Goal: Task Accomplishment & Management: Complete application form

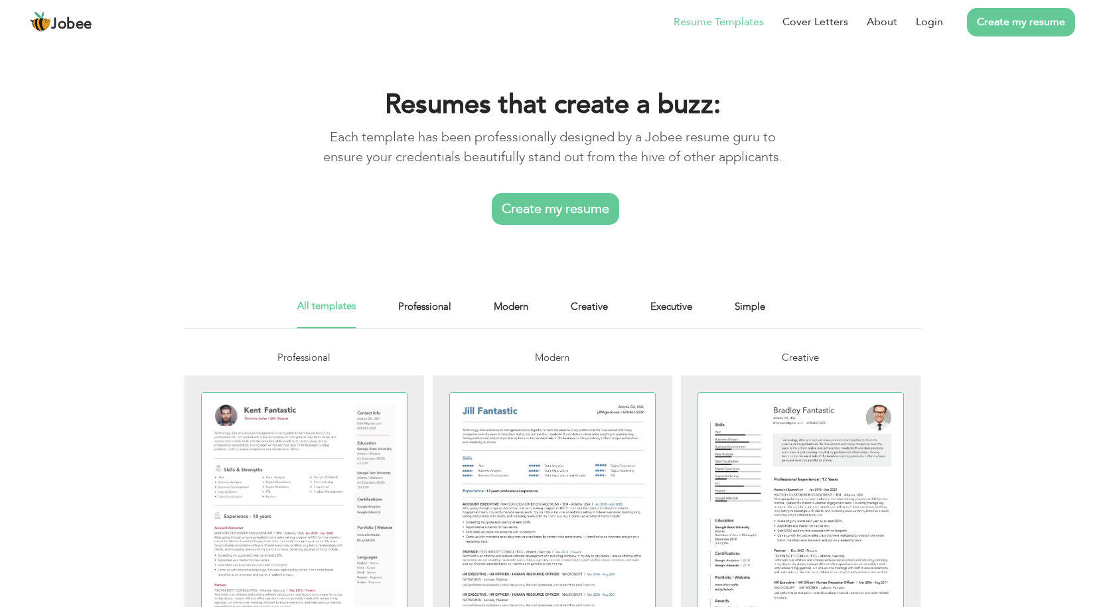
click at [544, 127] on p "Each template has been professionally designed by a Jobee resume guru to ensure…" at bounding box center [552, 147] width 489 height 40
click at [559, 214] on link "Create my resume" at bounding box center [555, 209] width 127 height 32
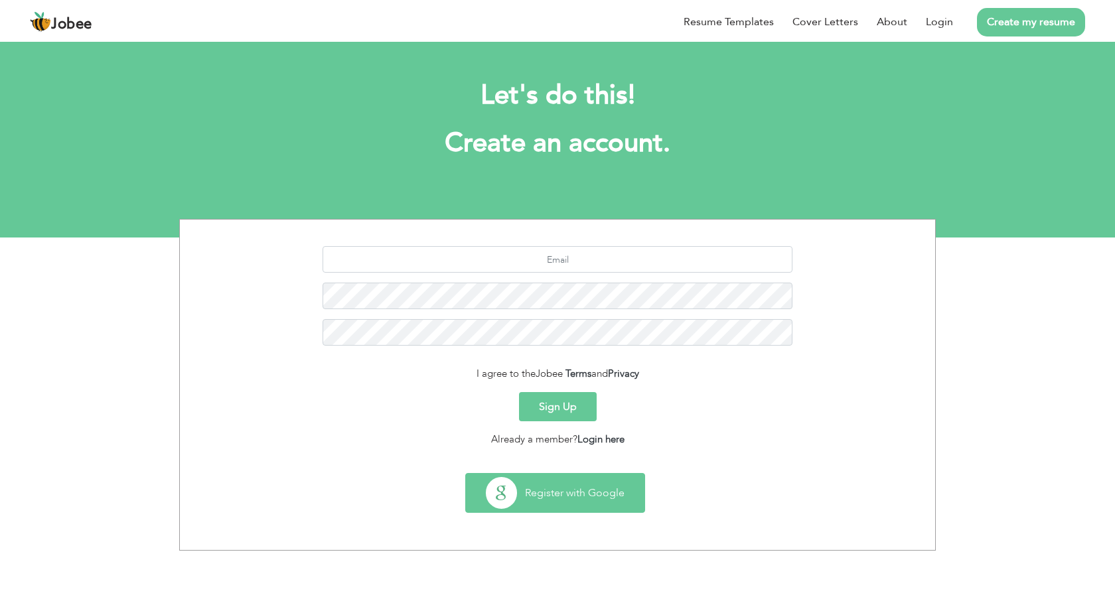
click at [571, 502] on button "Register with Google" at bounding box center [555, 493] width 179 height 38
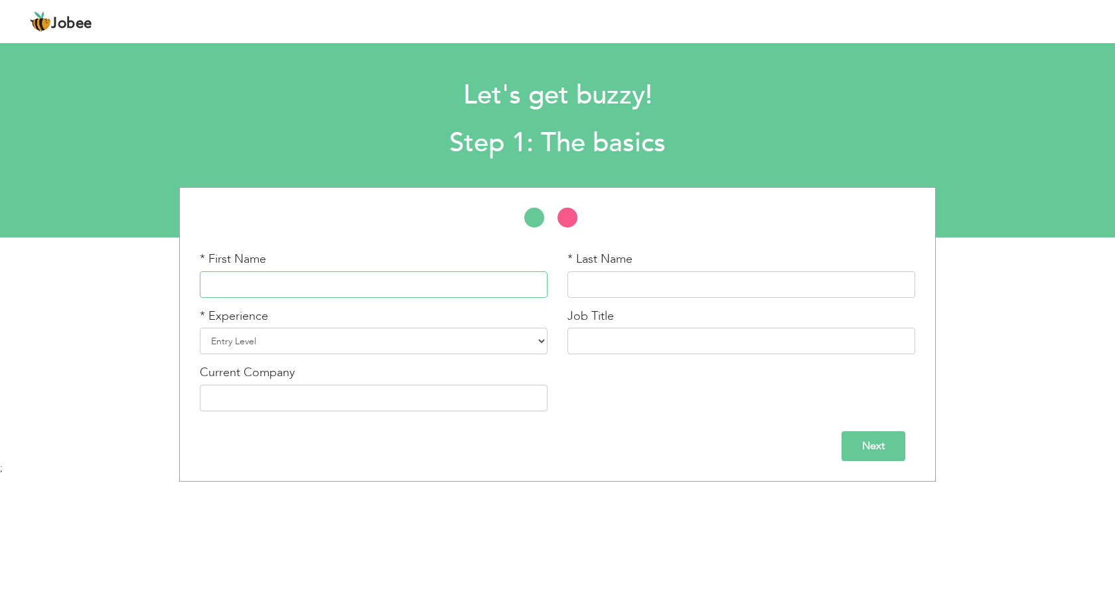
click at [346, 287] on input "text" at bounding box center [374, 284] width 348 height 27
type input "[DEMOGRAPHIC_DATA]"
click at [303, 349] on select "Entry Level Less than 1 Year 1 Year 2 Years 3 Years 4 Years 5 Years 6 Years 7 Y…" at bounding box center [374, 341] width 348 height 27
select select "14"
click at [200, 328] on select "Entry Level Less than 1 Year 1 Year 2 Years 3 Years 4 Years 5 Years 6 Years 7 Y…" at bounding box center [374, 341] width 348 height 27
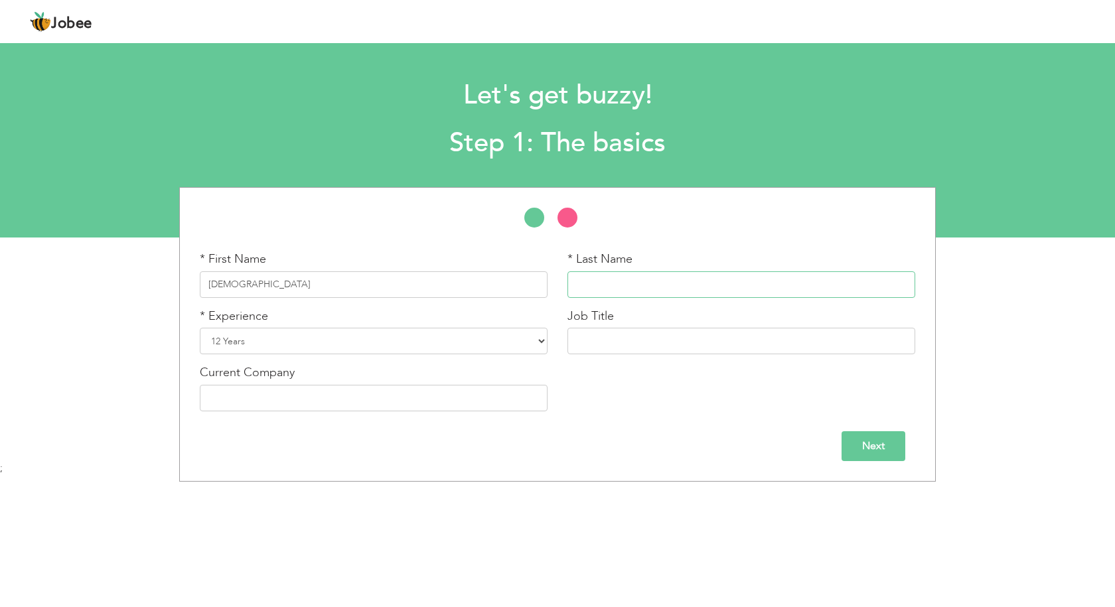
click at [628, 283] on input "text" at bounding box center [742, 284] width 348 height 27
type input "Imran"
click at [602, 348] on input "text" at bounding box center [742, 341] width 348 height 27
click at [418, 393] on input "text" at bounding box center [374, 398] width 348 height 27
click at [615, 337] on input "text" at bounding box center [742, 341] width 348 height 27
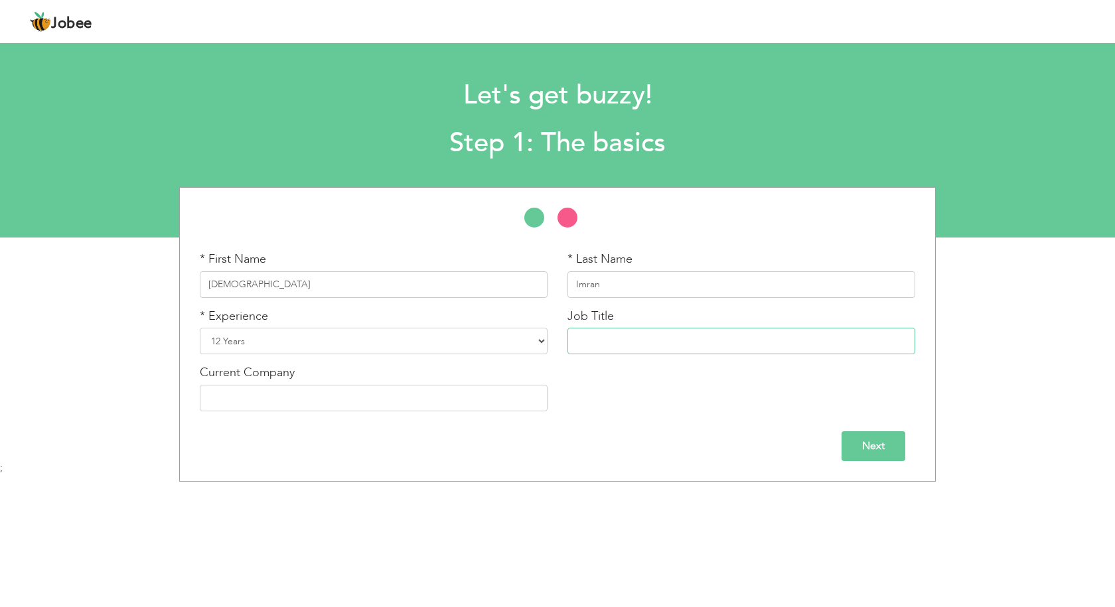
paste input "Creative Design Head"
type input "Creative Design Head"
click at [333, 402] on input "text" at bounding box center [374, 398] width 348 height 27
click at [333, 401] on input "text" at bounding box center [374, 398] width 348 height 27
type input "S"
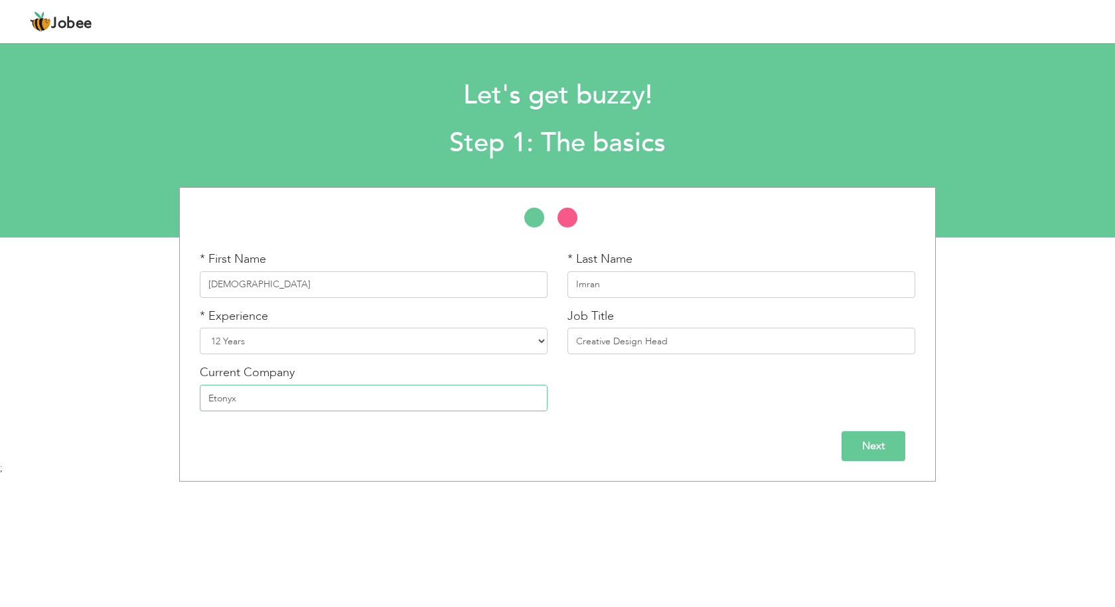
type input "Etonyx"
click at [858, 435] on input "Next" at bounding box center [874, 446] width 64 height 30
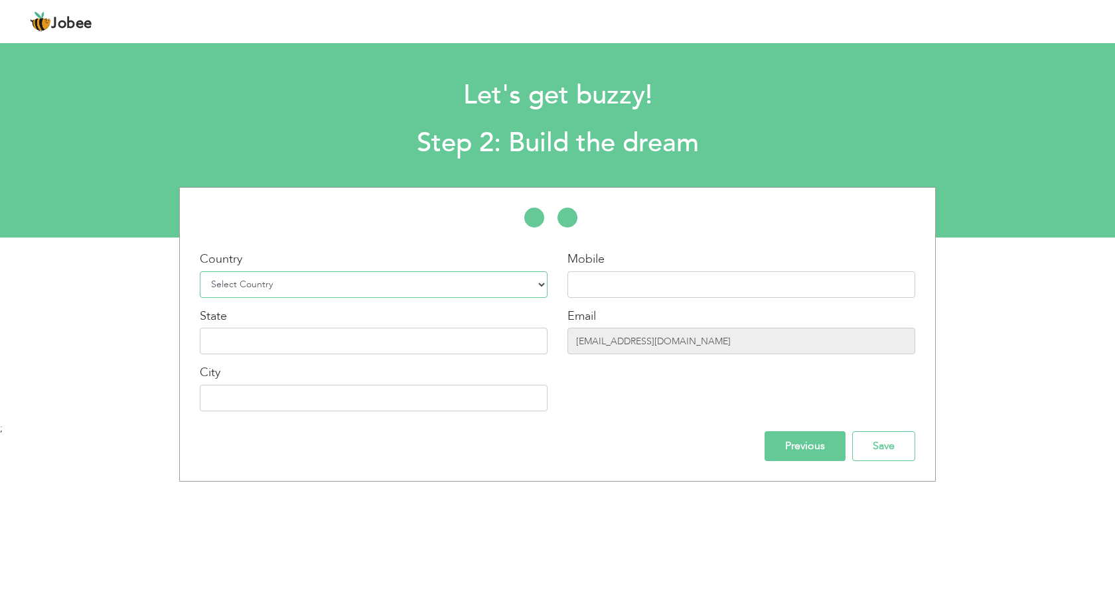
click at [341, 279] on select "Select Country Afghanistan Albania Algeria American Samoa Andorra Angola Anguil…" at bounding box center [374, 284] width 348 height 27
select select "166"
click at [200, 271] on select "Select Country Afghanistan Albania Algeria American Samoa Andorra Angola Anguil…" at bounding box center [374, 284] width 348 height 27
click at [622, 293] on input "text" at bounding box center [742, 284] width 348 height 27
type input "03171066532"
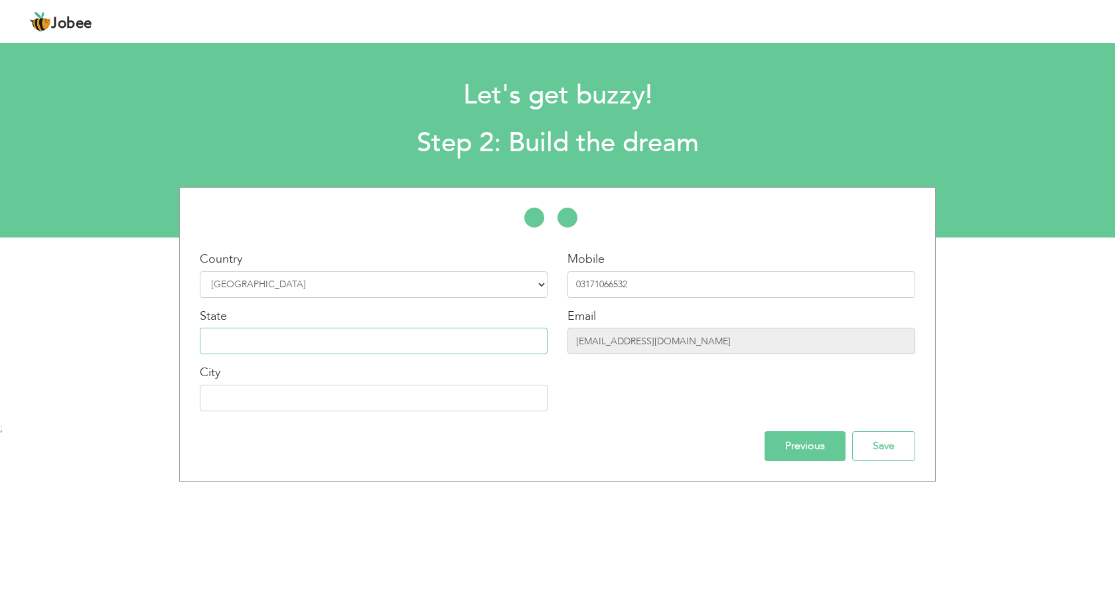
click at [318, 350] on input "text" at bounding box center [374, 341] width 348 height 27
type input "sindh"
click at [313, 401] on input "text" at bounding box center [374, 398] width 348 height 27
type input "[GEOGRAPHIC_DATA]"
click at [806, 459] on input "Previous" at bounding box center [805, 446] width 81 height 30
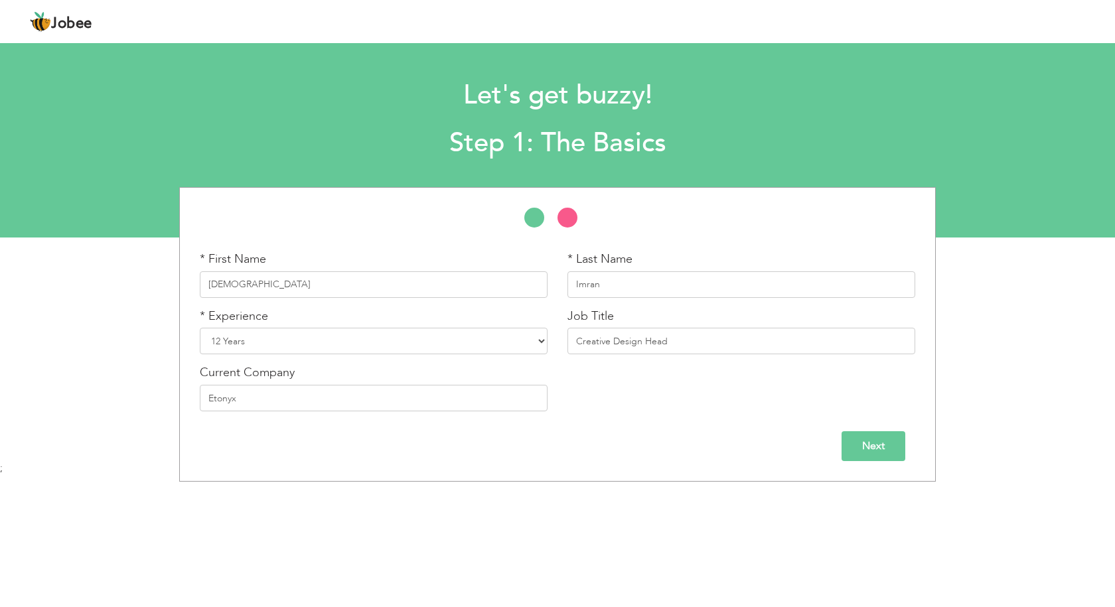
drag, startPoint x: 909, startPoint y: 441, endPoint x: 888, endPoint y: 446, distance: 21.3
click at [907, 441] on div "Next" at bounding box center [558, 446] width 716 height 30
click at [885, 447] on input "Next" at bounding box center [874, 446] width 64 height 30
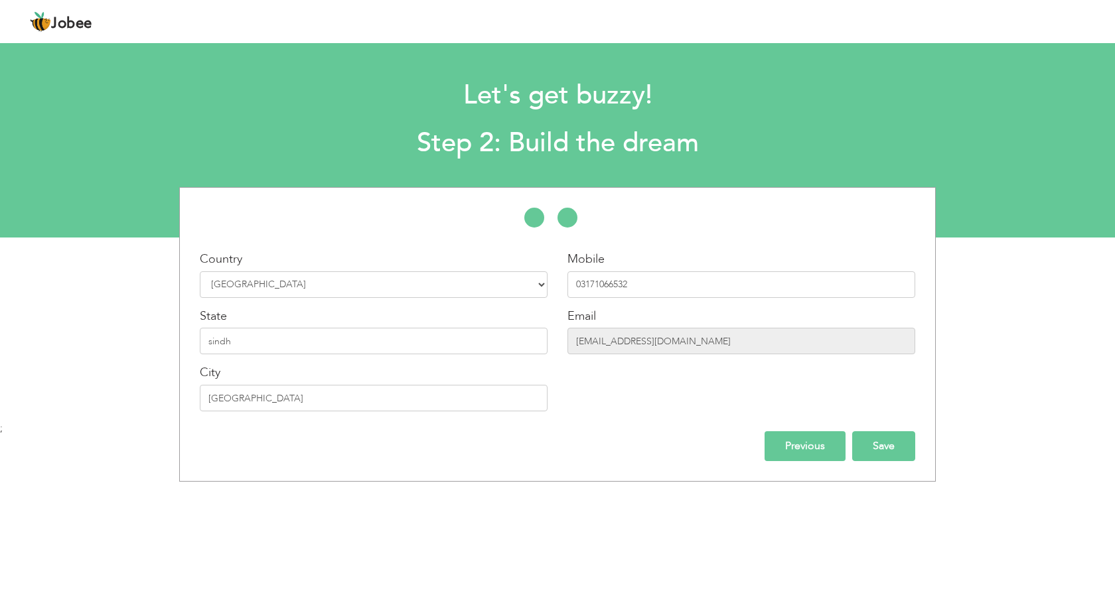
click at [889, 454] on input "Save" at bounding box center [883, 446] width 63 height 30
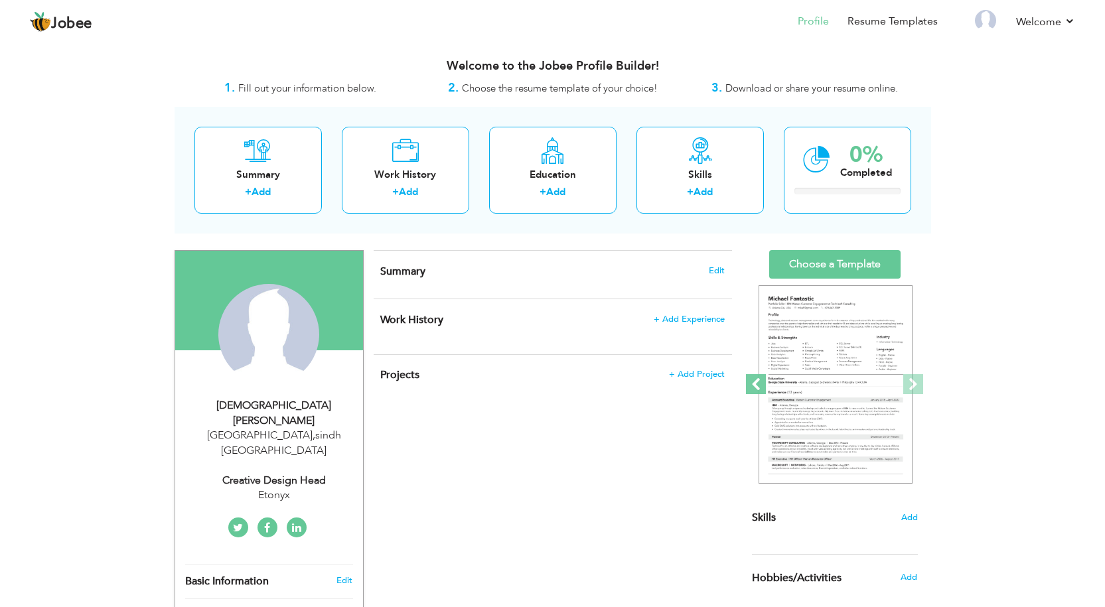
click at [753, 392] on span at bounding box center [756, 384] width 20 height 20
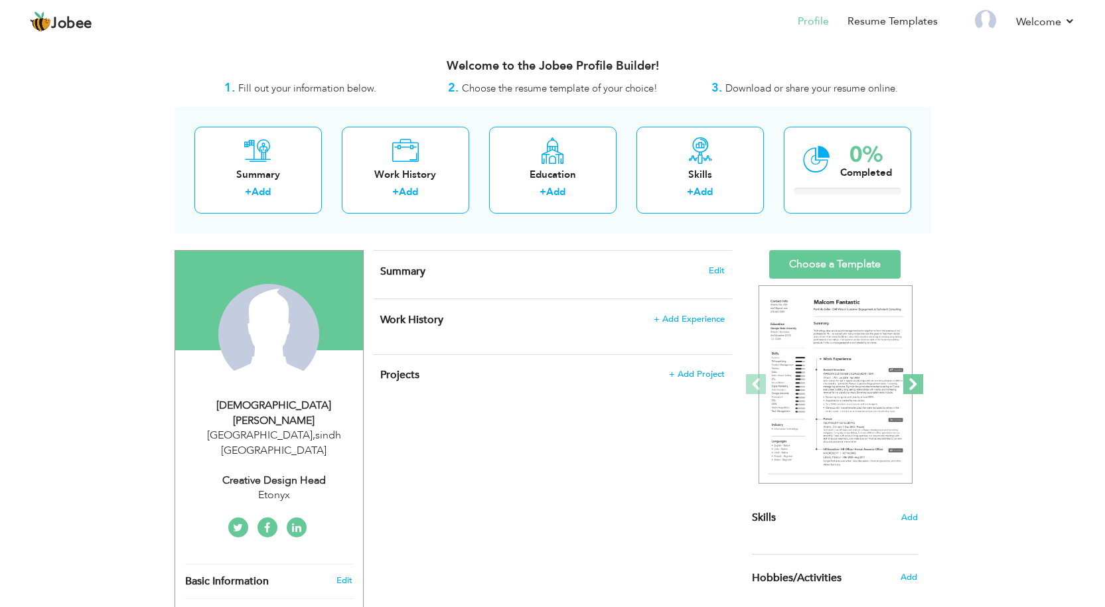
click at [914, 389] on span at bounding box center [913, 384] width 20 height 20
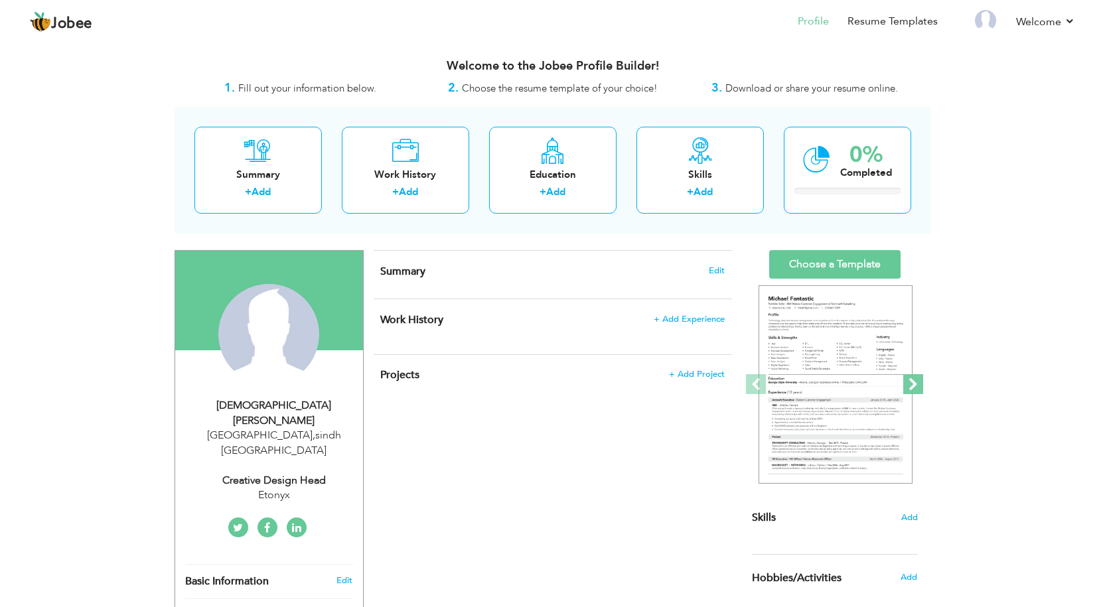
click at [914, 389] on span at bounding box center [913, 384] width 20 height 20
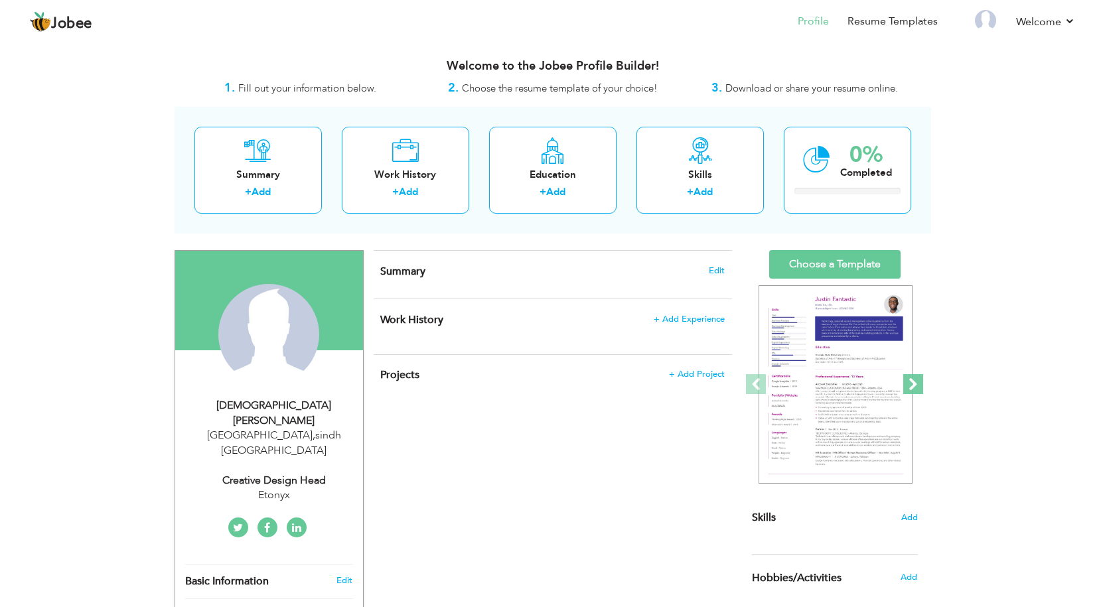
click at [914, 389] on span at bounding box center [913, 384] width 20 height 20
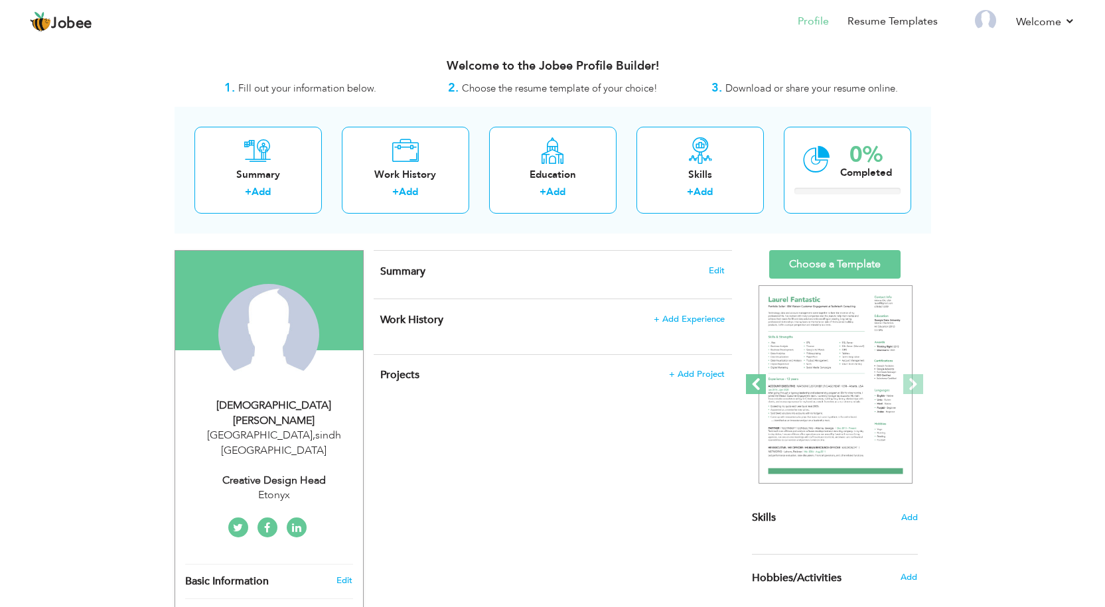
click at [765, 384] on span at bounding box center [756, 384] width 20 height 20
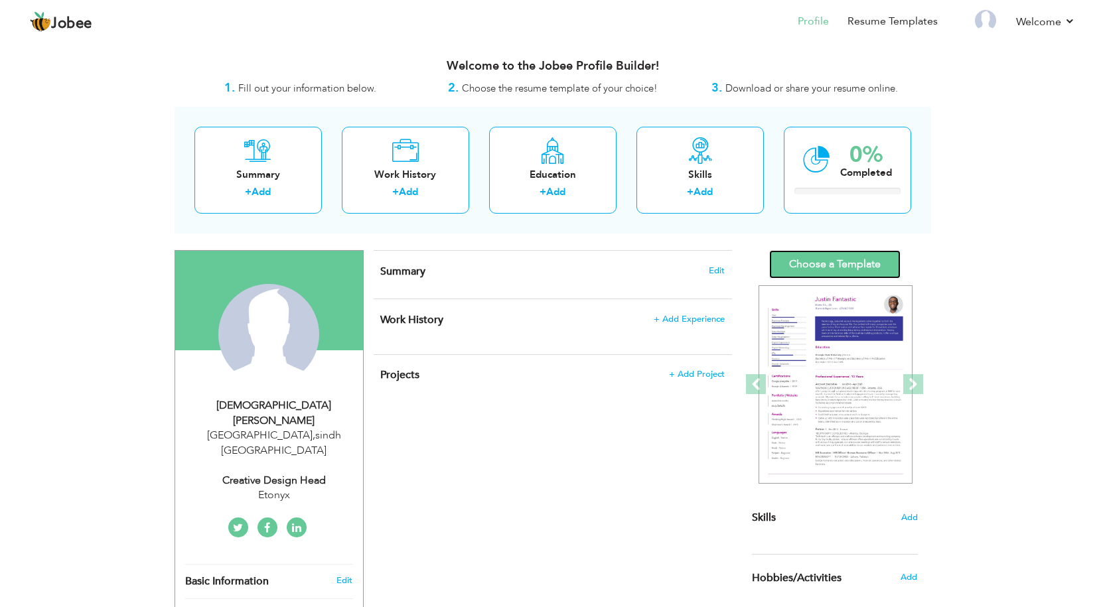
click at [826, 263] on link "Choose a Template" at bounding box center [834, 264] width 131 height 29
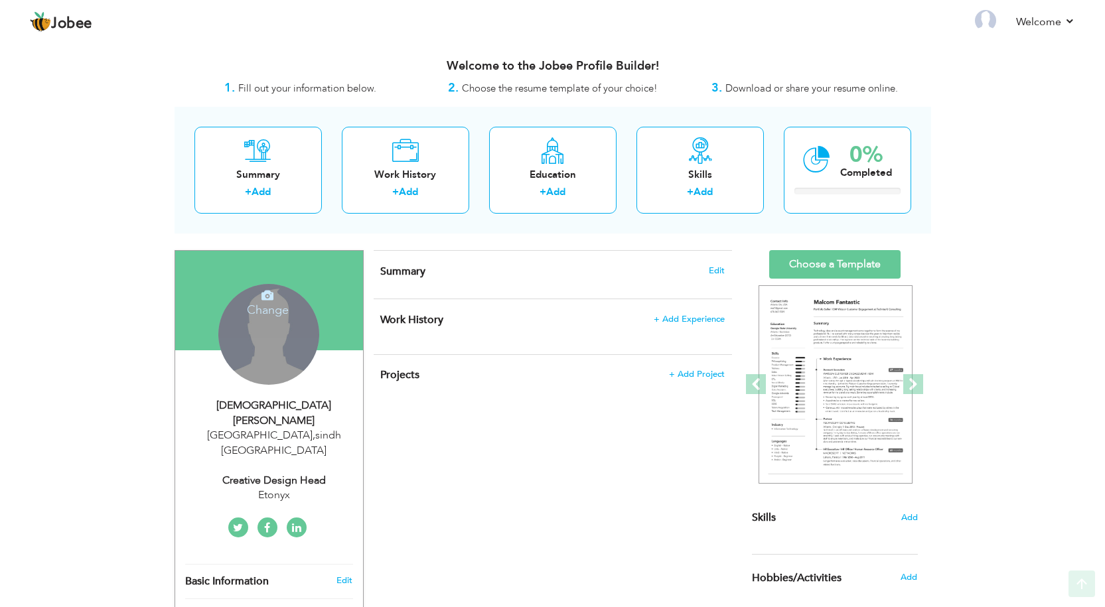
click at [261, 353] on div "Change Remove" at bounding box center [268, 334] width 101 height 101
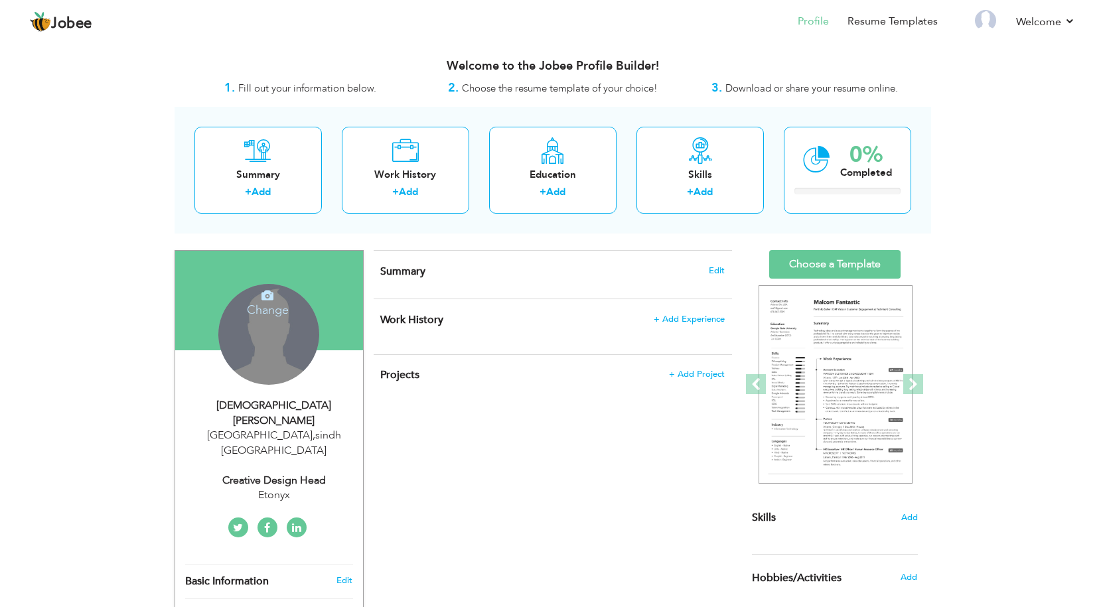
click at [265, 303] on h4 "Change" at bounding box center [267, 301] width 95 height 32
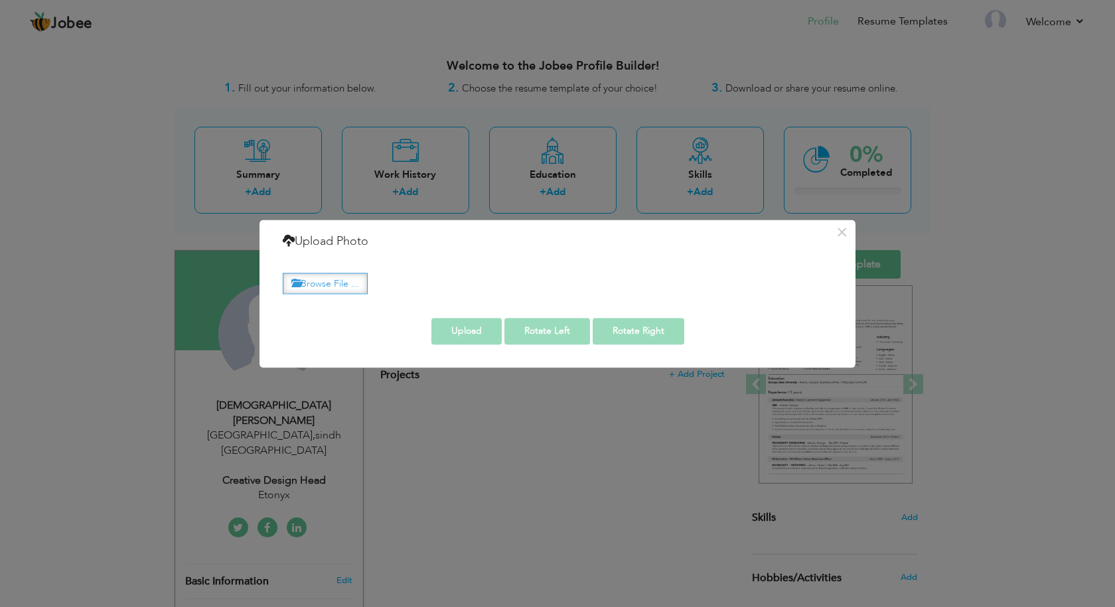
click at [317, 281] on label "Browse File ..." at bounding box center [325, 283] width 85 height 21
click at [0, 0] on input "Browse File ..." at bounding box center [0, 0] width 0 height 0
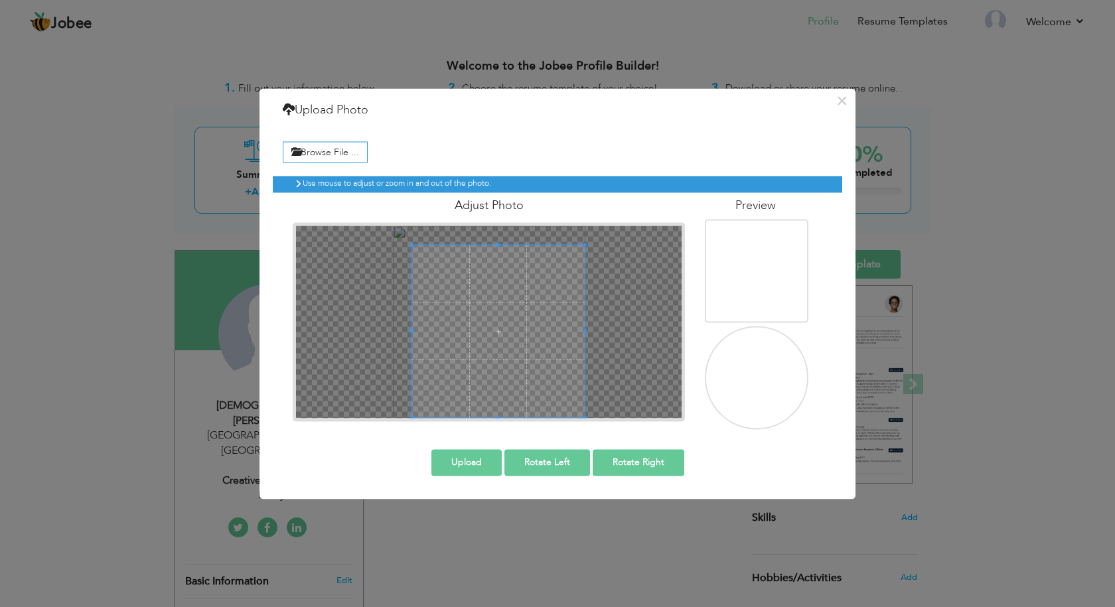
click at [585, 422] on div "Adjust Photo" at bounding box center [489, 306] width 412 height 229
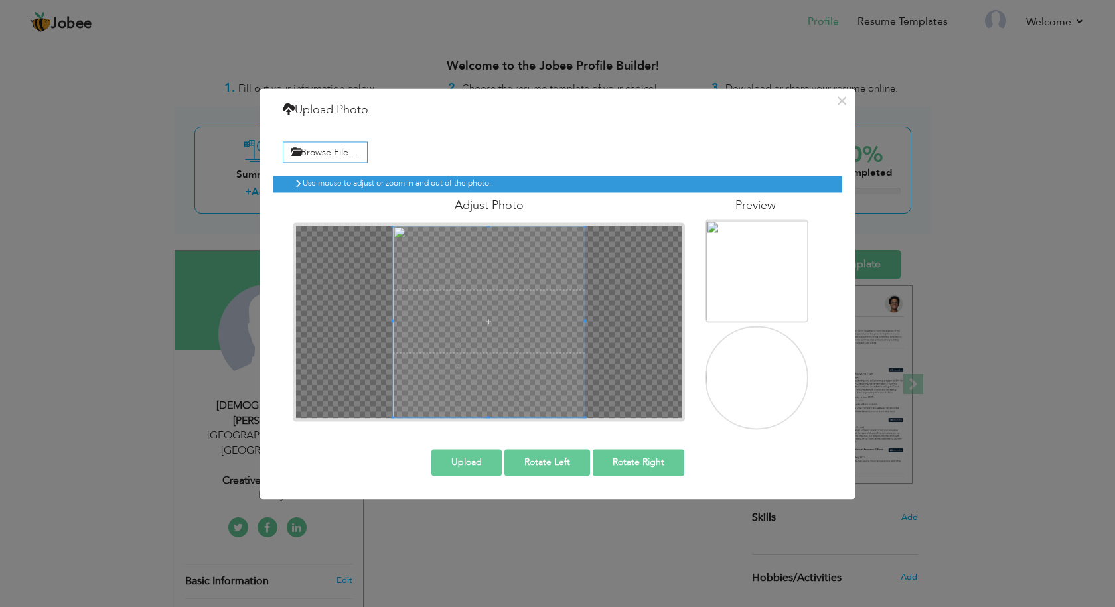
click at [372, 217] on div "Adjust Photo" at bounding box center [489, 306] width 412 height 229
click at [478, 461] on button "Upload" at bounding box center [466, 462] width 70 height 27
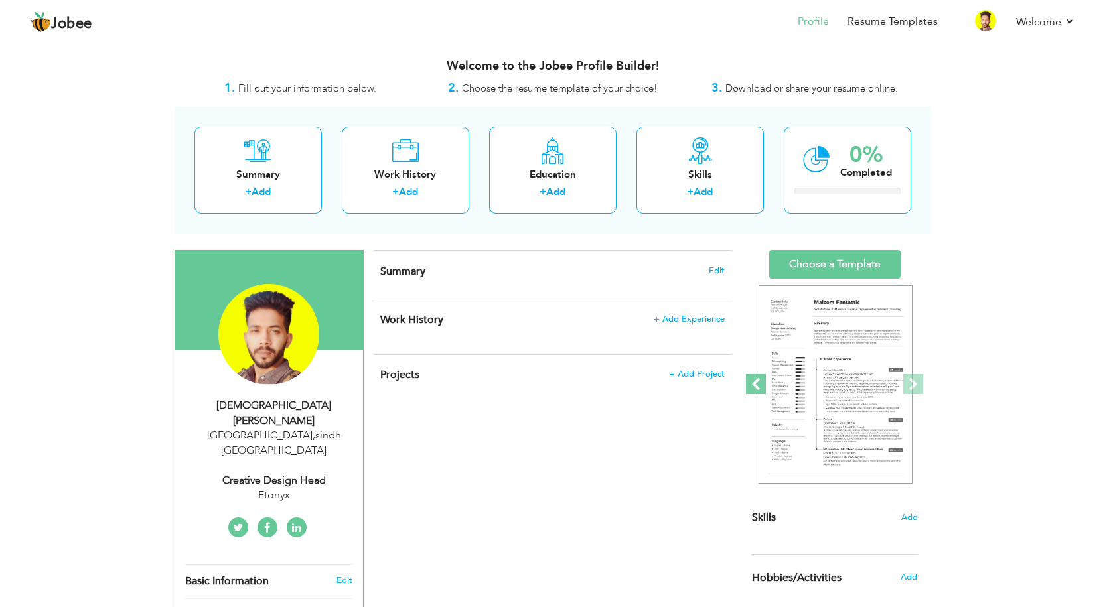
click at [753, 388] on span at bounding box center [756, 384] width 20 height 20
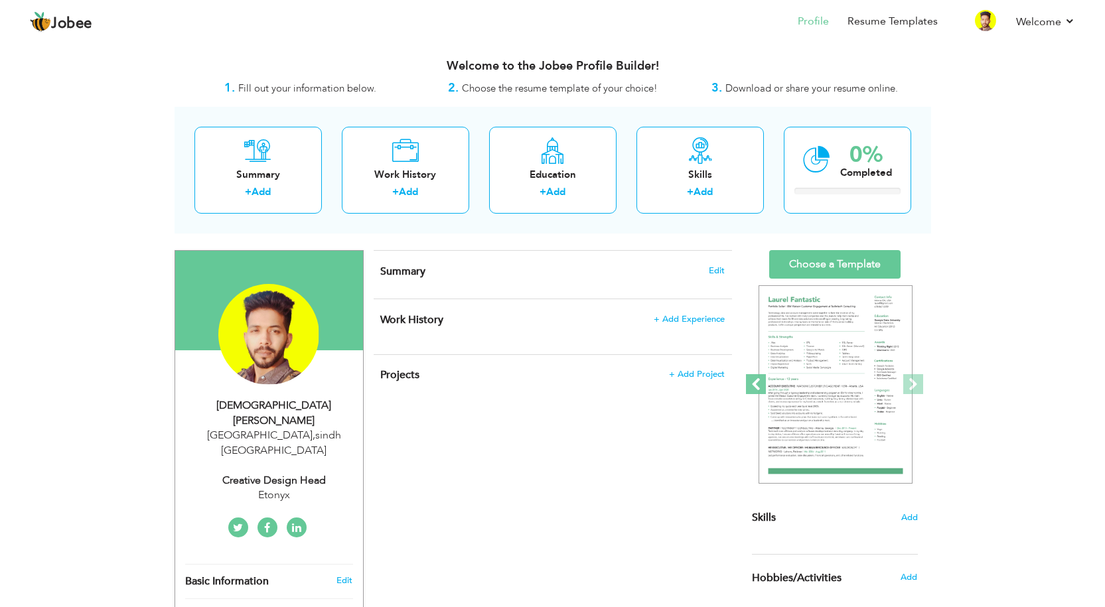
click at [753, 388] on span at bounding box center [756, 384] width 20 height 20
click at [716, 272] on span "Edit" at bounding box center [717, 270] width 16 height 9
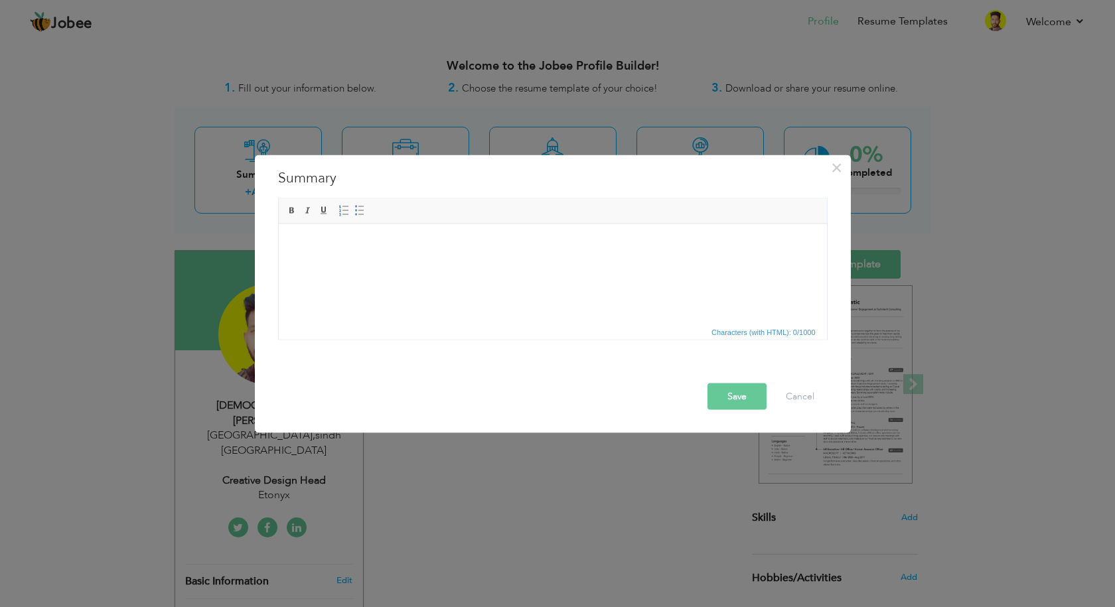
click at [299, 250] on body at bounding box center [552, 244] width 522 height 14
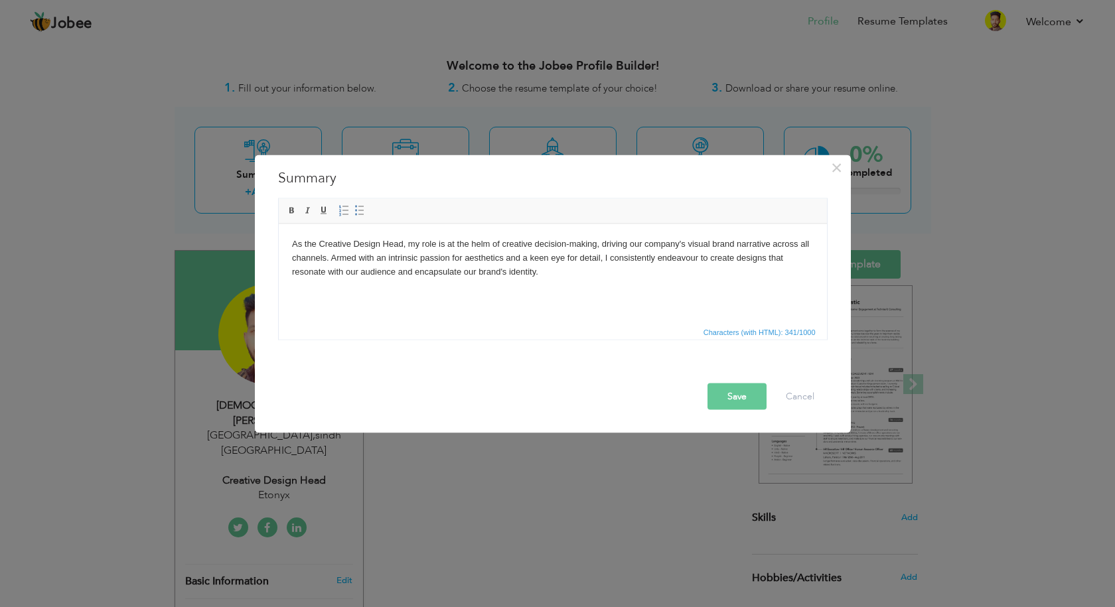
click at [744, 399] on button "Save" at bounding box center [737, 396] width 59 height 27
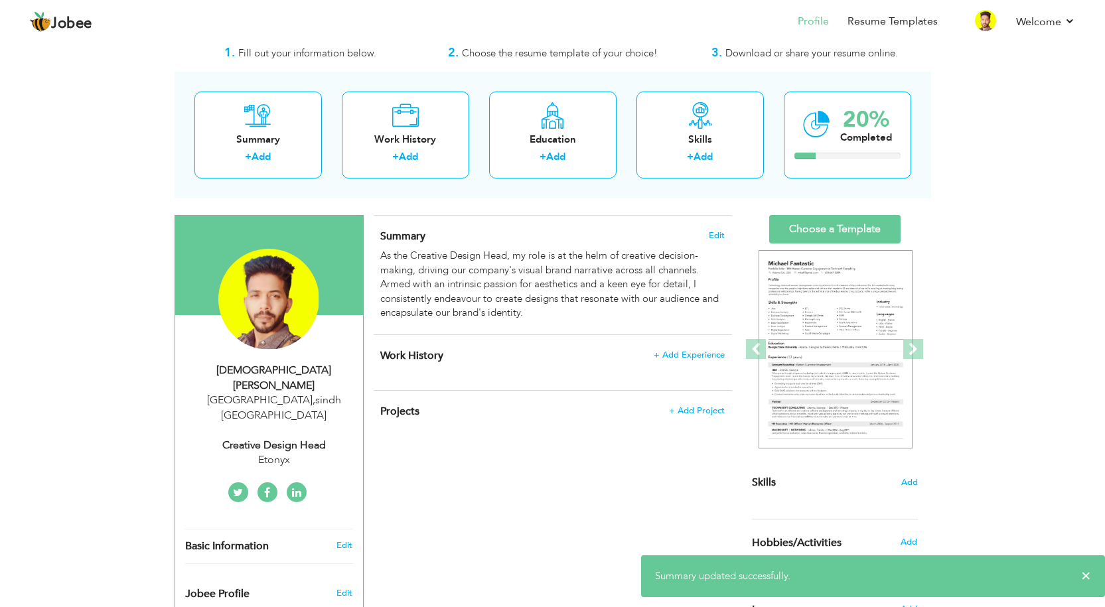
scroll to position [66, 0]
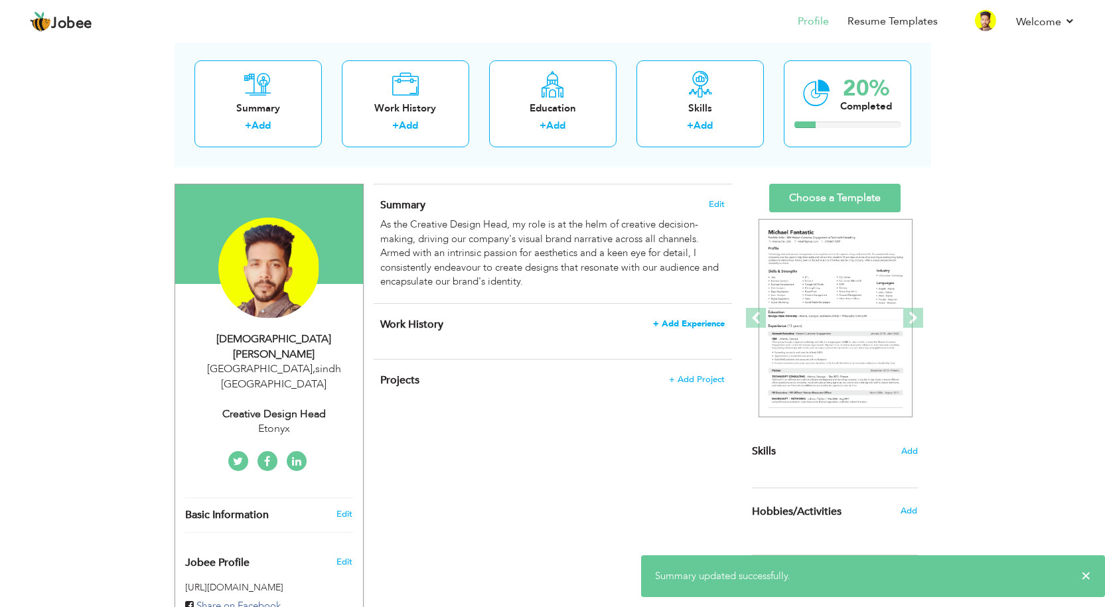
click at [706, 326] on span "+ Add Experience" at bounding box center [689, 323] width 72 height 9
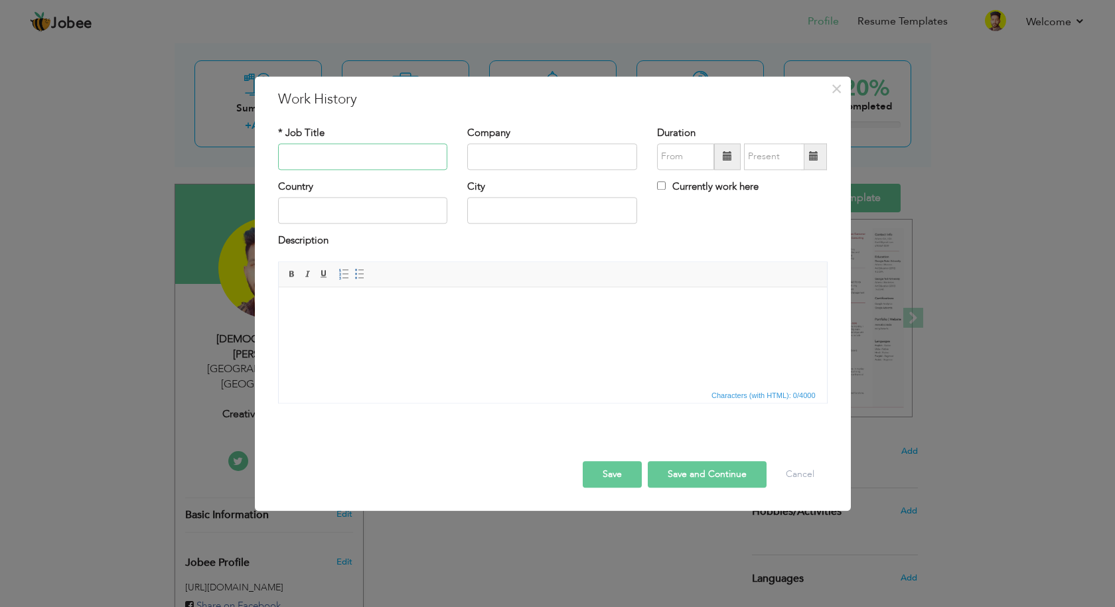
click at [341, 161] on input "text" at bounding box center [363, 156] width 170 height 27
paste input "CREATIVE DESIGN HEAD"
type input "CREATIVE DESIGN HEAD"
click at [576, 155] on input "text" at bounding box center [552, 156] width 170 height 27
click at [526, 159] on input "text" at bounding box center [552, 156] width 170 height 27
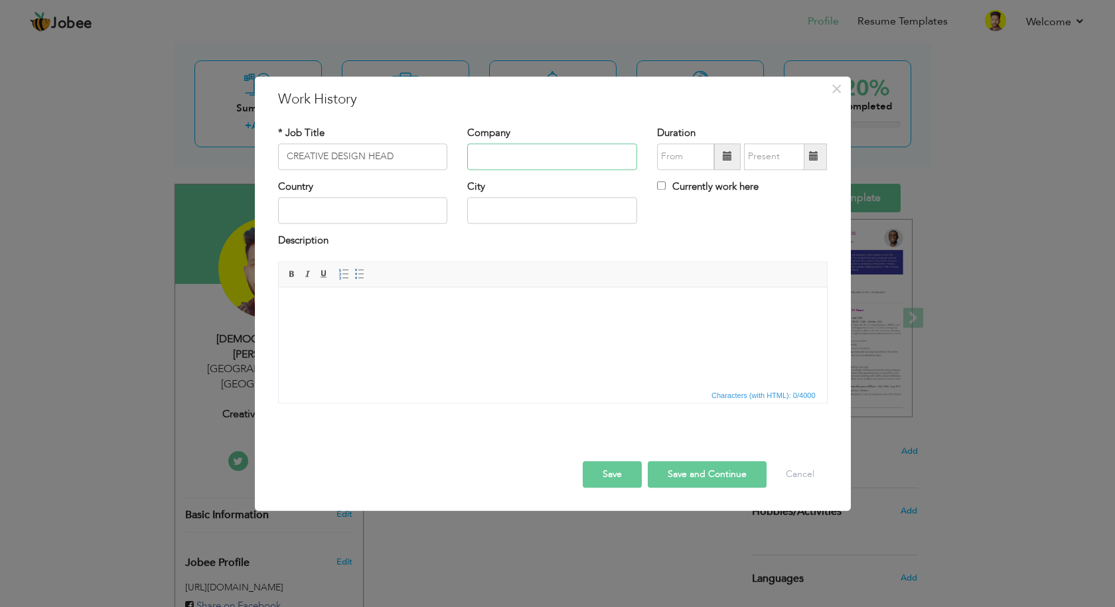
paste input "MARKTONIX"
type input "MARKTONIX"
click at [724, 157] on span at bounding box center [727, 156] width 9 height 9
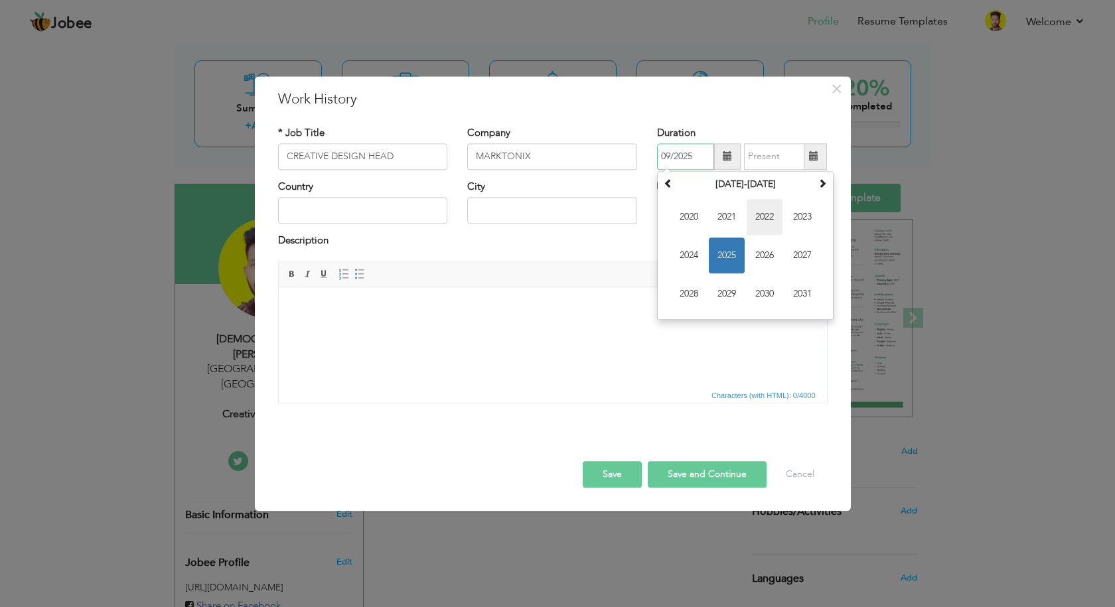
click at [763, 222] on span "2022" at bounding box center [765, 217] width 36 height 36
click at [724, 221] on span "Feb" at bounding box center [727, 217] width 36 height 36
type input "02/2022"
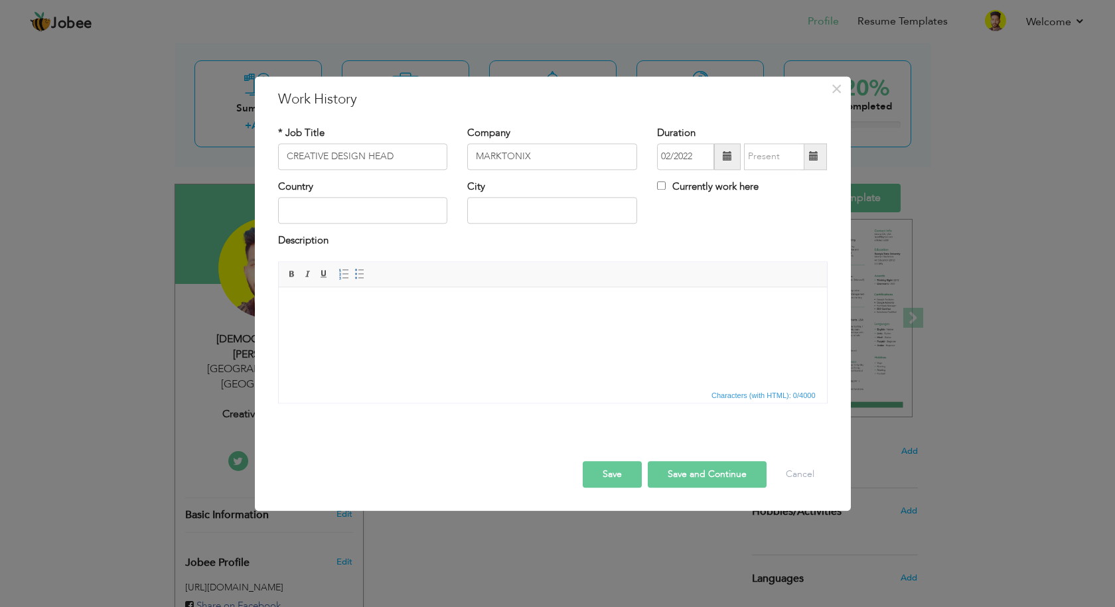
click at [818, 153] on span at bounding box center [813, 156] width 9 height 9
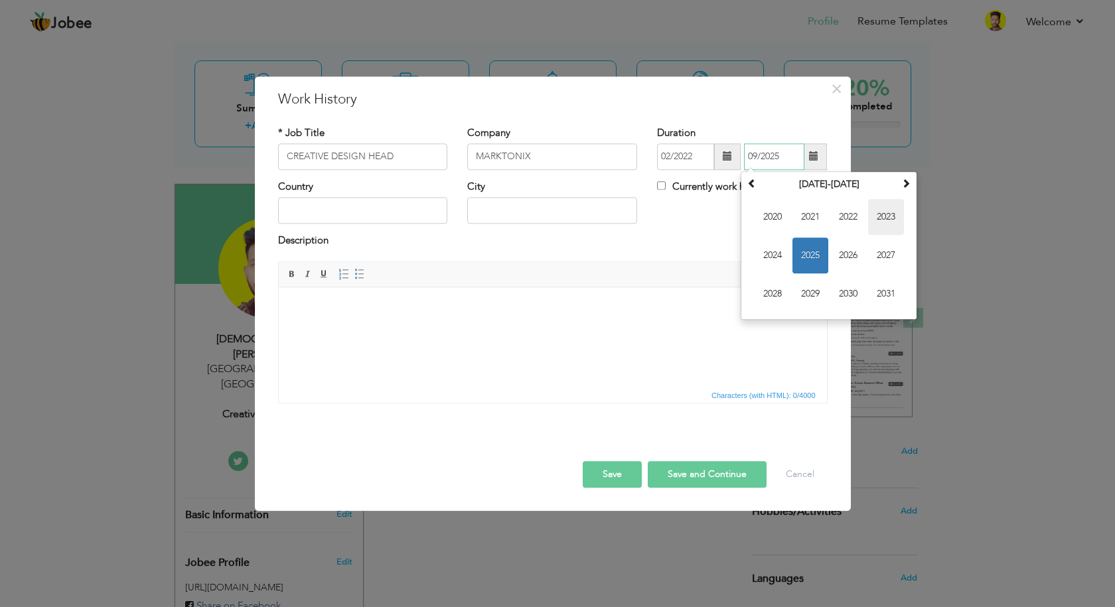
click at [897, 220] on span "2023" at bounding box center [886, 217] width 36 height 36
click at [814, 222] on span "Feb" at bounding box center [811, 217] width 36 height 36
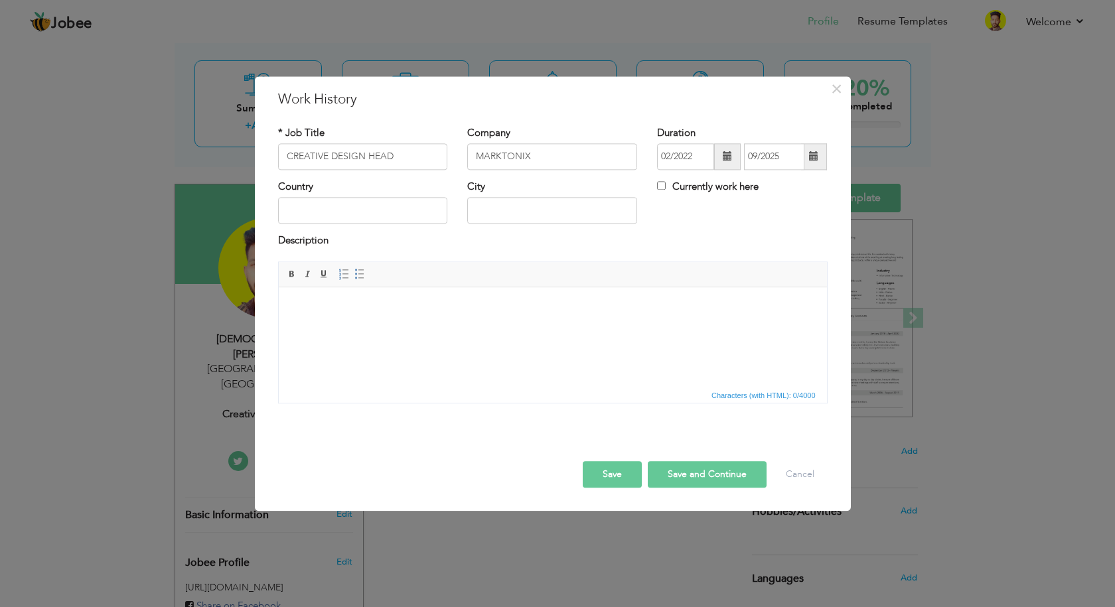
type input "02/2023"
click at [361, 216] on input "text" at bounding box center [363, 211] width 170 height 27
type input "k"
type input "[GEOGRAPHIC_DATA]"
click at [513, 218] on input "text" at bounding box center [552, 211] width 170 height 27
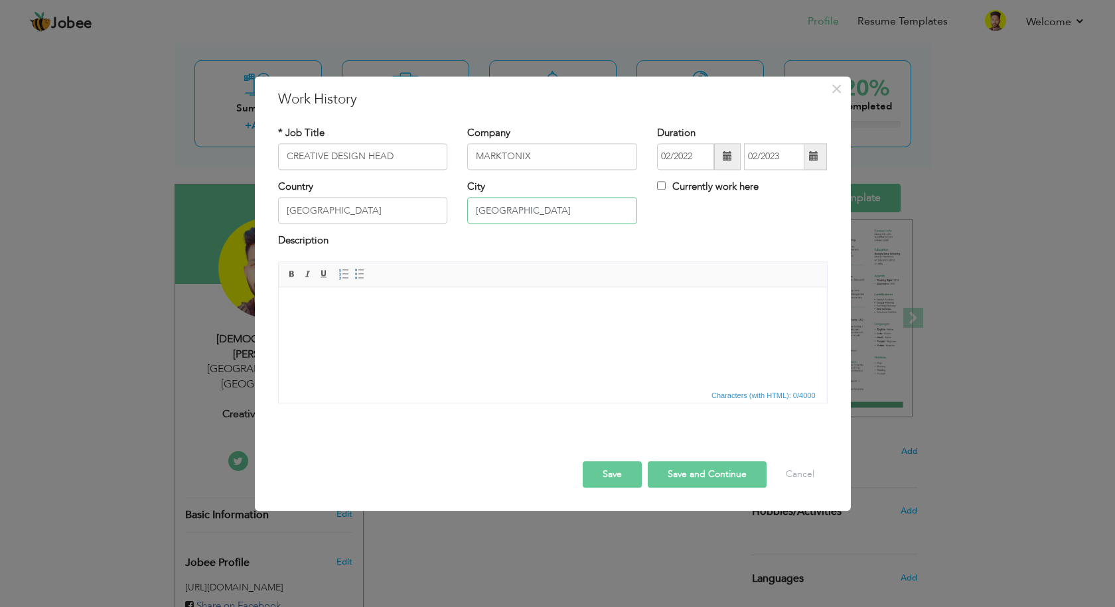
type input "[GEOGRAPHIC_DATA]"
click at [333, 306] on body at bounding box center [552, 308] width 522 height 14
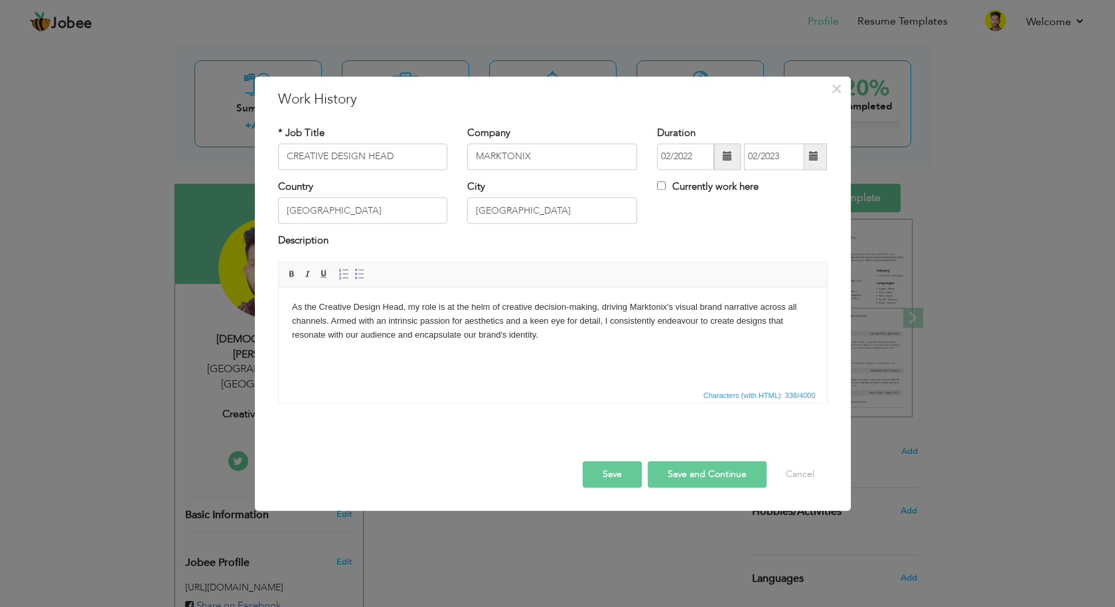
click at [618, 477] on button "Save" at bounding box center [612, 474] width 59 height 27
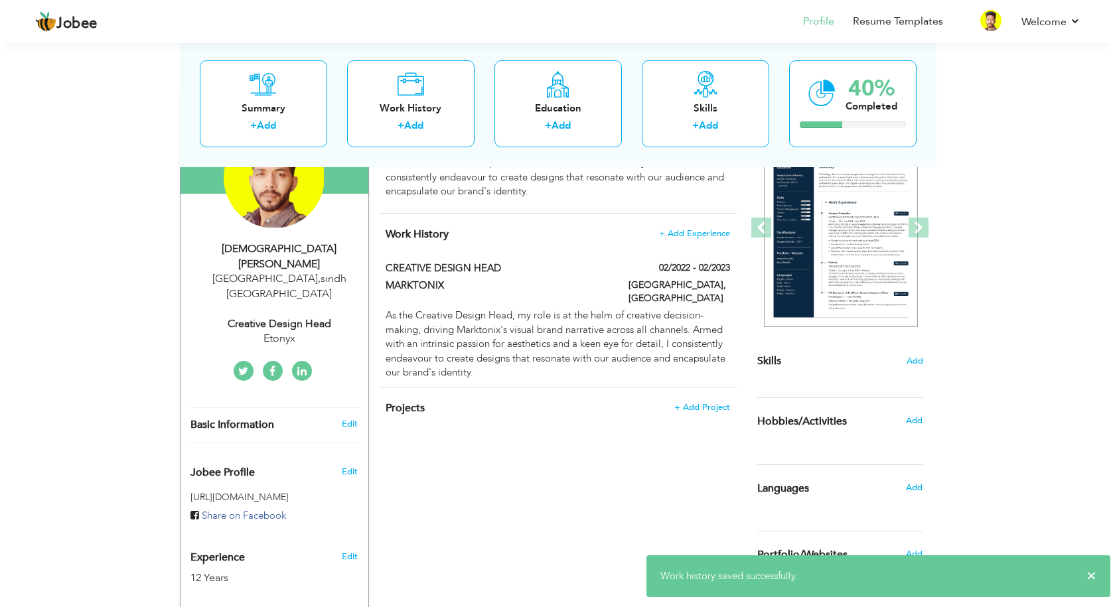
scroll to position [133, 0]
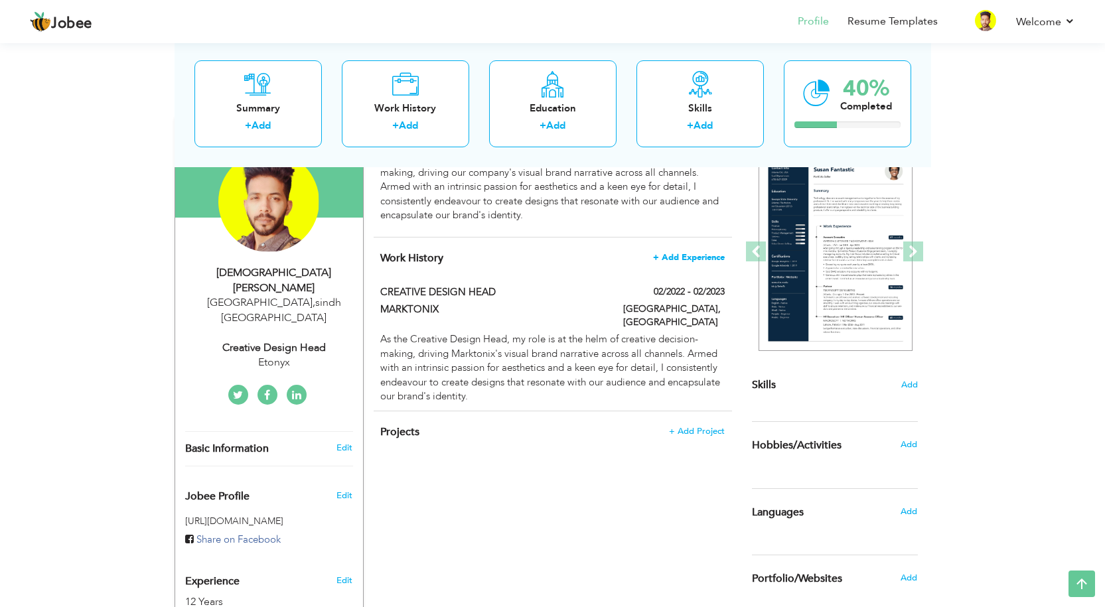
click at [702, 254] on span "+ Add Experience" at bounding box center [689, 257] width 72 height 9
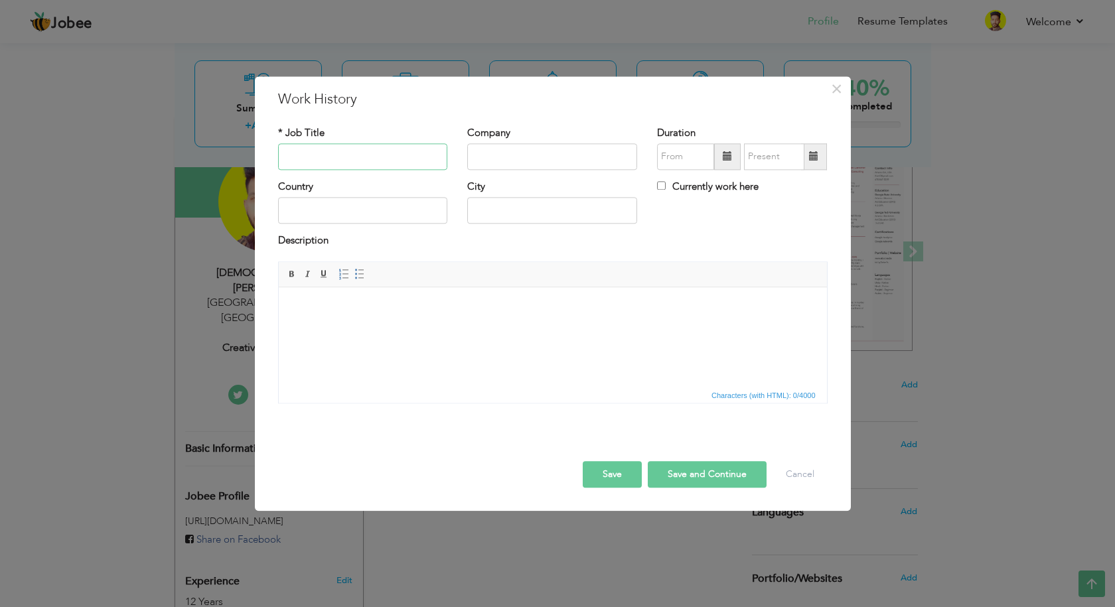
click at [343, 165] on input "text" at bounding box center [363, 156] width 170 height 27
click at [352, 157] on input "text" at bounding box center [363, 156] width 170 height 27
paste input "As the Creative Design Head, my role is at the helm of creative decision-making…"
type input "As the Creative Design Head, my role is at the helm of creative decision-making…"
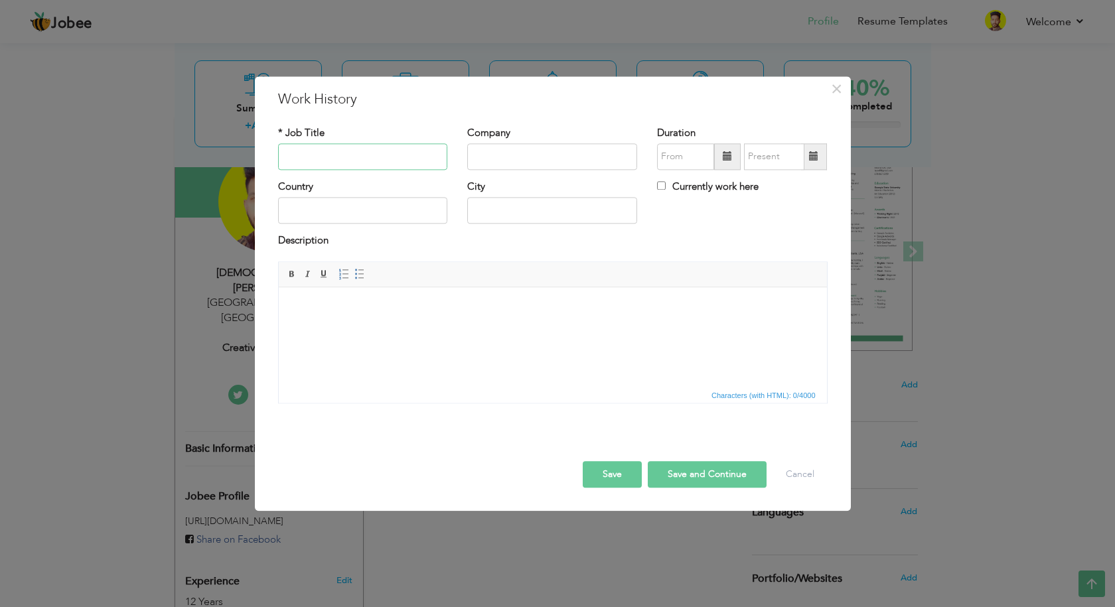
click at [400, 159] on input "text" at bounding box center [363, 156] width 170 height 27
paste input "As the Creative Design Head, my role is at the helm of creative decision-making…"
type input "As the Creative Design Head, my role is at the helm of creative decision-making…"
click at [349, 158] on input "As the Creative Design Head, my role is at the helm of creative decision-making…" at bounding box center [363, 156] width 170 height 27
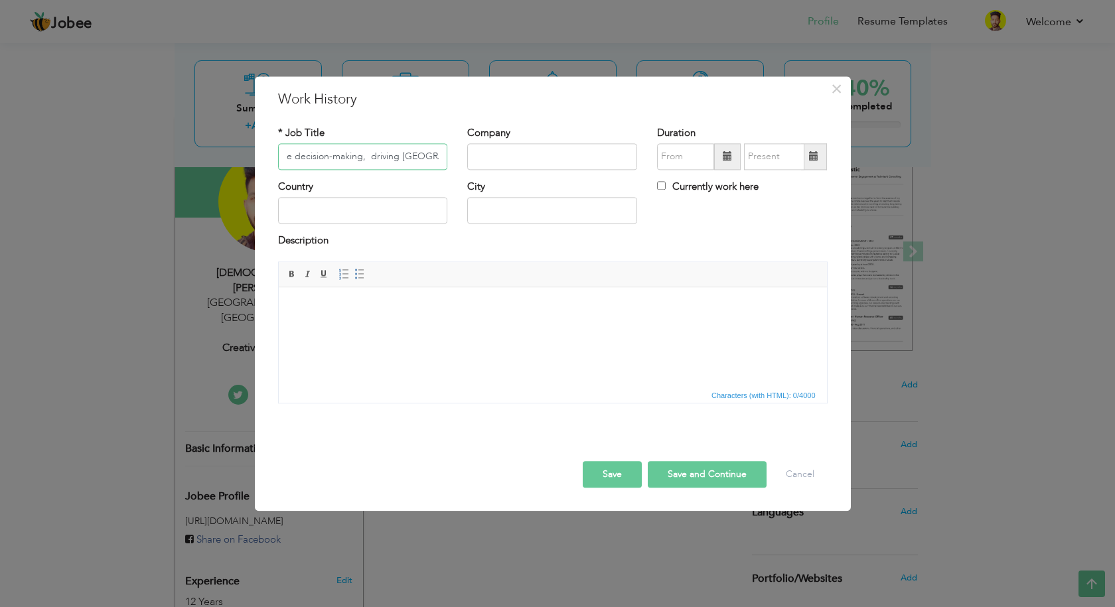
click at [349, 158] on input "As the Creative Design Head, my role is at the helm of creative decision-making…" at bounding box center [363, 156] width 170 height 27
click at [349, 159] on input "As the Creative Design Head, my role is at the helm of creative decision-making…" at bounding box center [363, 156] width 170 height 27
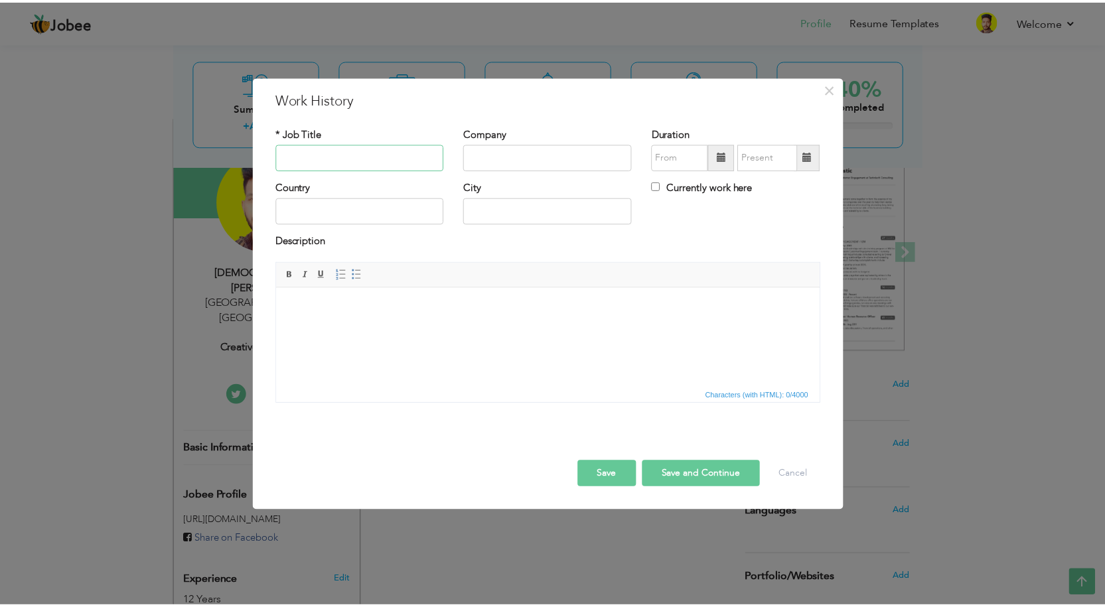
scroll to position [0, 0]
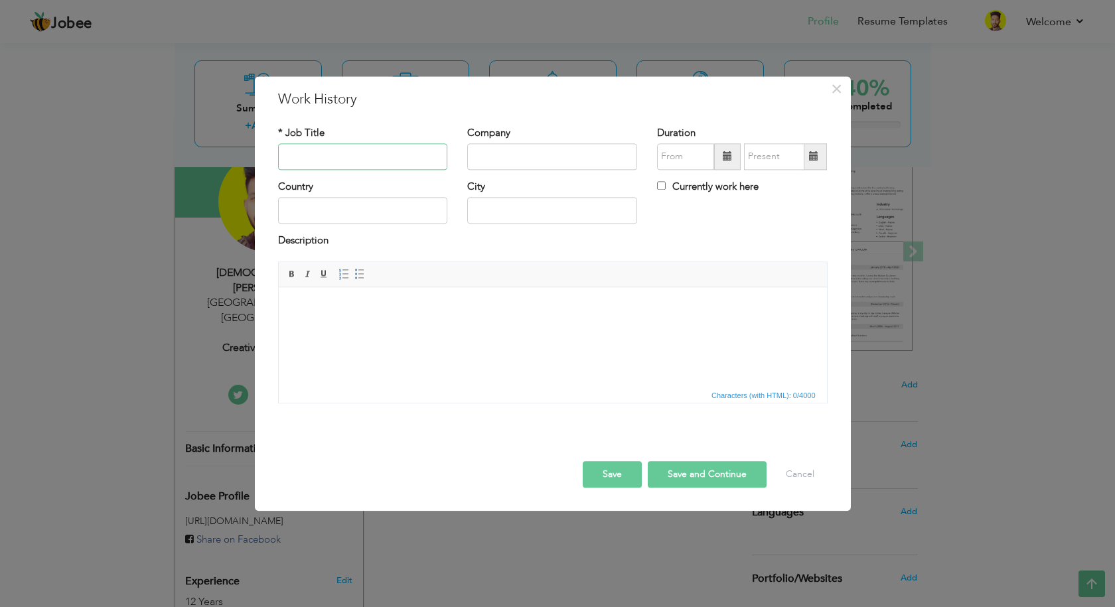
click at [361, 161] on input "text" at bounding box center [363, 156] width 170 height 27
paste input "Creative Design Head"
type input "Creative Design Head"
click at [545, 157] on input "text" at bounding box center [552, 156] width 170 height 27
type input "Etonyx"
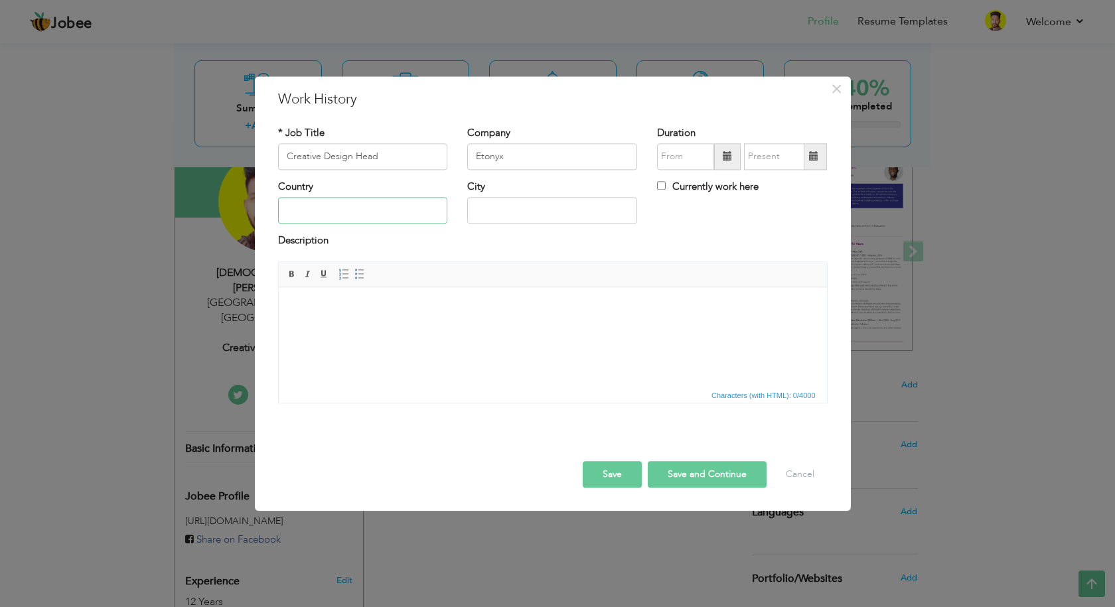
click at [358, 209] on input "text" at bounding box center [363, 211] width 170 height 27
type input "[GEOGRAPHIC_DATA]"
click at [546, 211] on input "text" at bounding box center [552, 211] width 170 height 27
type input "[GEOGRAPHIC_DATA]"
click at [728, 159] on span at bounding box center [727, 156] width 9 height 9
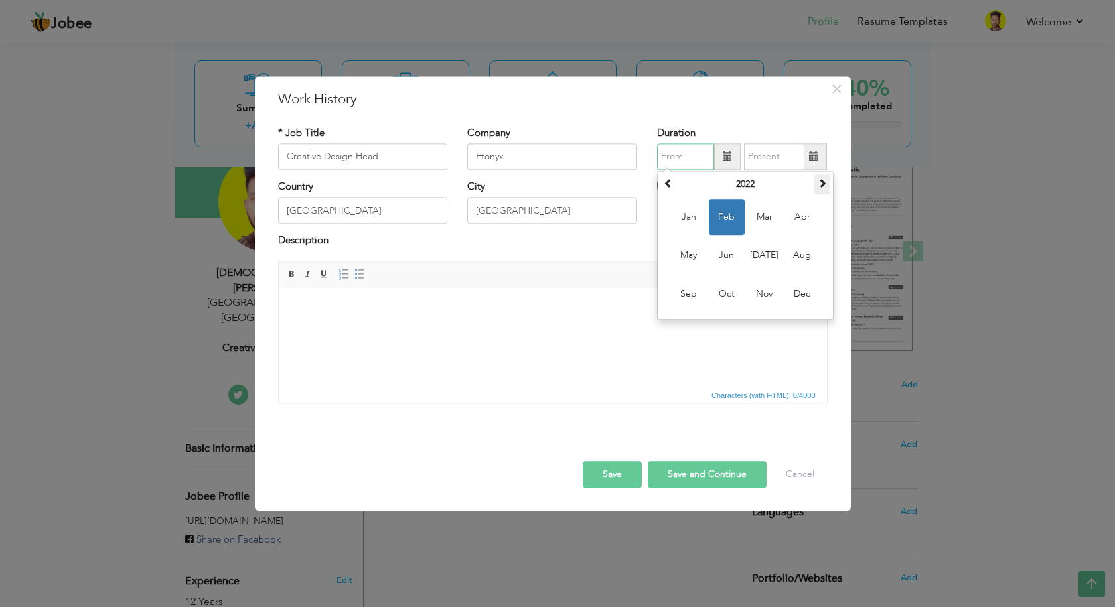
click at [826, 186] on span at bounding box center [822, 183] width 9 height 9
click at [759, 220] on span "Mar" at bounding box center [765, 217] width 36 height 36
type input "03/2023"
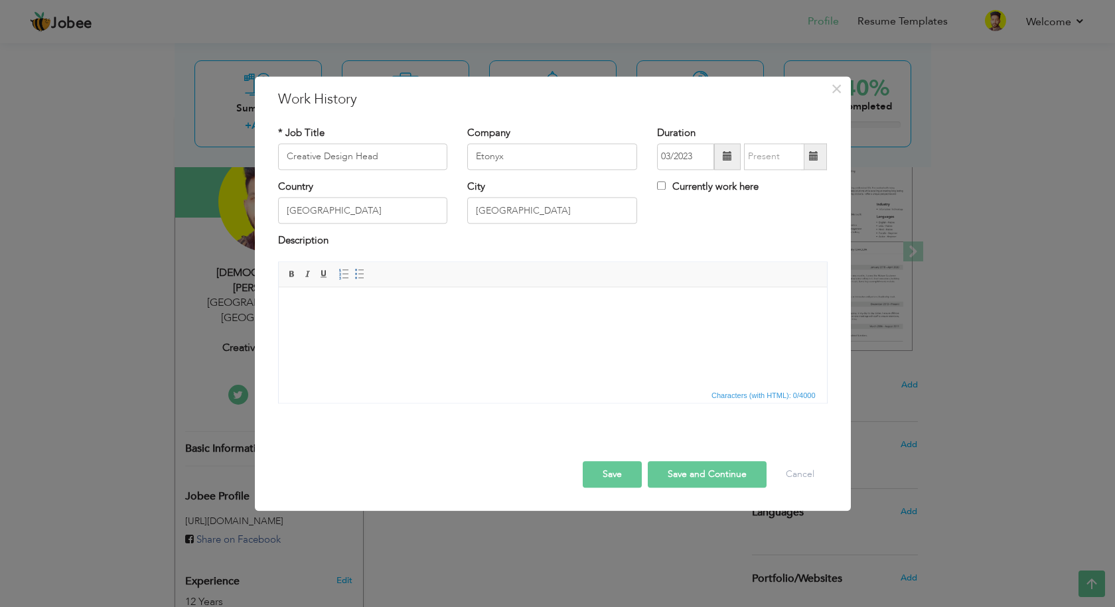
click at [816, 159] on span at bounding box center [813, 156] width 9 height 9
drag, startPoint x: 615, startPoint y: 218, endPoint x: 646, endPoint y: 218, distance: 30.5
click at [616, 218] on input "[GEOGRAPHIC_DATA]" at bounding box center [552, 211] width 170 height 27
click at [685, 187] on label "Currently work here" at bounding box center [708, 187] width 102 height 14
click at [666, 187] on input "Currently work here" at bounding box center [661, 185] width 9 height 9
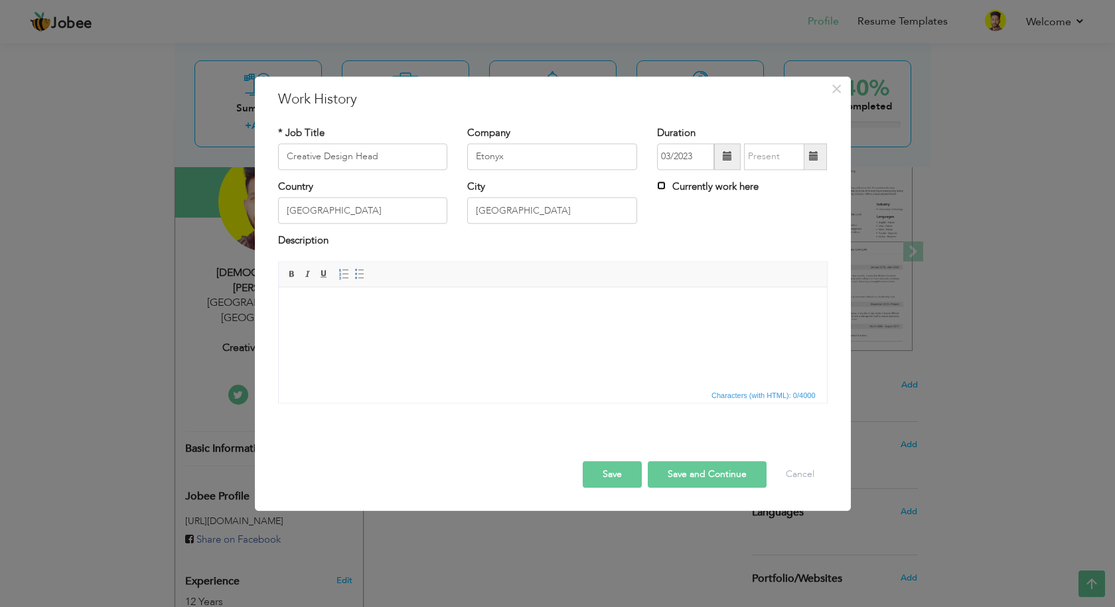
checkbox input "true"
click at [347, 318] on html at bounding box center [552, 307] width 548 height 40
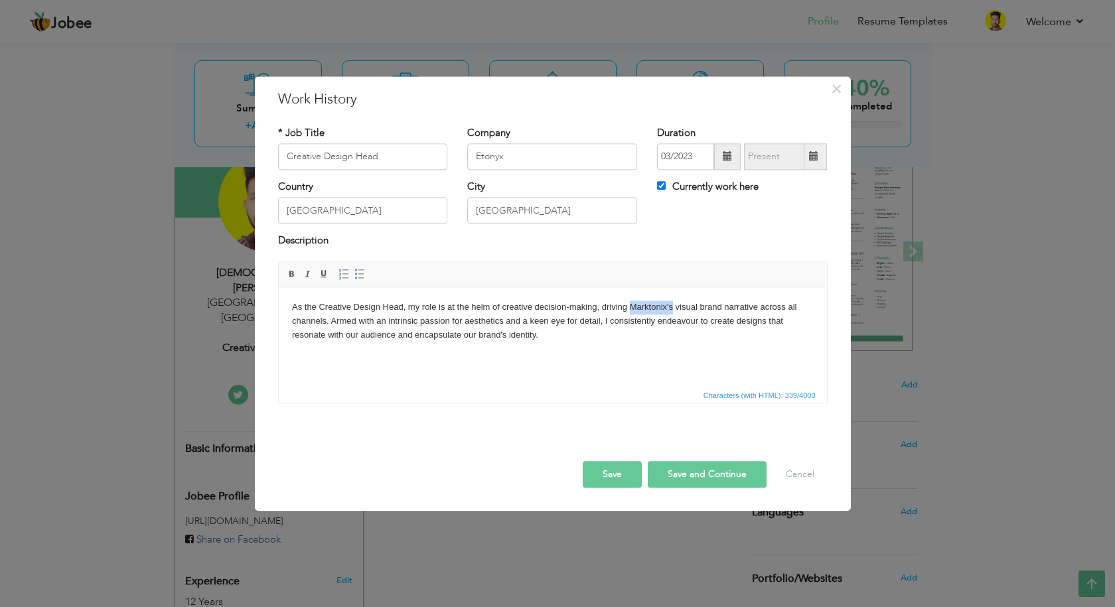
drag, startPoint x: 672, startPoint y: 304, endPoint x: 630, endPoint y: 305, distance: 41.8
click at [630, 305] on body "As the Creative Design Head, my role is at the helm of creative decision-making…" at bounding box center [552, 321] width 522 height 41
click at [673, 481] on button "Save and Continue" at bounding box center [707, 474] width 119 height 27
checkbox input "false"
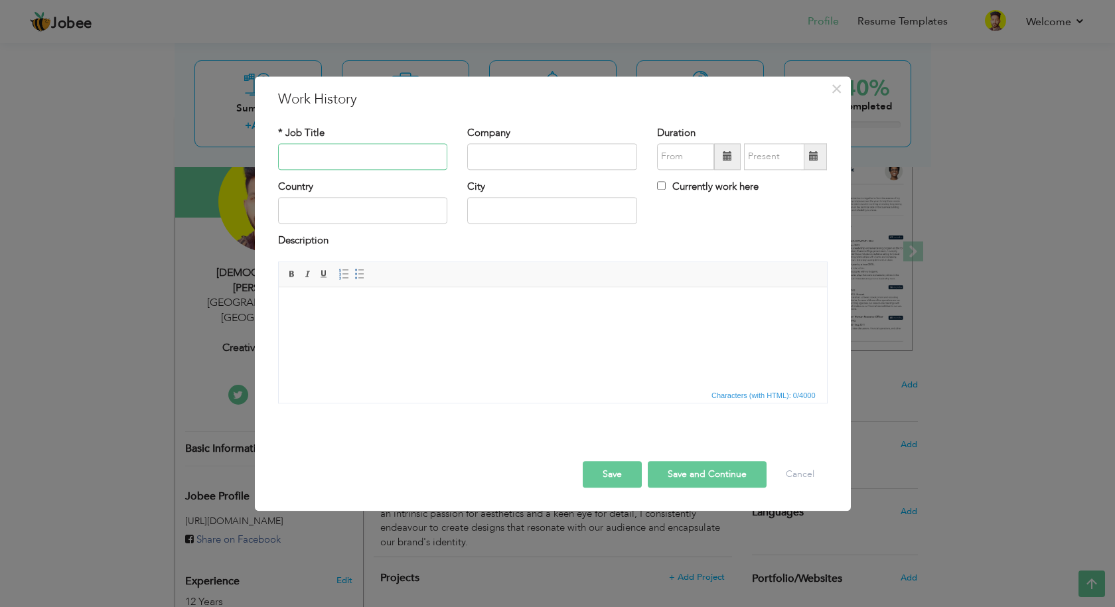
click at [308, 159] on input "text" at bounding box center [363, 156] width 170 height 27
paste input "WEBYTEZ"
type input "WEBYTEZ"
click at [551, 157] on input "text" at bounding box center [552, 156] width 170 height 27
click at [370, 147] on input "text" at bounding box center [363, 156] width 170 height 27
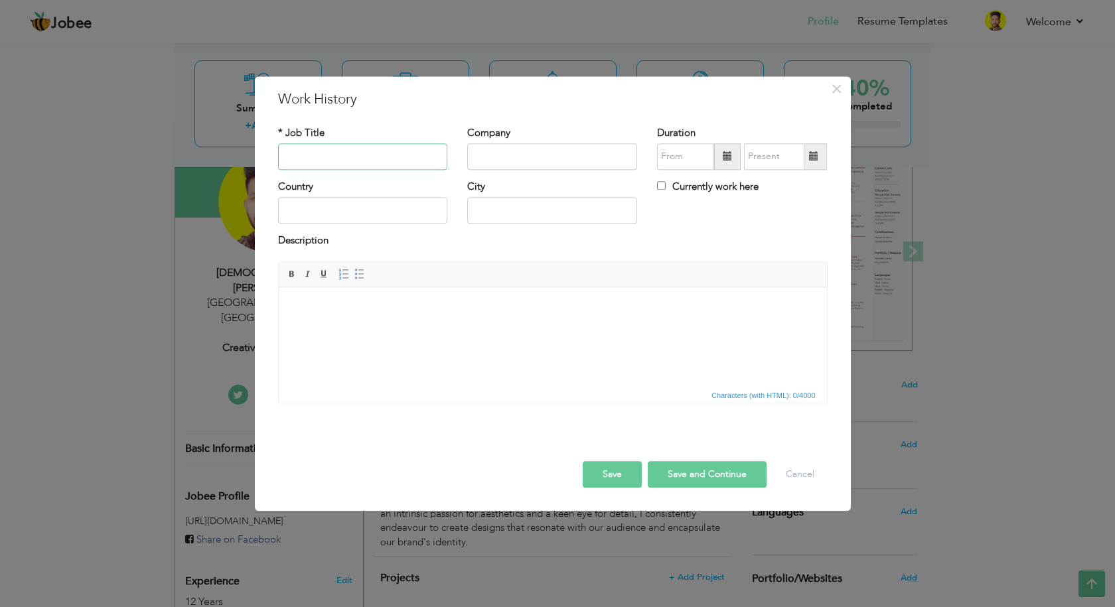
paste input "CREATIVE DESIGN HEAD"
type input "CREATIVE DESIGN HEAD"
click at [544, 171] on div "Company" at bounding box center [552, 153] width 190 height 54
click at [539, 163] on input "text" at bounding box center [552, 156] width 170 height 27
paste input "CREATIVE DESIGN HEAD"
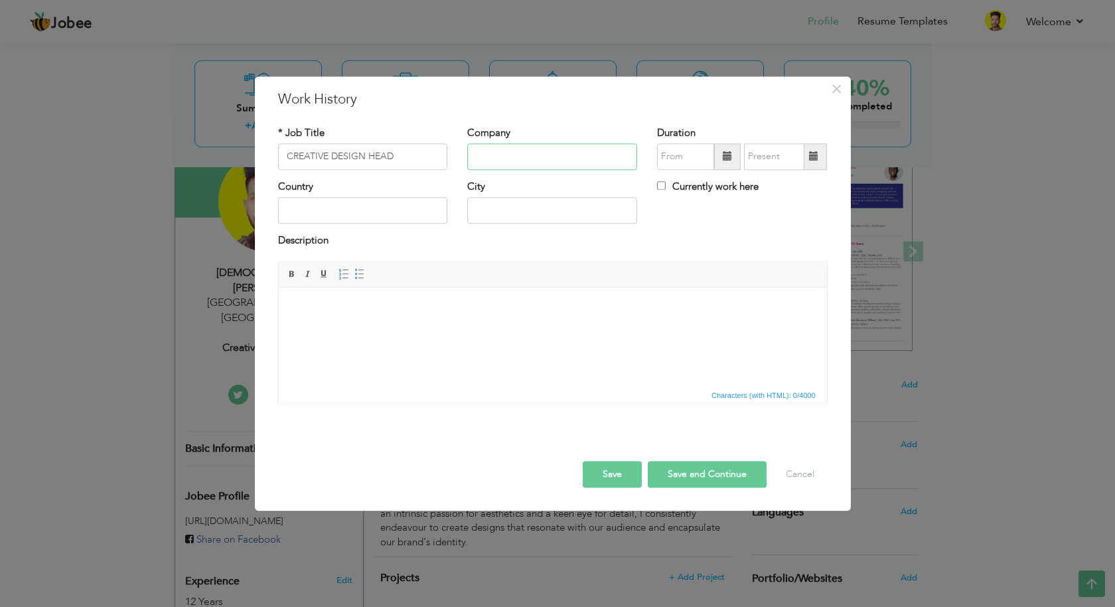
type input "CREATIVE DESIGN HEAD"
click at [523, 161] on input "text" at bounding box center [552, 156] width 170 height 27
paste input "WEBYTE"
type input "WEBYTEZ"
click at [728, 165] on span at bounding box center [727, 156] width 27 height 27
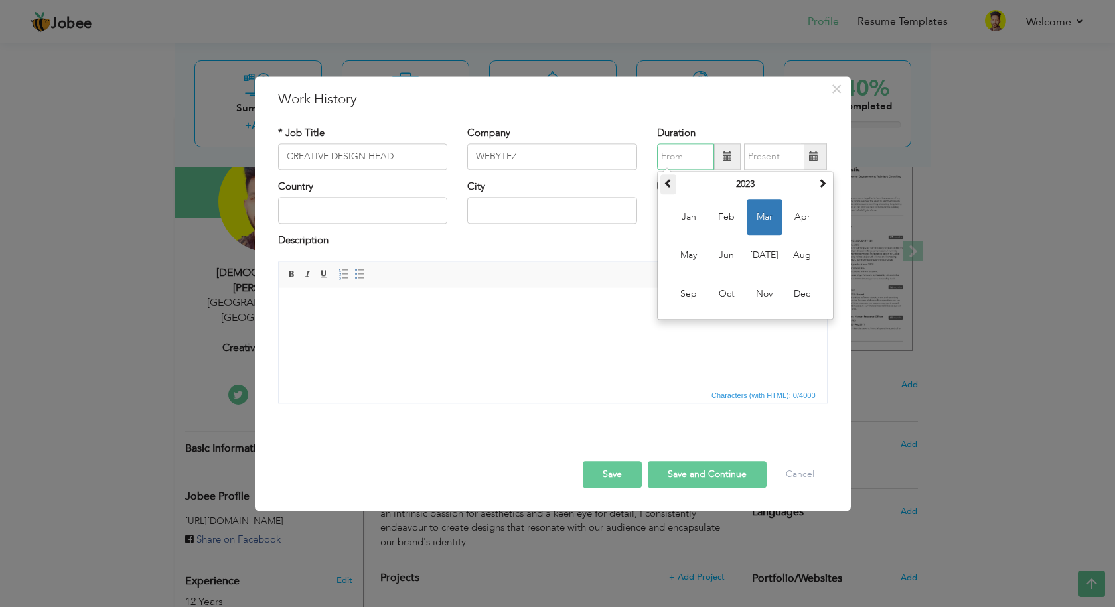
click at [673, 186] on span at bounding box center [668, 183] width 9 height 9
click at [673, 185] on span at bounding box center [668, 183] width 9 height 9
click at [680, 222] on span "Jan" at bounding box center [689, 217] width 36 height 36
type input "01/2020"
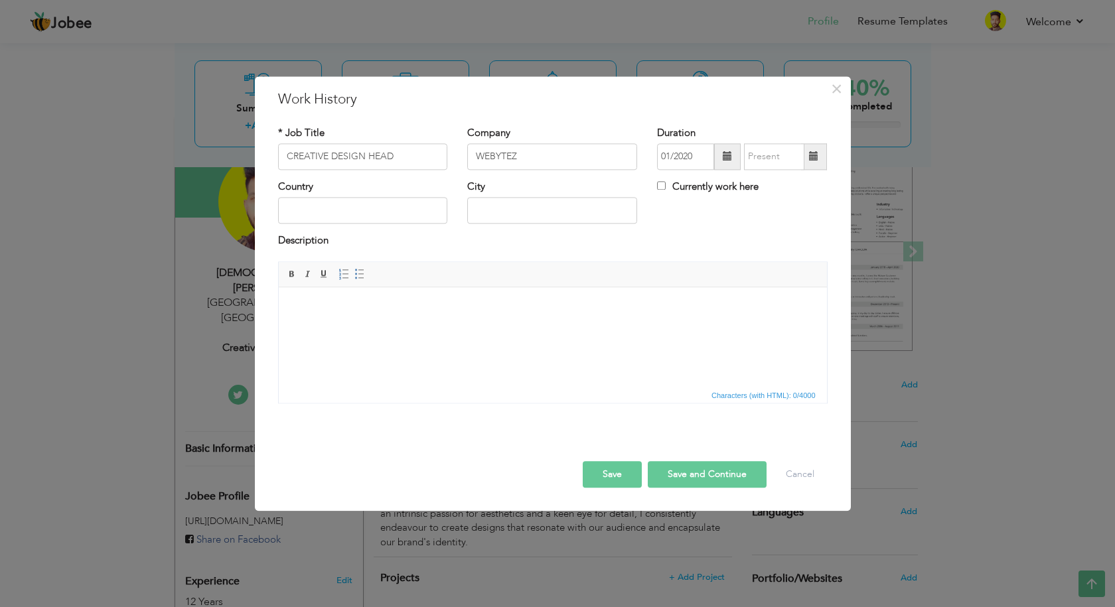
click at [819, 160] on span at bounding box center [814, 156] width 26 height 27
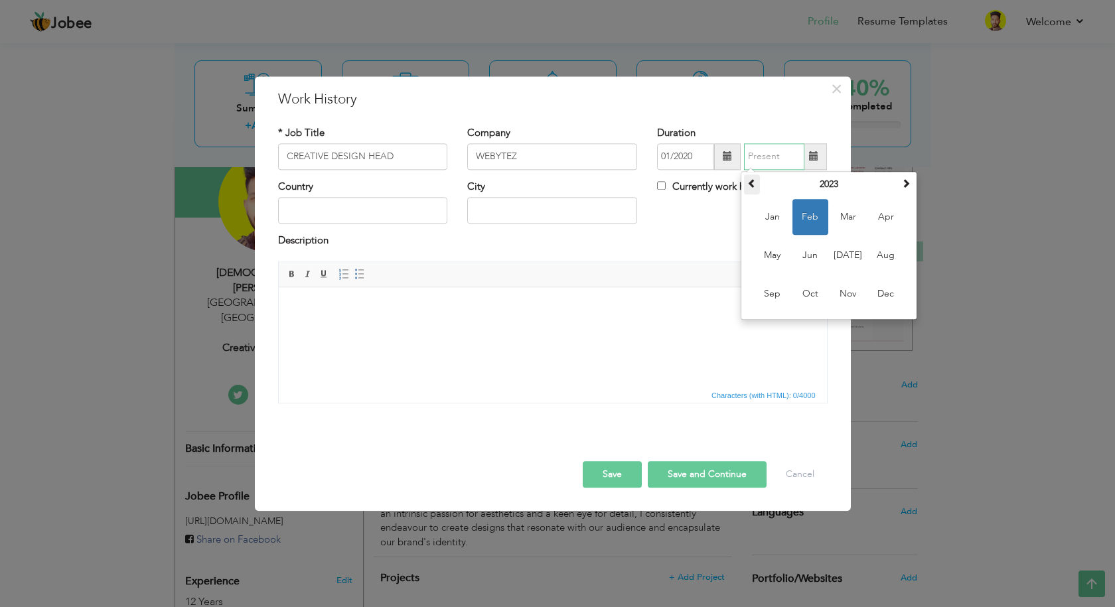
click at [758, 183] on th at bounding box center [752, 185] width 16 height 20
click at [905, 188] on span at bounding box center [905, 183] width 9 height 9
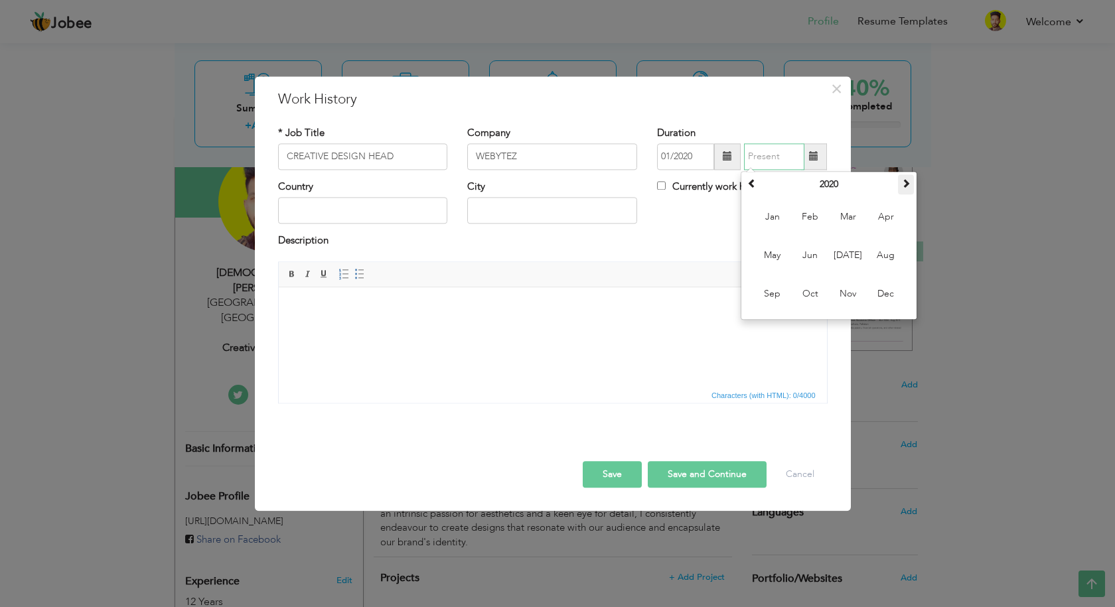
click at [905, 188] on span at bounding box center [905, 183] width 9 height 9
click at [777, 250] on span "May" at bounding box center [773, 256] width 36 height 36
type input "05/2021"
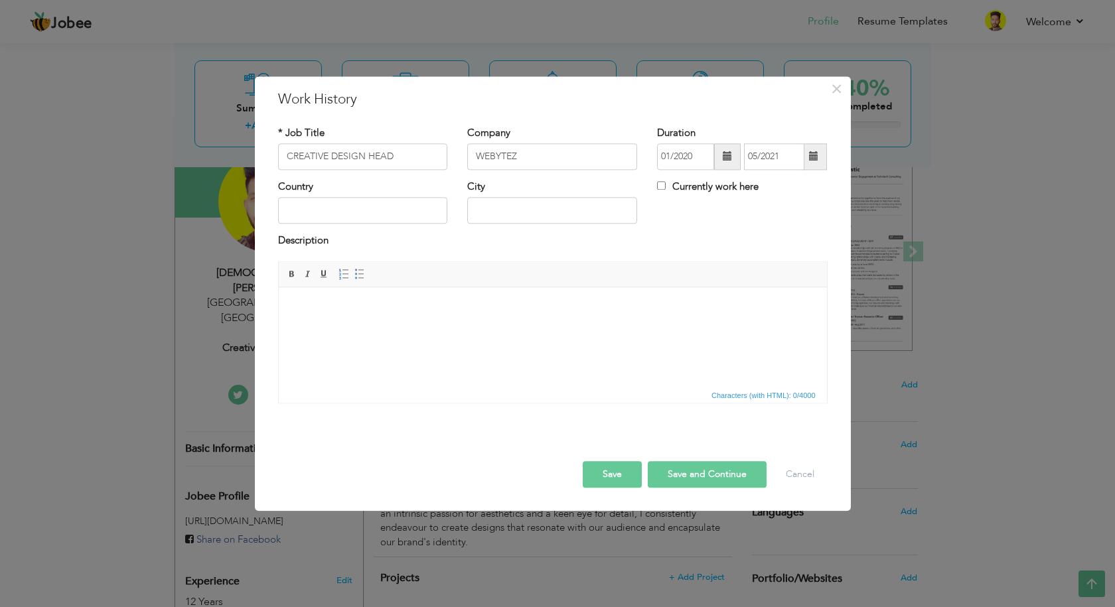
click at [727, 161] on span at bounding box center [727, 156] width 9 height 9
click at [668, 185] on span at bounding box center [668, 183] width 9 height 9
click at [690, 259] on span "May" at bounding box center [689, 256] width 36 height 36
click at [718, 161] on span at bounding box center [727, 156] width 27 height 27
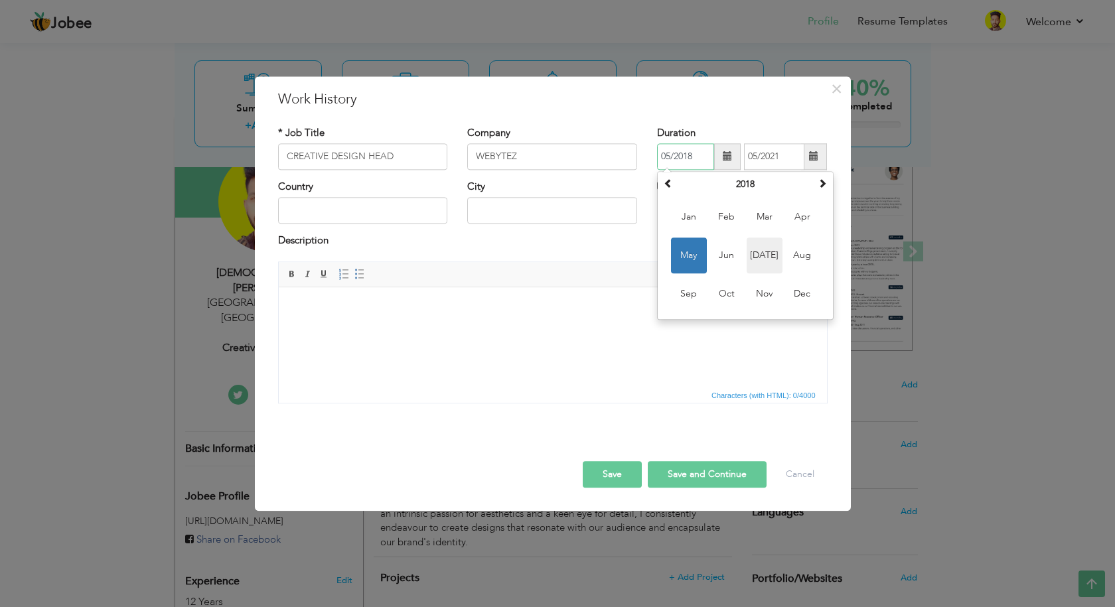
click at [767, 257] on span "Jul" at bounding box center [765, 256] width 36 height 36
type input "07/2018"
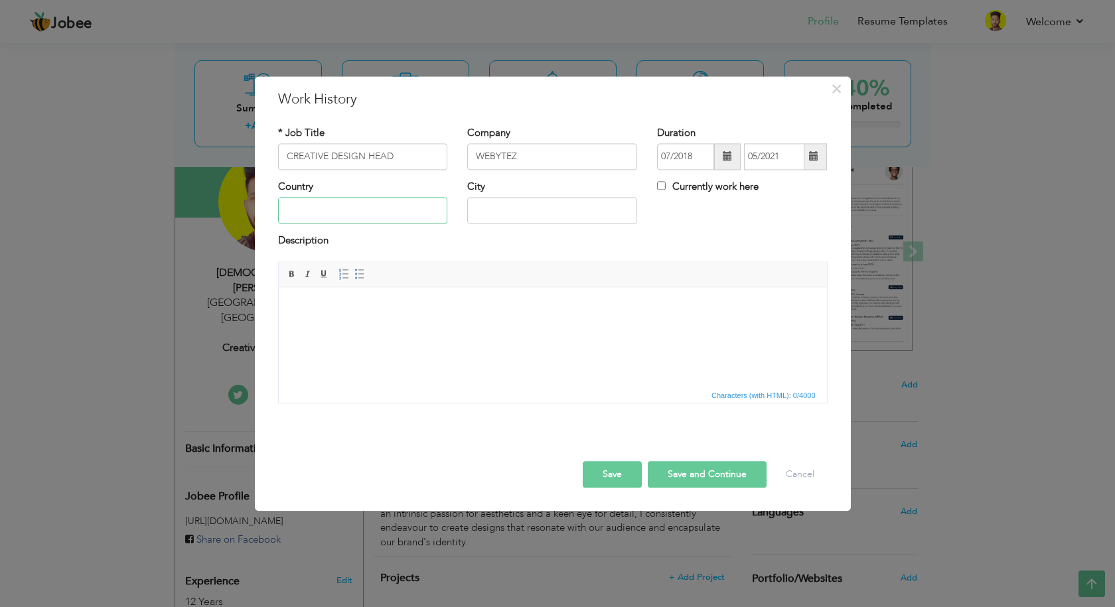
click at [347, 216] on input "text" at bounding box center [363, 211] width 170 height 27
type input "[GEOGRAPHIC_DATA]"
click at [483, 212] on input "text" at bounding box center [552, 211] width 170 height 27
type input "KarachI"
drag, startPoint x: 422, startPoint y: 156, endPoint x: 129, endPoint y: 155, distance: 293.4
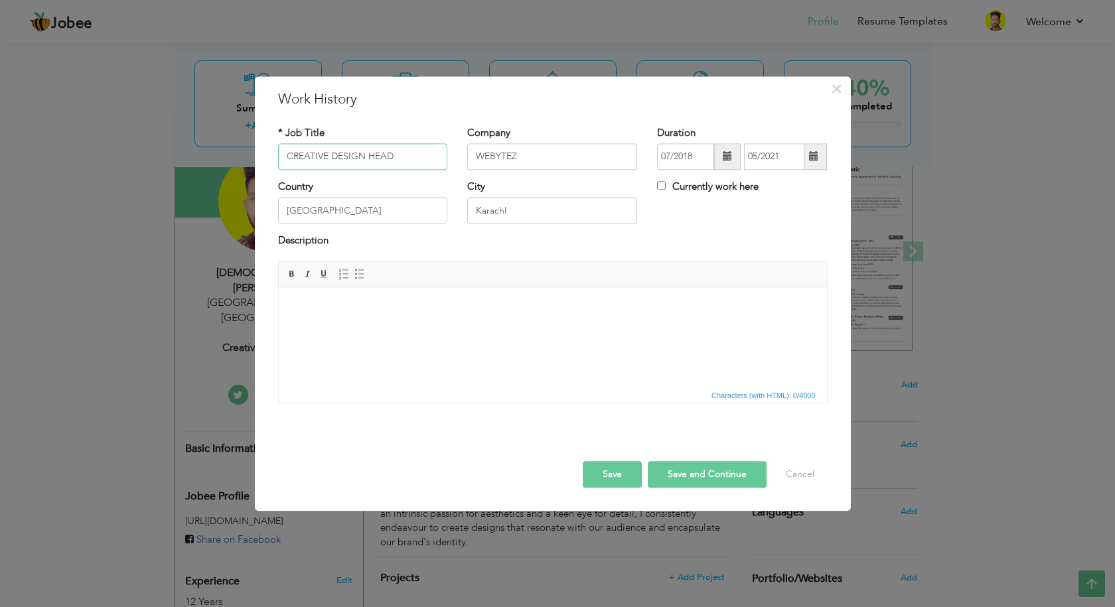
click at [129, 155] on div "× Work History * Job Title CREATIVE DESIGN HEAD Company WEBYTEZ Duration" at bounding box center [557, 303] width 1115 height 607
paste input "GRAPHIC DESIGNER TEAM L"
type input "GRAPHIC DESIGNER TEAM LEAD"
click at [360, 328] on html at bounding box center [552, 307] width 548 height 40
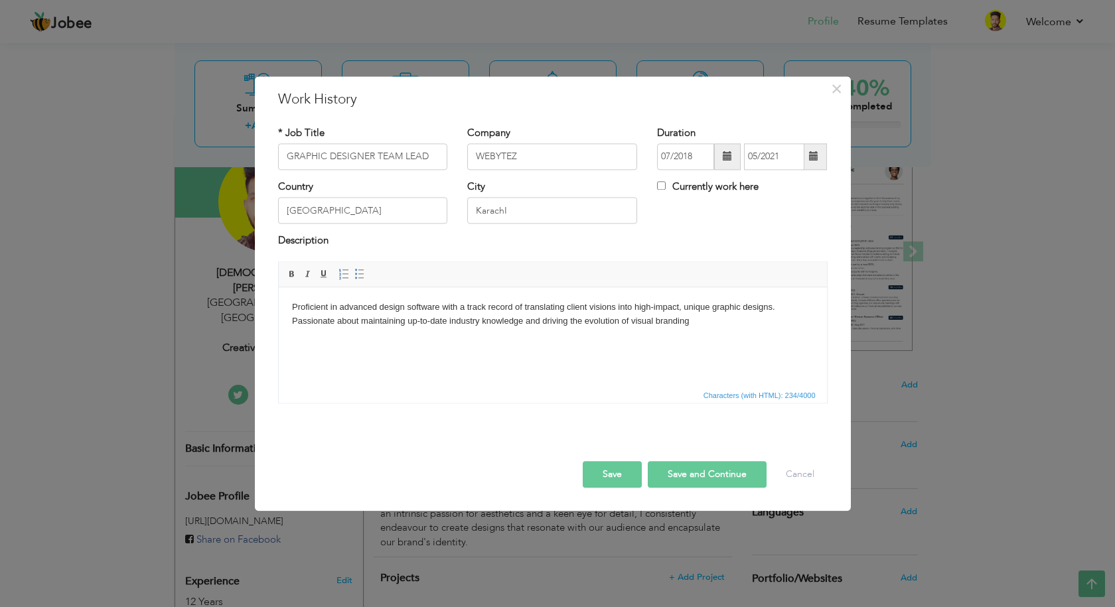
click at [705, 477] on button "Save and Continue" at bounding box center [707, 474] width 119 height 27
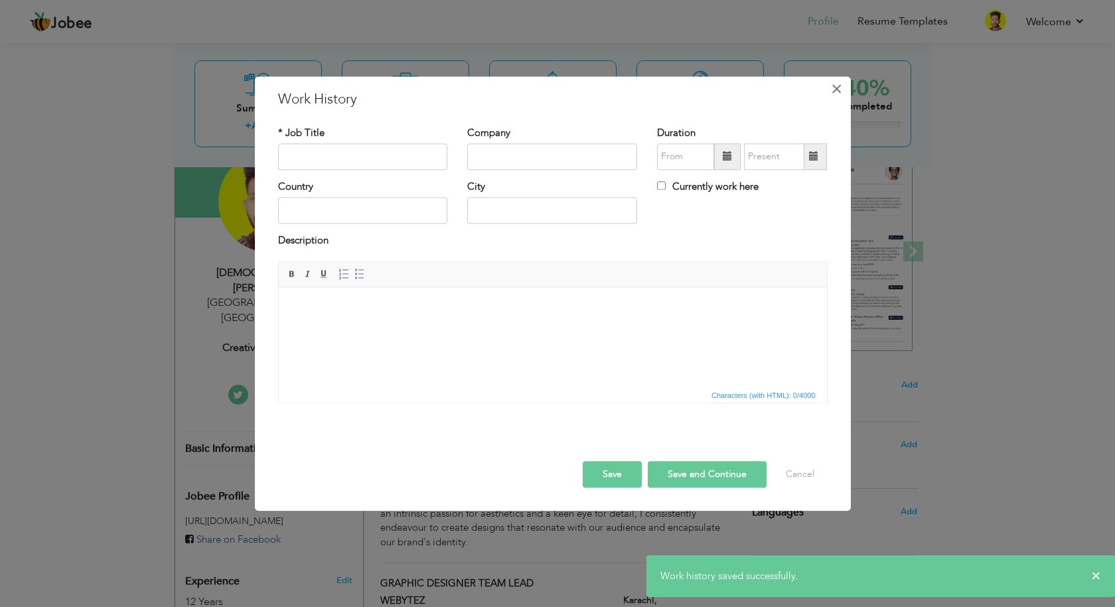
click at [835, 90] on span "×" at bounding box center [836, 89] width 11 height 24
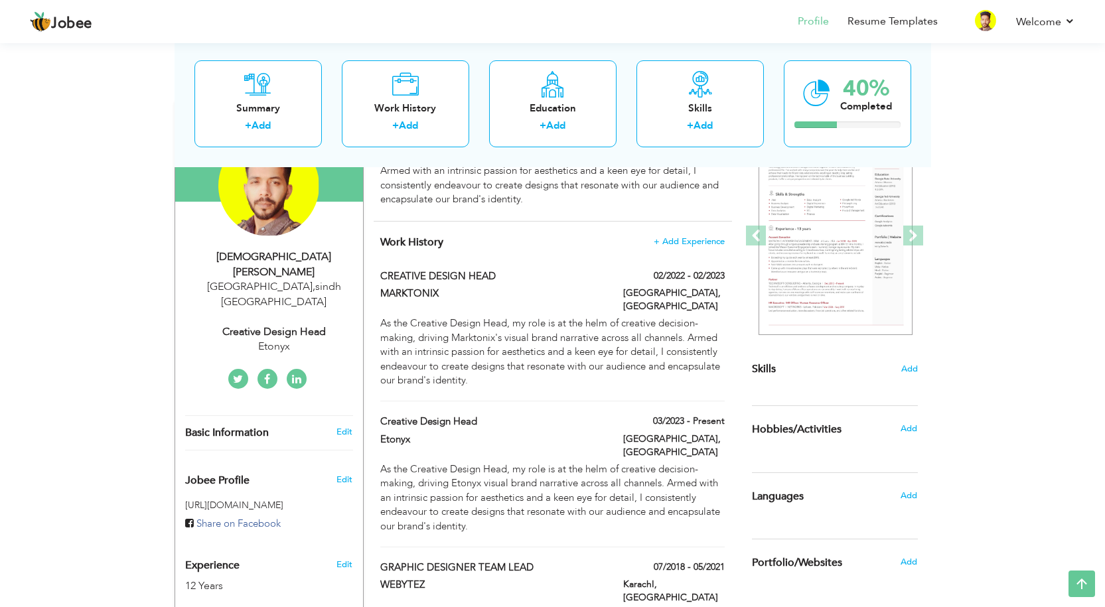
scroll to position [131, 0]
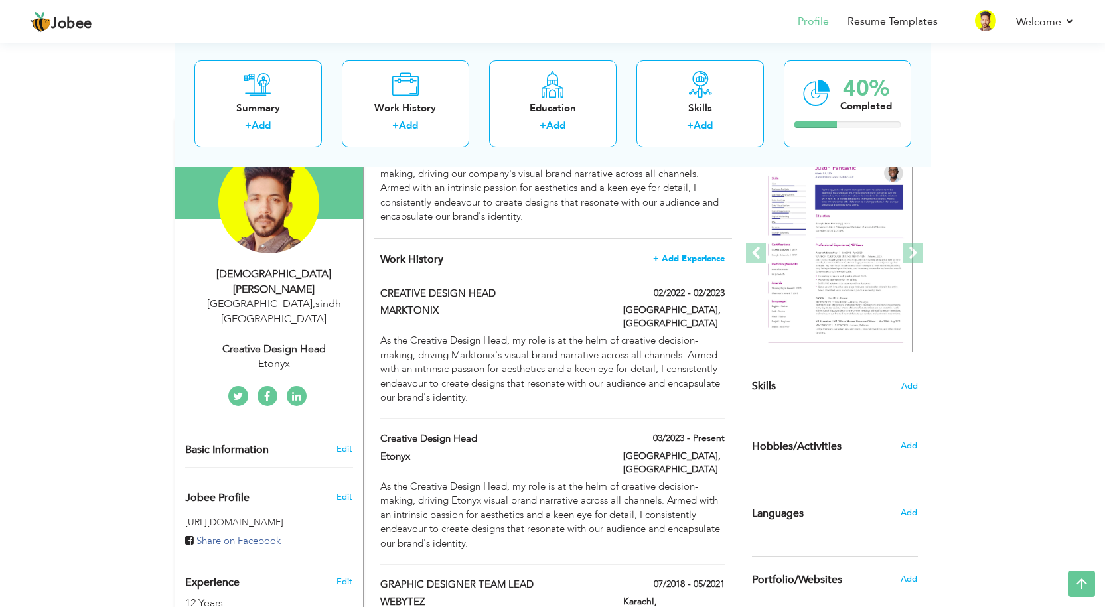
click at [694, 260] on span "+ Add Experience" at bounding box center [689, 258] width 72 height 9
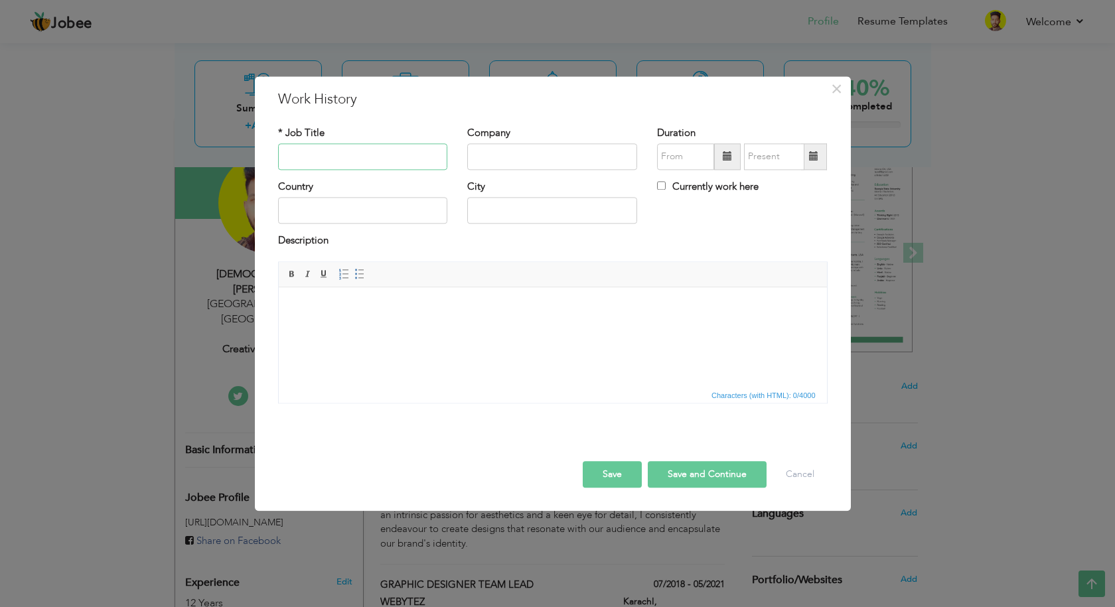
click at [313, 159] on input "text" at bounding box center [363, 156] width 170 height 27
paste input "SENIOR GRAPHIC DESIGNER"
type input "SENIOR GRAPHIC DESIGNER"
click at [562, 161] on input "text" at bounding box center [552, 156] width 170 height 27
paste input "SALSOFT TECHNOLOGIES"
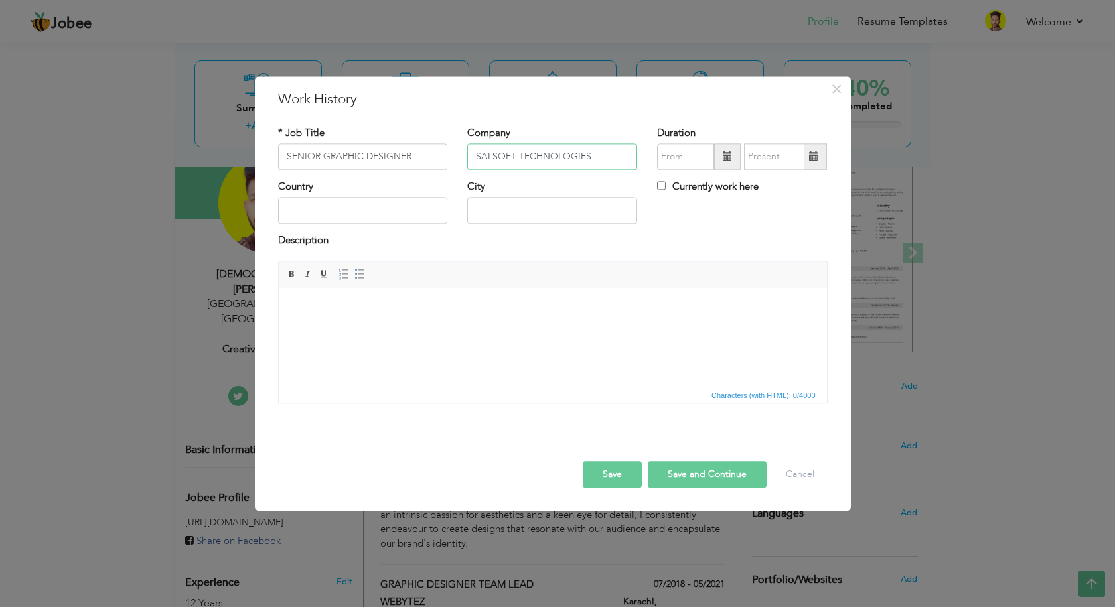
type input "SALSOFT TECHNOLOGIES"
click at [734, 159] on span at bounding box center [727, 156] width 27 height 27
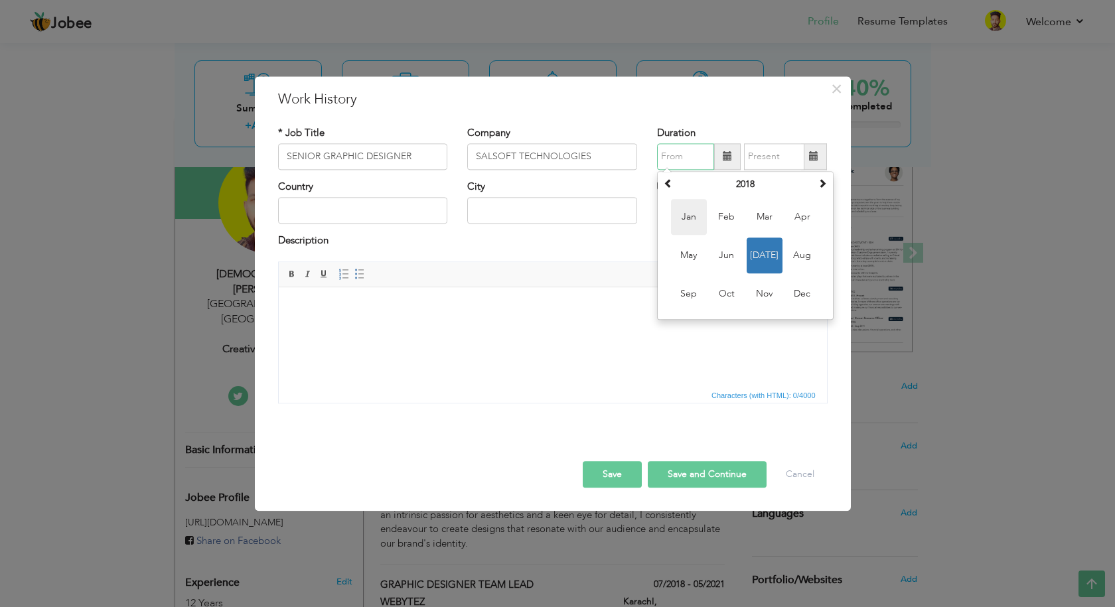
click at [704, 220] on span "Jan" at bounding box center [689, 217] width 36 height 36
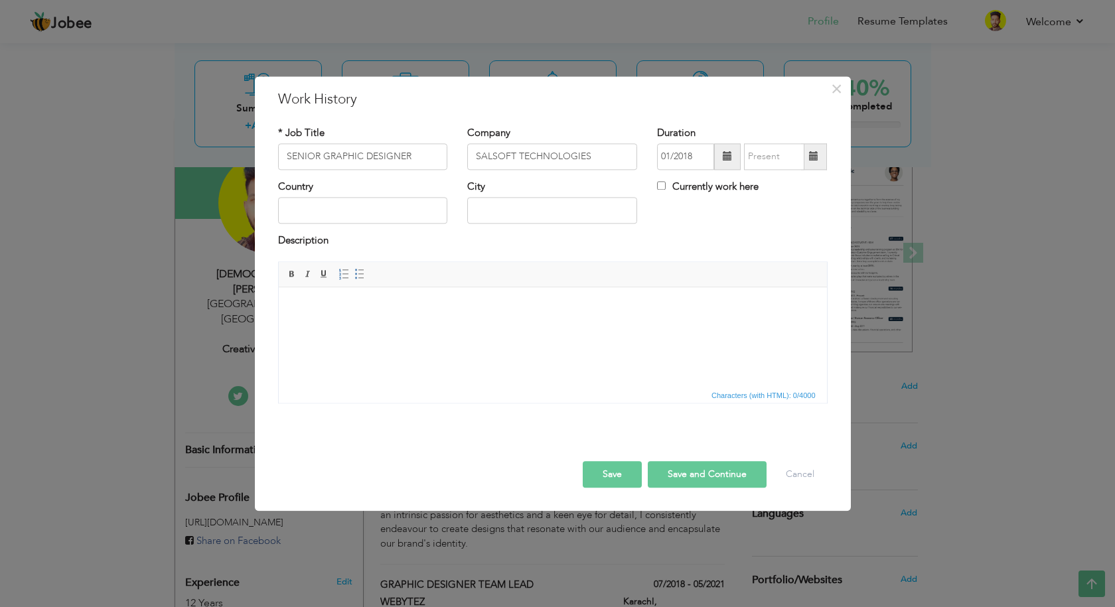
click at [728, 158] on span at bounding box center [727, 156] width 9 height 9
click at [670, 185] on span at bounding box center [668, 183] width 9 height 9
click at [689, 222] on span "Jan" at bounding box center [689, 217] width 36 height 36
type input "01/2017"
click at [825, 161] on span at bounding box center [814, 156] width 26 height 27
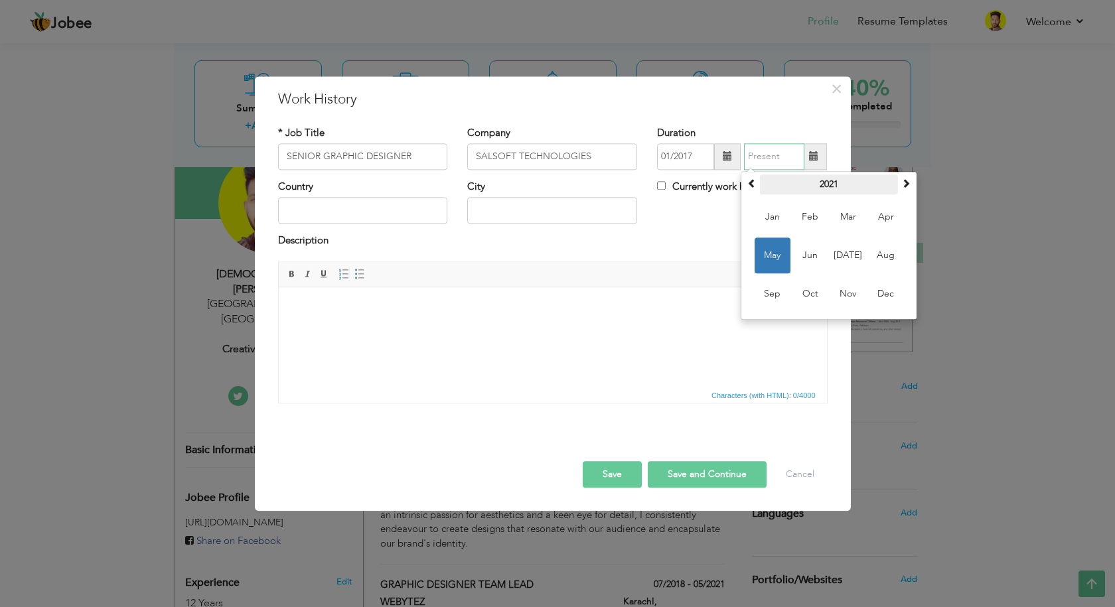
click at [831, 183] on th "2021" at bounding box center [829, 185] width 138 height 20
click at [750, 183] on span at bounding box center [751, 183] width 9 height 9
click at [750, 184] on span at bounding box center [751, 183] width 9 height 9
click at [906, 191] on th at bounding box center [906, 185] width 16 height 20
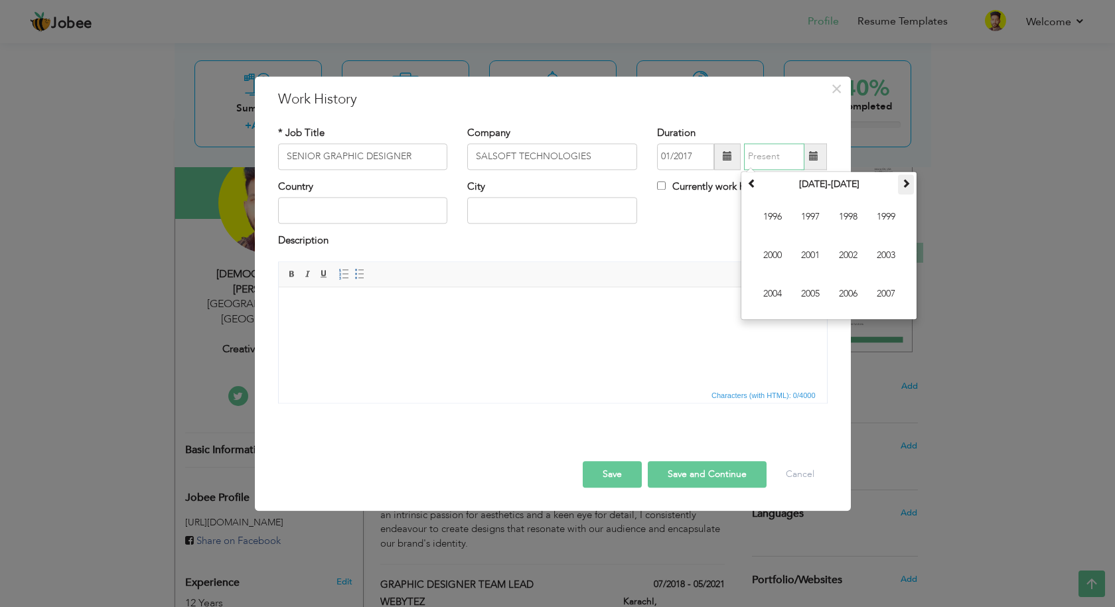
click at [906, 191] on th at bounding box center [906, 185] width 16 height 20
click at [805, 254] on span "2021" at bounding box center [811, 256] width 36 height 36
click at [757, 187] on th at bounding box center [752, 185] width 16 height 20
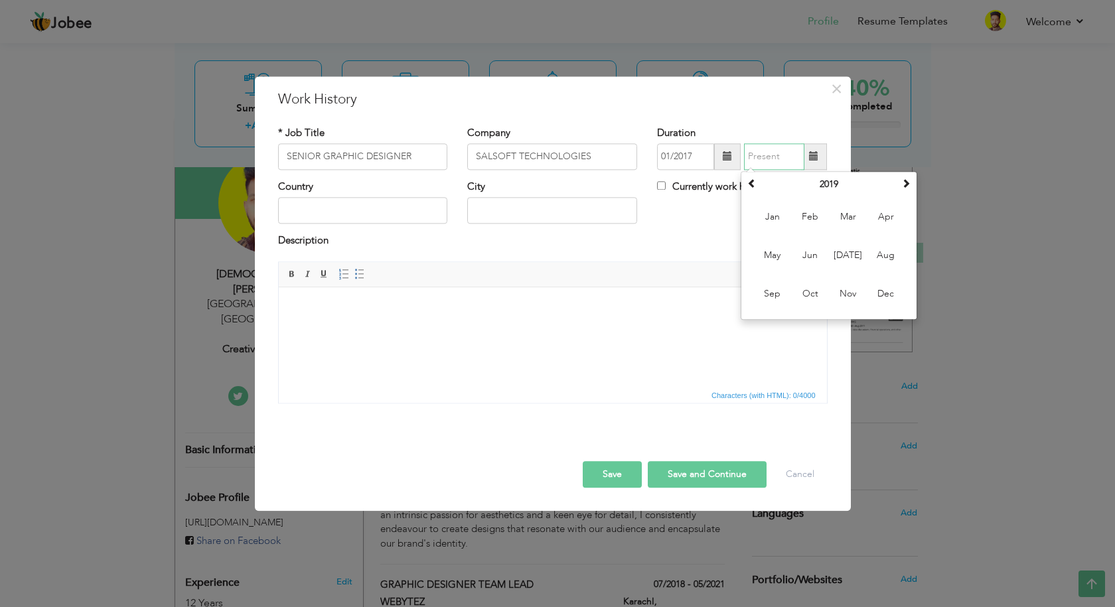
click at [812, 254] on span "Jun" at bounding box center [811, 256] width 36 height 36
type input "06/2019"
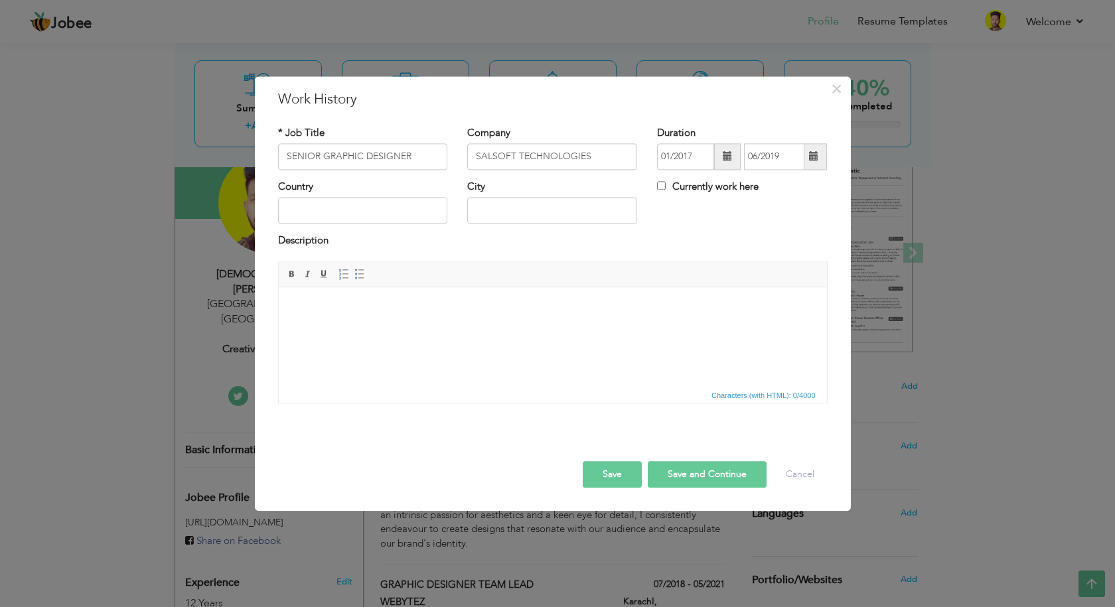
click at [350, 196] on div "Country" at bounding box center [363, 202] width 170 height 44
click at [347, 211] on input "text" at bounding box center [363, 211] width 170 height 27
type input "[GEOGRAPHIC_DATA]"
click at [518, 211] on input "text" at bounding box center [552, 211] width 170 height 27
type input "[GEOGRAPHIC_DATA]"
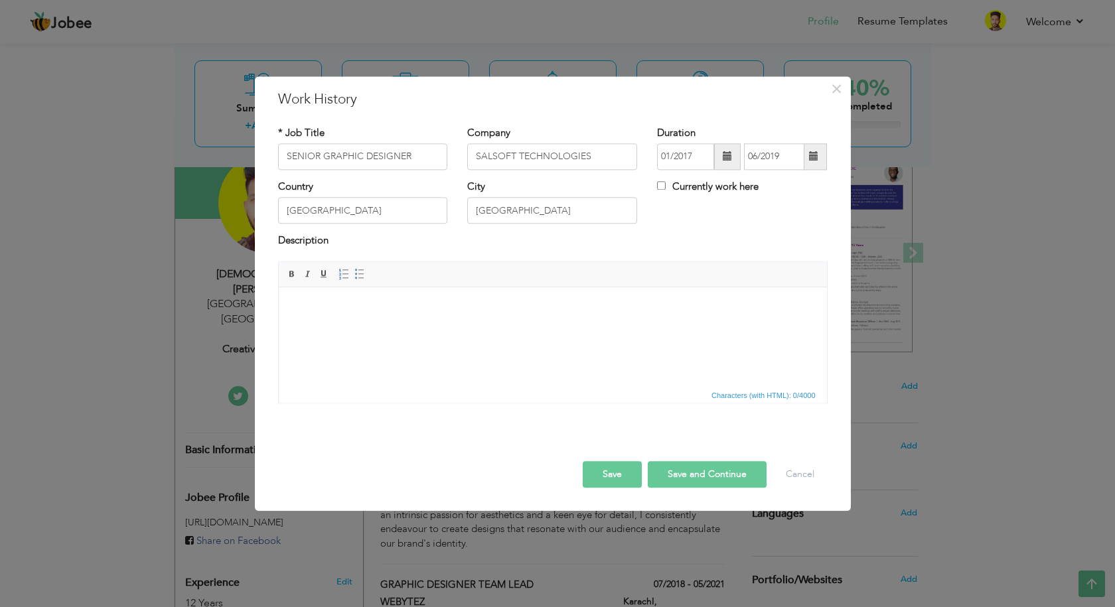
click at [402, 328] on html at bounding box center [552, 307] width 548 height 40
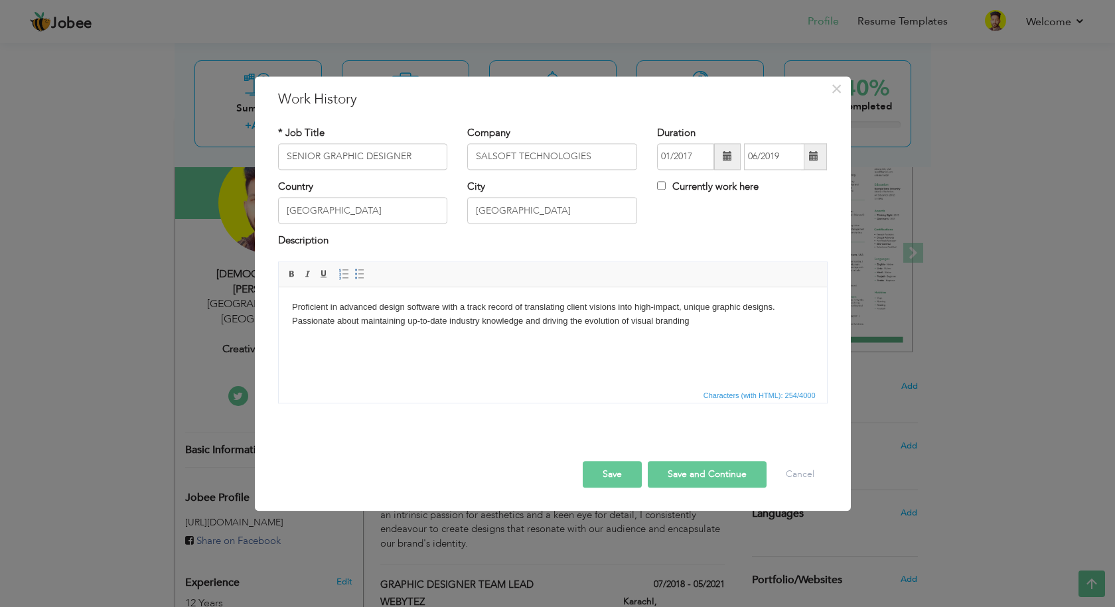
click at [698, 327] on p "Proficient in advanced design software with a track record of translating clien…" at bounding box center [552, 315] width 522 height 28
click at [604, 475] on button "Save" at bounding box center [612, 474] width 59 height 27
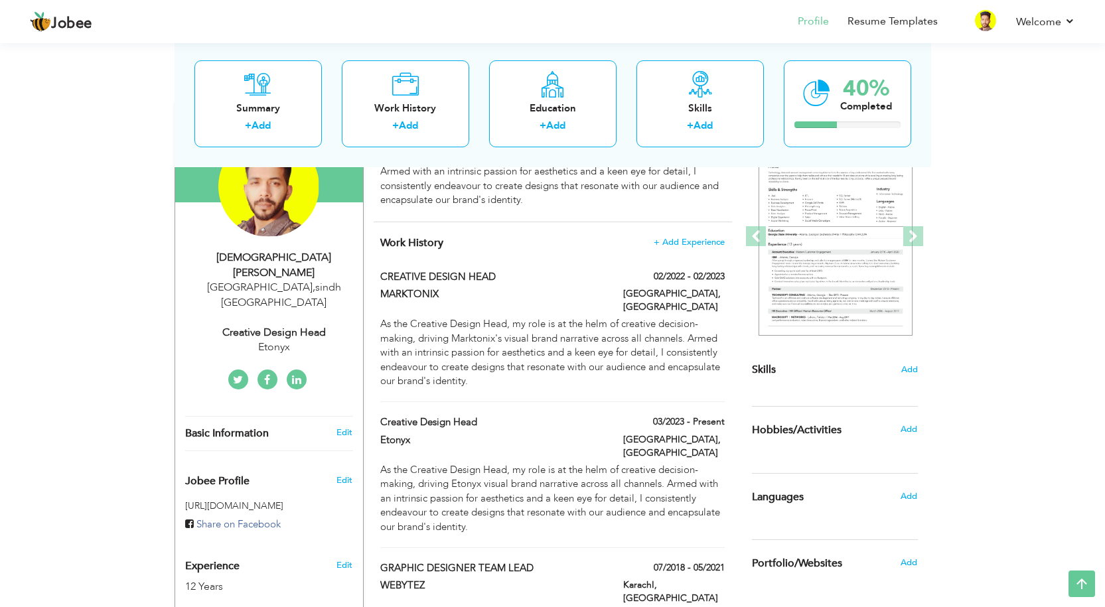
scroll to position [133, 0]
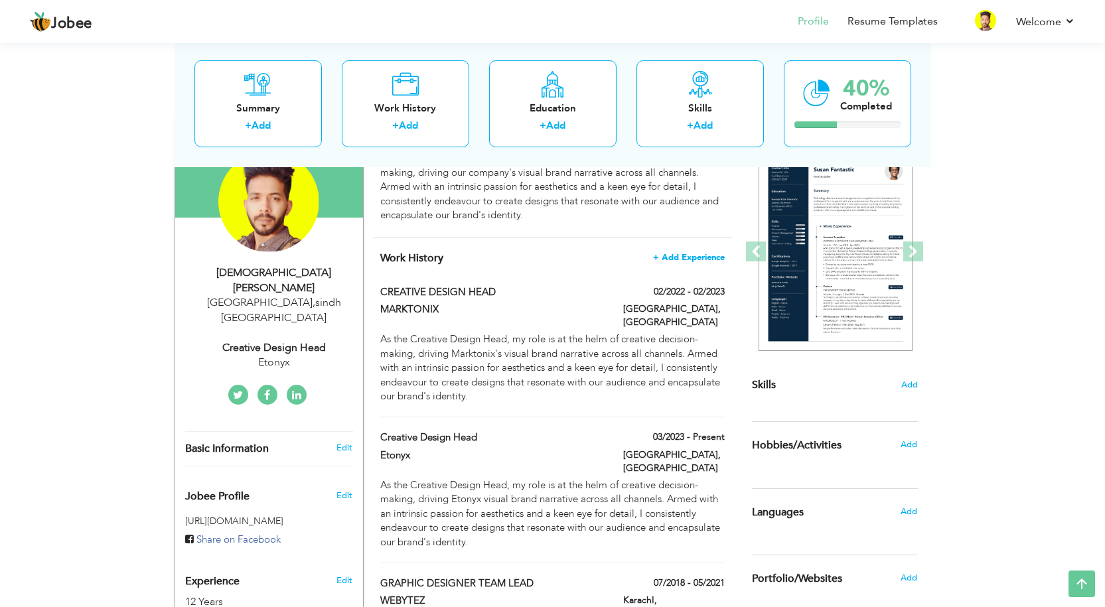
click at [694, 258] on span "+ Add Experience" at bounding box center [689, 257] width 72 height 9
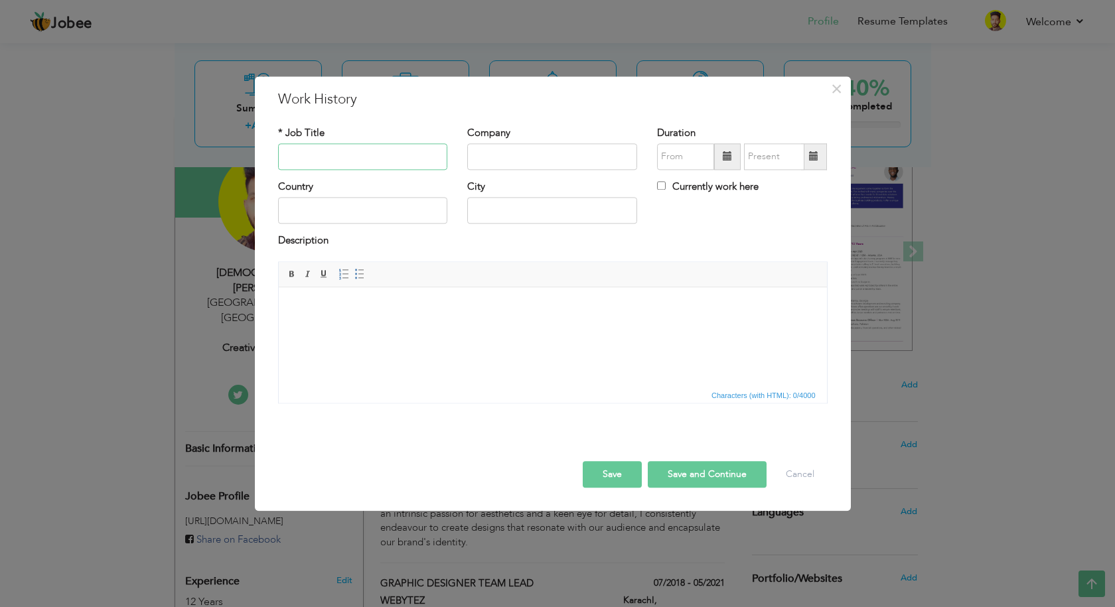
click at [299, 147] on input "text" at bounding box center [363, 156] width 170 height 27
paste input "SENIOR GRAPHIC DESIGNER"
type input "SENIOR GRAPHIC DESIGNER"
click at [514, 158] on input "text" at bounding box center [552, 156] width 170 height 27
paste input "ABTACH LTD"
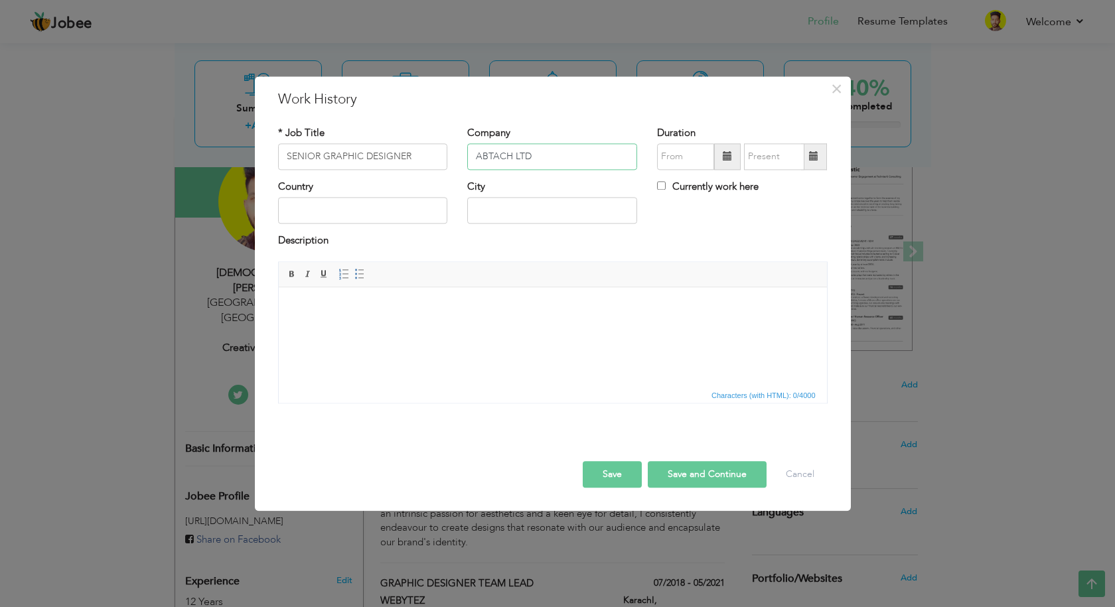
type input "ABTACH LTD"
click at [719, 165] on span at bounding box center [727, 156] width 27 height 27
click at [666, 181] on span at bounding box center [668, 183] width 9 height 9
click at [757, 293] on span "Nov" at bounding box center [765, 294] width 36 height 36
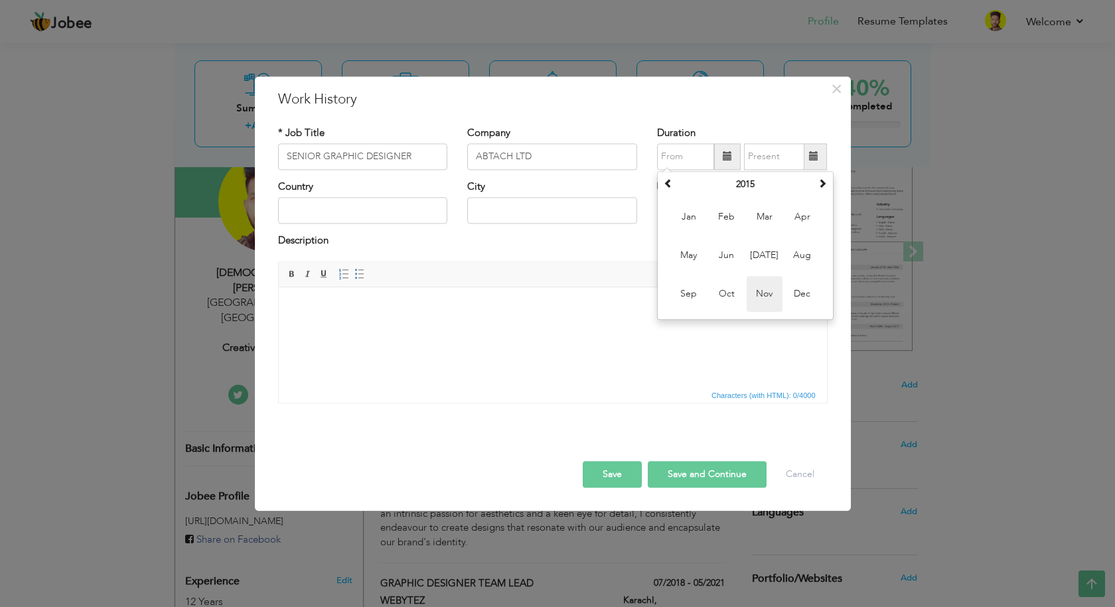
type input "11/2015"
click at [812, 160] on span at bounding box center [813, 156] width 9 height 9
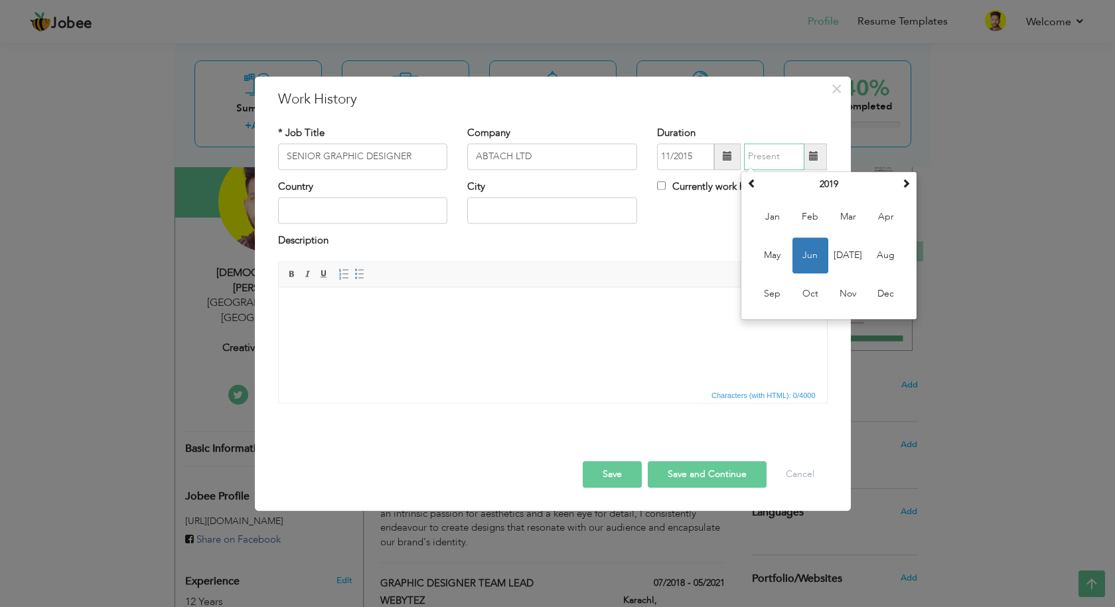
click at [810, 260] on span "Jun" at bounding box center [811, 256] width 36 height 36
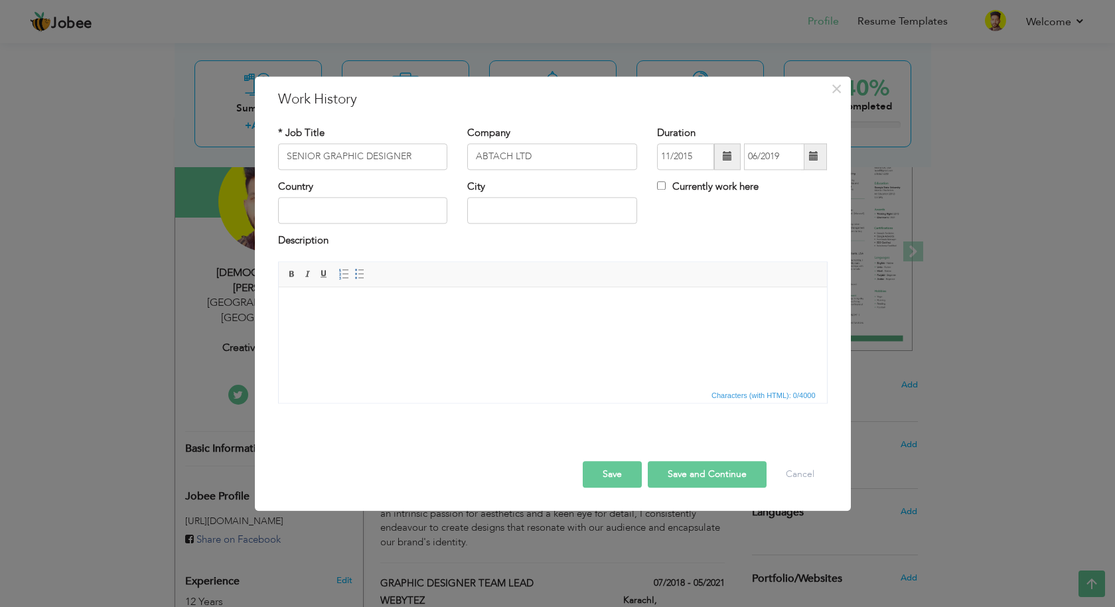
click at [814, 158] on span at bounding box center [813, 156] width 9 height 9
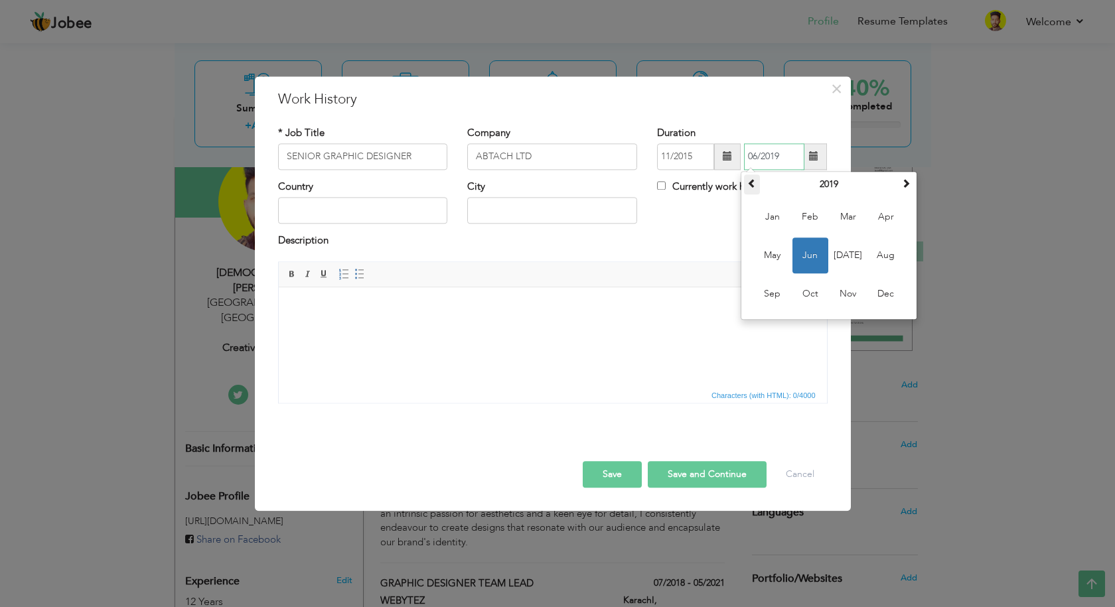
click at [751, 185] on span at bounding box center [751, 183] width 9 height 9
click at [750, 185] on span at bounding box center [751, 183] width 9 height 9
click at [770, 255] on span "May" at bounding box center [773, 256] width 36 height 36
type input "05/2017"
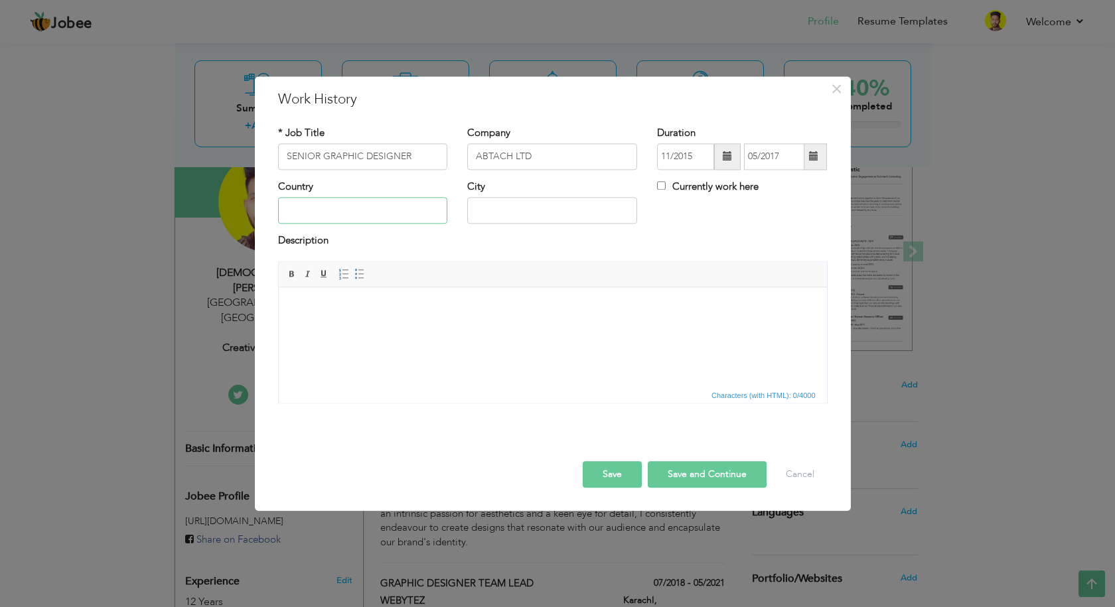
click at [360, 212] on input "text" at bounding box center [363, 211] width 170 height 27
type input "[GEOGRAPHIC_DATA]"
click at [493, 207] on input "text" at bounding box center [552, 211] width 170 height 27
type input "Karchi"
click at [368, 327] on html at bounding box center [552, 307] width 548 height 40
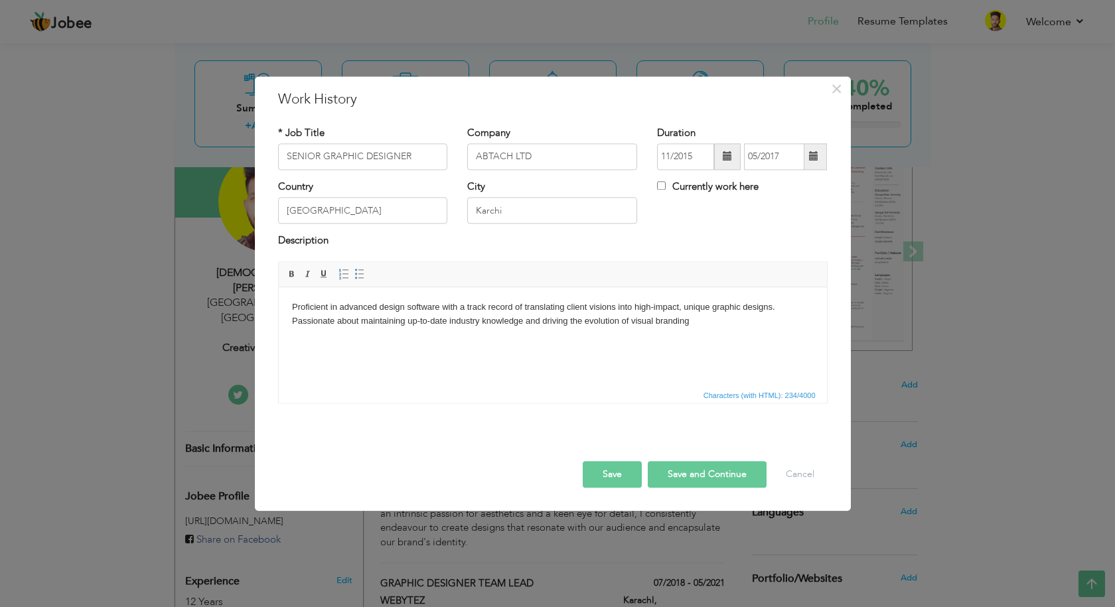
click at [620, 479] on button "Save" at bounding box center [612, 474] width 59 height 27
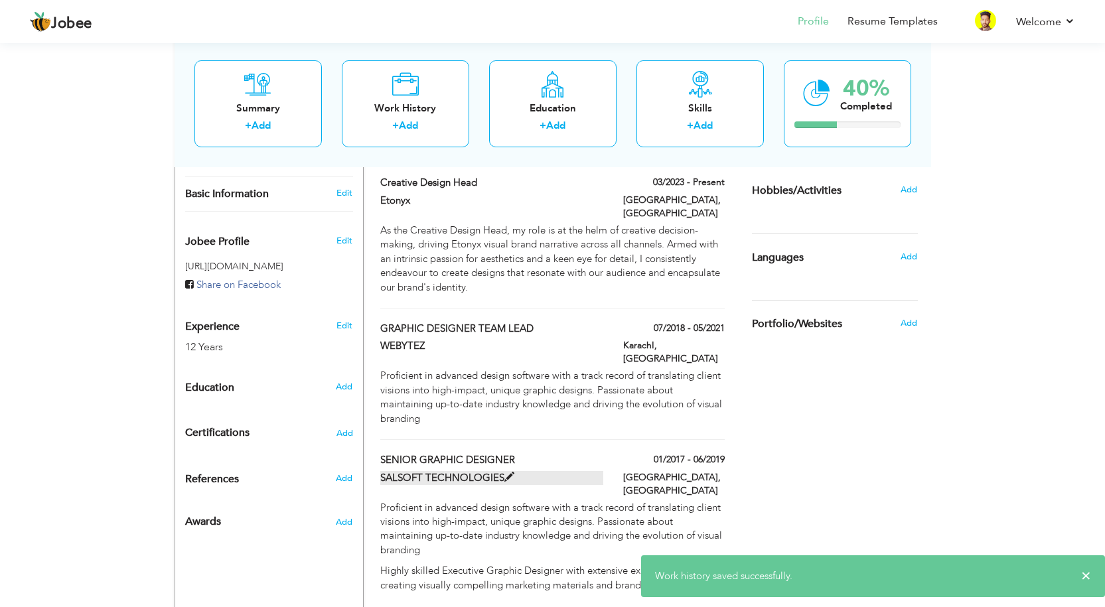
scroll to position [385, 0]
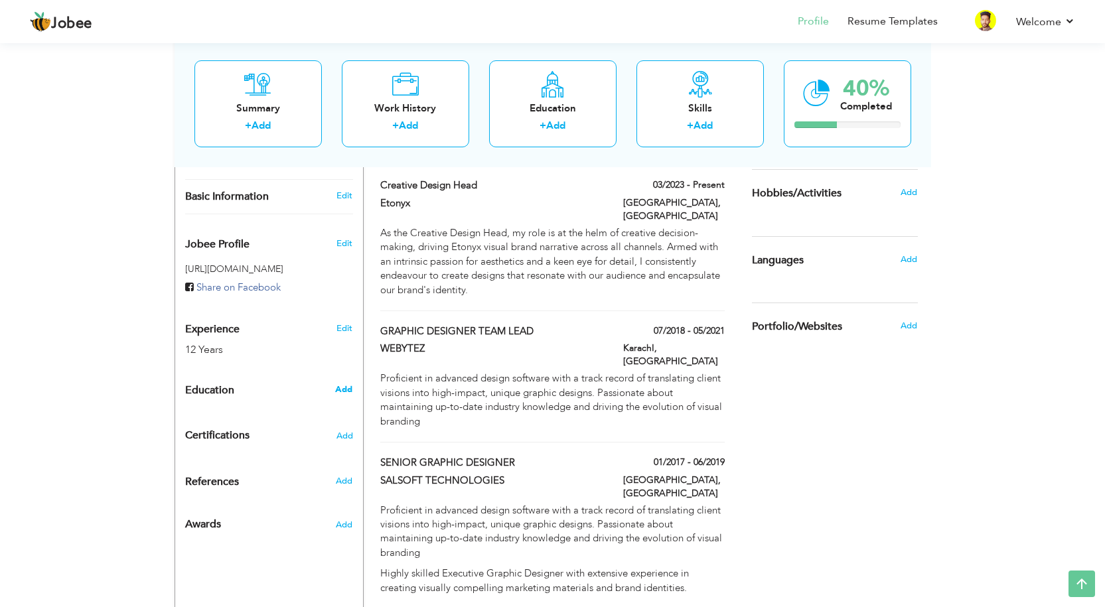
click at [344, 384] on span "Add" at bounding box center [343, 390] width 17 height 12
radio input "true"
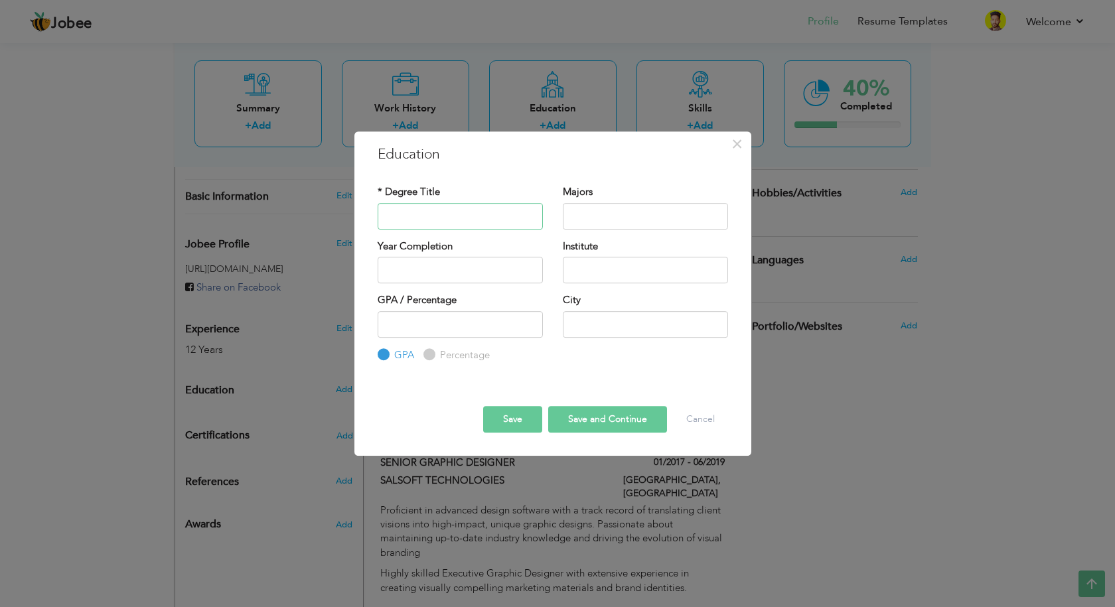
click at [468, 217] on input "text" at bounding box center [460, 216] width 165 height 27
click at [619, 209] on input "text" at bounding box center [645, 216] width 165 height 27
paste input "SCIENCE GROUP"
type input "SCIENCE GROUP"
click at [409, 212] on input "text" at bounding box center [460, 216] width 165 height 27
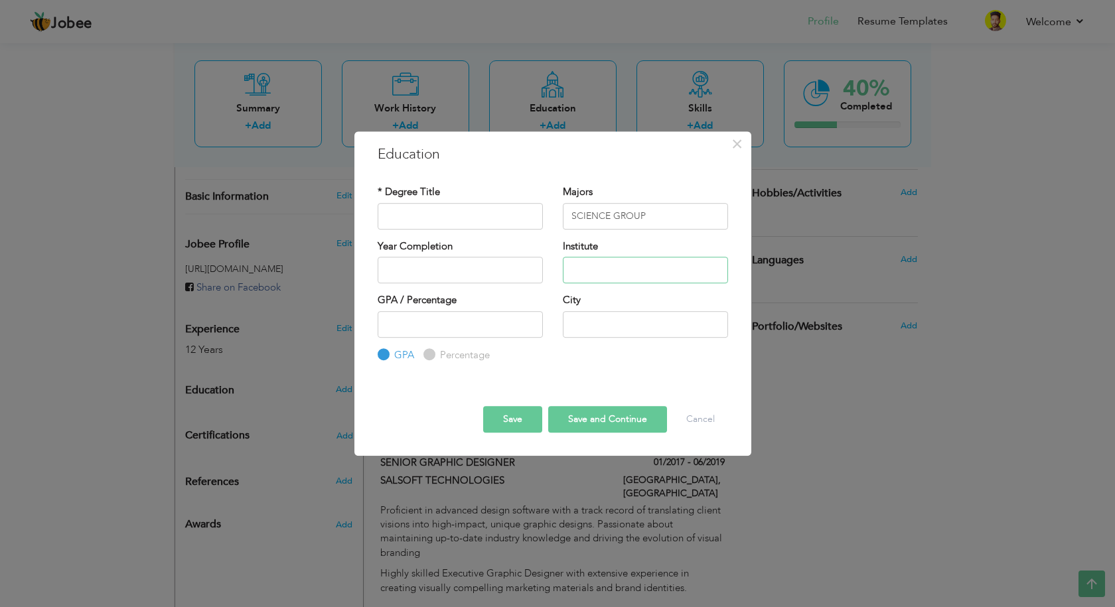
click at [610, 274] on input "text" at bounding box center [645, 270] width 165 height 27
paste input "CORK'S G.B.S.S."
type input "CORK'S G.B.S.S."
click at [413, 262] on input "2025" at bounding box center [460, 270] width 165 height 27
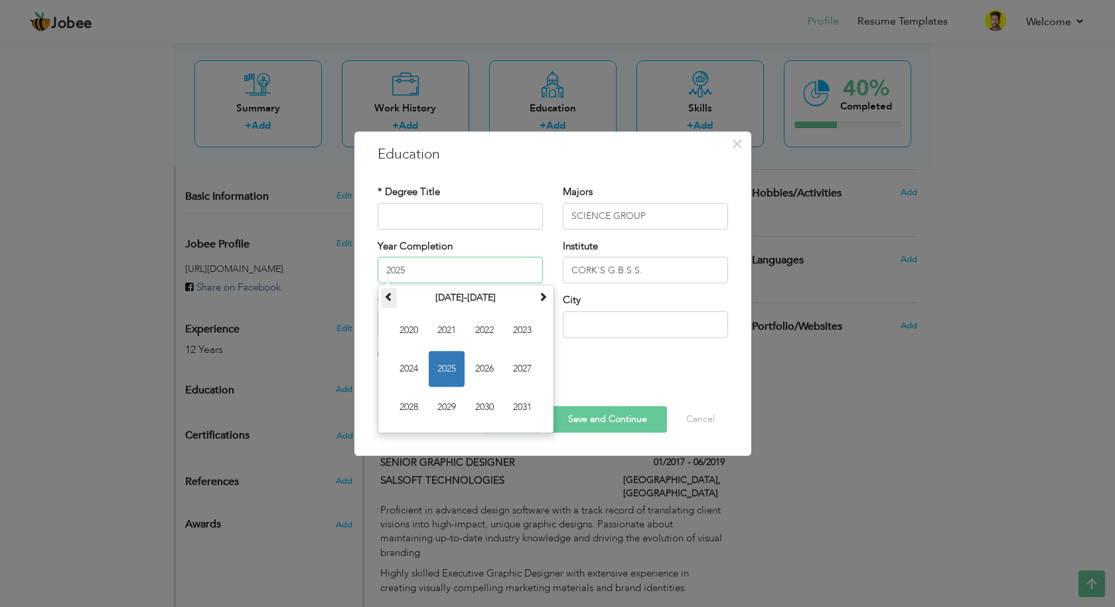
click at [381, 299] on th at bounding box center [389, 298] width 16 height 20
click at [536, 297] on th at bounding box center [543, 298] width 16 height 20
click at [542, 304] on th at bounding box center [543, 298] width 16 height 20
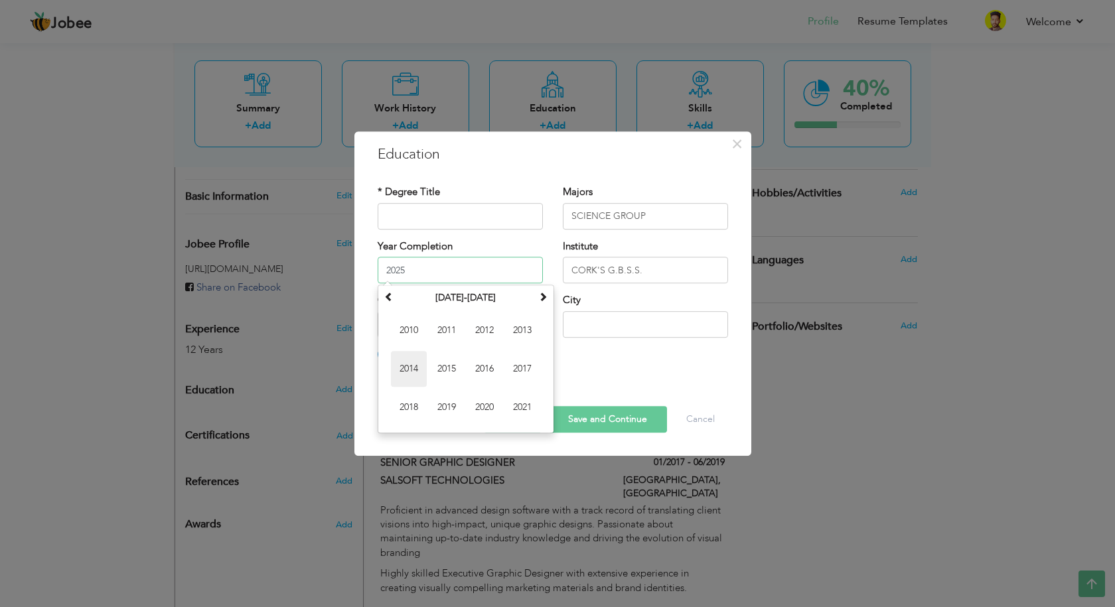
click at [416, 372] on span "2014" at bounding box center [409, 369] width 36 height 36
type input "2014"
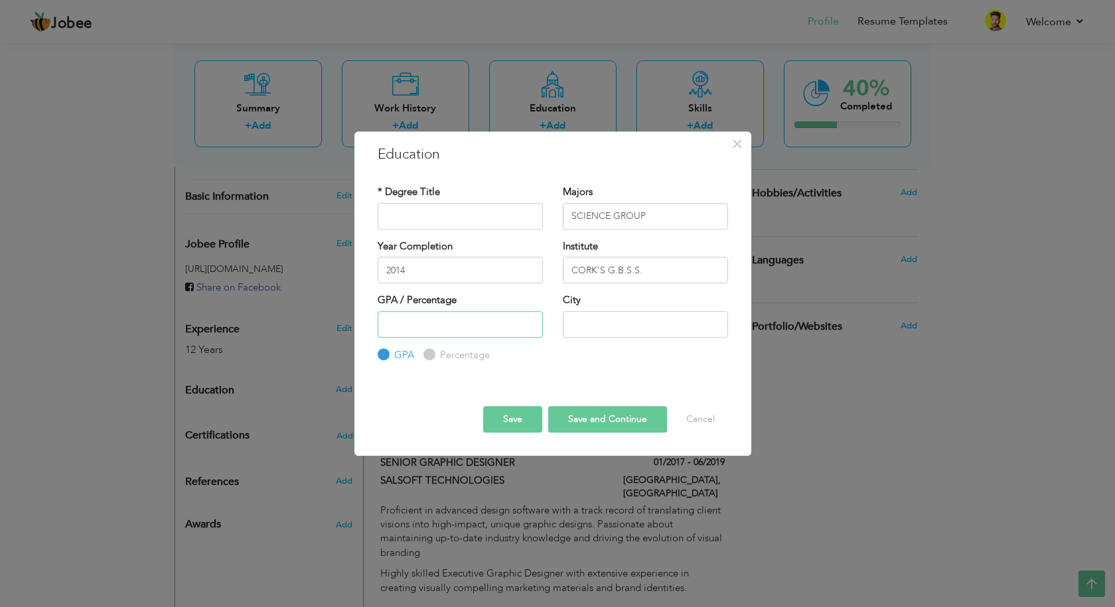
click at [420, 323] on input "number" at bounding box center [460, 324] width 165 height 27
click at [607, 325] on input "text" at bounding box center [645, 324] width 165 height 27
click at [434, 325] on input "number" at bounding box center [460, 324] width 165 height 27
type input "58"
click at [437, 356] on label "Percentage" at bounding box center [463, 355] width 53 height 14
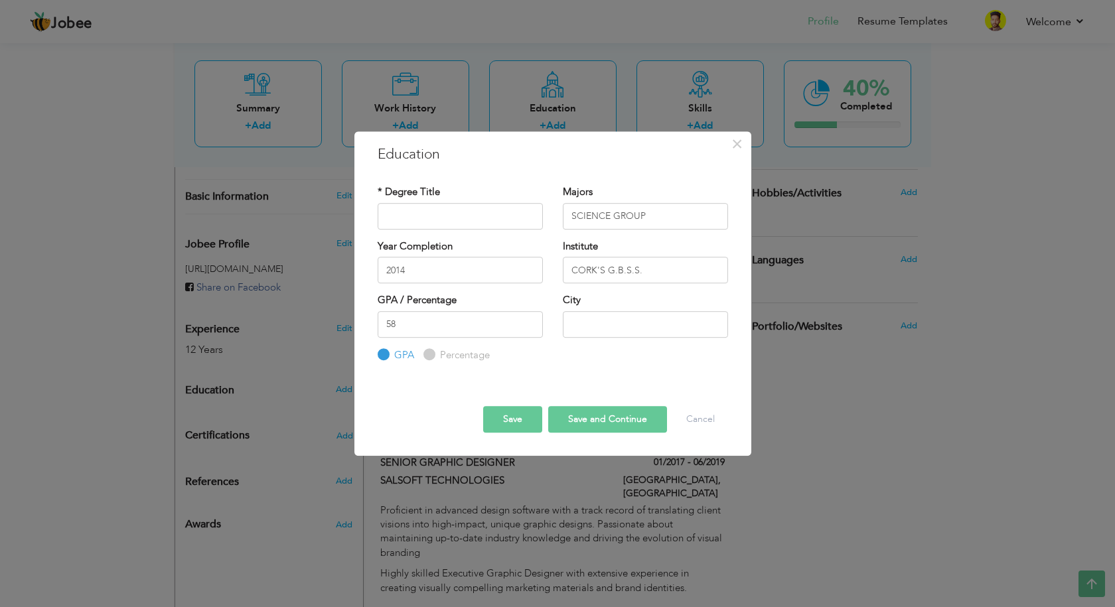
click at [432, 356] on input "Percentage" at bounding box center [427, 354] width 9 height 9
radio input "true"
click at [592, 328] on input "text" at bounding box center [645, 324] width 165 height 27
type input "[GEOGRAPHIC_DATA]"
click at [463, 218] on input "text" at bounding box center [460, 216] width 165 height 27
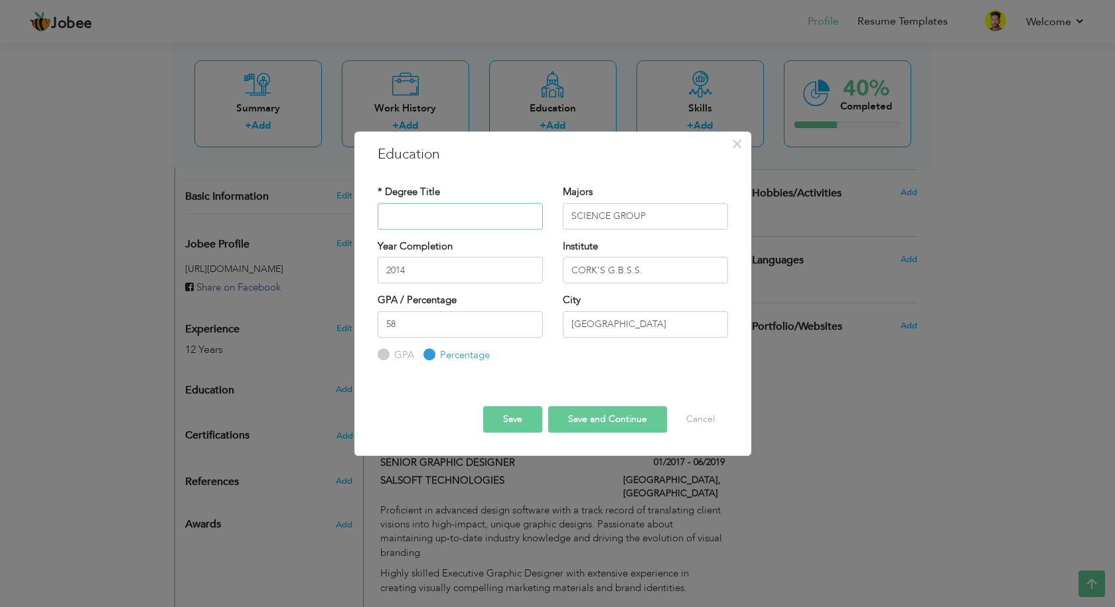
click at [497, 226] on input "text" at bounding box center [460, 216] width 165 height 27
paste input "MATRIC"
type input "MATRIC"
click at [510, 429] on button "Save" at bounding box center [512, 419] width 59 height 27
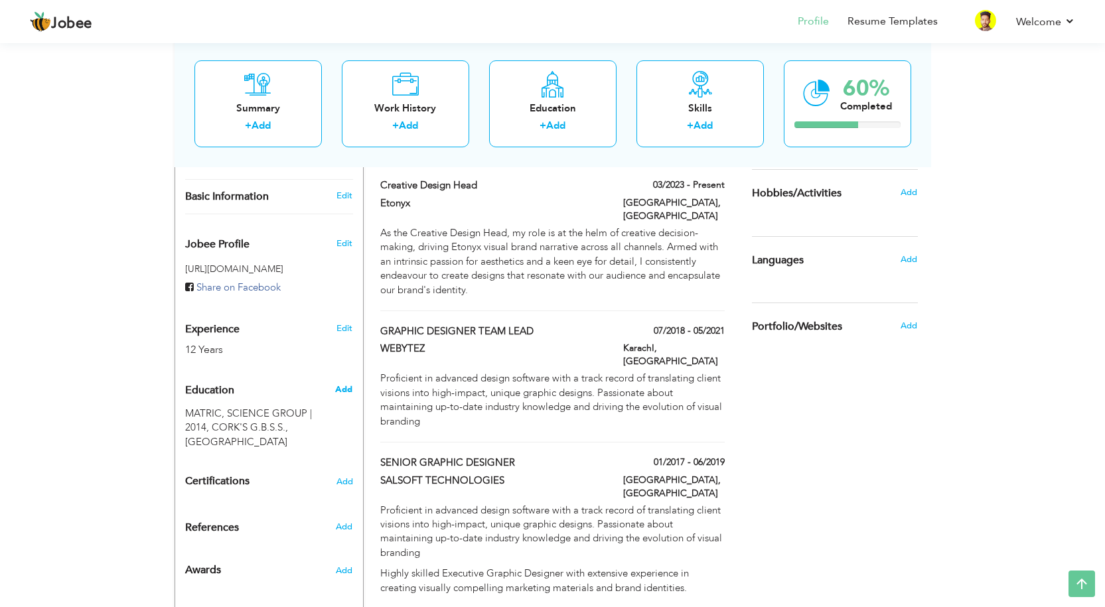
click at [342, 384] on span "Add" at bounding box center [343, 390] width 17 height 12
radio input "true"
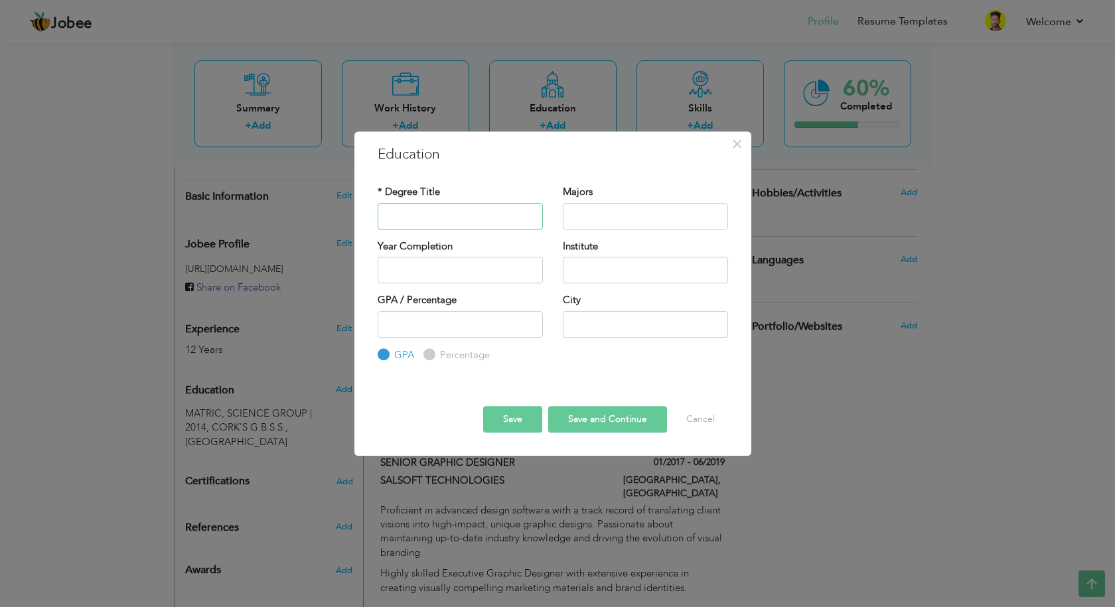
click at [435, 210] on input "text" at bounding box center [460, 216] width 165 height 27
paste input "APCI INSTITUTES DIPLOMA"
type input "APCI INSTITUTES DIPLOMA"
click at [467, 216] on input "text" at bounding box center [460, 216] width 165 height 27
paste input "DIPLOMA"
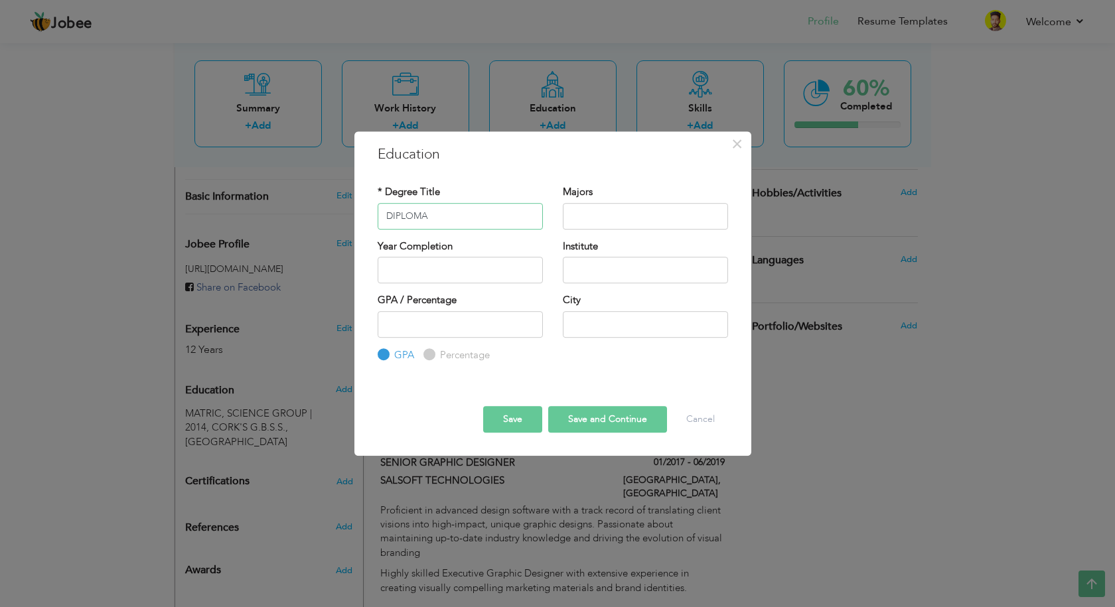
type input "DIPLOMA"
click at [612, 219] on input "text" at bounding box center [645, 216] width 165 height 27
paste input "GRAPHIC DESIGNING"
type input "GRAPHIC DESIGNING"
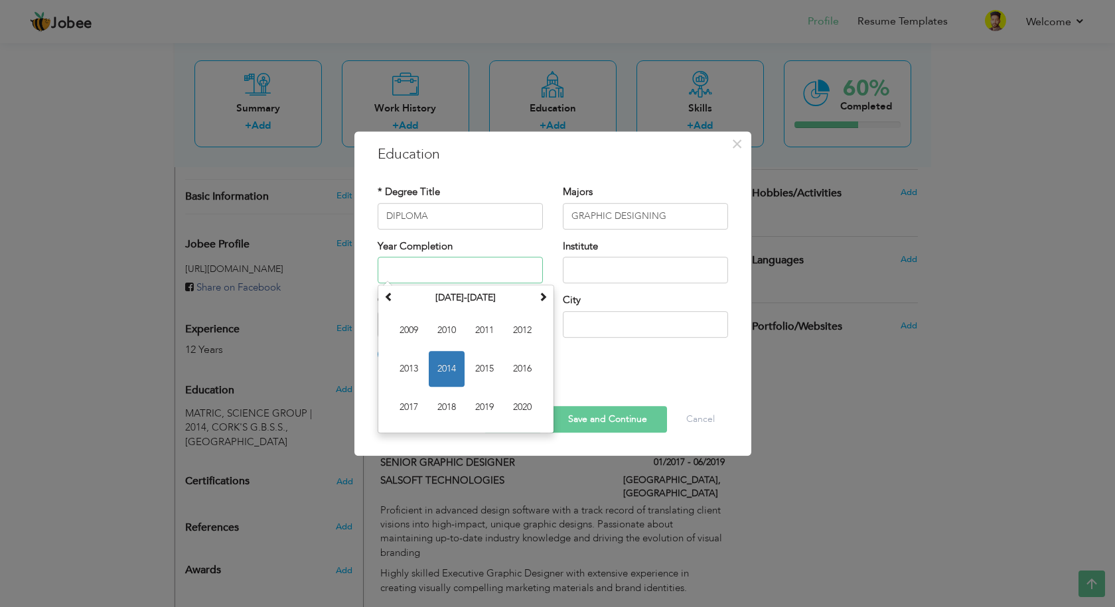
click at [451, 274] on input "text" at bounding box center [460, 270] width 165 height 27
click at [487, 367] on span "2015" at bounding box center [485, 369] width 36 height 36
type input "2015"
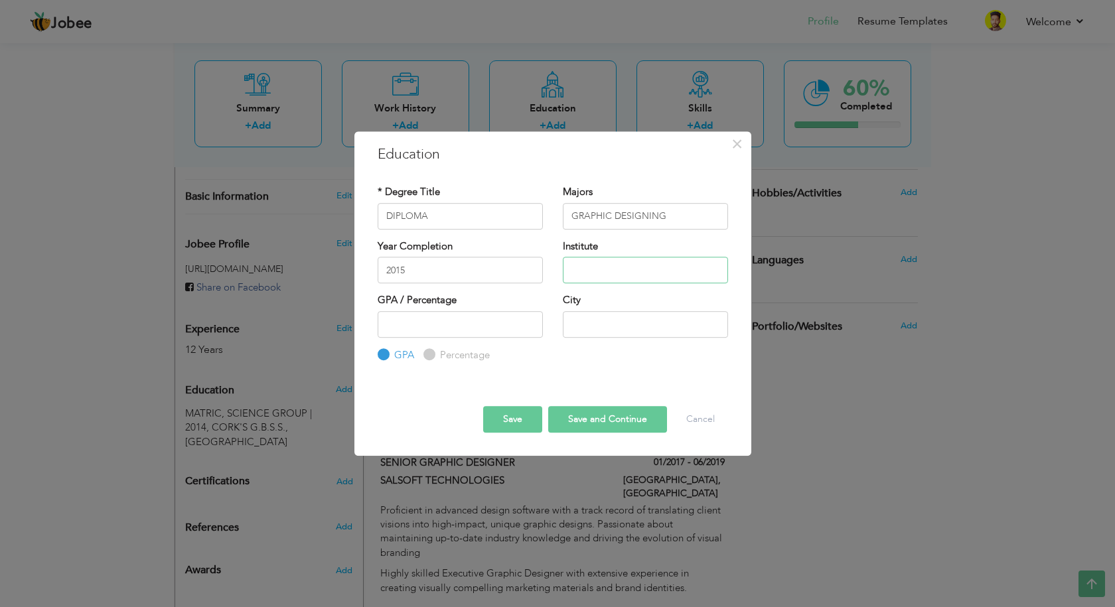
click at [653, 273] on input "text" at bounding box center [645, 270] width 165 height 27
click at [599, 274] on input "text" at bounding box center [645, 270] width 165 height 27
paste input "APCI INSTITUTES"
type input "APCI INSTITUTES"
click at [427, 354] on input "Percentage" at bounding box center [427, 354] width 9 height 9
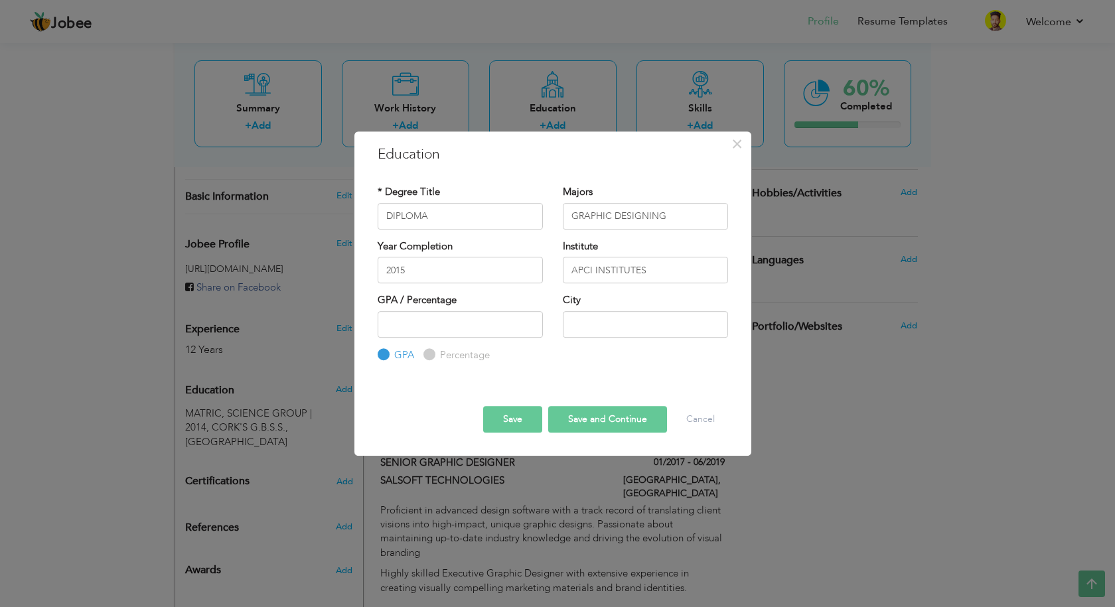
radio input "true"
click at [434, 331] on input "number" at bounding box center [460, 324] width 165 height 27
type input "84"
click at [641, 321] on input "text" at bounding box center [645, 324] width 165 height 27
type input "[GEOGRAPHIC_DATA]"
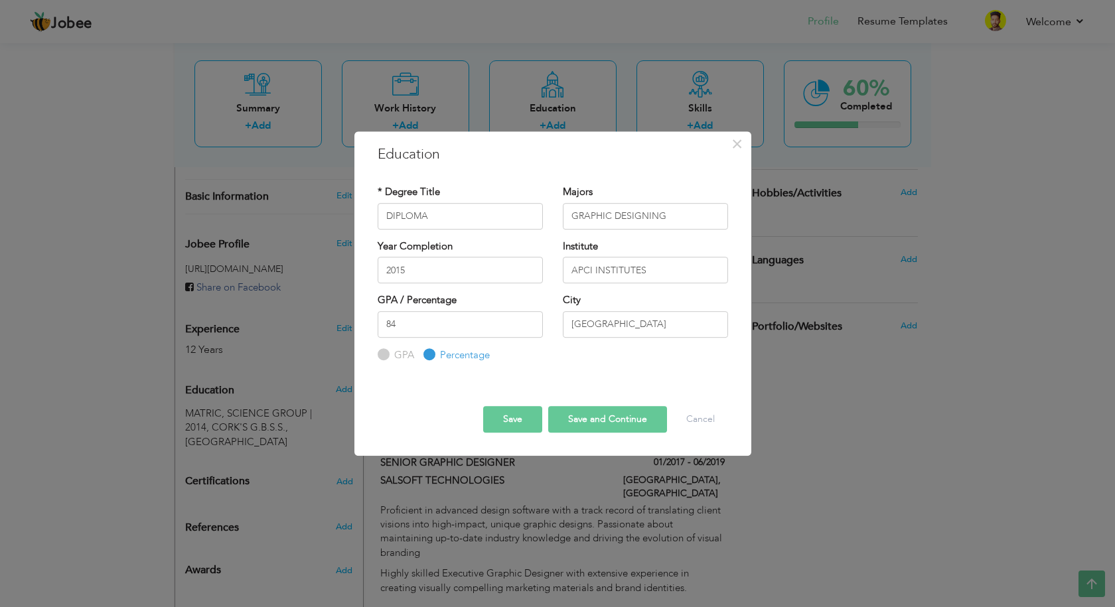
click at [516, 419] on button "Save" at bounding box center [512, 419] width 59 height 27
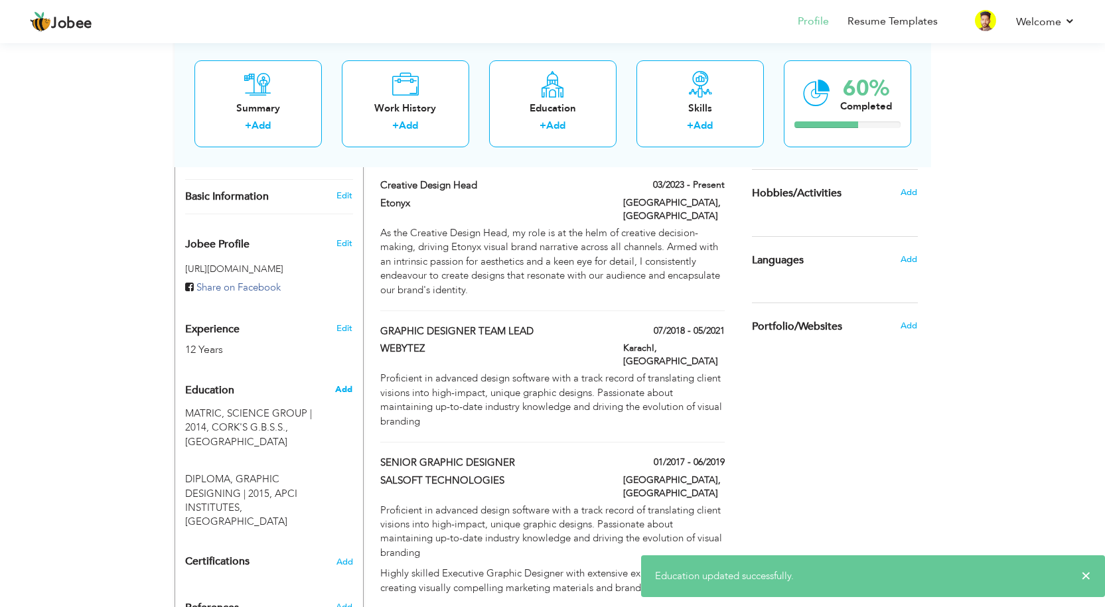
click at [347, 384] on span "Add" at bounding box center [343, 390] width 17 height 12
radio input "true"
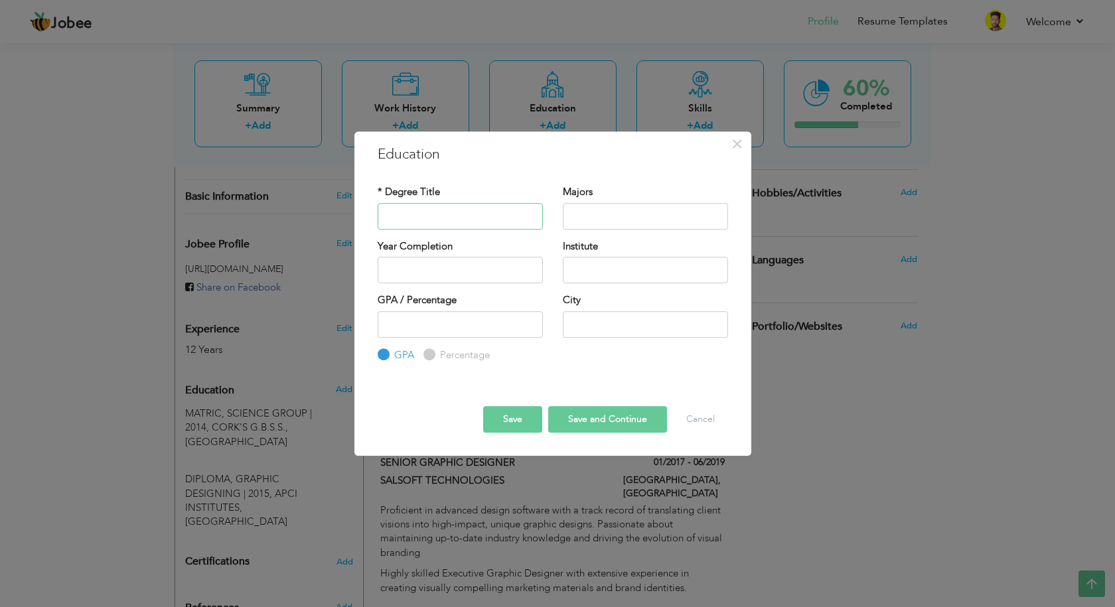
click at [441, 216] on input "text" at bounding box center [460, 216] width 165 height 27
paste input "APCI INSTITUTES"
type input "APCI INSTITUTES"
click at [477, 213] on input "text" at bounding box center [460, 216] width 165 height 27
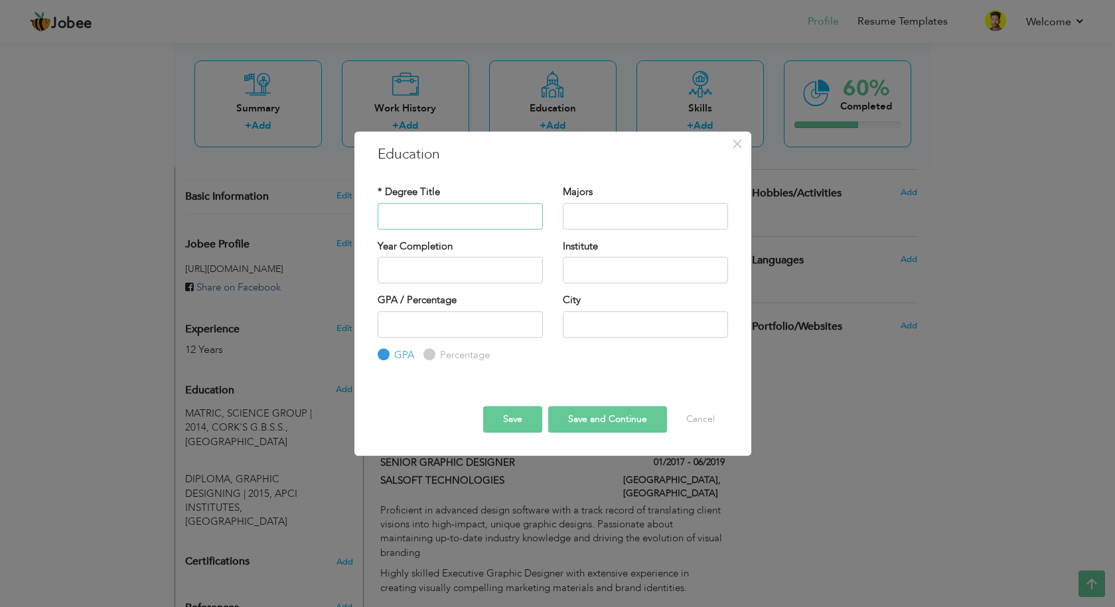
type input "DIPLOMA"
click at [640, 210] on input "text" at bounding box center [645, 216] width 165 height 27
click at [574, 224] on input "text" at bounding box center [645, 216] width 165 height 27
paste input "HEAD WARS,NETWORKING AND LAPTOP REP"
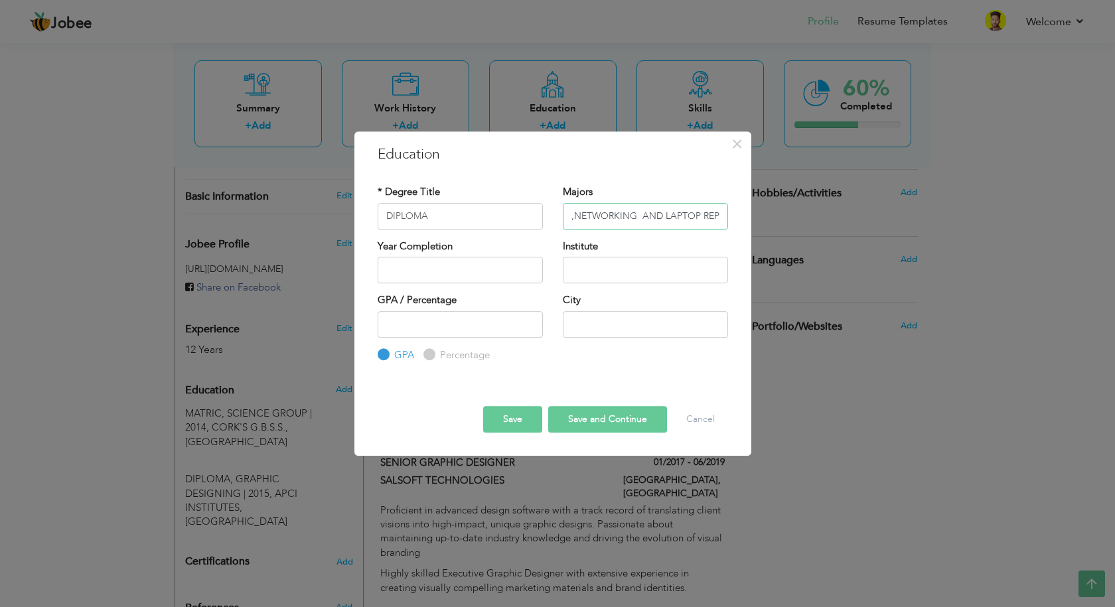
type input "HEAD WARS,NETWORKING AND LAPTOP REP"
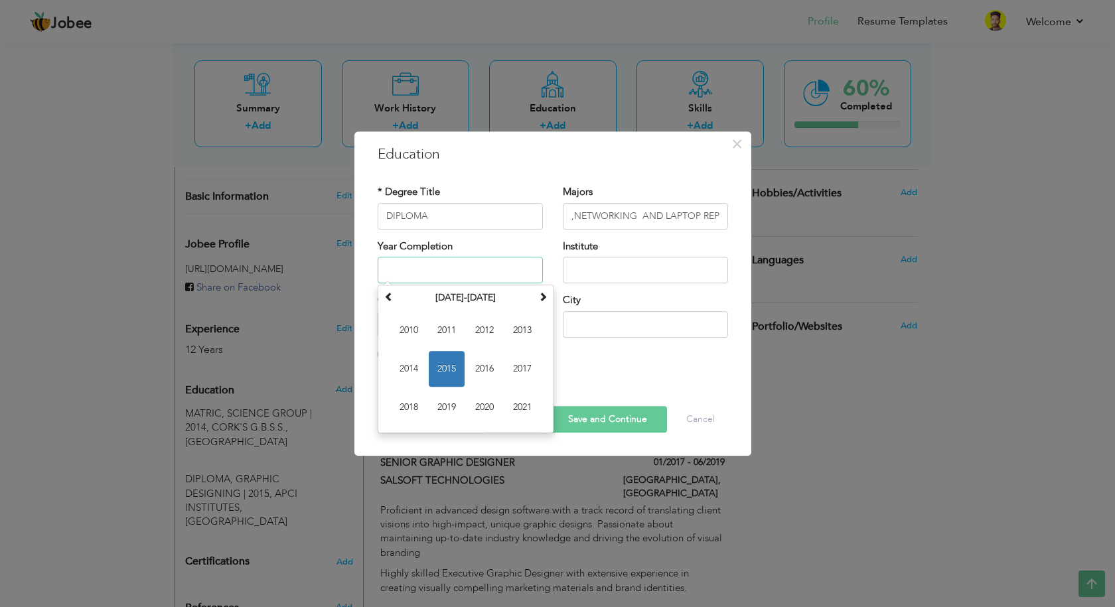
click at [408, 269] on input "text" at bounding box center [460, 270] width 165 height 27
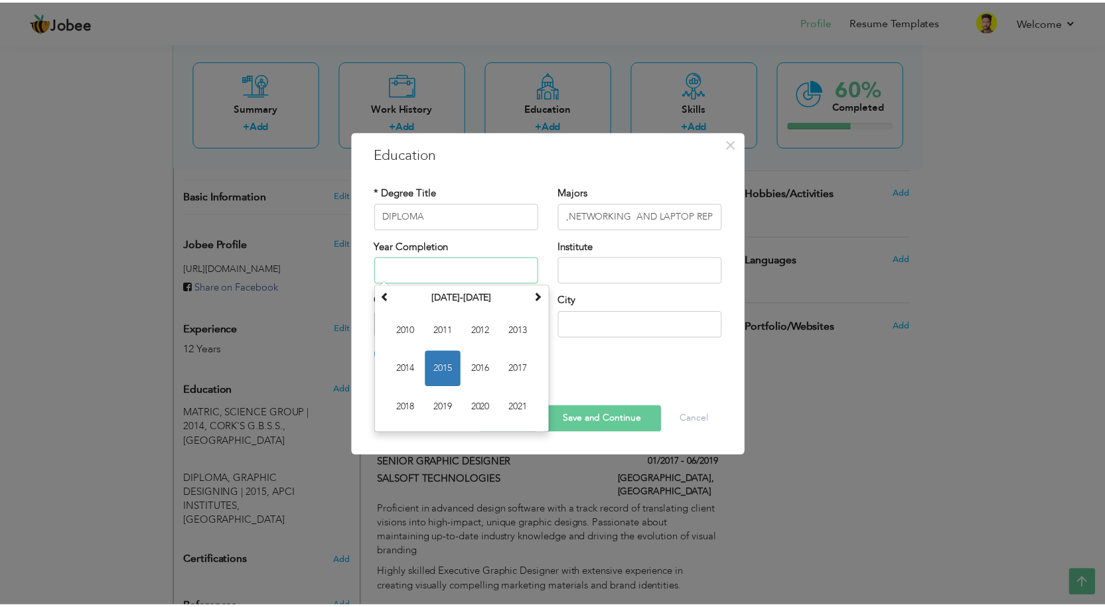
scroll to position [0, 0]
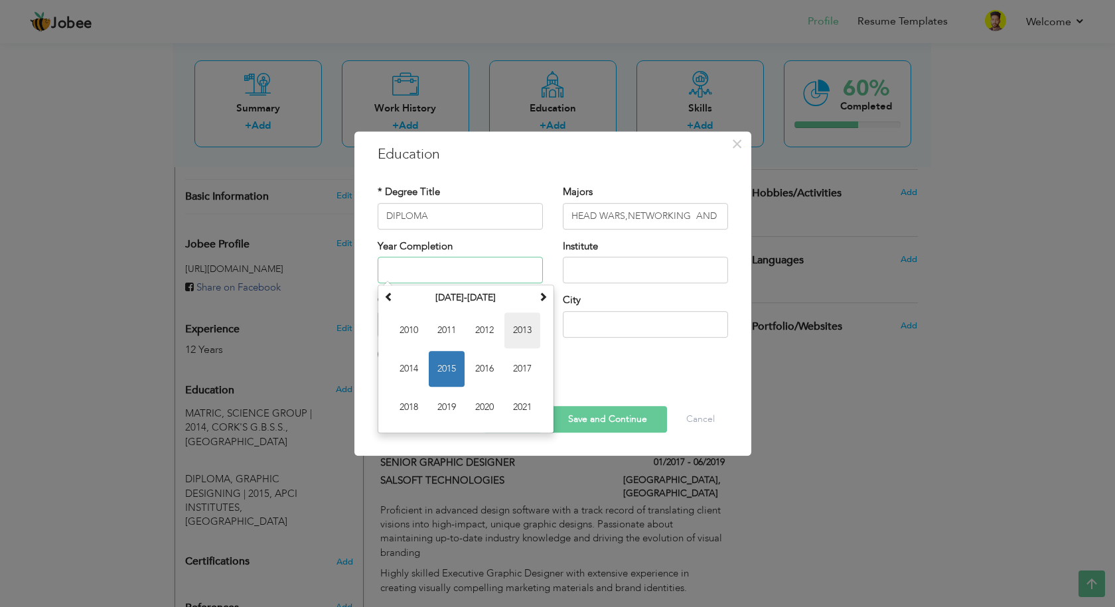
click at [529, 329] on span "2013" at bounding box center [522, 331] width 36 height 36
type input "2013"
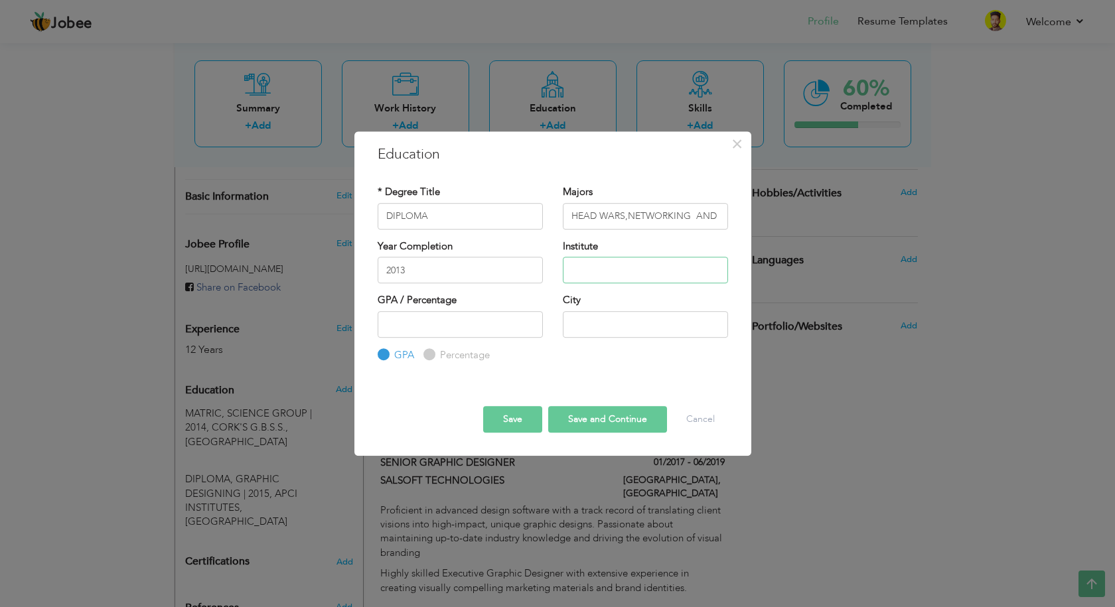
click at [625, 277] on input "text" at bounding box center [645, 270] width 165 height 27
type input "APCI INSTITUTES"
click at [419, 329] on input "number" at bounding box center [460, 324] width 165 height 27
type input "80"
click at [613, 337] on input "text" at bounding box center [645, 324] width 165 height 27
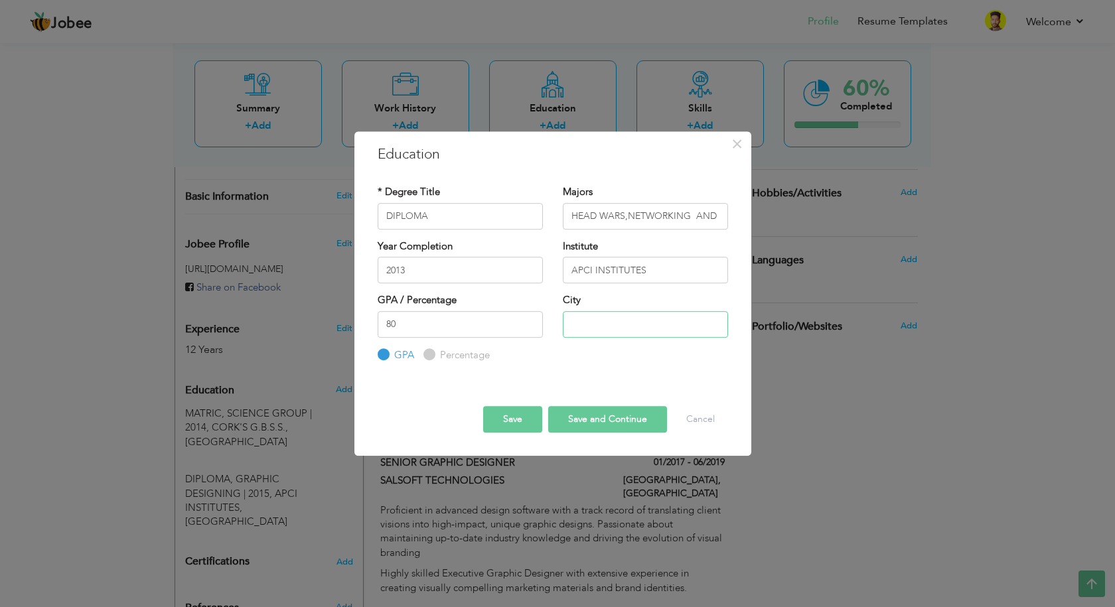
type input "[GEOGRAPHIC_DATA]"
click at [445, 360] on label "Percentage" at bounding box center [463, 355] width 53 height 14
click at [432, 359] on input "Percentage" at bounding box center [427, 354] width 9 height 9
radio input "true"
click at [520, 417] on button "Save" at bounding box center [512, 419] width 59 height 27
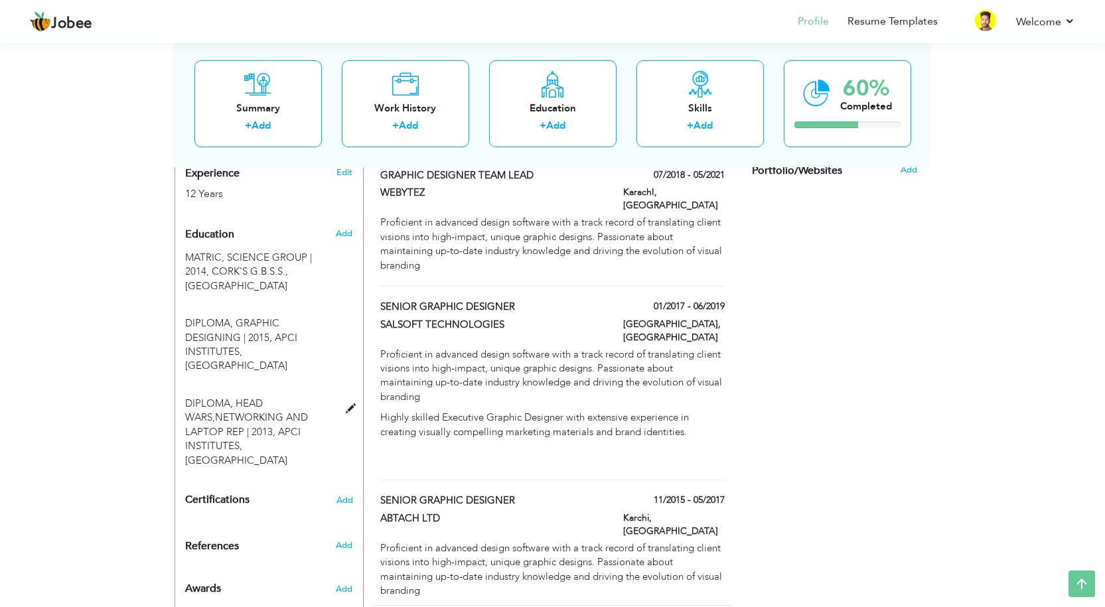
scroll to position [518, 0]
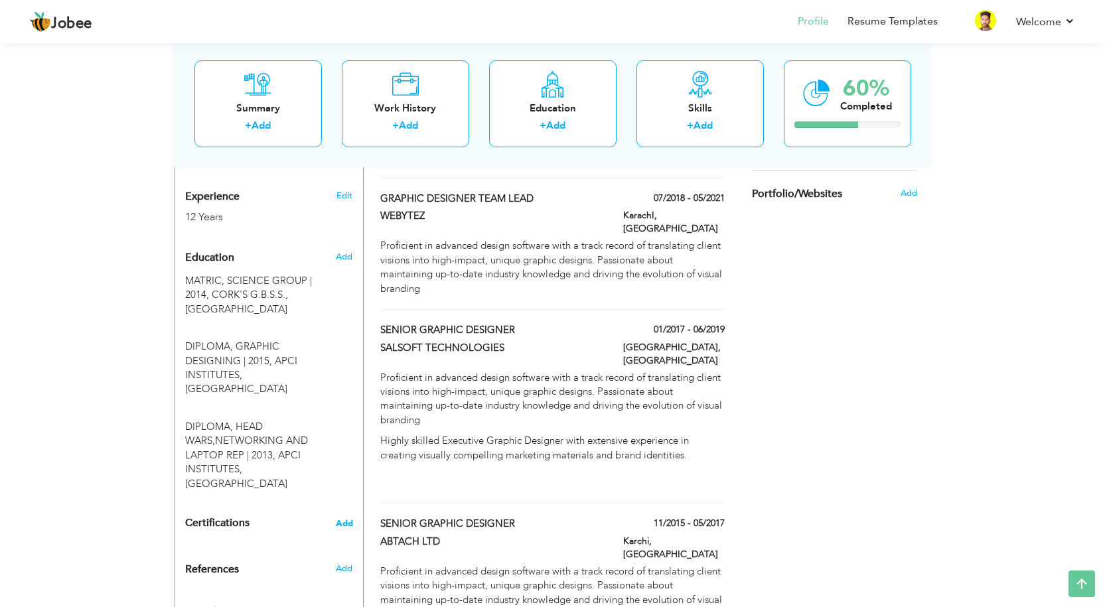
click at [343, 519] on span "Add" at bounding box center [344, 523] width 17 height 9
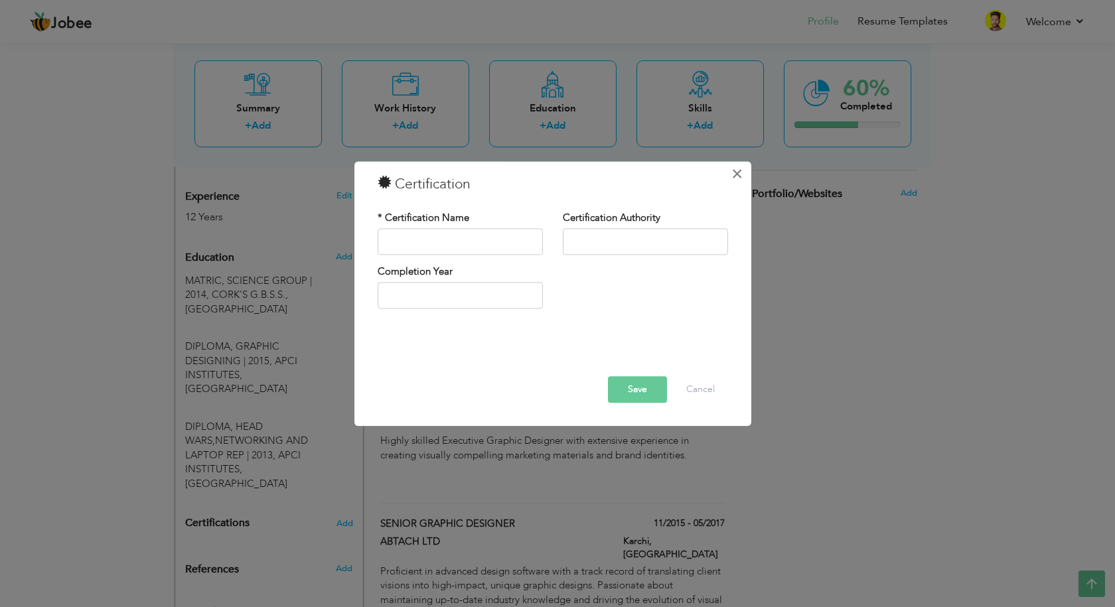
click at [743, 178] on button "×" at bounding box center [737, 173] width 21 height 21
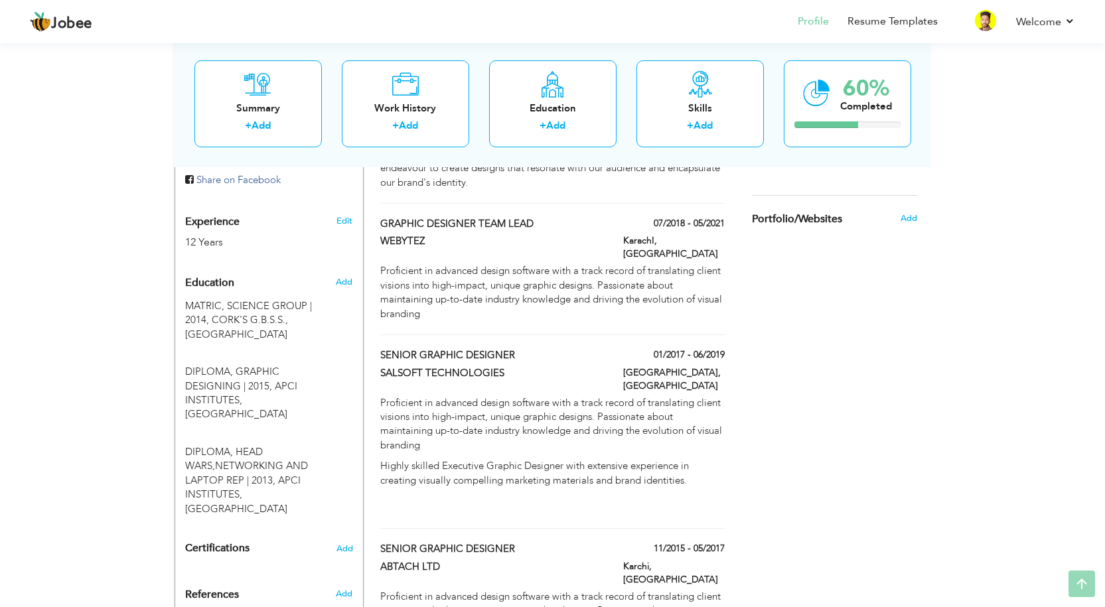
scroll to position [584, 0]
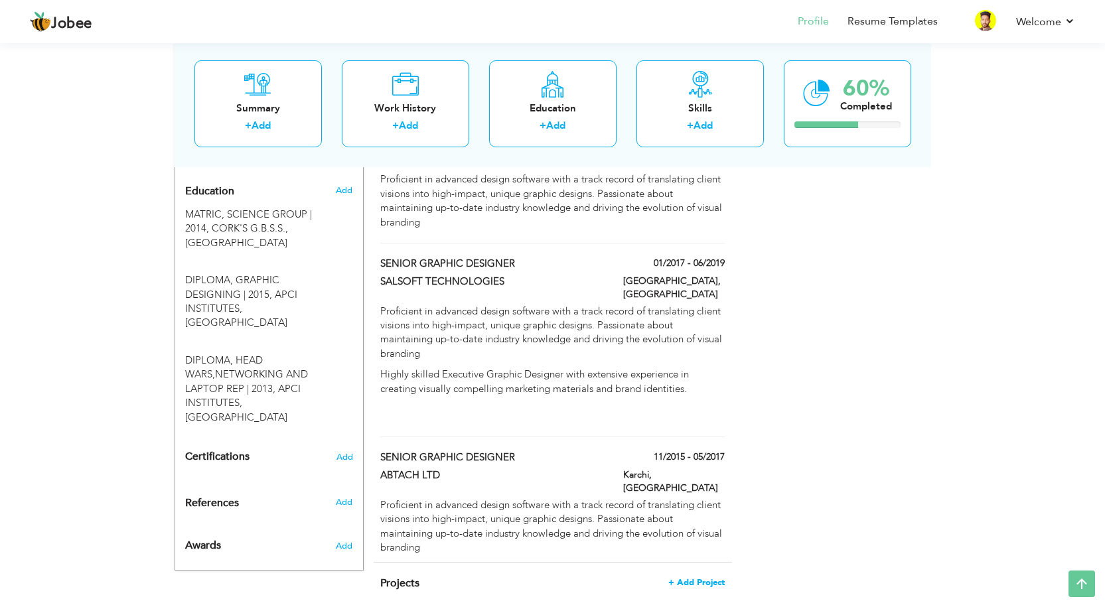
click at [708, 578] on span "+ Add Project" at bounding box center [696, 582] width 56 height 9
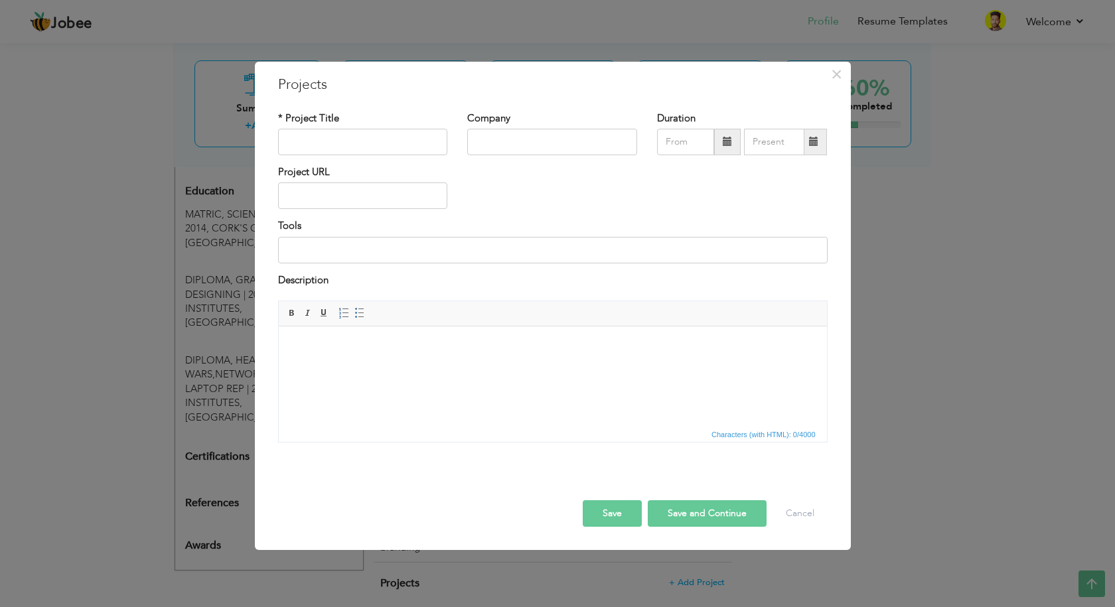
click at [840, 88] on div "× Projects * Project Title Company Duration" at bounding box center [553, 306] width 596 height 489
click at [837, 72] on span "×" at bounding box center [836, 74] width 11 height 24
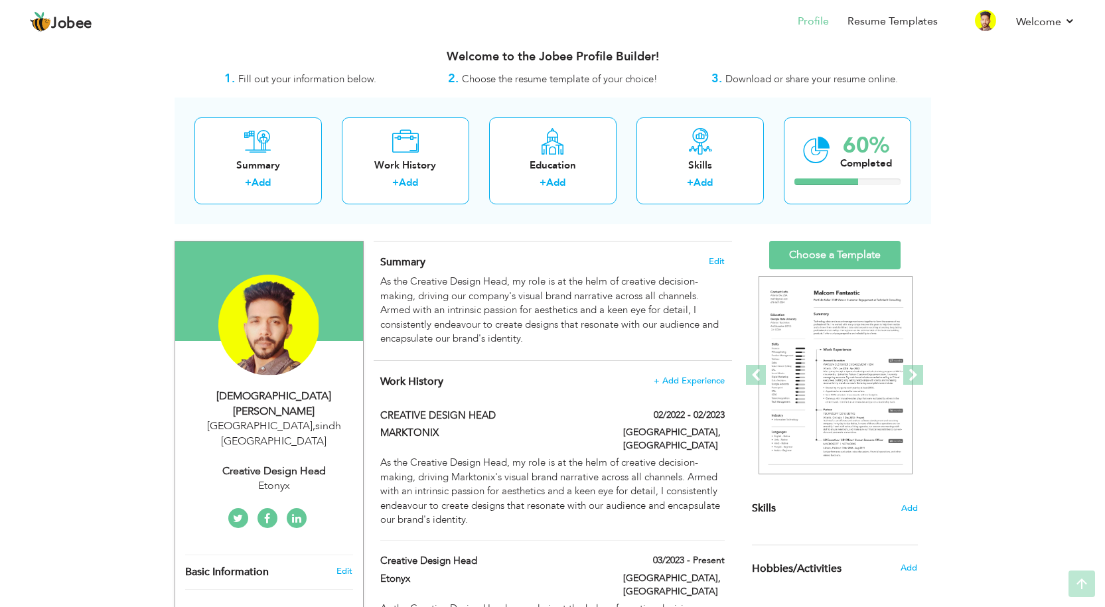
scroll to position [0, 0]
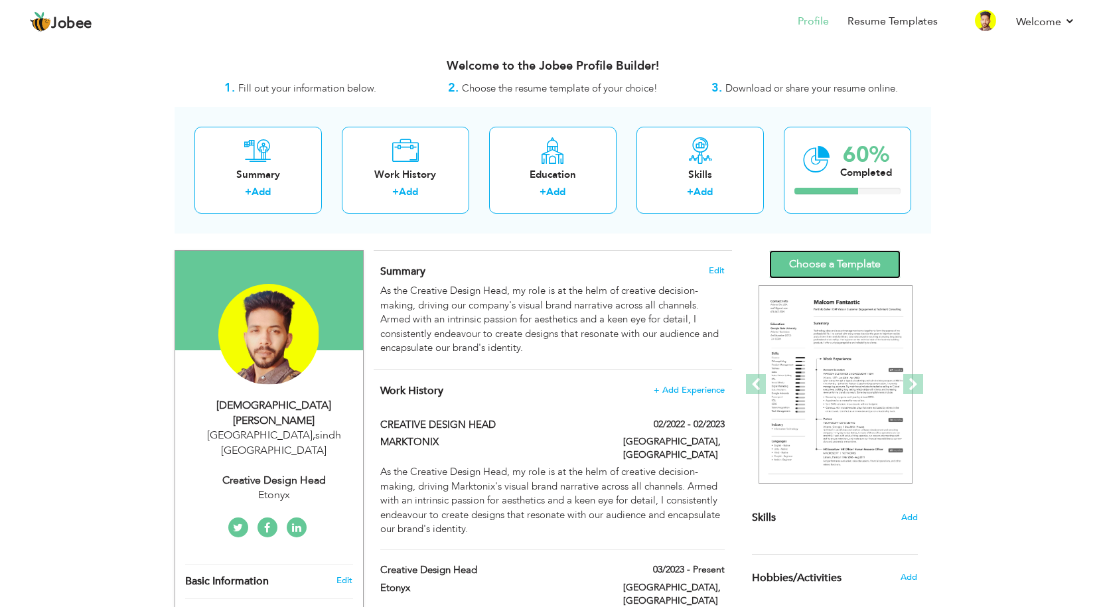
click at [835, 268] on link "Choose a Template" at bounding box center [834, 264] width 131 height 29
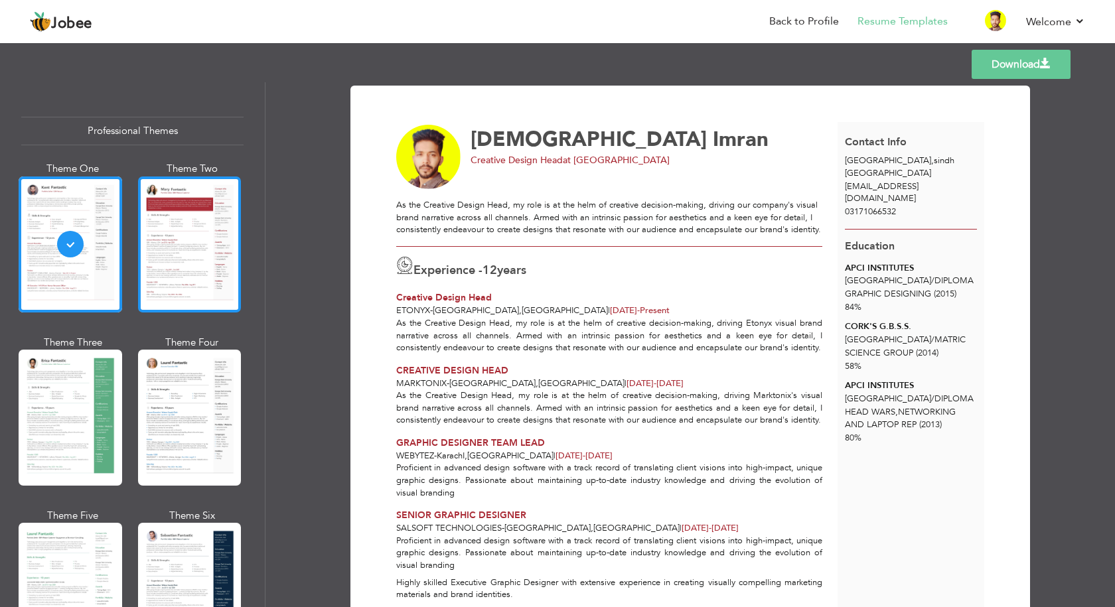
click at [185, 257] on div at bounding box center [190, 245] width 104 height 136
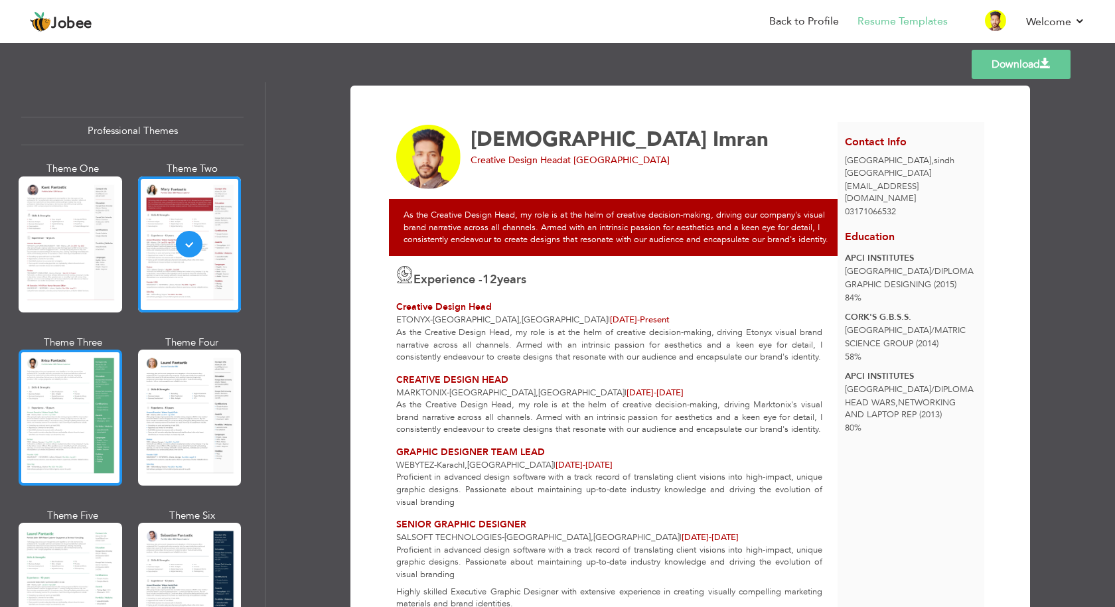
click at [68, 403] on div at bounding box center [71, 418] width 104 height 136
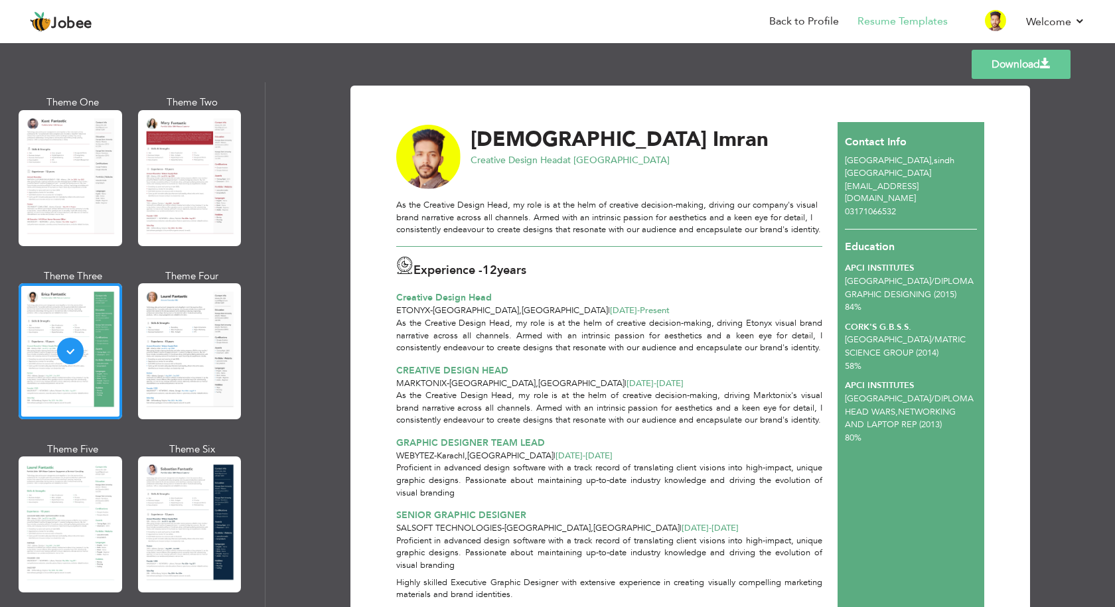
scroll to position [133, 0]
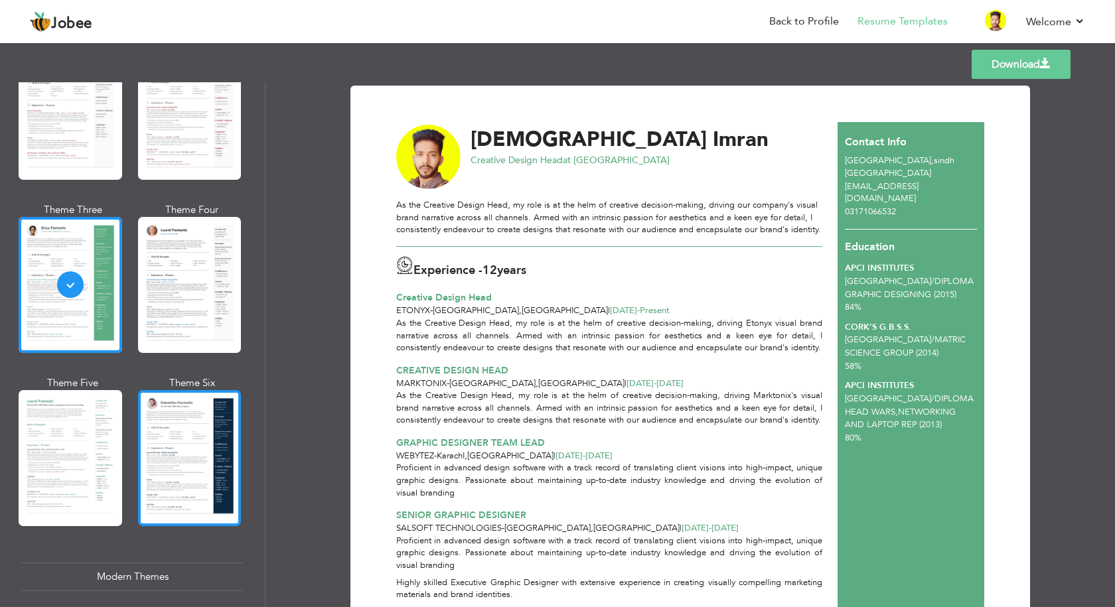
click at [157, 441] on div at bounding box center [190, 458] width 104 height 136
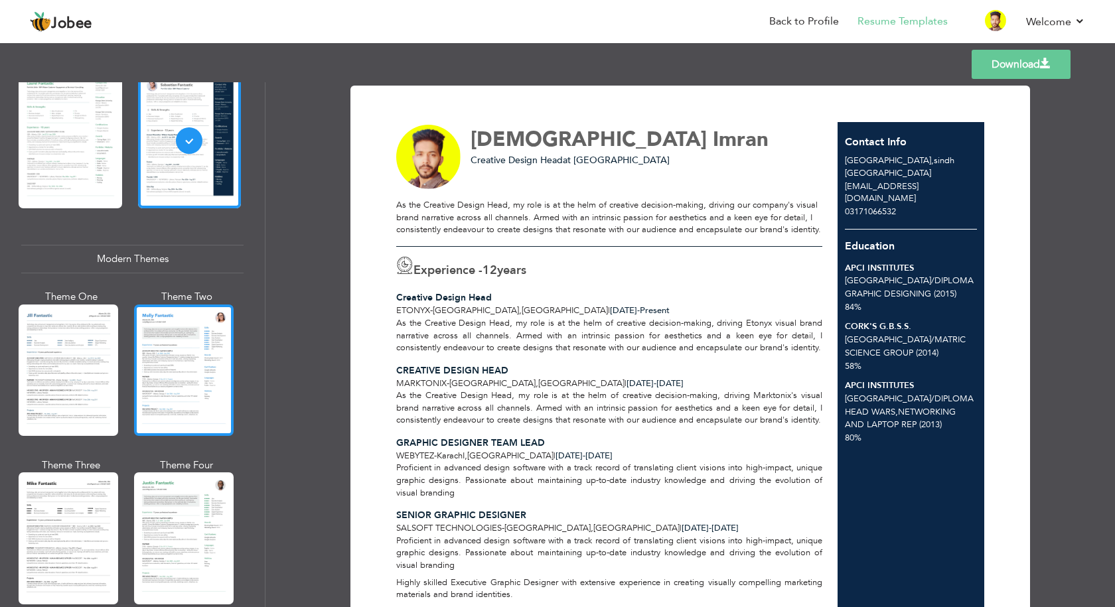
scroll to position [465, 0]
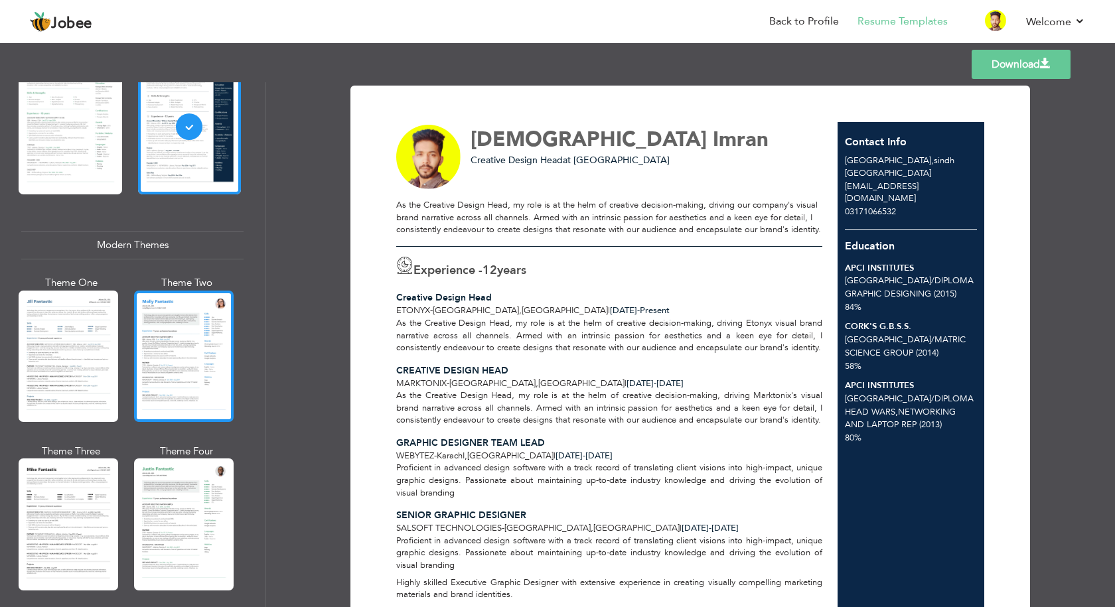
click at [189, 377] on div at bounding box center [184, 356] width 100 height 131
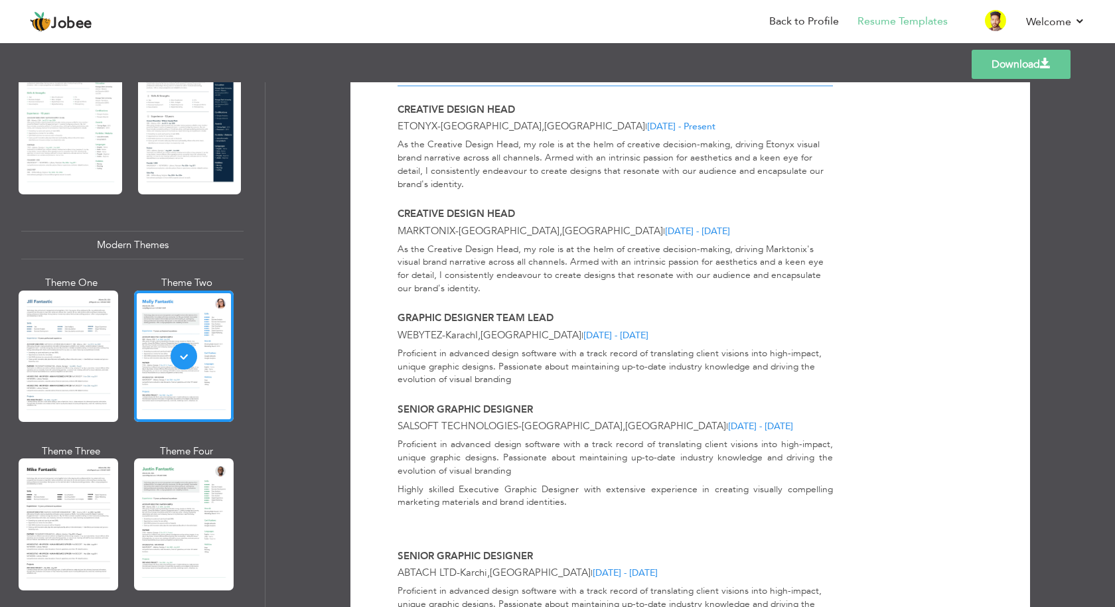
scroll to position [266, 0]
click at [66, 380] on div at bounding box center [69, 356] width 100 height 131
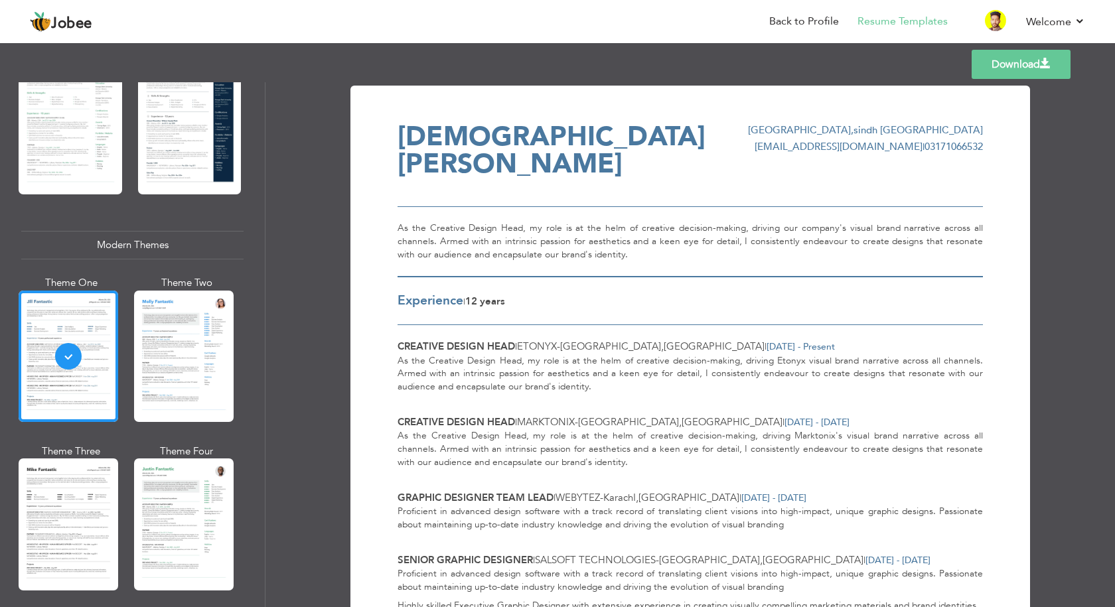
scroll to position [296, 0]
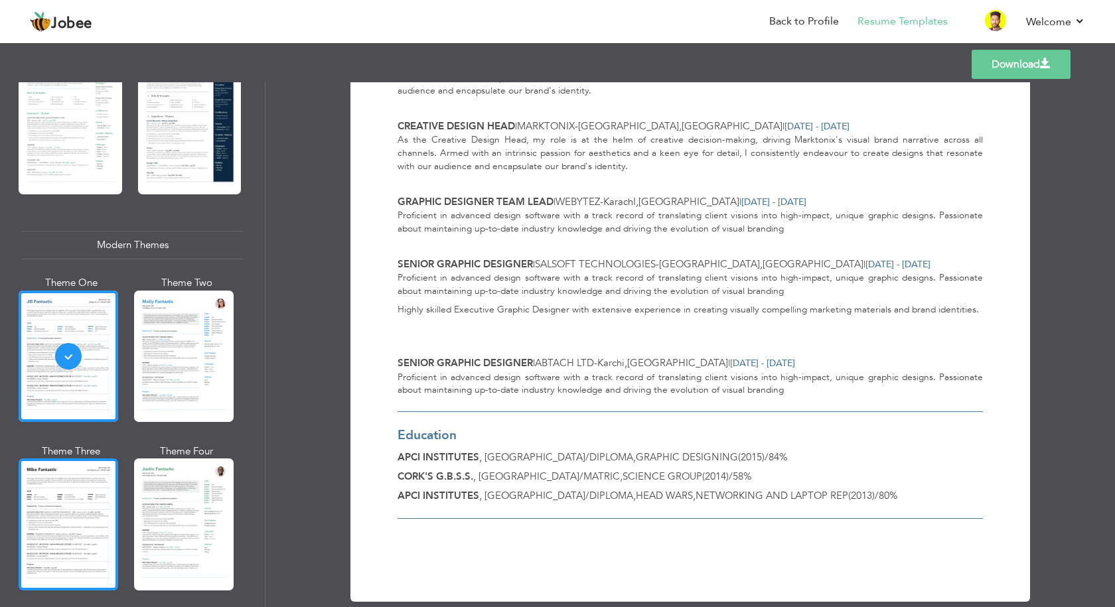
click at [63, 507] on div at bounding box center [69, 524] width 100 height 131
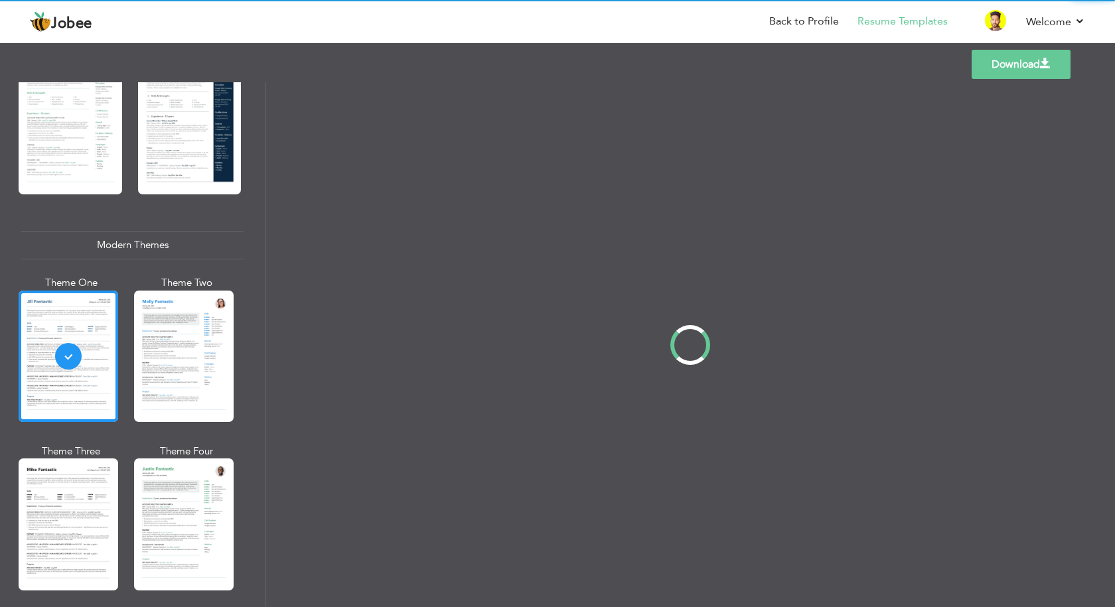
scroll to position [0, 0]
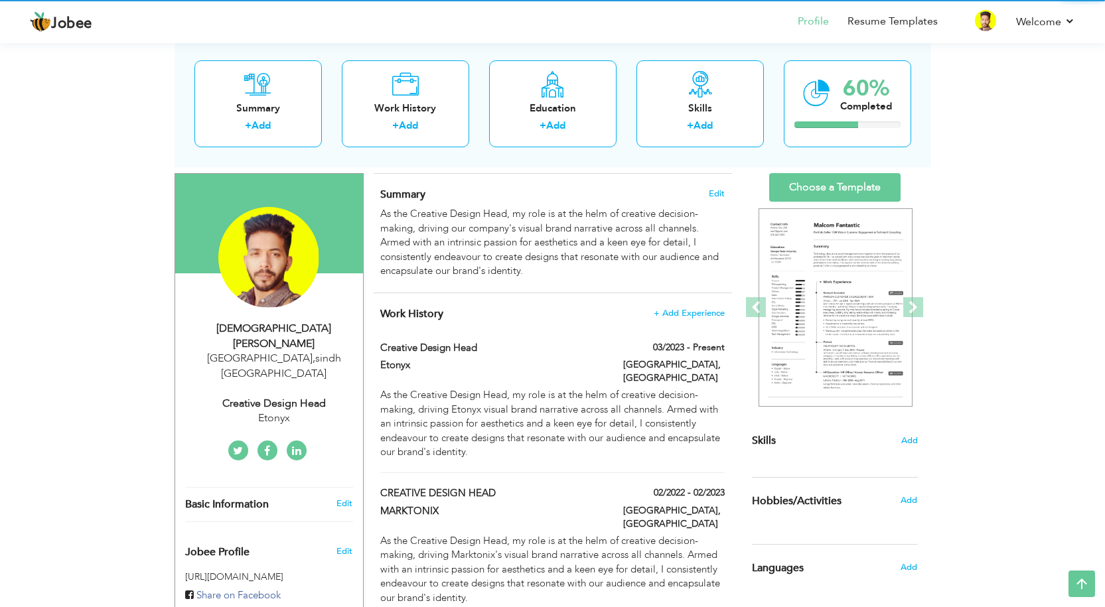
scroll to position [66, 0]
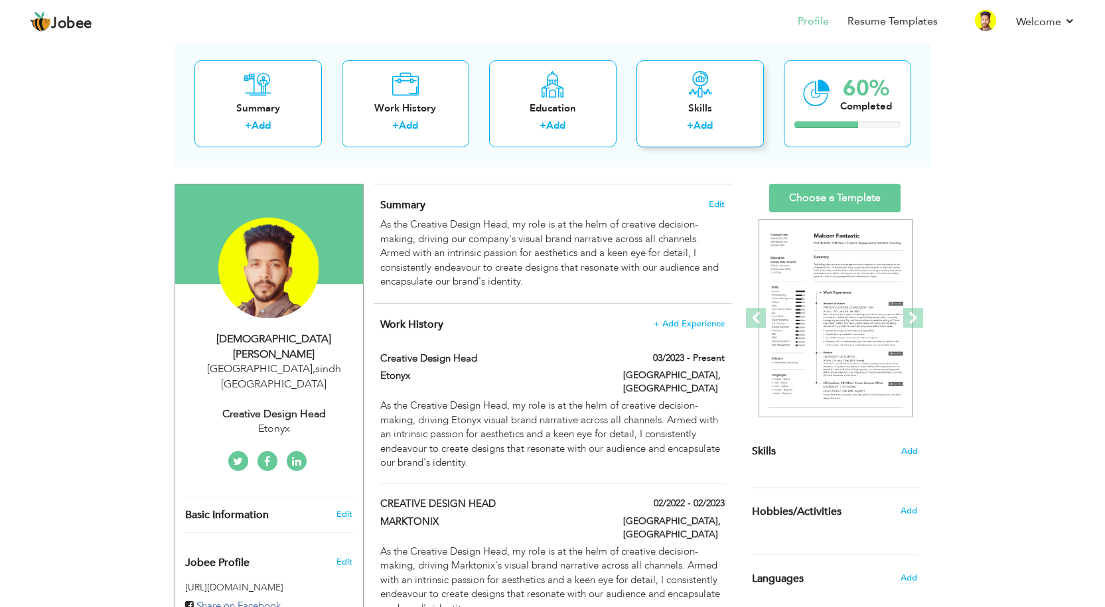
click at [692, 128] on label "+" at bounding box center [690, 126] width 7 height 14
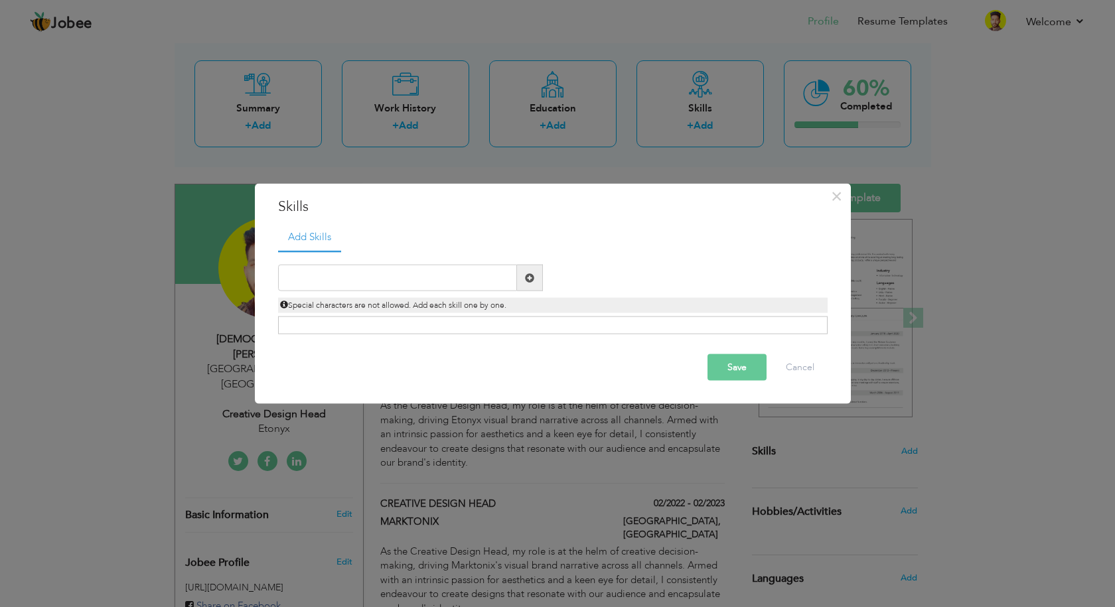
click at [529, 281] on span at bounding box center [529, 277] width 9 height 9
click at [530, 278] on span at bounding box center [529, 277] width 9 height 9
click at [370, 282] on input "text" at bounding box center [397, 278] width 239 height 27
type input "a"
click at [334, 277] on input "Adobe" at bounding box center [397, 278] width 239 height 27
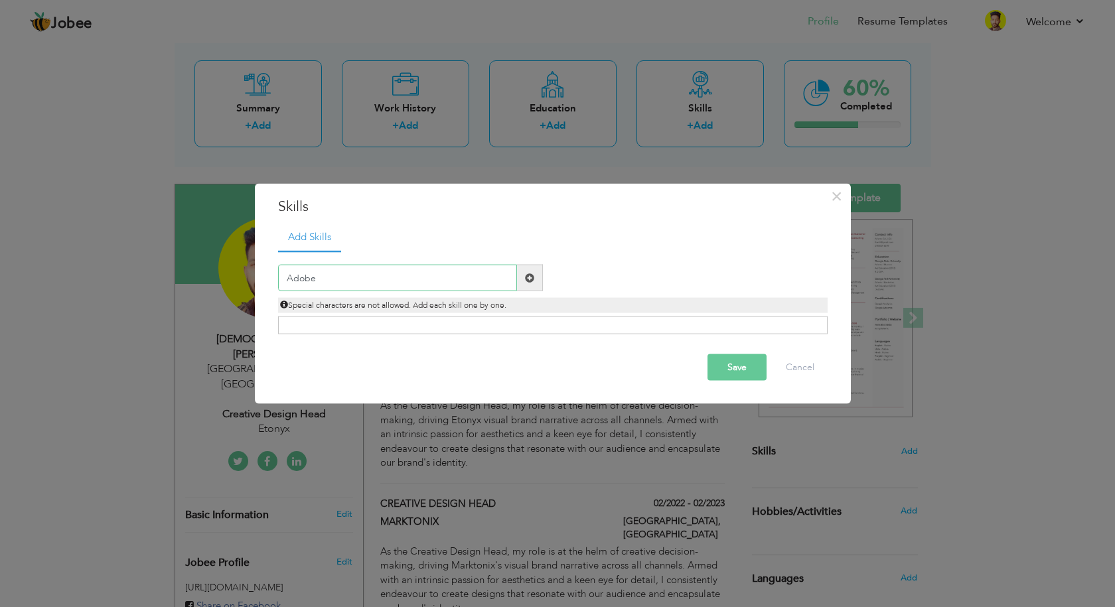
paste input "Illustrator"
type input "Adobe Illustrator"
click at [445, 321] on div "Click on , to mark skill as primary." at bounding box center [553, 326] width 550 height 18
click at [528, 275] on span at bounding box center [529, 277] width 9 height 9
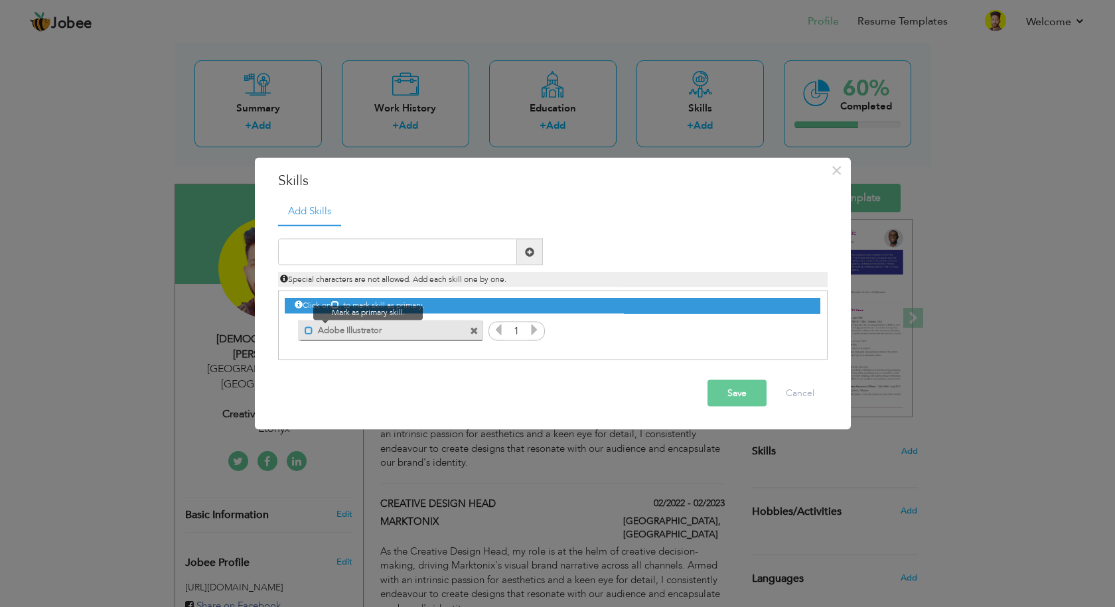
click at [311, 334] on span at bounding box center [309, 330] width 9 height 9
click at [535, 333] on icon at bounding box center [534, 330] width 12 height 12
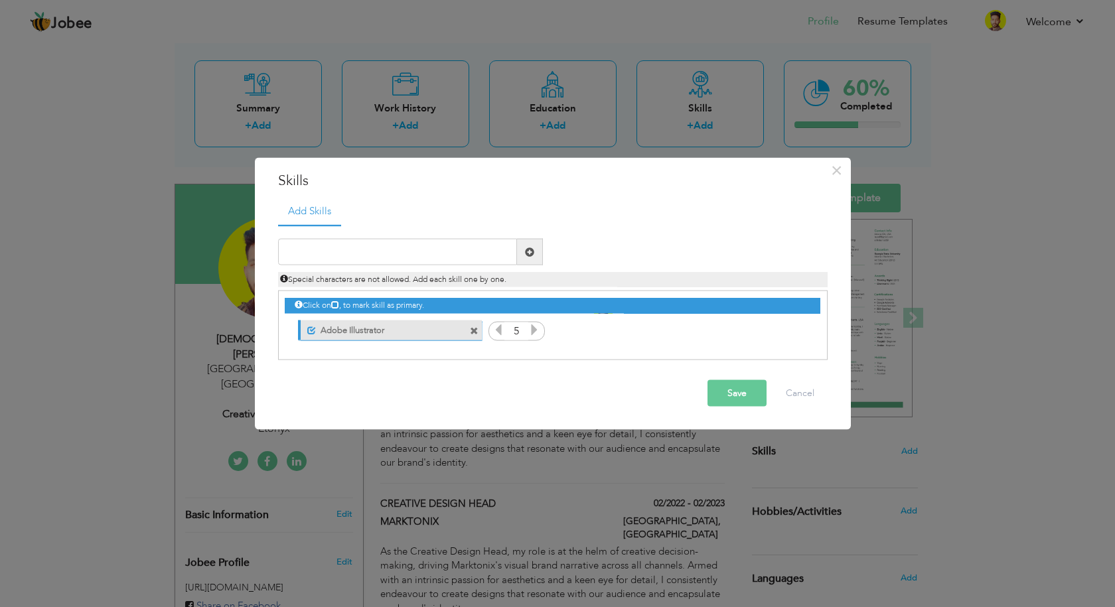
click at [535, 333] on icon at bounding box center [534, 330] width 12 height 12
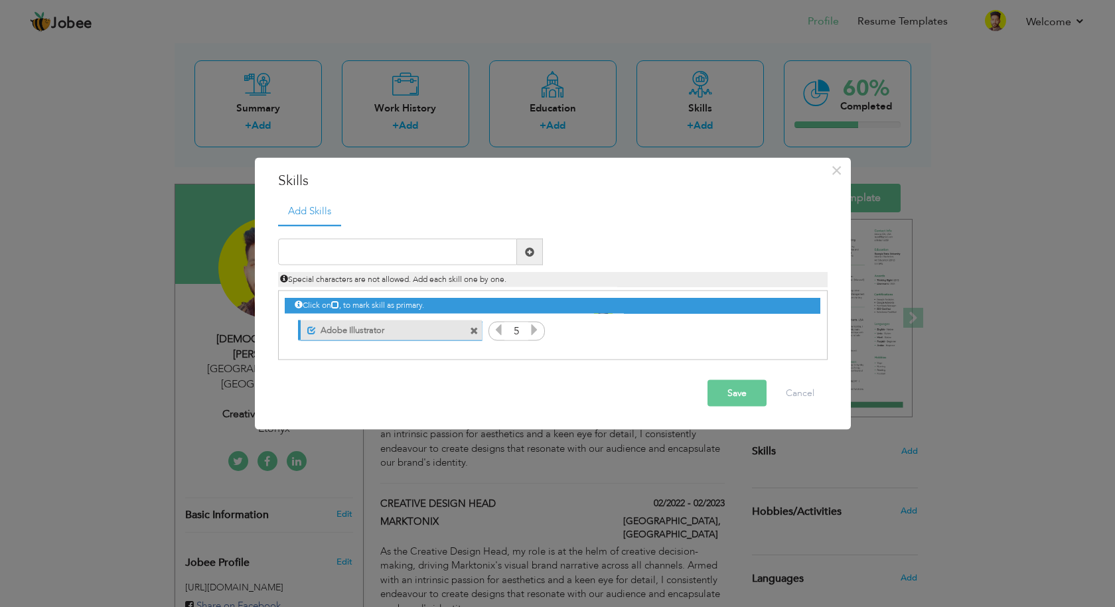
click at [535, 333] on icon at bounding box center [534, 330] width 12 height 12
click at [749, 398] on button "Save" at bounding box center [737, 393] width 59 height 27
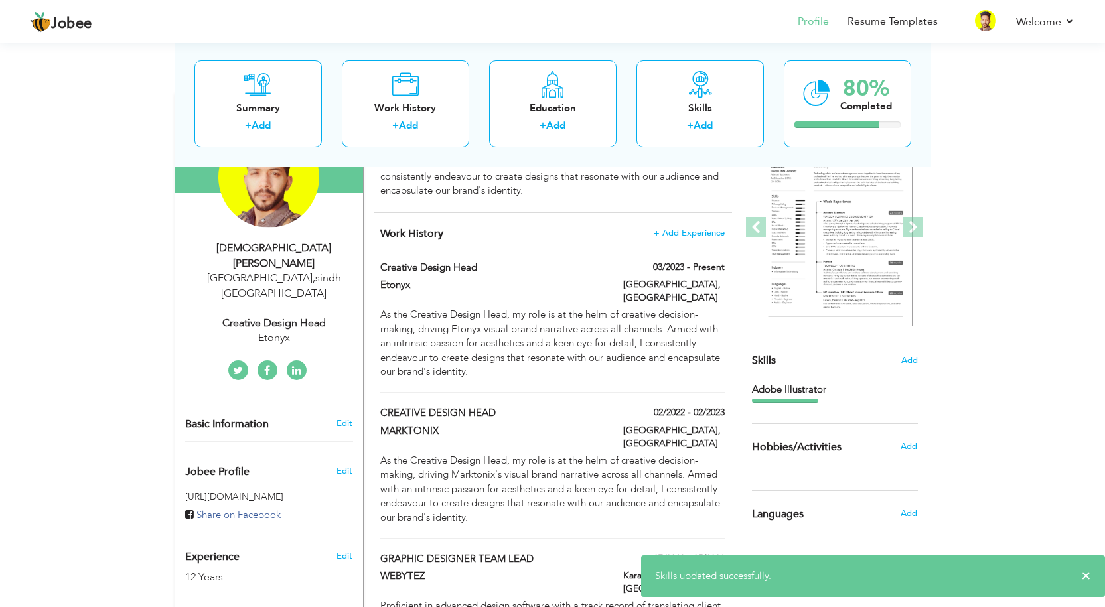
scroll to position [133, 0]
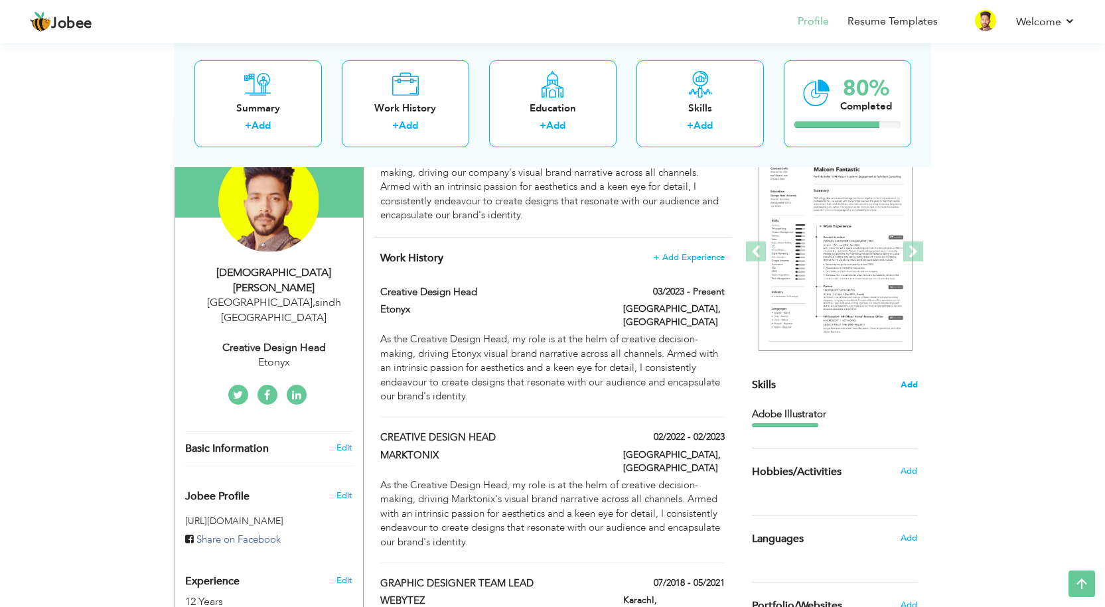
click at [911, 388] on span "Add" at bounding box center [909, 385] width 17 height 13
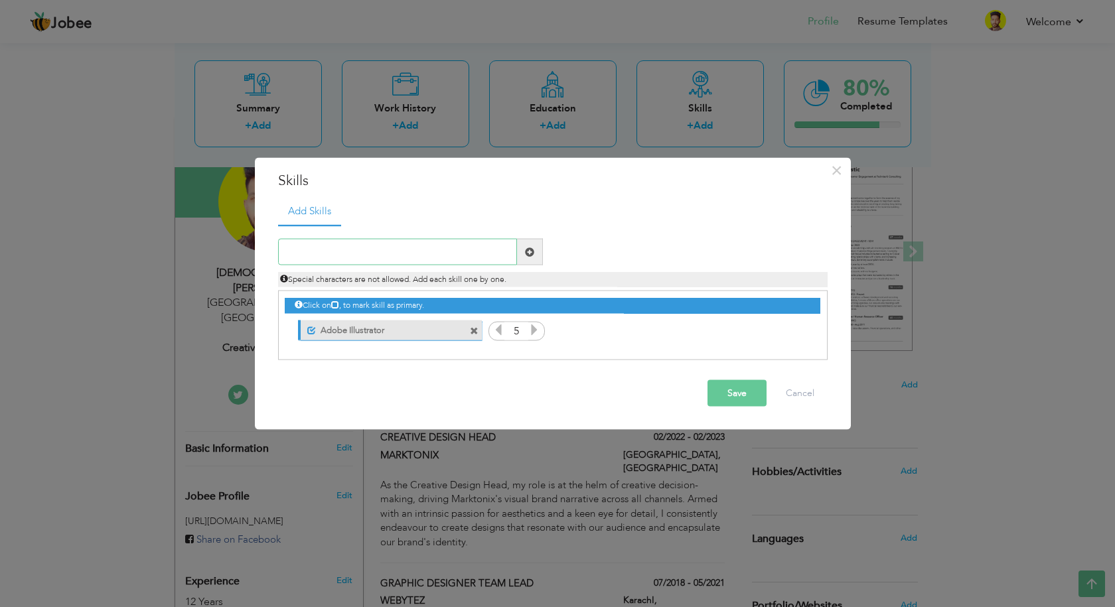
click at [358, 252] on input "text" at bounding box center [397, 252] width 239 height 27
click at [404, 252] on input "text" at bounding box center [397, 252] width 239 height 27
paste input "Photoshop"
type input "adobe Photoshop"
click at [497, 331] on icon at bounding box center [499, 330] width 12 height 12
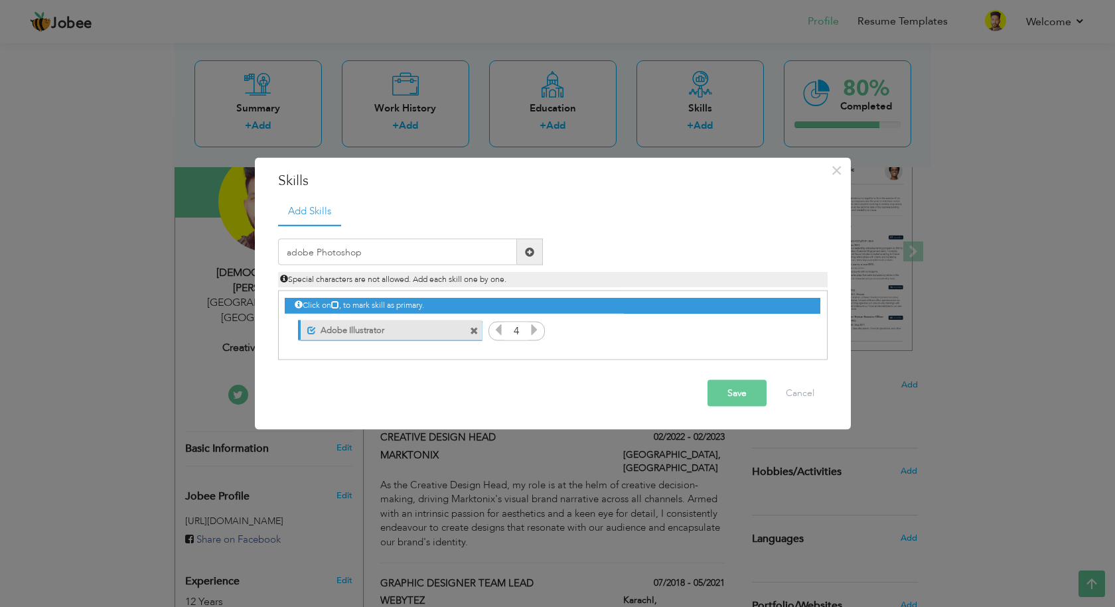
click at [530, 256] on span at bounding box center [529, 251] width 9 height 9
click at [735, 394] on button "Save" at bounding box center [737, 393] width 59 height 27
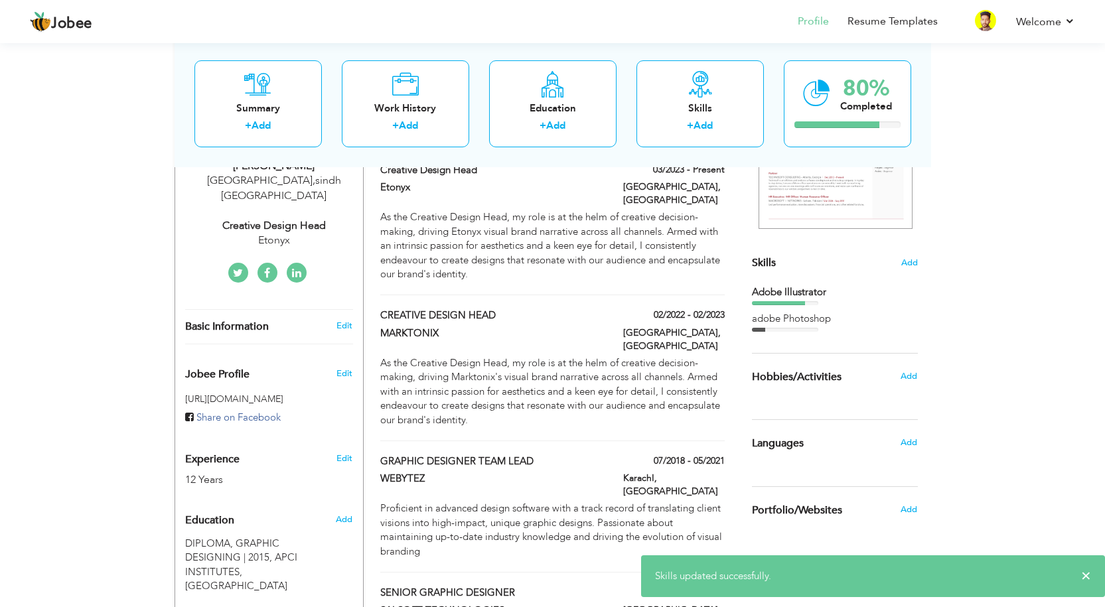
scroll to position [266, 0]
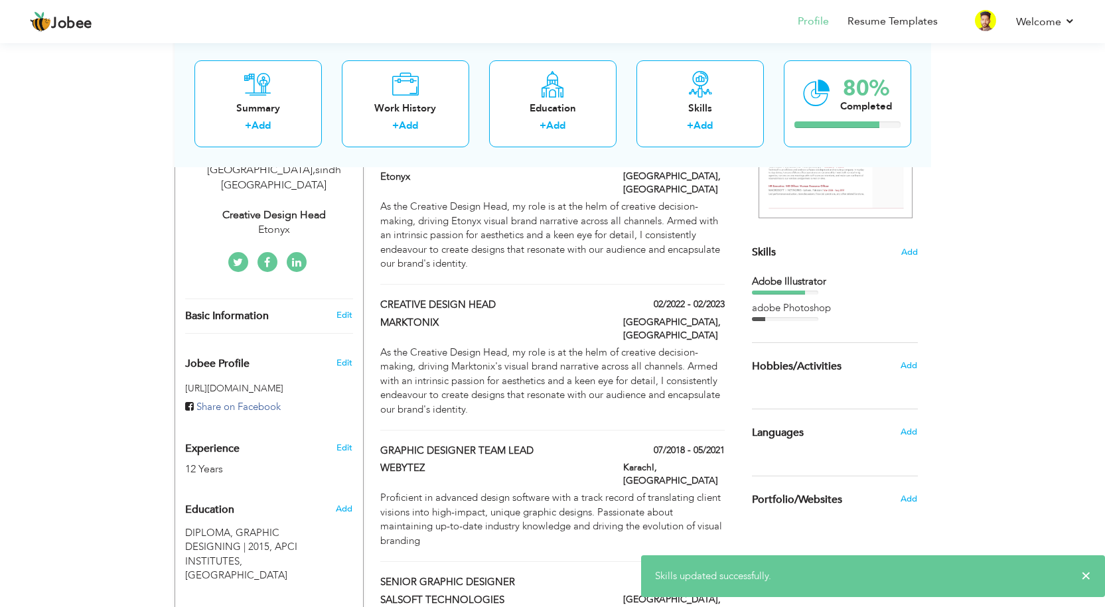
click at [805, 316] on div "adobe Photoshop" at bounding box center [835, 311] width 166 height 20
click at [915, 253] on span "Add" at bounding box center [909, 252] width 17 height 13
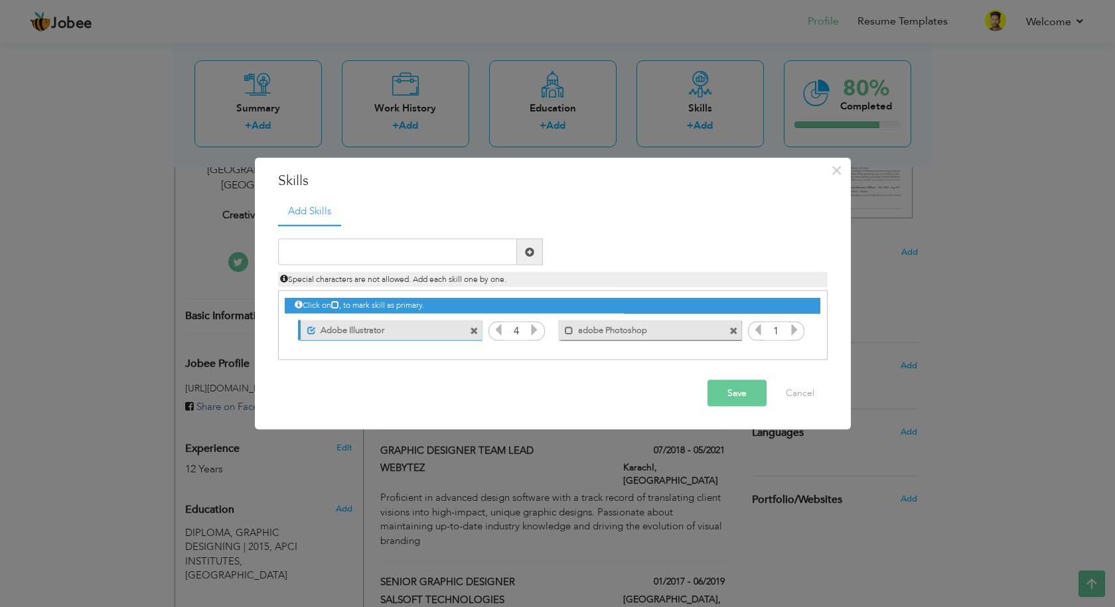
click at [798, 331] on icon at bounding box center [795, 330] width 12 height 12
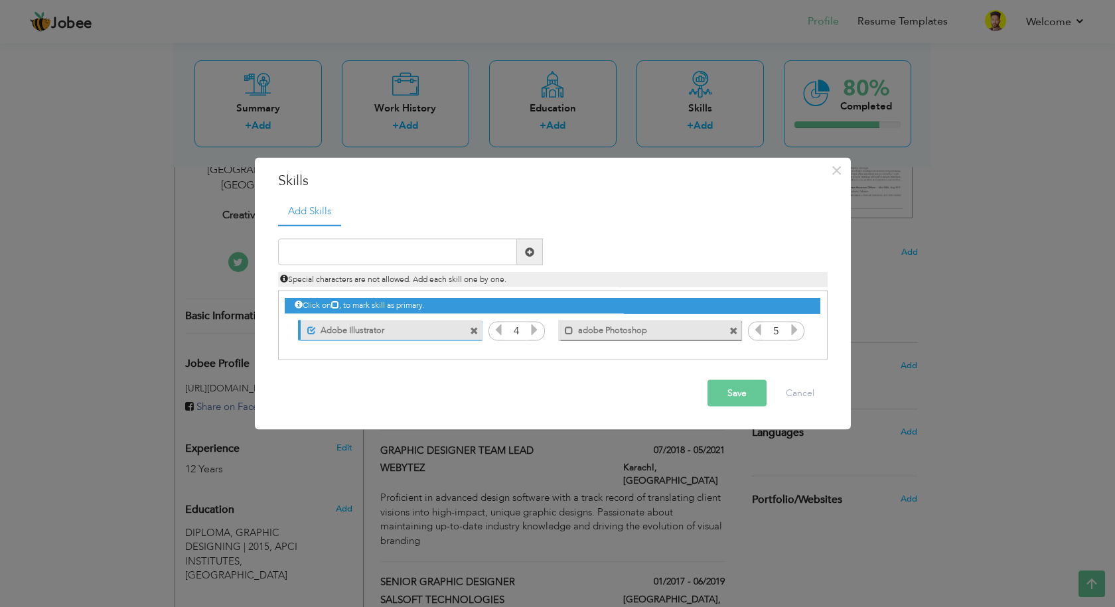
click at [538, 333] on icon at bounding box center [534, 330] width 12 height 12
click at [756, 331] on icon at bounding box center [758, 330] width 12 height 12
click at [735, 400] on button "Save" at bounding box center [737, 393] width 59 height 27
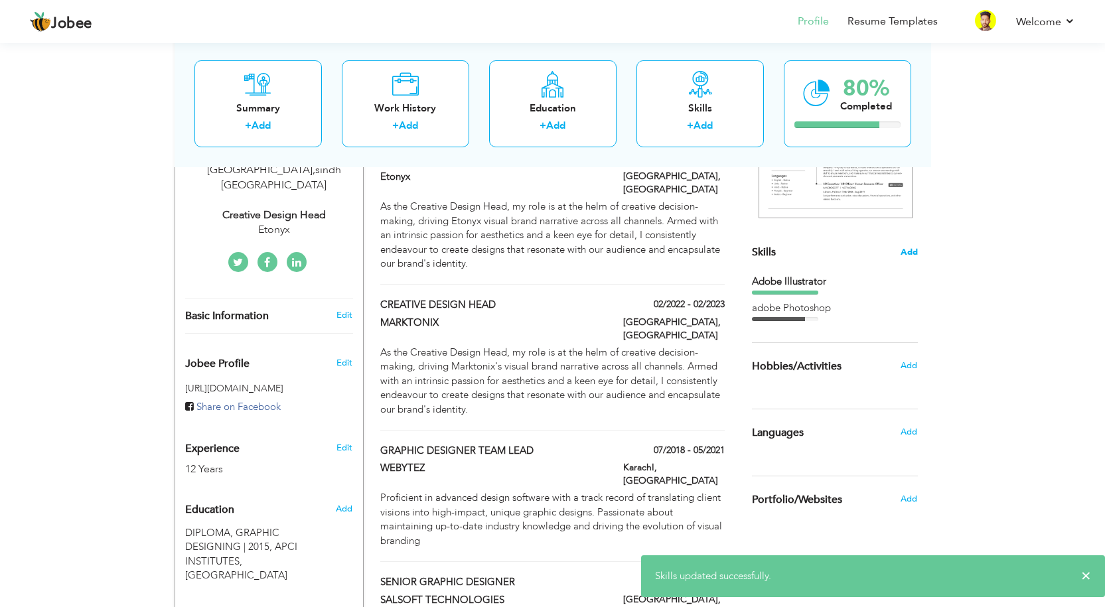
click at [912, 254] on span "Add" at bounding box center [909, 252] width 17 height 13
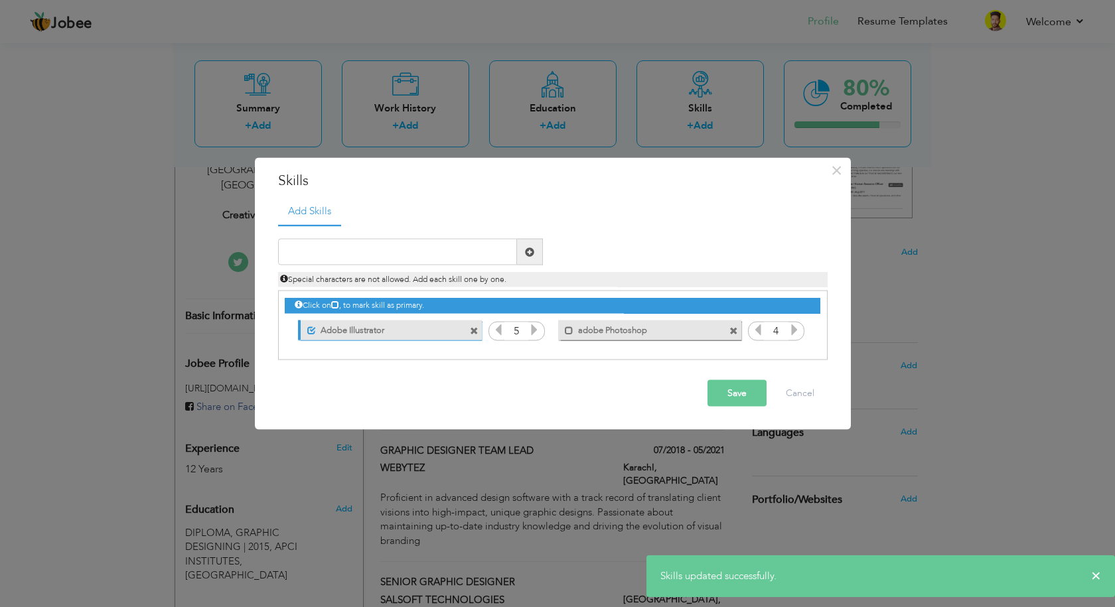
click at [780, 331] on input "4" at bounding box center [776, 331] width 25 height 19
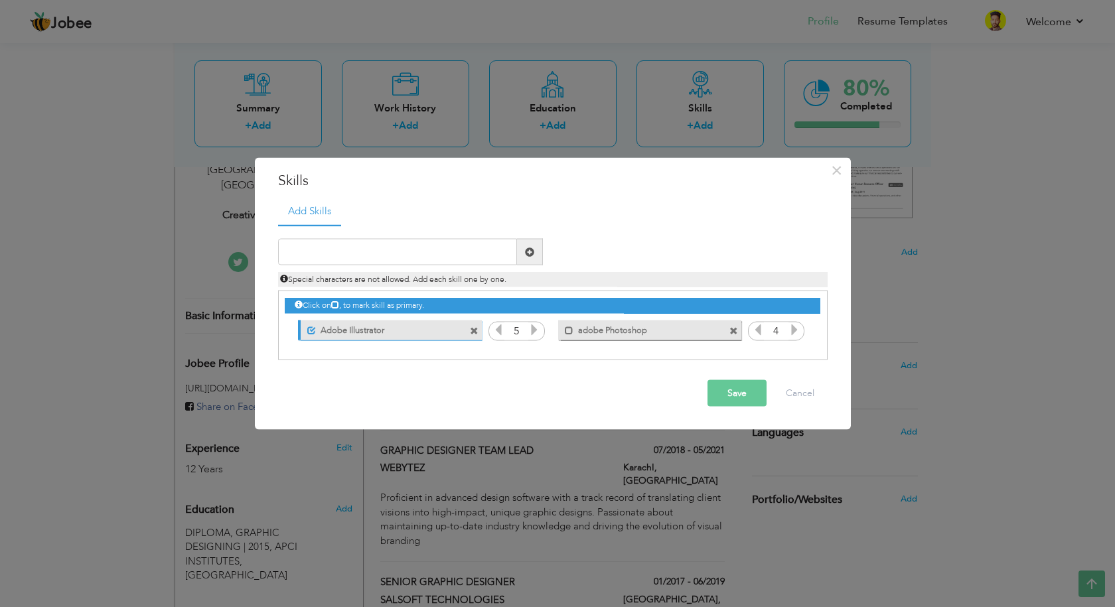
drag, startPoint x: 773, startPoint y: 332, endPoint x: 779, endPoint y: 331, distance: 6.7
click at [779, 331] on input "4" at bounding box center [776, 331] width 25 height 19
click at [790, 326] on icon at bounding box center [795, 330] width 12 height 12
click at [742, 392] on button "Save" at bounding box center [737, 393] width 59 height 27
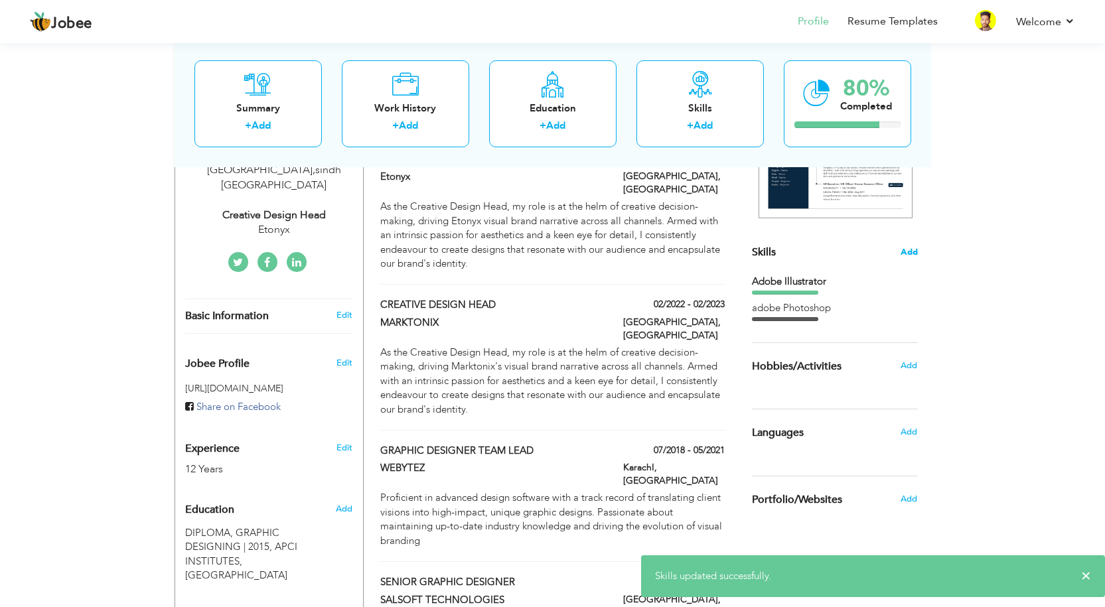
click at [912, 252] on span "Add" at bounding box center [909, 252] width 17 height 13
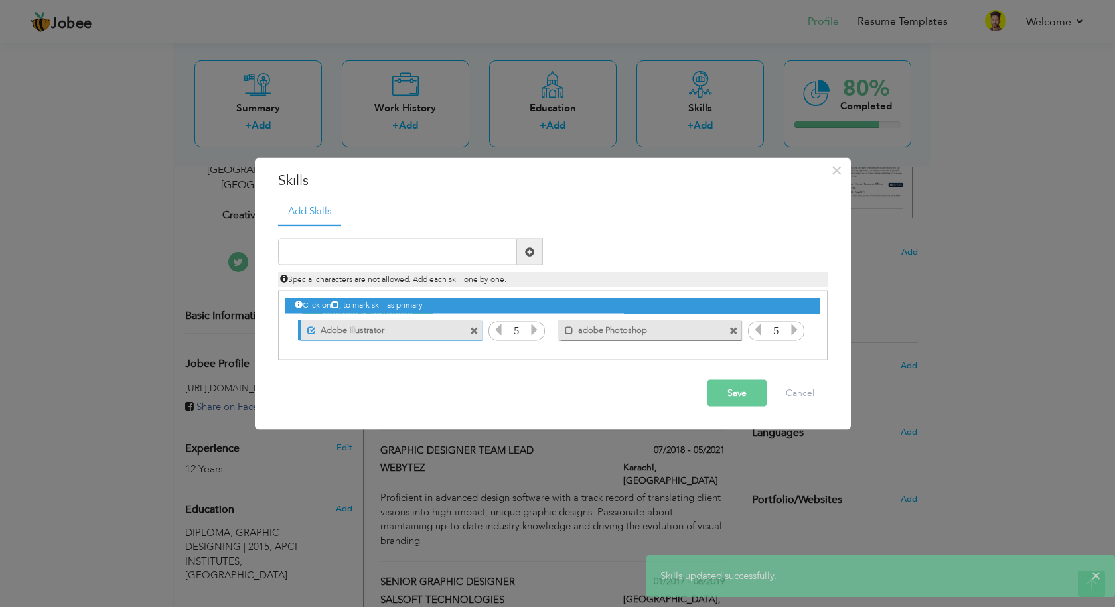
click at [339, 306] on icon at bounding box center [335, 305] width 8 height 8
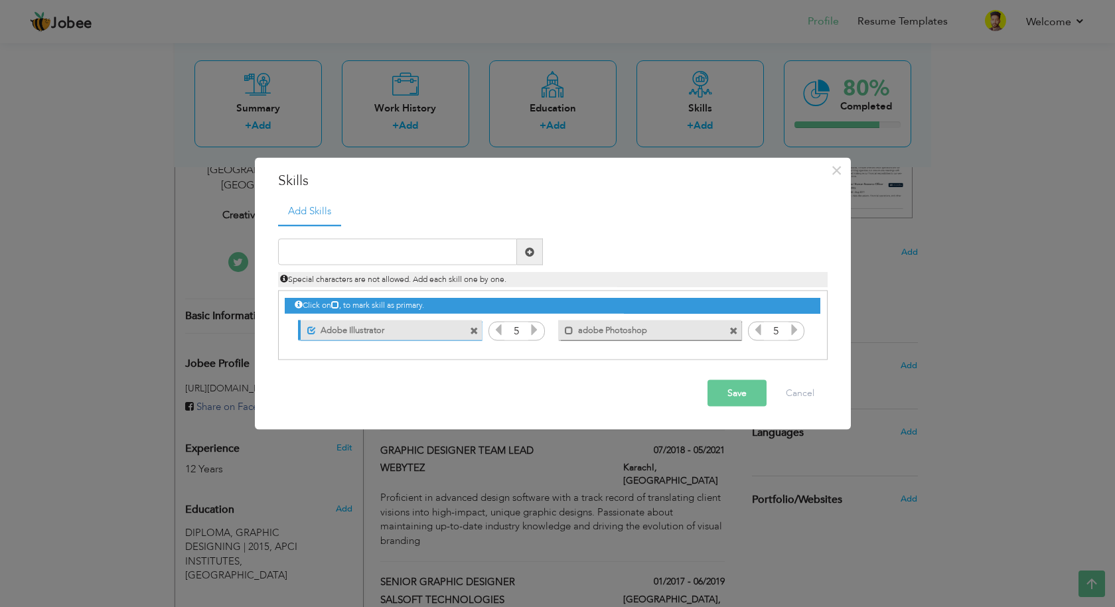
click at [333, 297] on div "Click on , to mark skill as primary. Unmark as primary skill. Adobe Illustrator…" at bounding box center [552, 317] width 535 height 52
click at [374, 256] on input "text" at bounding box center [397, 252] width 239 height 27
click at [314, 246] on input "text" at bounding box center [397, 252] width 239 height 27
paste input "Figma"
type input "Figma"
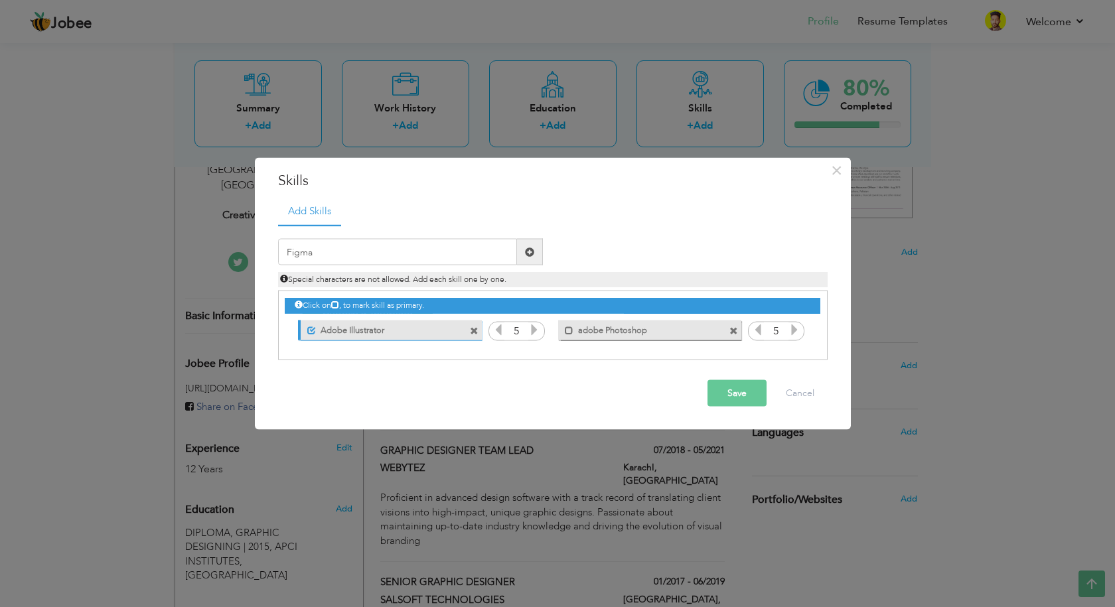
click at [530, 252] on span at bounding box center [529, 251] width 9 height 9
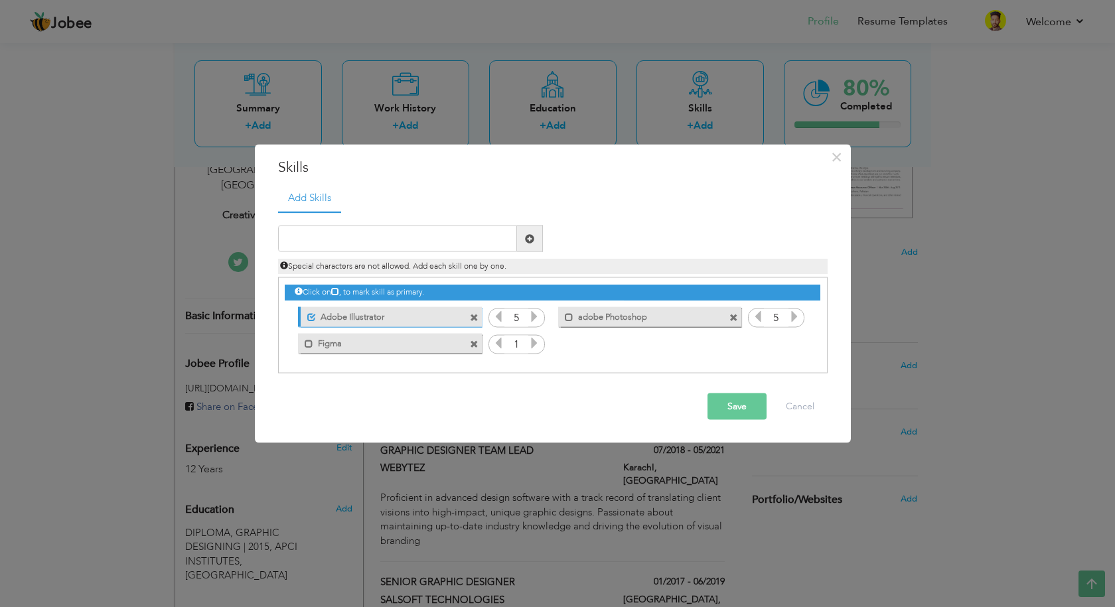
click at [532, 345] on icon at bounding box center [534, 343] width 12 height 12
click at [305, 346] on span at bounding box center [309, 343] width 9 height 9
click at [568, 316] on span at bounding box center [569, 317] width 9 height 9
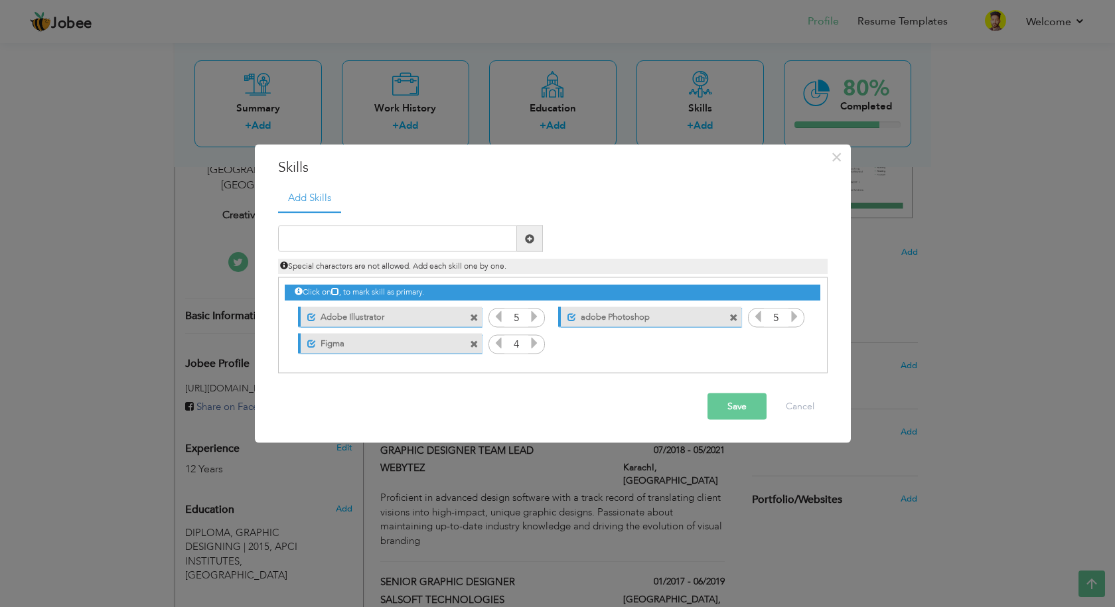
click at [730, 408] on button "Save" at bounding box center [737, 407] width 59 height 27
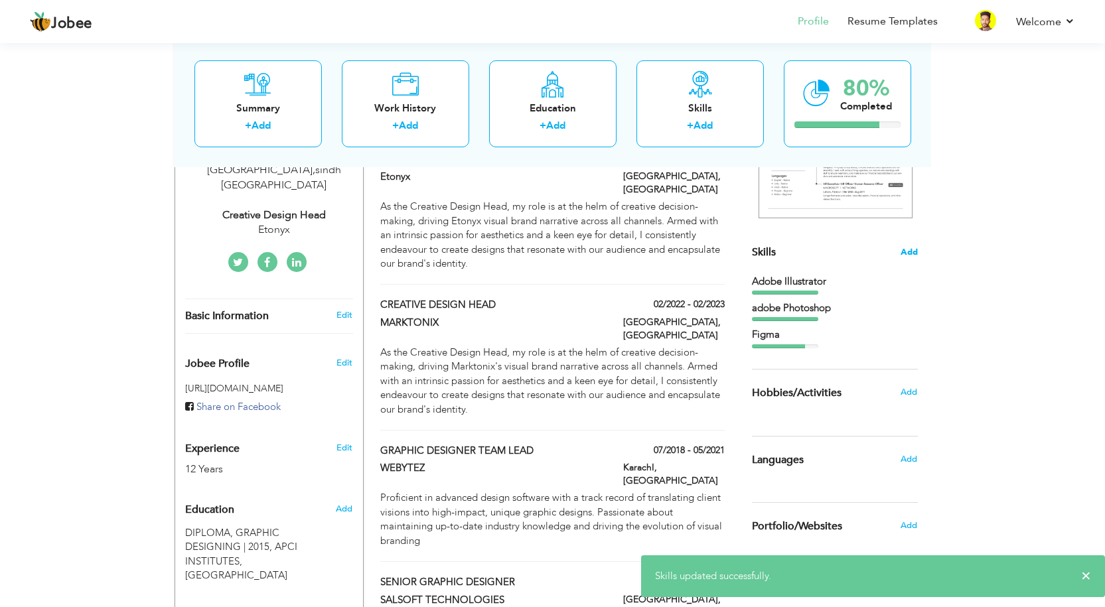
click at [917, 252] on span "Add" at bounding box center [909, 252] width 17 height 13
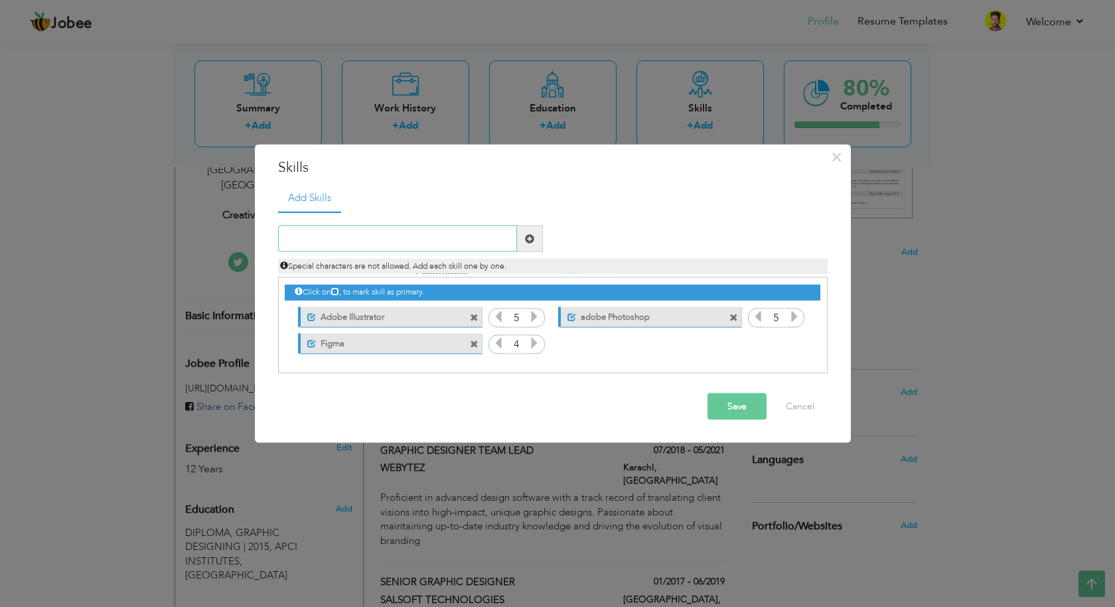
click at [455, 237] on input "text" at bounding box center [397, 239] width 239 height 27
type input "l"
type input "Logo Design"
click at [532, 241] on span at bounding box center [529, 238] width 9 height 9
click at [568, 343] on span at bounding box center [569, 343] width 9 height 9
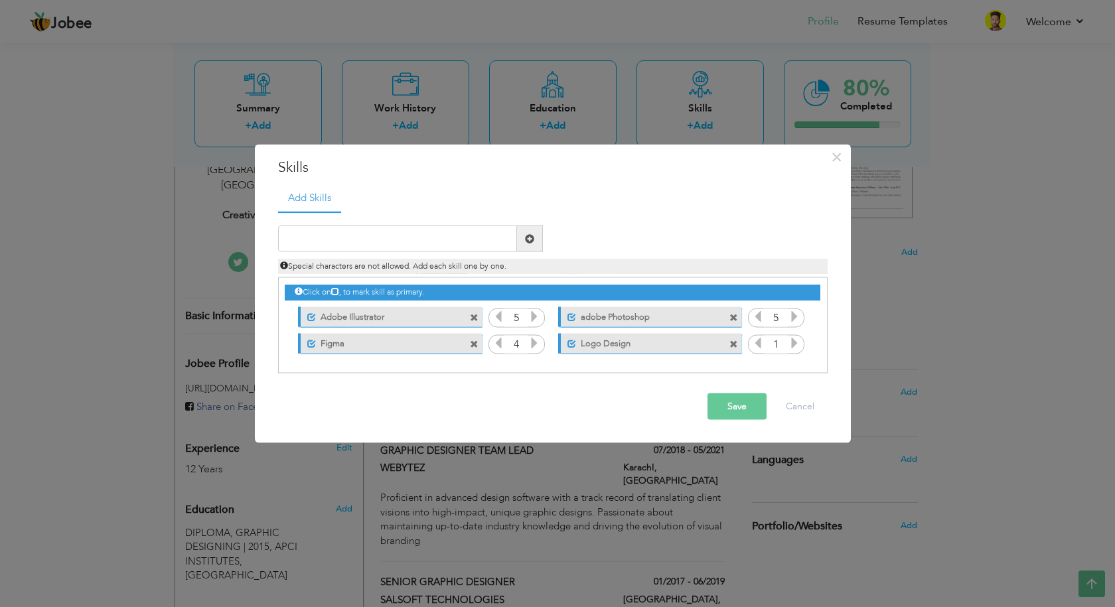
click at [795, 343] on icon at bounding box center [795, 343] width 12 height 12
click at [796, 343] on icon at bounding box center [795, 343] width 12 height 12
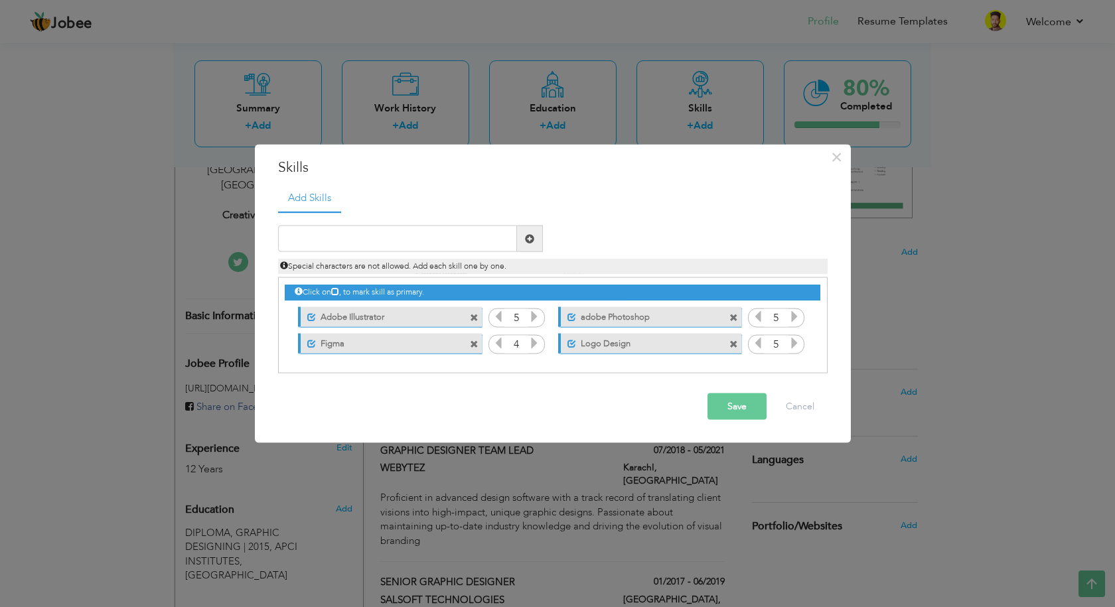
click at [755, 399] on button "Save" at bounding box center [737, 407] width 59 height 27
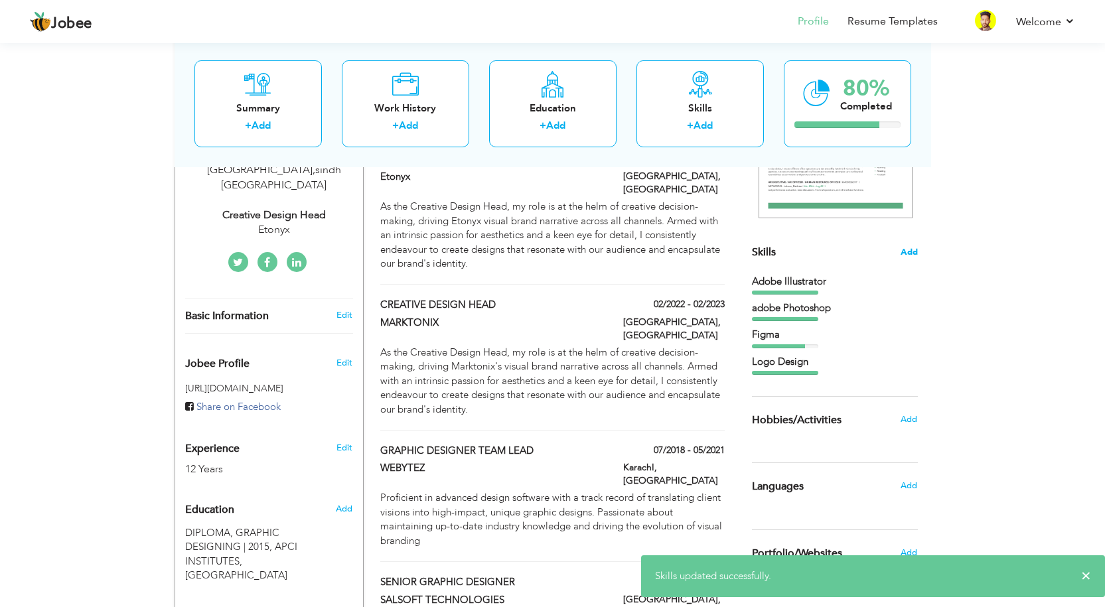
click at [909, 252] on span "Add" at bounding box center [909, 252] width 17 height 13
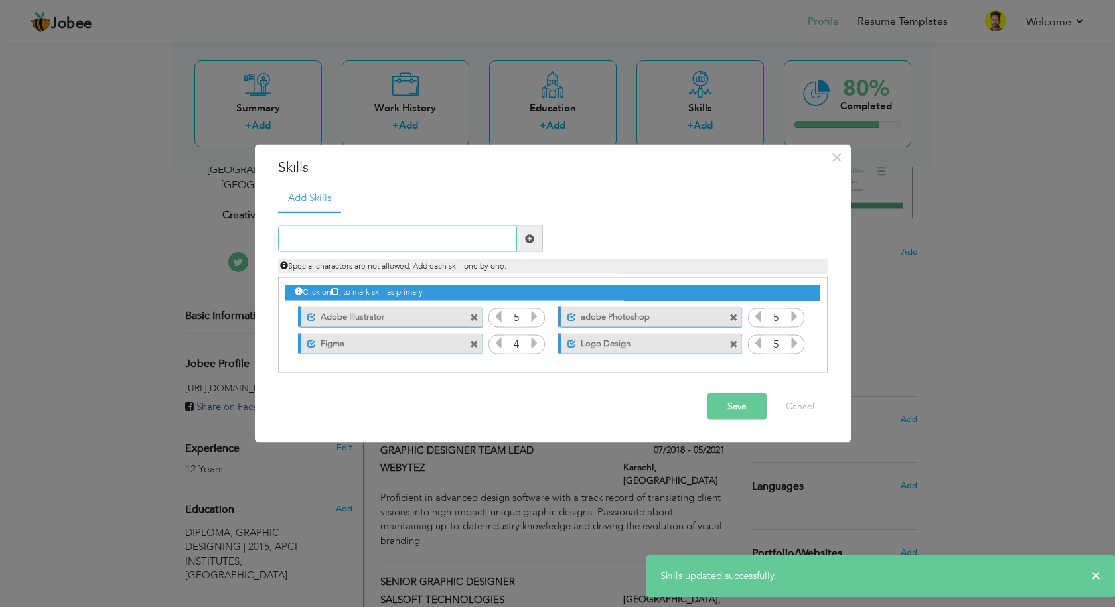
click at [340, 235] on input "text" at bounding box center [397, 239] width 239 height 27
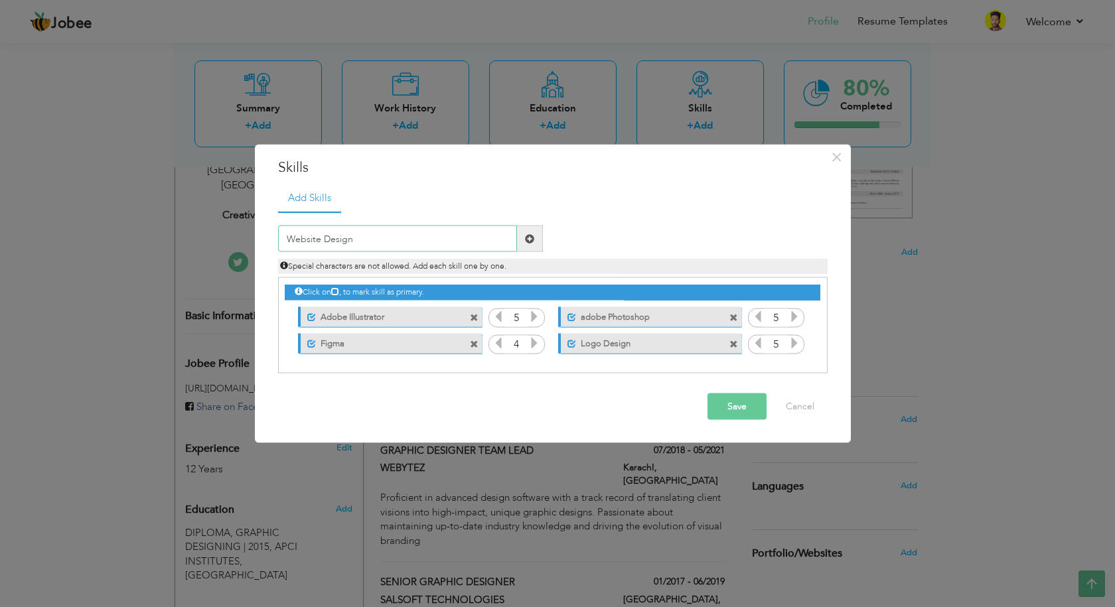
type input "Website Design"
click at [523, 238] on span at bounding box center [530, 239] width 26 height 27
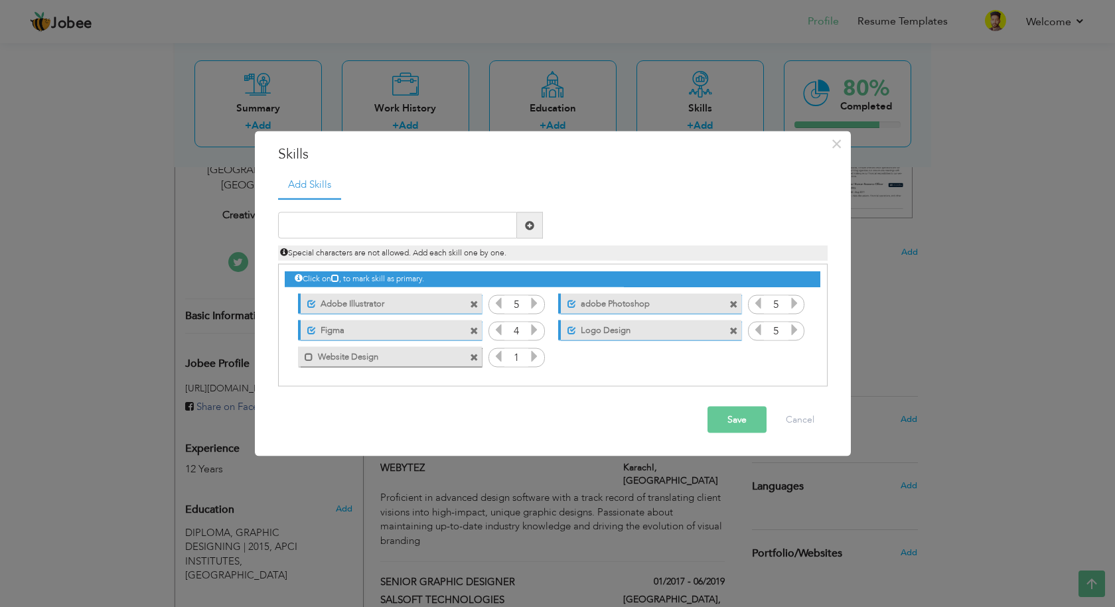
click at [536, 357] on icon at bounding box center [534, 356] width 12 height 12
click at [712, 417] on button "Save" at bounding box center [737, 420] width 59 height 27
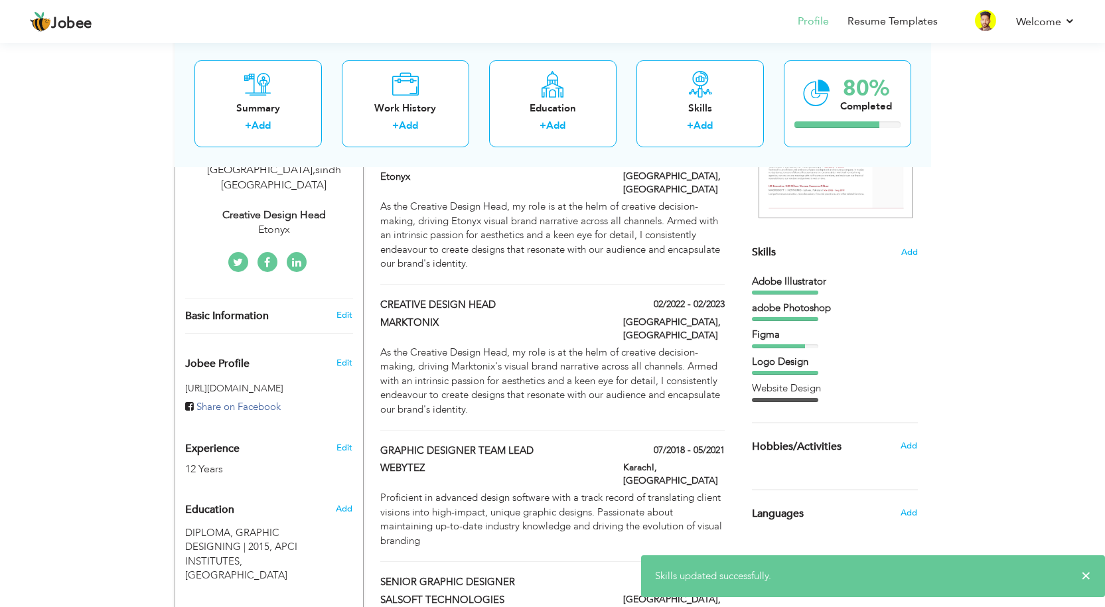
click at [903, 262] on div "Skills Add Adobe Illustrator adobe Photoshop Figma Logo Design" at bounding box center [835, 194] width 166 height 418
click at [911, 255] on span "Add" at bounding box center [909, 252] width 17 height 13
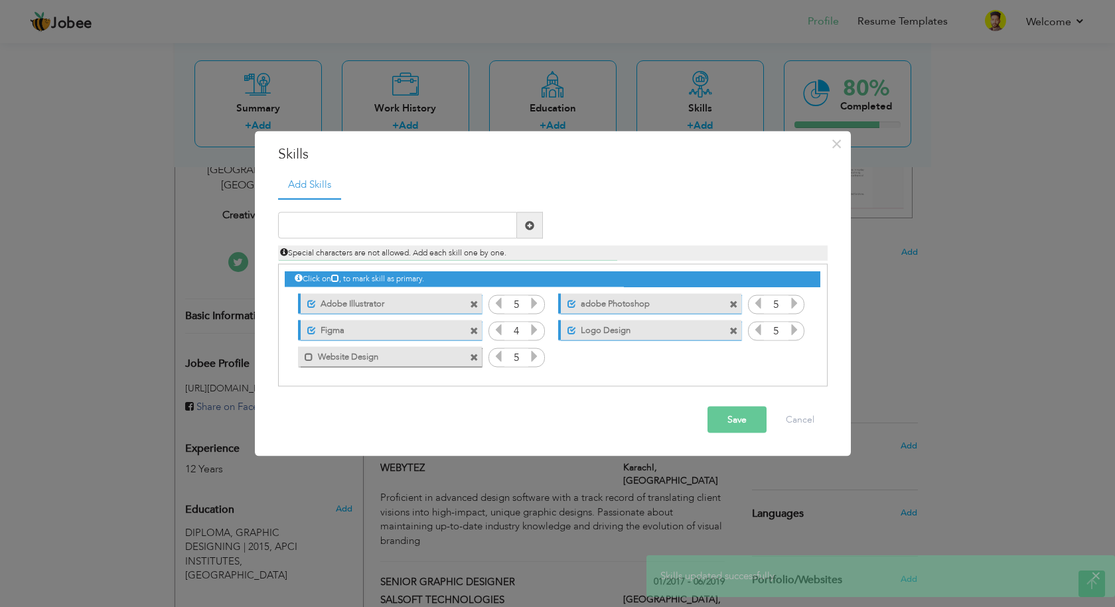
click at [309, 364] on div "Mark as primary skill. Website Design" at bounding box center [389, 356] width 183 height 20
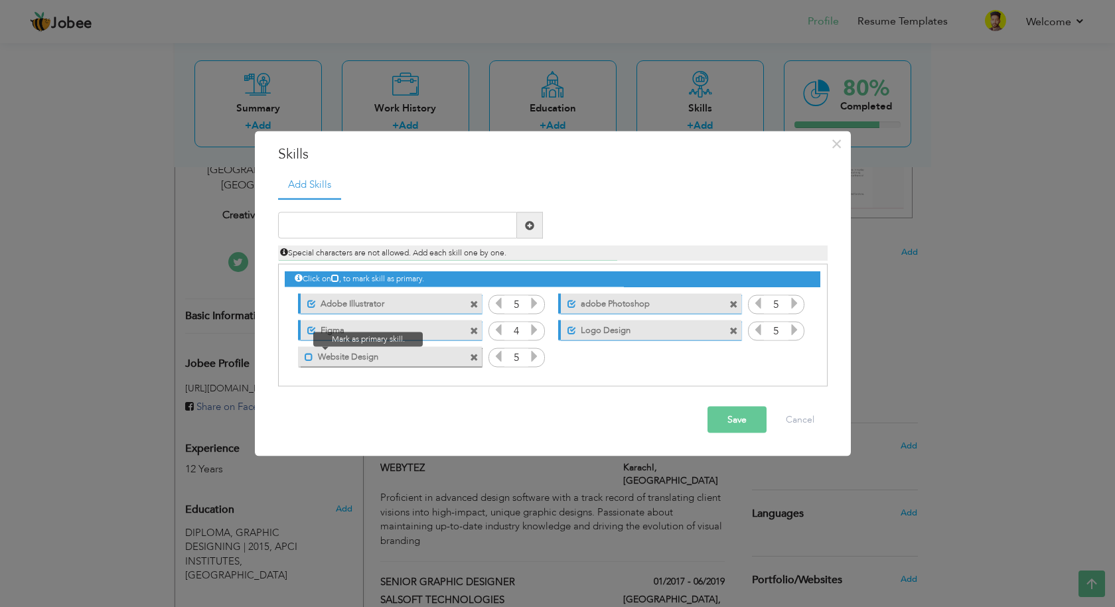
click at [309, 358] on span at bounding box center [309, 356] width 9 height 9
click at [753, 422] on button "Save" at bounding box center [737, 420] width 59 height 27
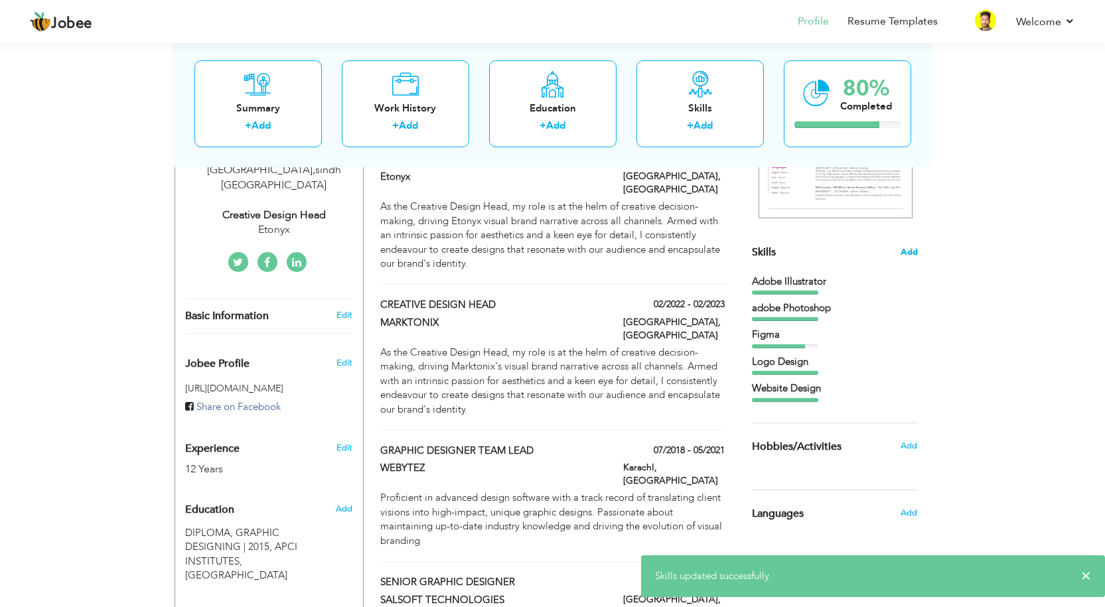
click at [904, 252] on span "Add" at bounding box center [909, 252] width 17 height 13
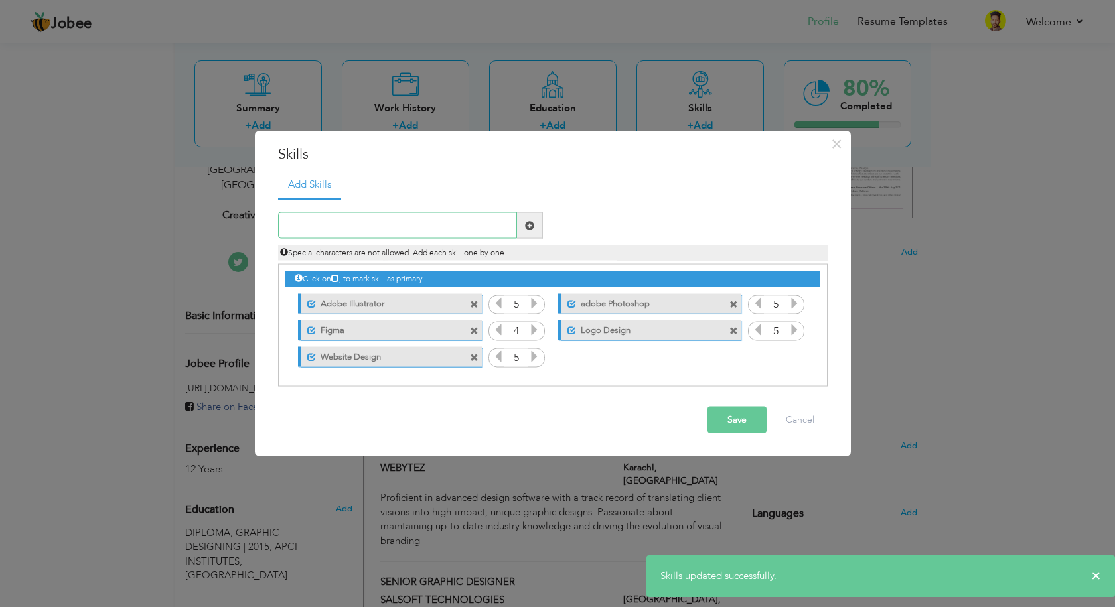
click at [347, 226] on input "text" at bounding box center [397, 225] width 239 height 27
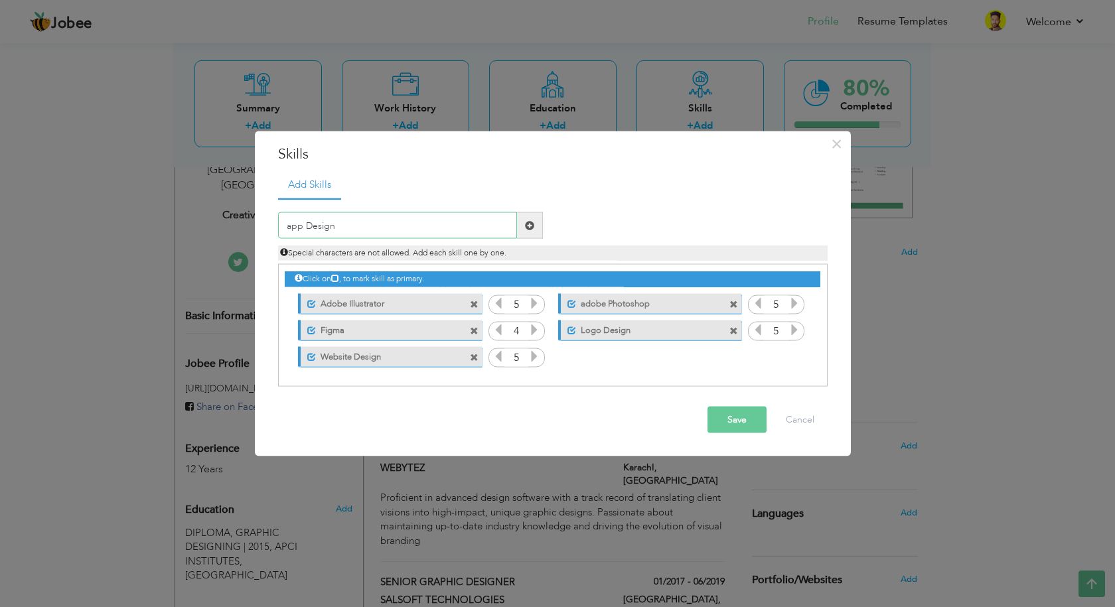
type input "app Design"
click at [528, 227] on span at bounding box center [529, 224] width 9 height 9
click at [562, 362] on div "Mark as primary skill. app Design" at bounding box center [649, 356] width 183 height 20
click at [566, 358] on span at bounding box center [569, 356] width 9 height 9
drag, startPoint x: 785, startPoint y: 357, endPoint x: 769, endPoint y: 361, distance: 15.8
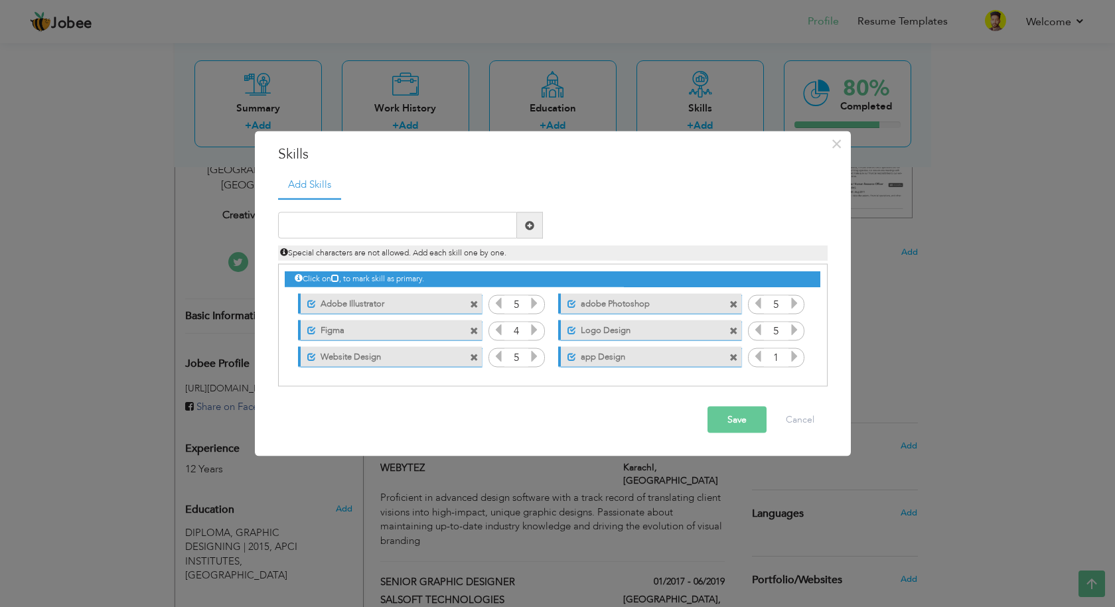
click at [769, 361] on input "1" at bounding box center [776, 357] width 25 height 19
click at [793, 356] on icon at bounding box center [795, 356] width 12 height 12
click at [722, 416] on button "Save" at bounding box center [737, 420] width 59 height 27
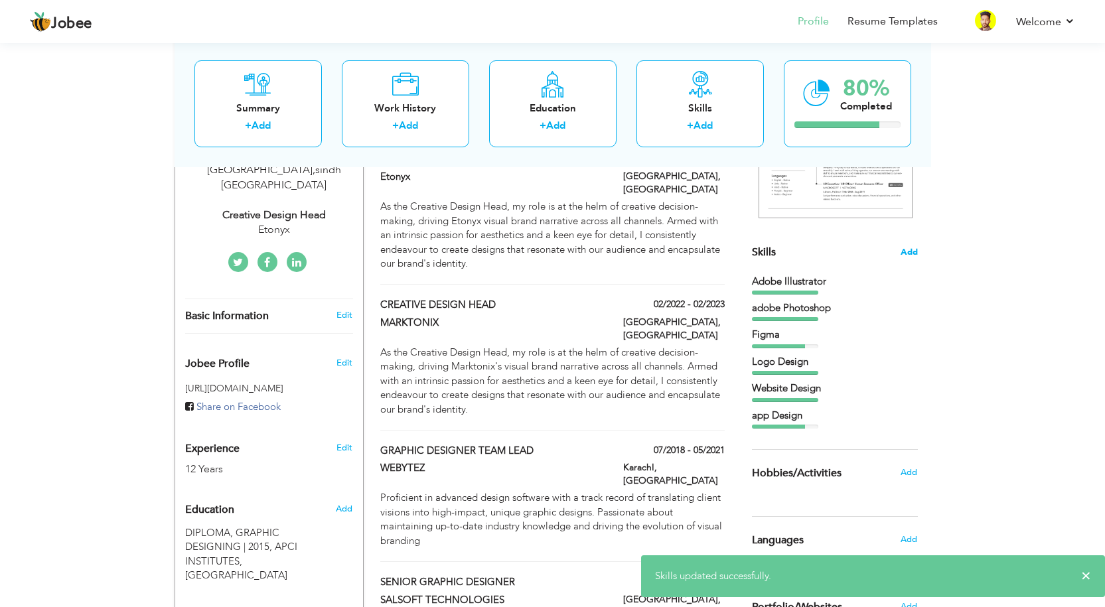
click at [903, 250] on span "Add" at bounding box center [909, 252] width 17 height 13
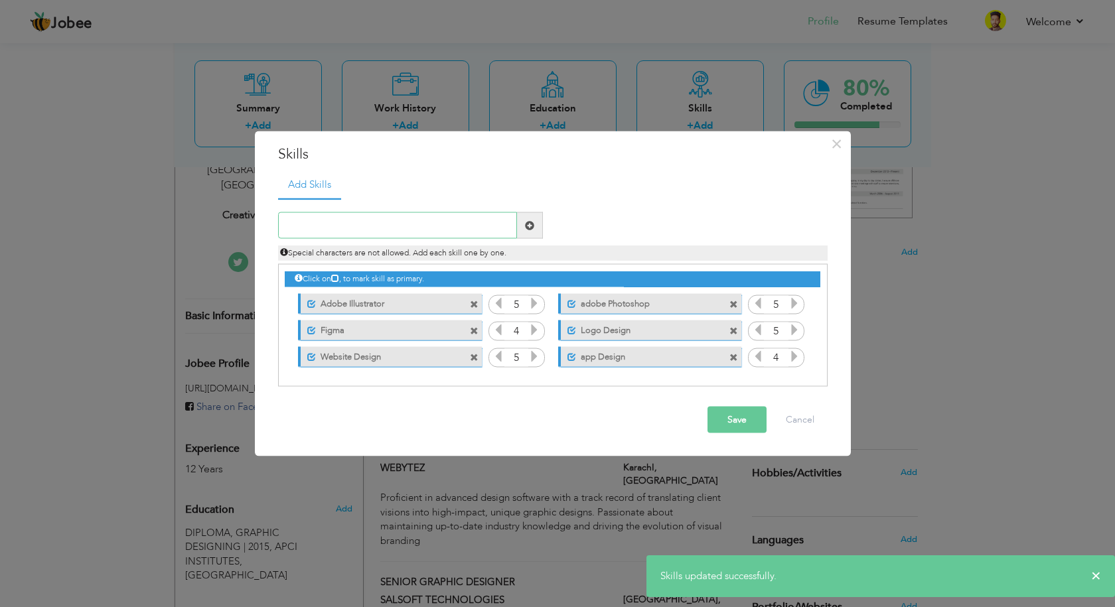
click at [388, 230] on input "text" at bounding box center [397, 225] width 239 height 27
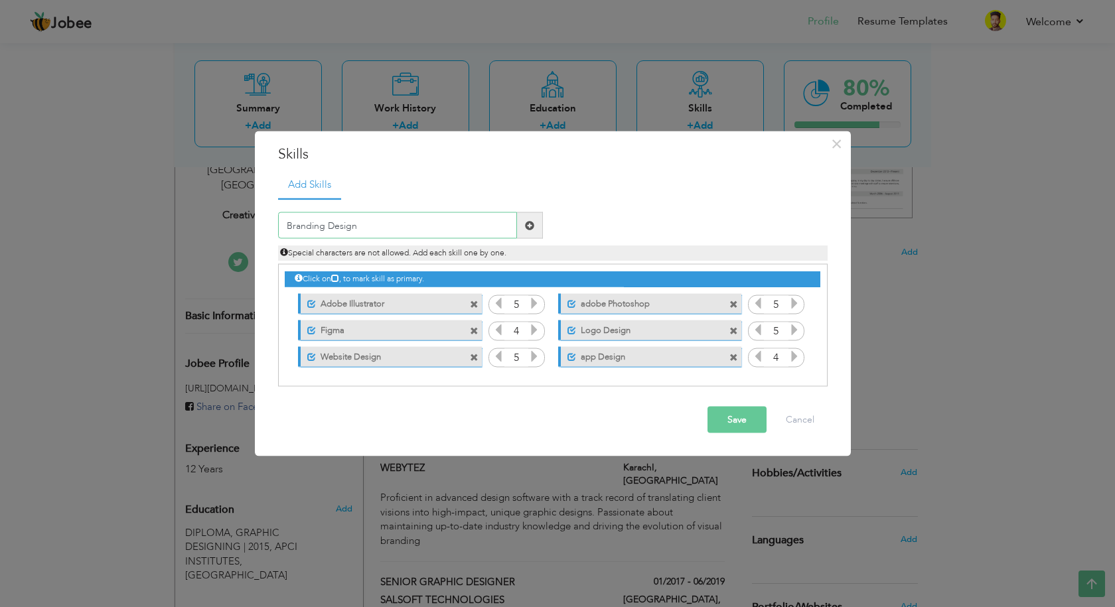
type input "Branding Design"
click at [522, 226] on span at bounding box center [530, 225] width 26 height 27
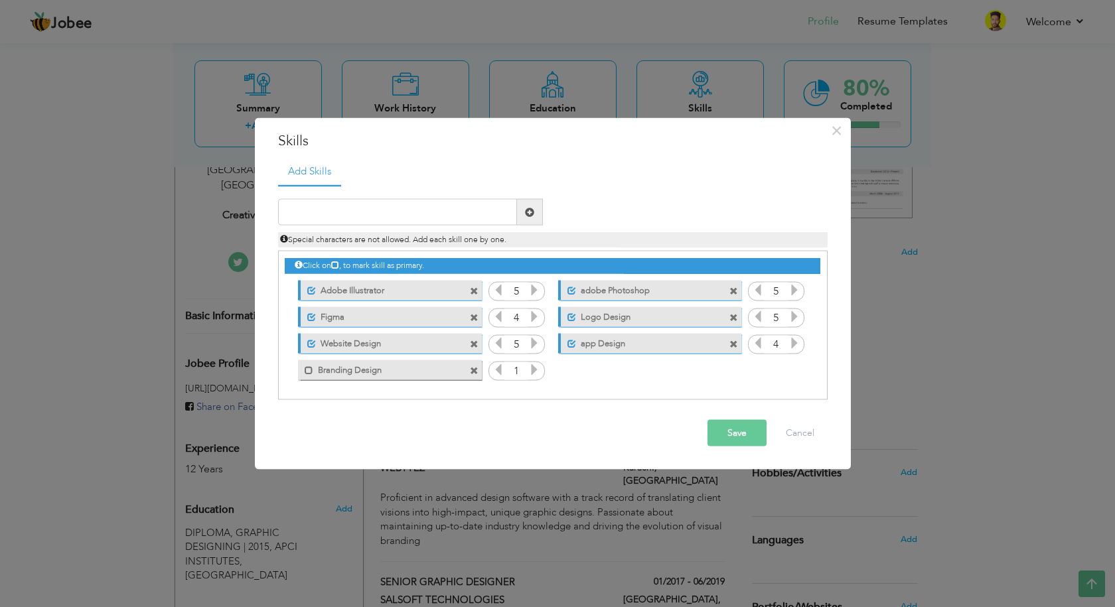
click at [536, 368] on icon at bounding box center [534, 370] width 12 height 12
click at [737, 437] on button "Save" at bounding box center [737, 433] width 59 height 27
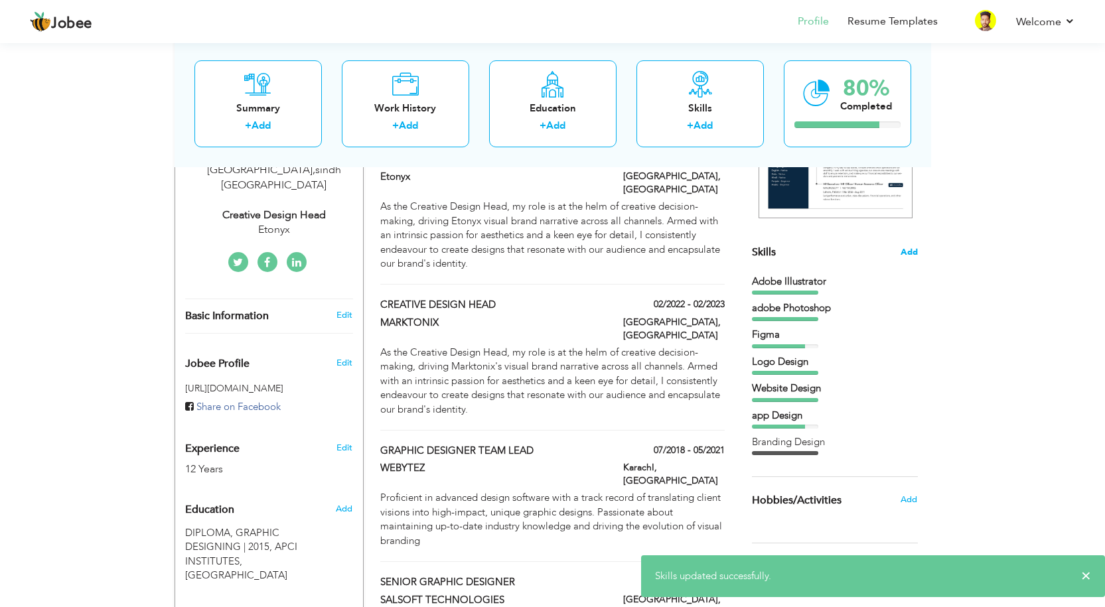
click at [913, 250] on span "Add" at bounding box center [909, 252] width 17 height 13
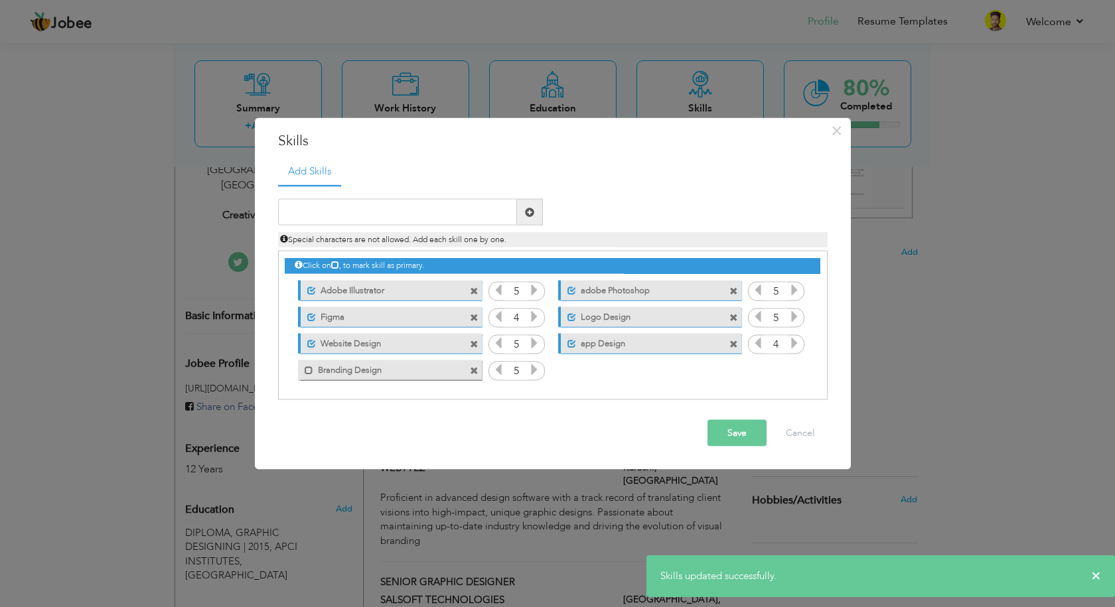
click at [311, 376] on div "Mark as primary skill. Branding Design" at bounding box center [389, 370] width 183 height 20
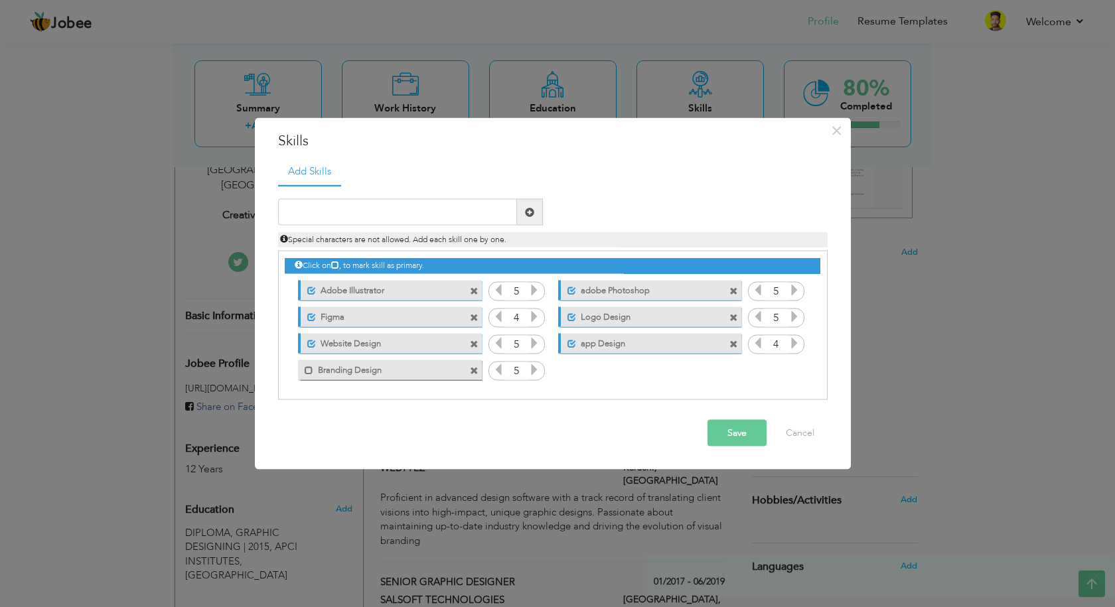
click at [308, 375] on div "Mark as primary skill. Branding Design" at bounding box center [389, 370] width 183 height 20
click at [309, 372] on span at bounding box center [309, 370] width 9 height 9
click at [749, 441] on button "Save" at bounding box center [737, 433] width 59 height 27
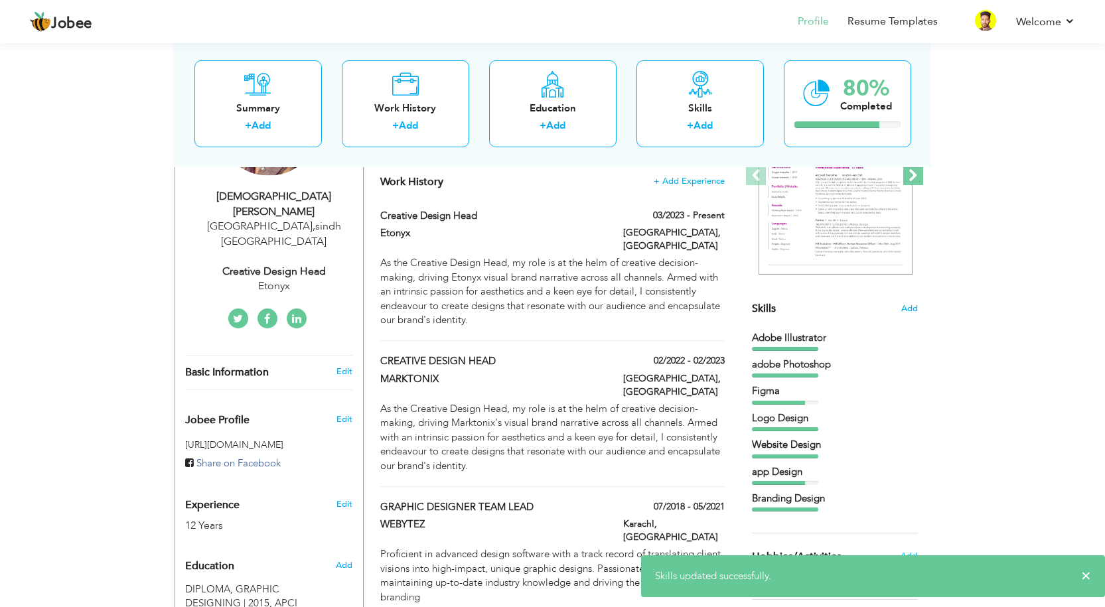
scroll to position [199, 0]
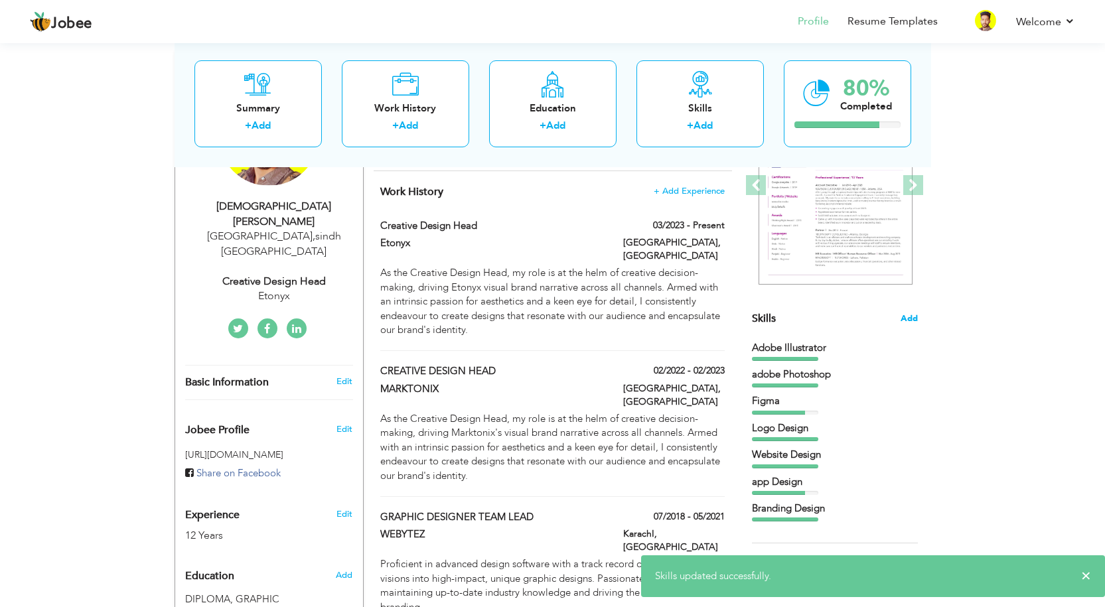
click at [904, 317] on span "Add" at bounding box center [909, 319] width 17 height 13
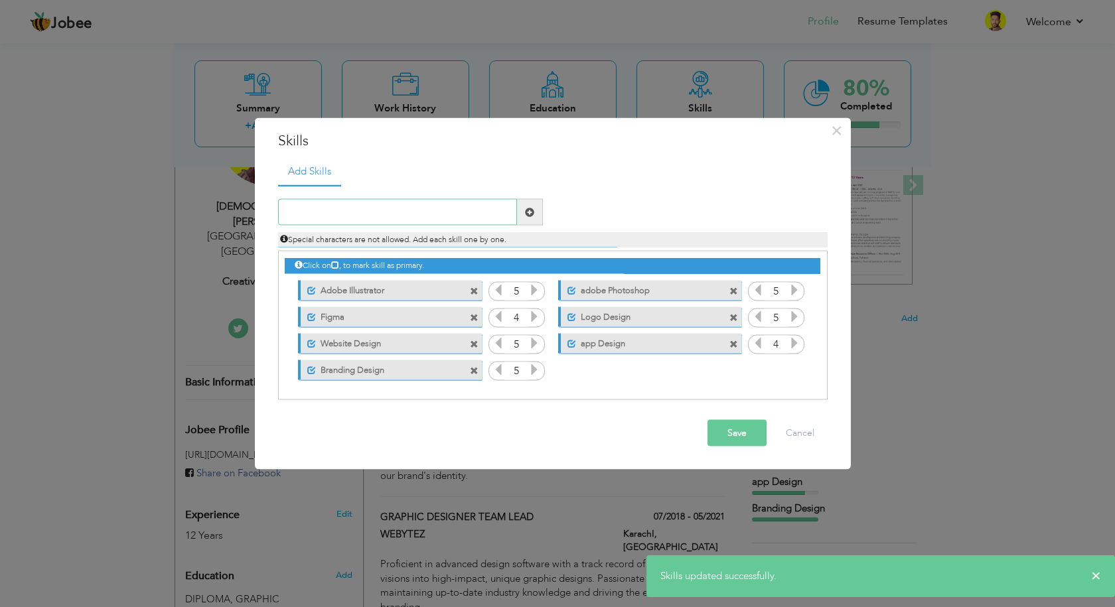
click at [352, 209] on input "text" at bounding box center [397, 212] width 239 height 27
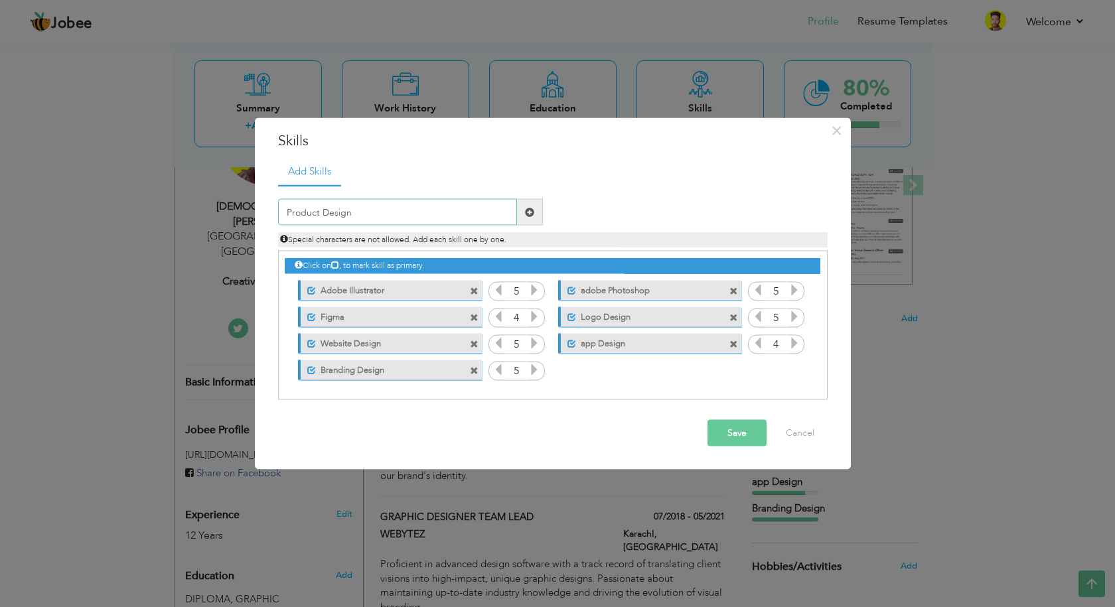
type input "Product Design"
click at [532, 212] on span at bounding box center [529, 211] width 9 height 9
click at [796, 371] on icon at bounding box center [795, 370] width 12 height 12
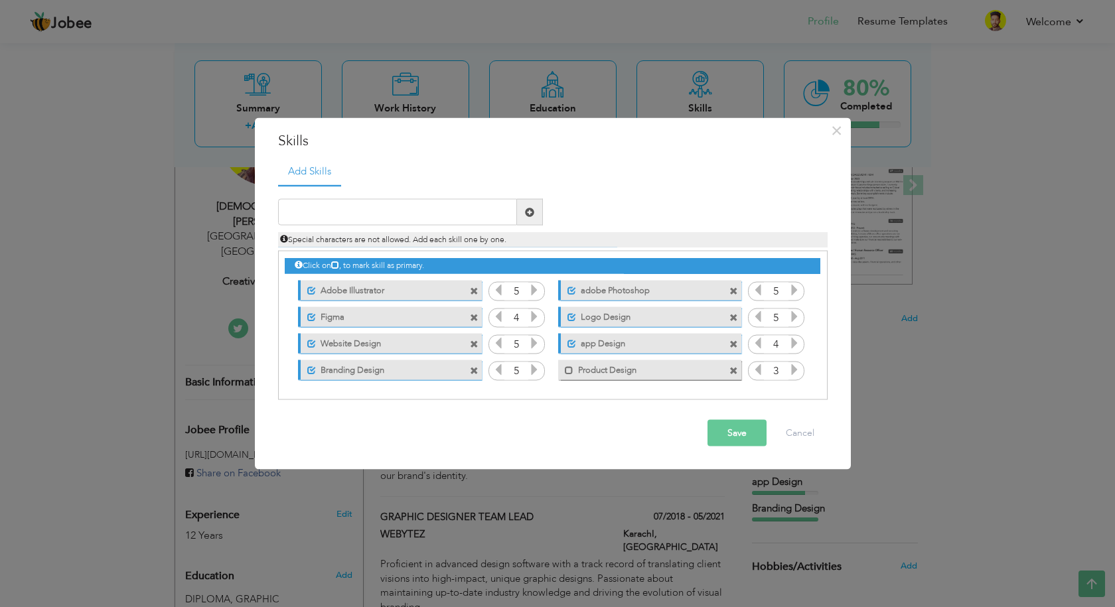
click at [796, 371] on icon at bounding box center [795, 370] width 12 height 12
click at [570, 373] on span at bounding box center [569, 370] width 9 height 9
click at [743, 440] on button "Save" at bounding box center [737, 433] width 59 height 27
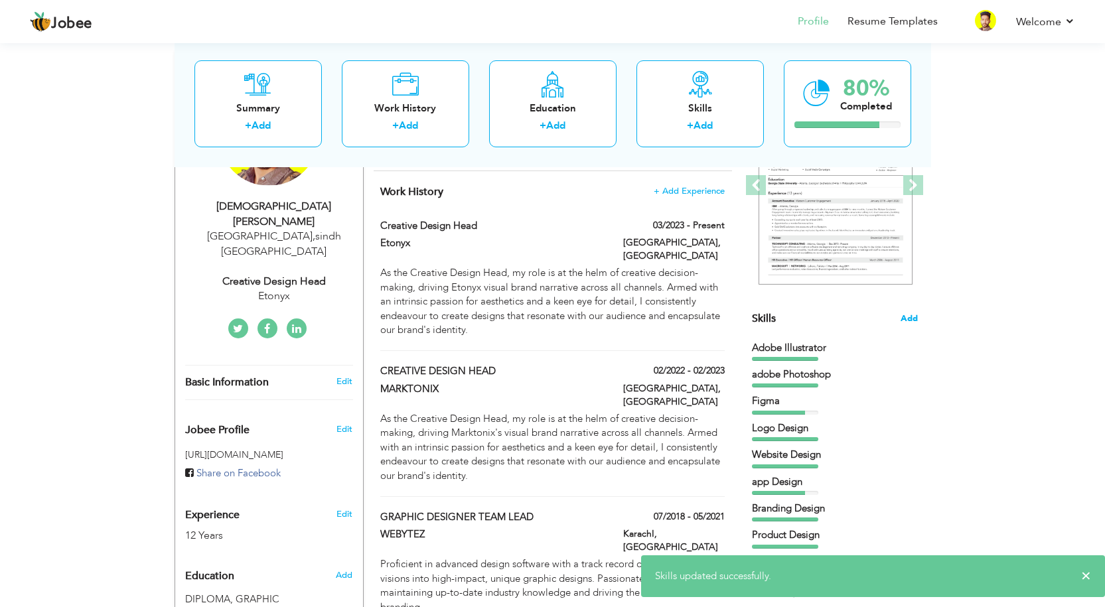
click at [911, 317] on span "Add" at bounding box center [909, 319] width 17 height 13
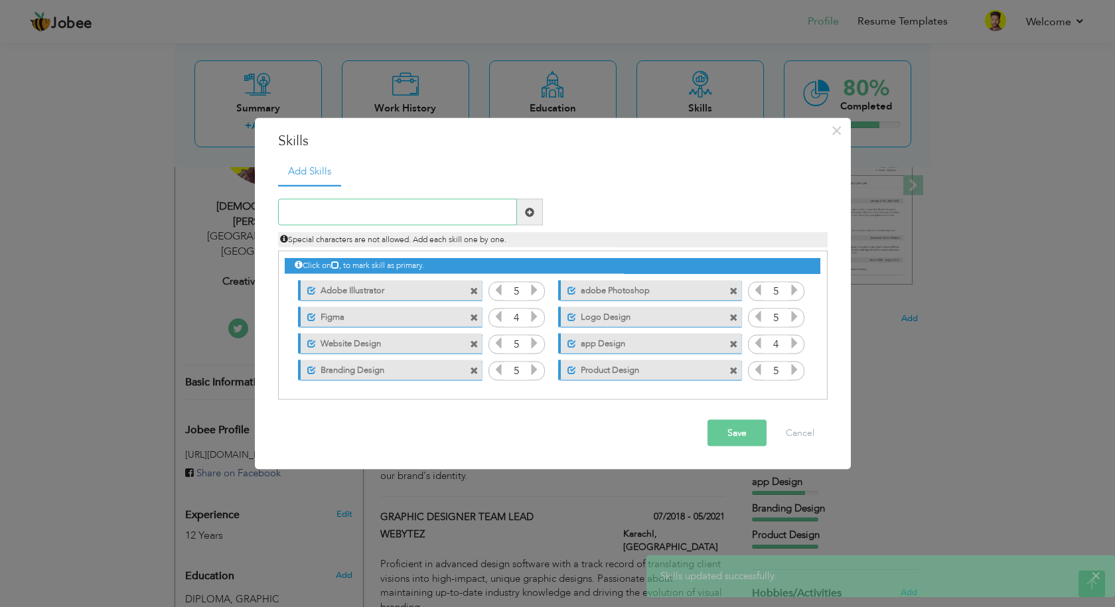
click at [329, 210] on input "text" at bounding box center [397, 212] width 239 height 27
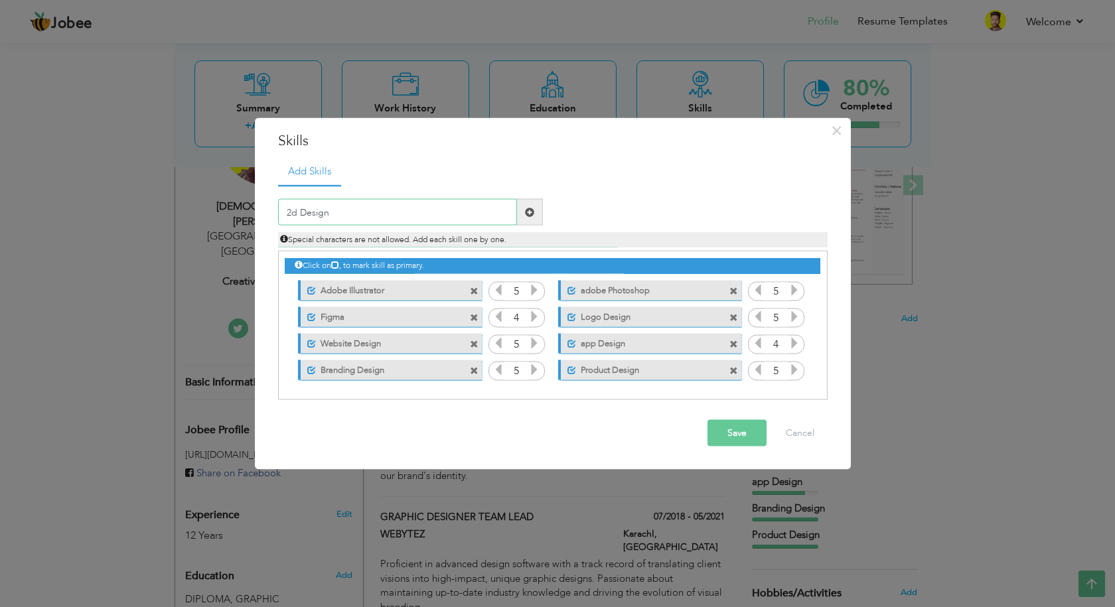
type input "2d Design"
click at [530, 210] on span at bounding box center [529, 211] width 9 height 9
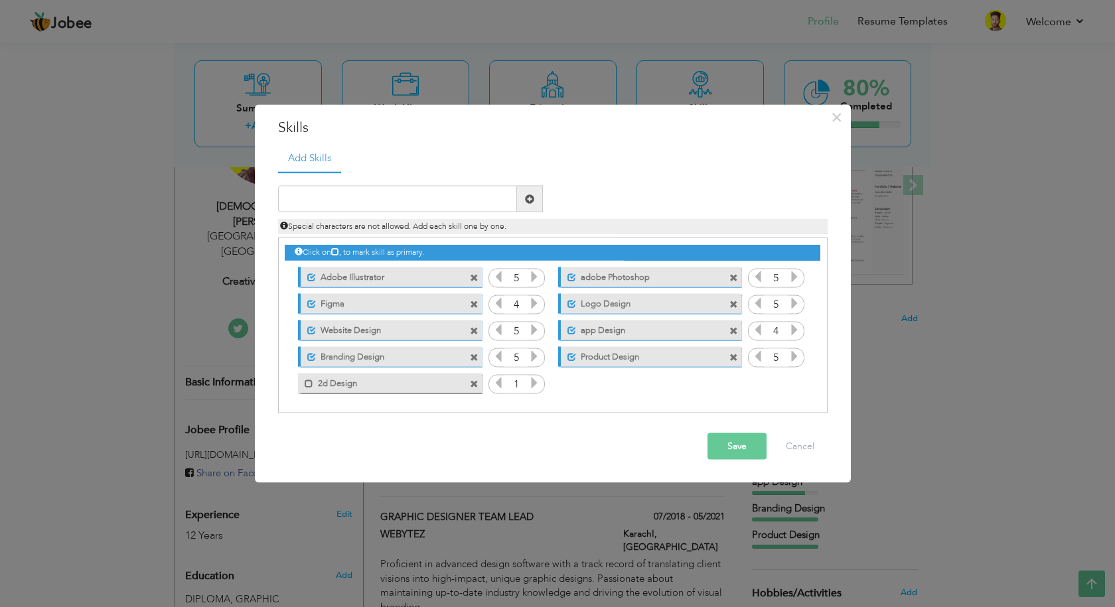
click at [534, 385] on icon at bounding box center [534, 383] width 12 height 12
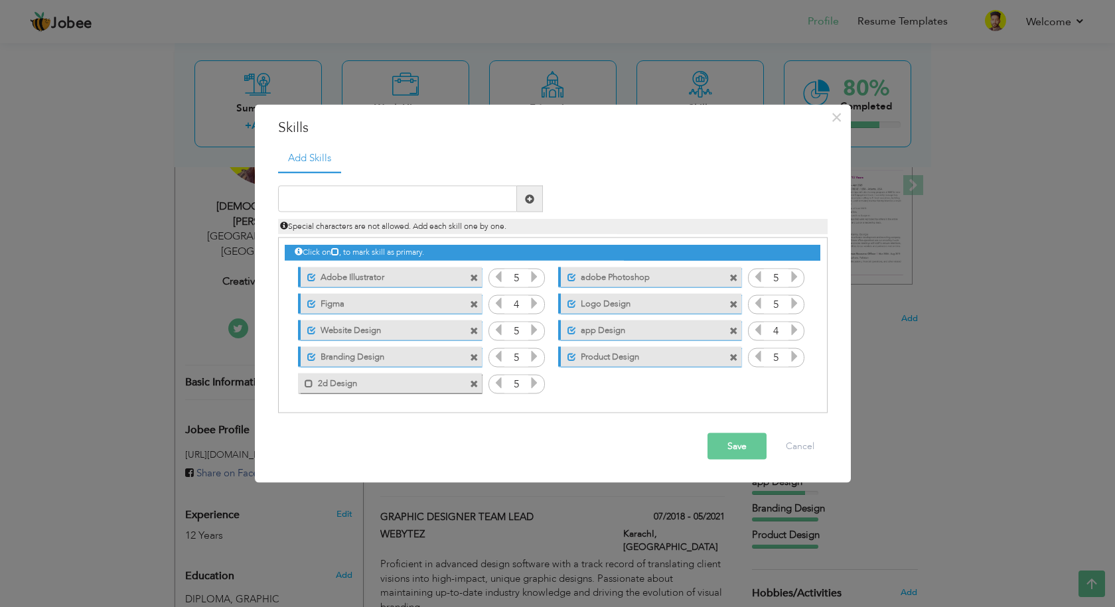
click at [741, 447] on button "Save" at bounding box center [737, 446] width 59 height 27
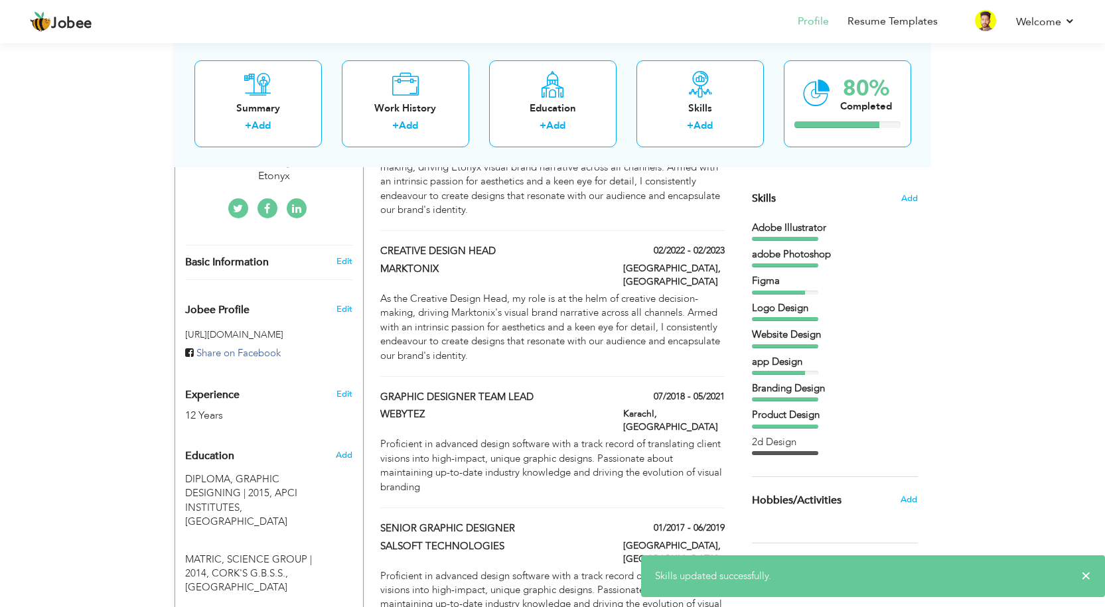
scroll to position [319, 0]
click at [912, 197] on span "Add" at bounding box center [909, 199] width 17 height 13
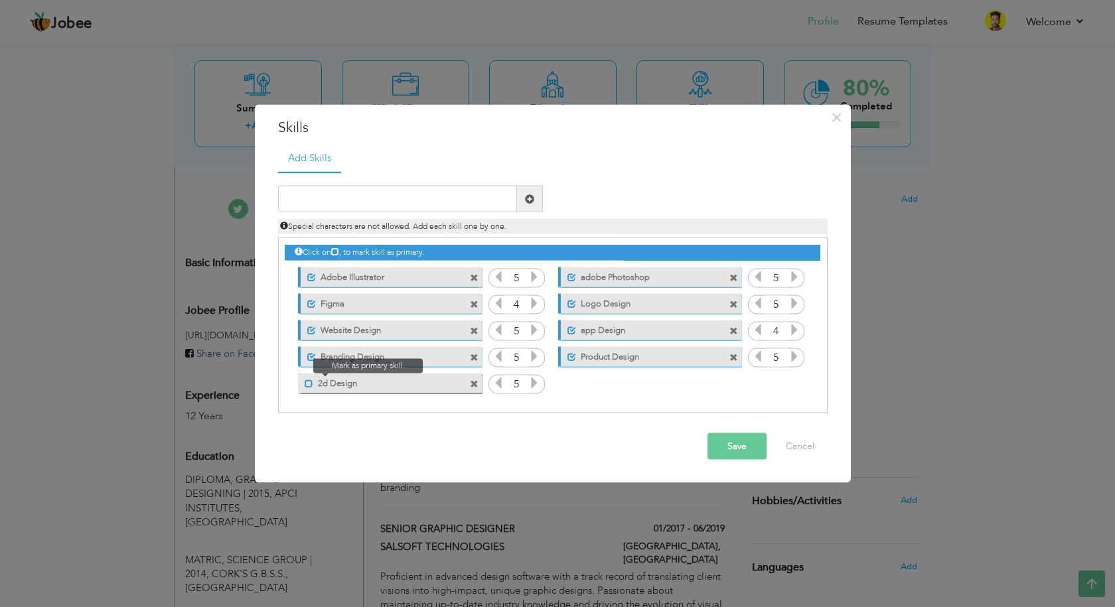
click at [310, 385] on span at bounding box center [309, 383] width 9 height 9
click at [390, 200] on input "text" at bounding box center [397, 199] width 239 height 27
type input "Post Design"
click at [524, 197] on span at bounding box center [530, 199] width 26 height 27
click at [797, 389] on icon at bounding box center [795, 383] width 12 height 12
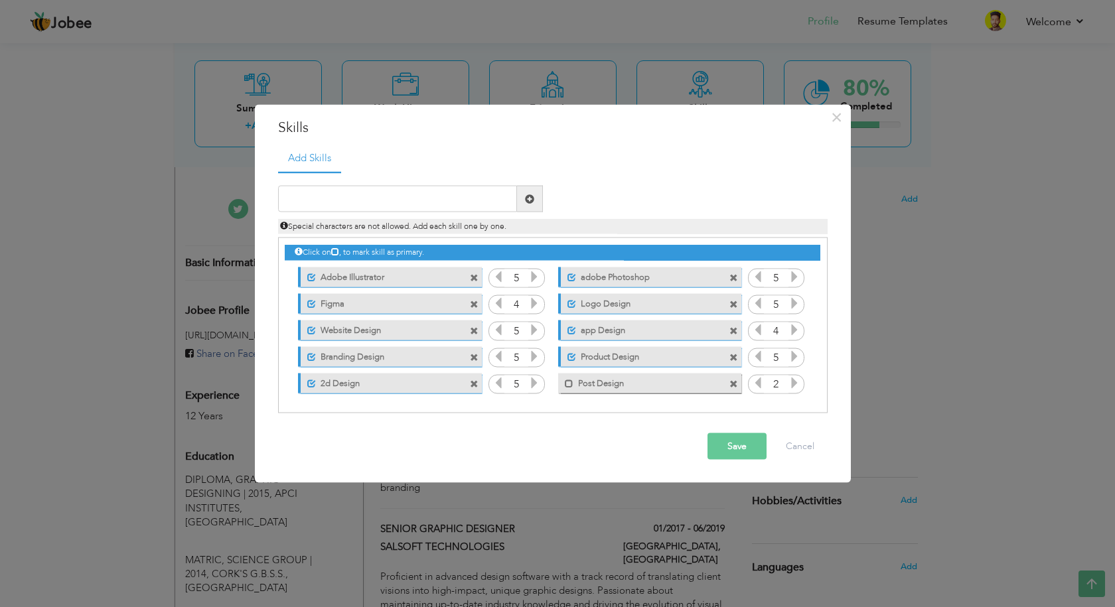
click at [797, 388] on icon at bounding box center [795, 383] width 12 height 12
click at [573, 386] on span at bounding box center [569, 383] width 9 height 9
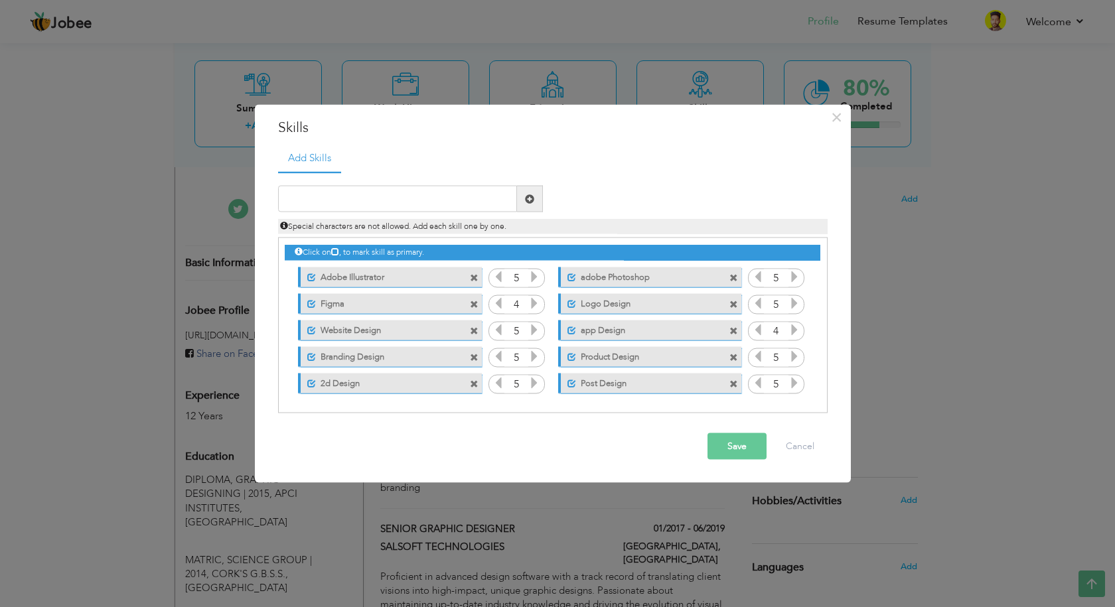
click at [731, 450] on button "Save" at bounding box center [737, 446] width 59 height 27
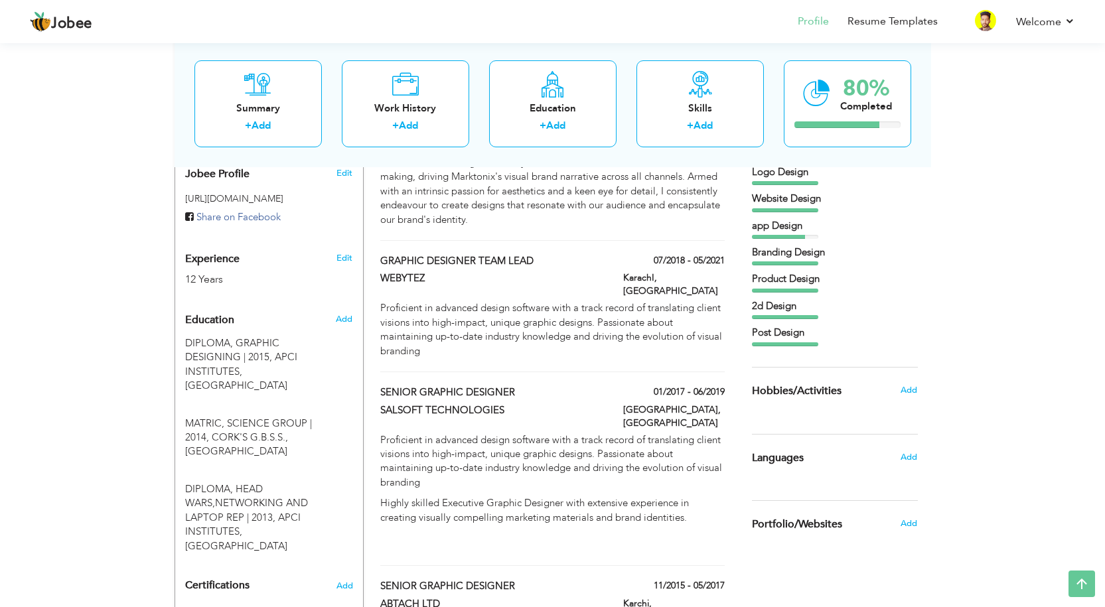
scroll to position [451, 0]
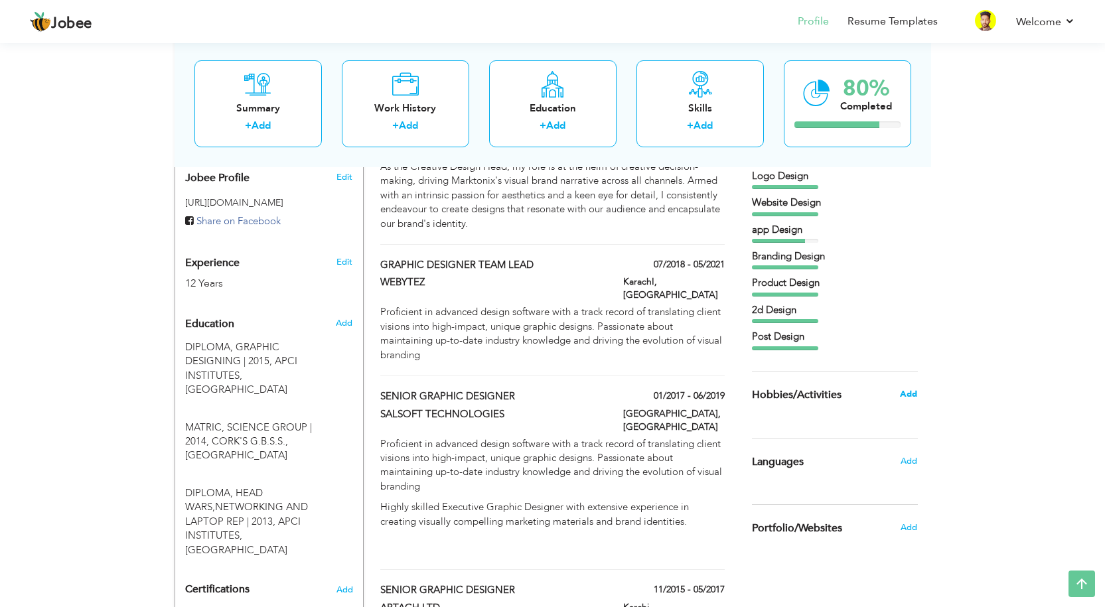
click at [907, 394] on span "Add" at bounding box center [908, 394] width 17 height 12
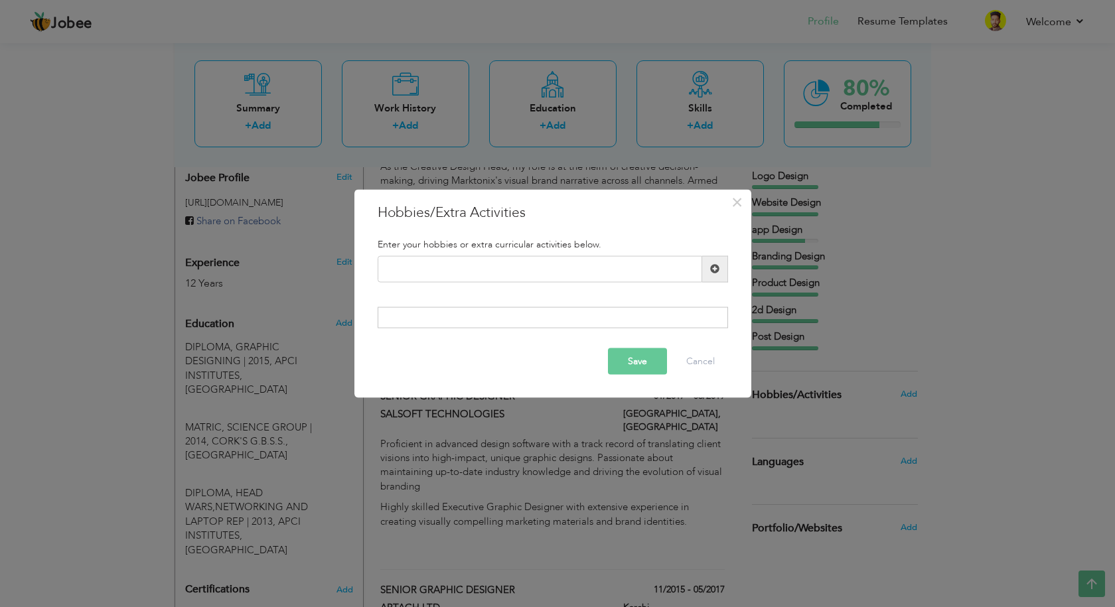
click at [718, 272] on span at bounding box center [714, 268] width 9 height 9
click at [469, 263] on input "text" at bounding box center [540, 269] width 325 height 27
type input "cricket"
click at [715, 273] on span at bounding box center [714, 268] width 9 height 9
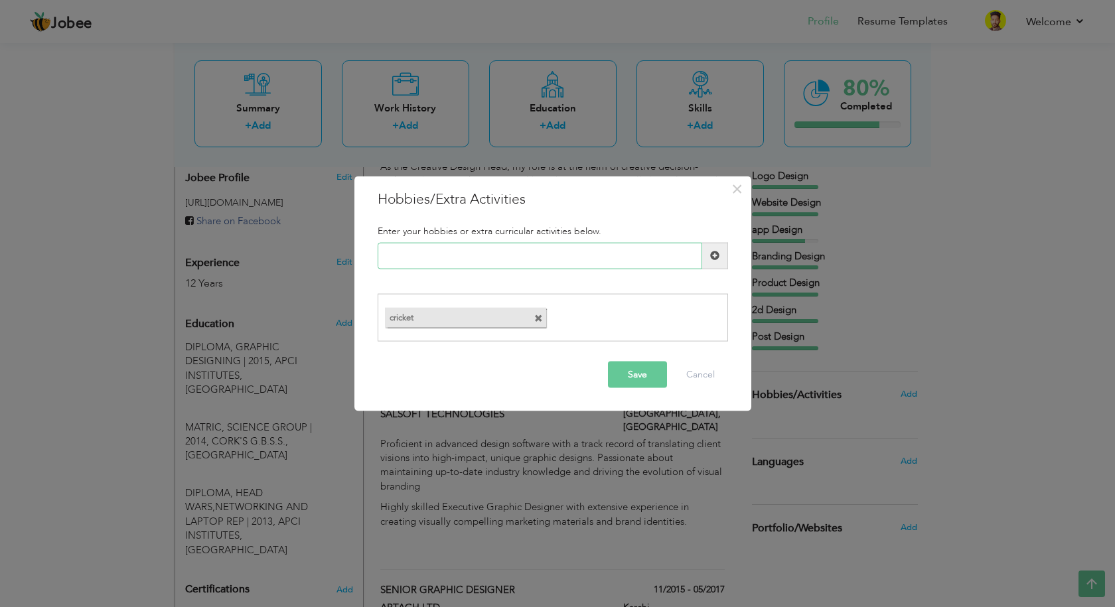
click at [422, 259] on input "text" at bounding box center [540, 255] width 325 height 27
type input "table tunnies"
click at [707, 255] on span at bounding box center [715, 255] width 26 height 27
click at [435, 261] on input "text" at bounding box center [540, 255] width 325 height 27
type input "Foodball"
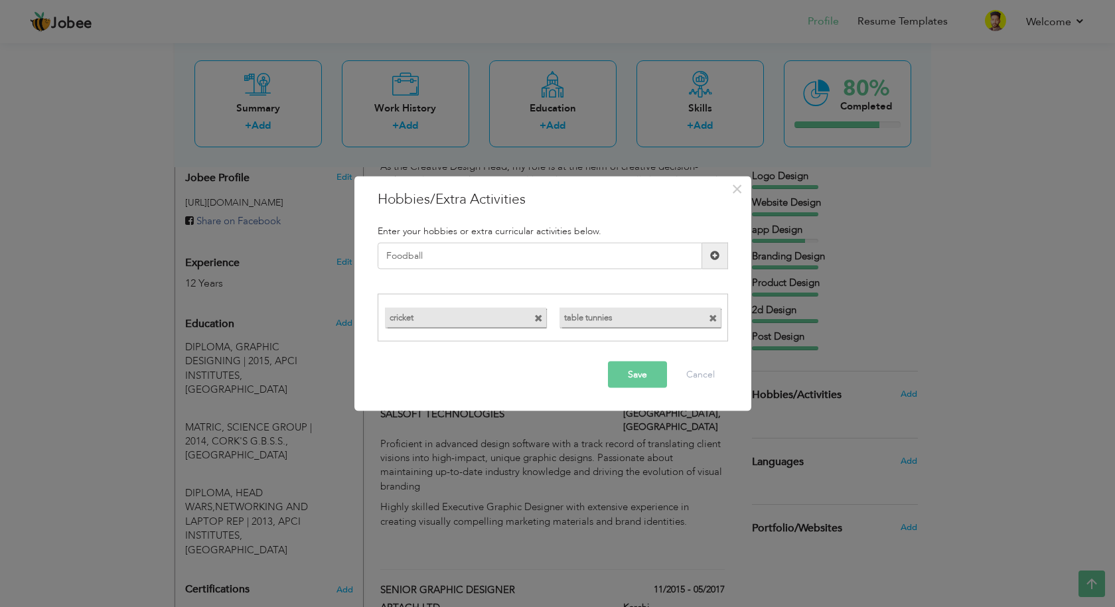
click at [722, 255] on span at bounding box center [715, 255] width 26 height 27
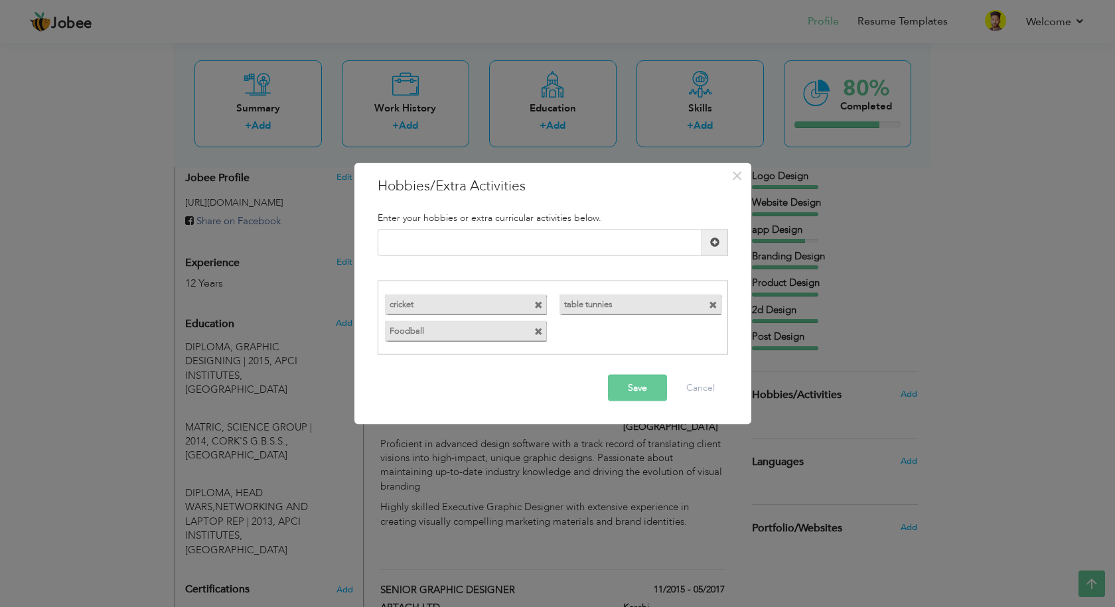
click at [643, 392] on button "Save" at bounding box center [637, 388] width 59 height 27
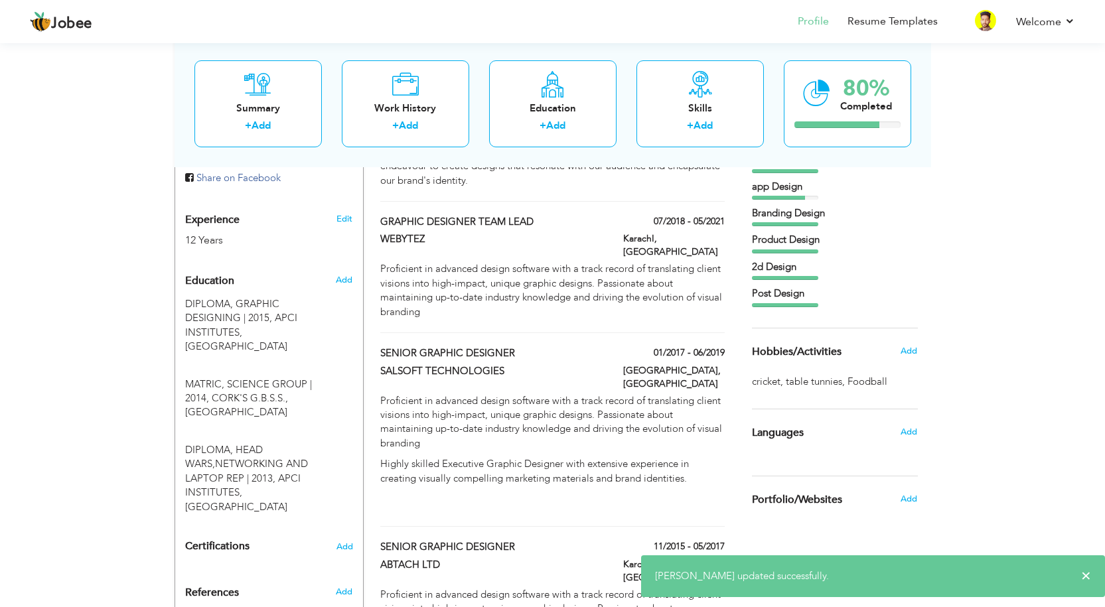
scroll to position [518, 0]
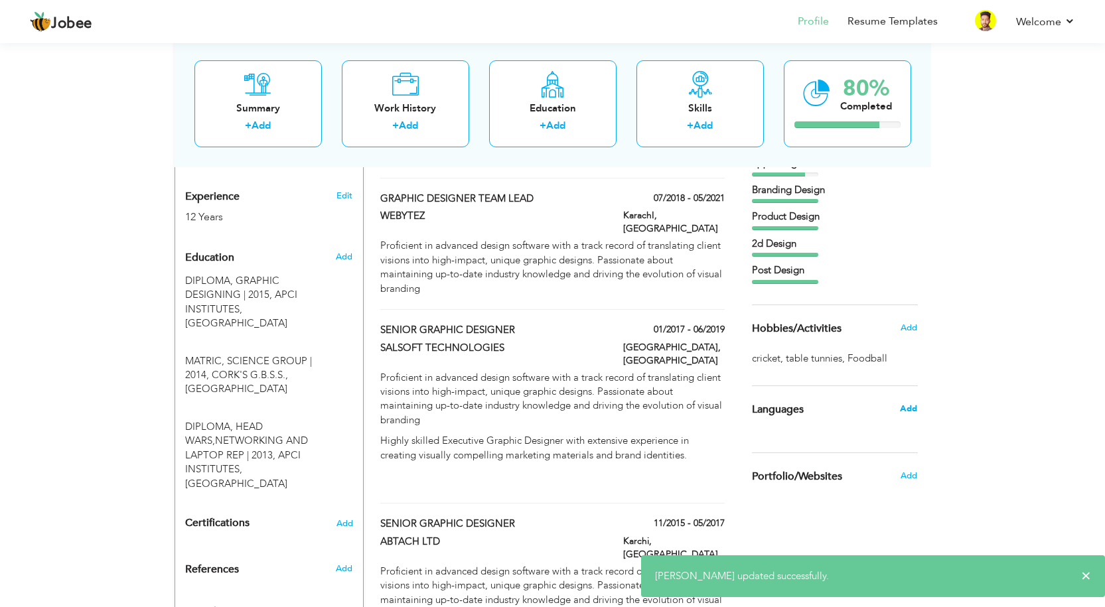
click at [912, 412] on span "Add" at bounding box center [908, 409] width 17 height 12
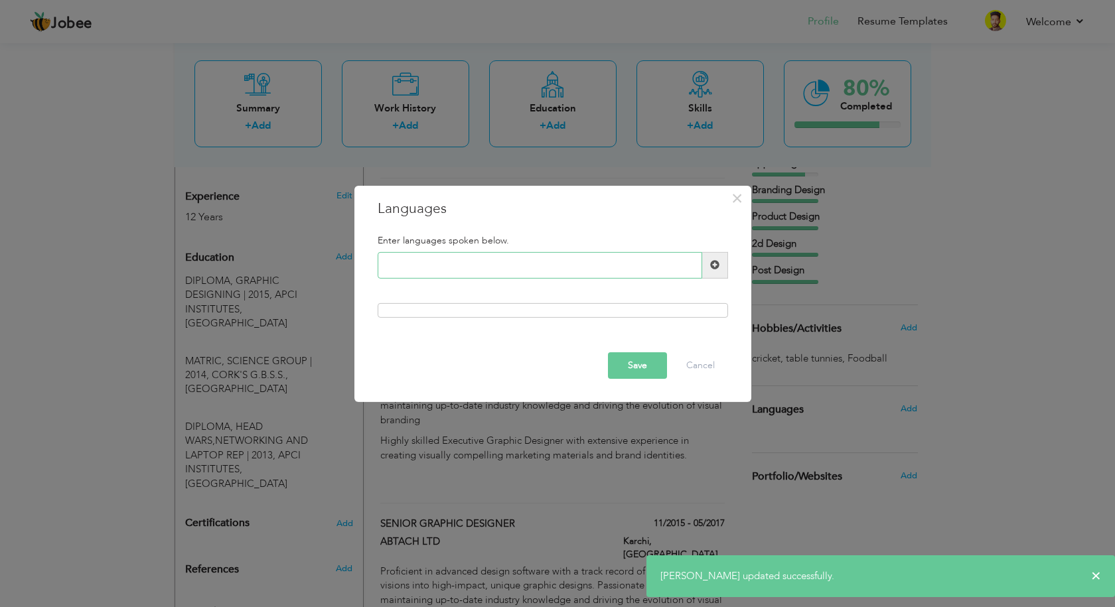
click at [635, 264] on input "text" at bounding box center [540, 265] width 325 height 27
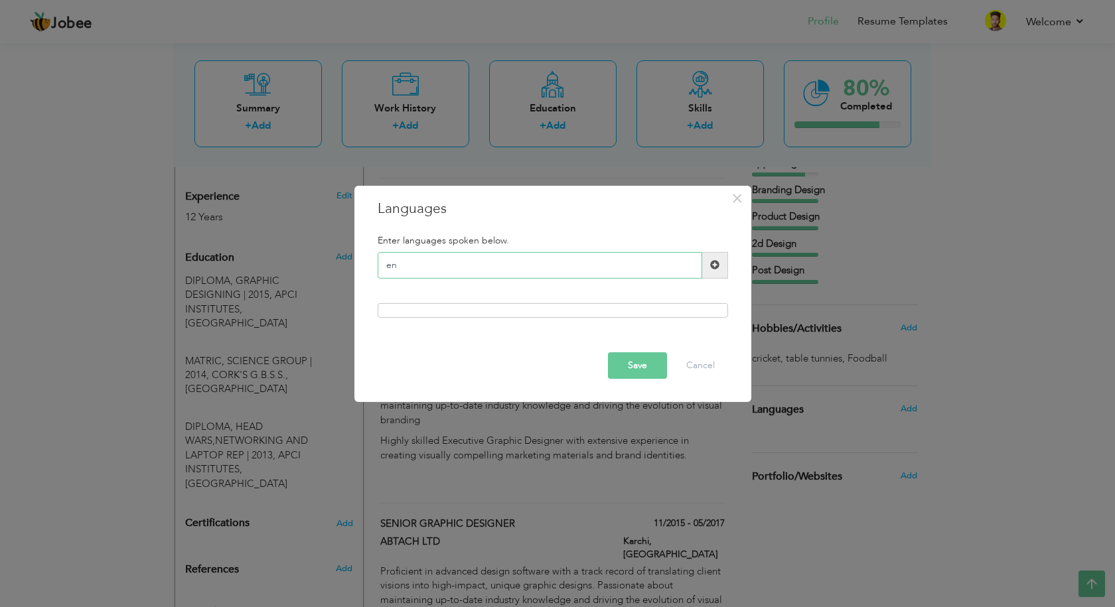
type input "e"
type input "English"
click at [712, 269] on span at bounding box center [714, 264] width 9 height 9
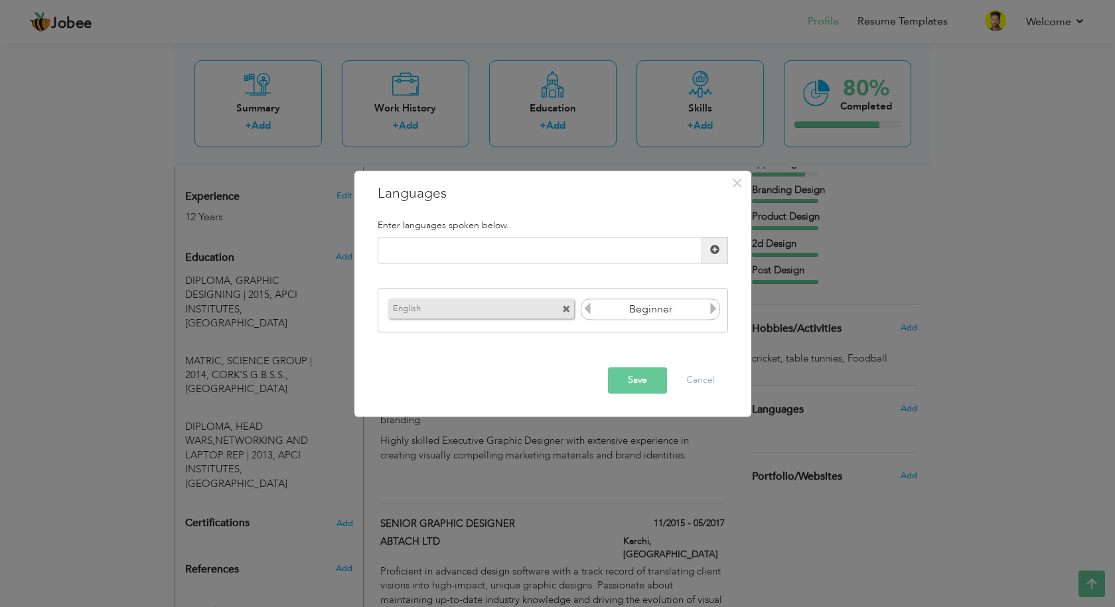
click at [677, 310] on input "Beginner" at bounding box center [650, 310] width 115 height 20
click at [714, 307] on icon at bounding box center [714, 309] width 12 height 12
click at [585, 311] on icon at bounding box center [587, 309] width 12 height 12
click at [708, 309] on icon at bounding box center [714, 309] width 12 height 12
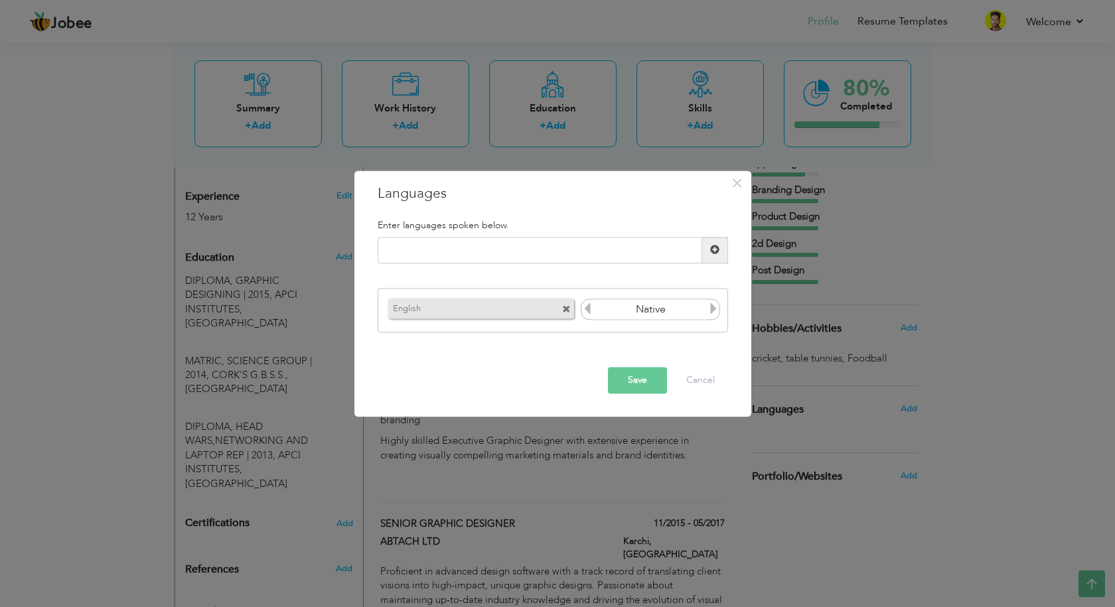
click at [709, 309] on icon at bounding box center [714, 309] width 12 height 12
click at [585, 311] on icon at bounding box center [587, 309] width 12 height 12
click at [629, 378] on button "Save" at bounding box center [637, 380] width 59 height 27
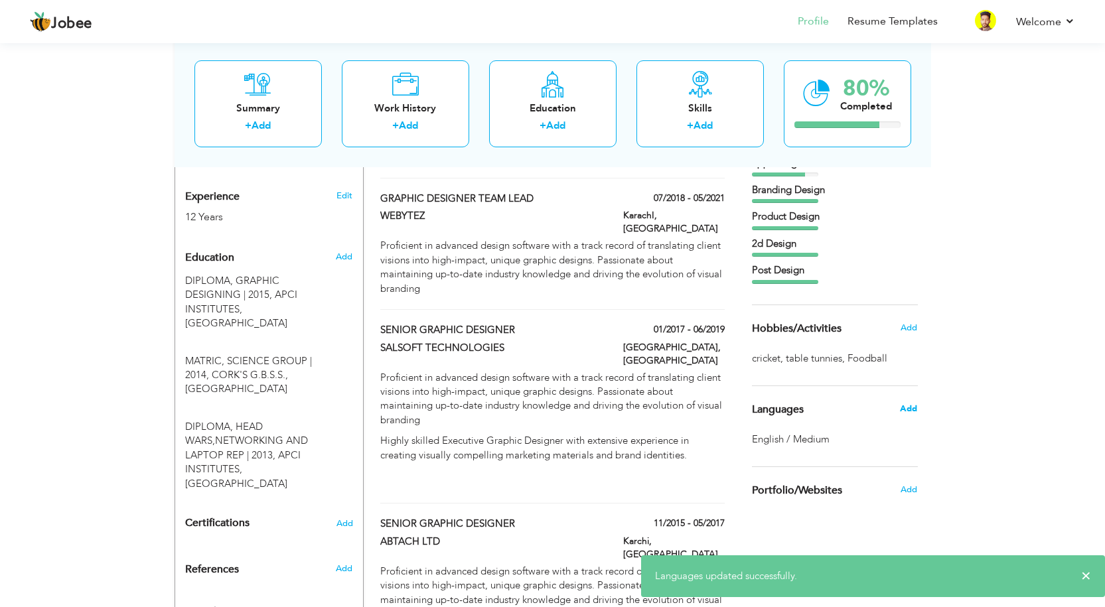
click at [912, 408] on span "Add" at bounding box center [908, 409] width 17 height 12
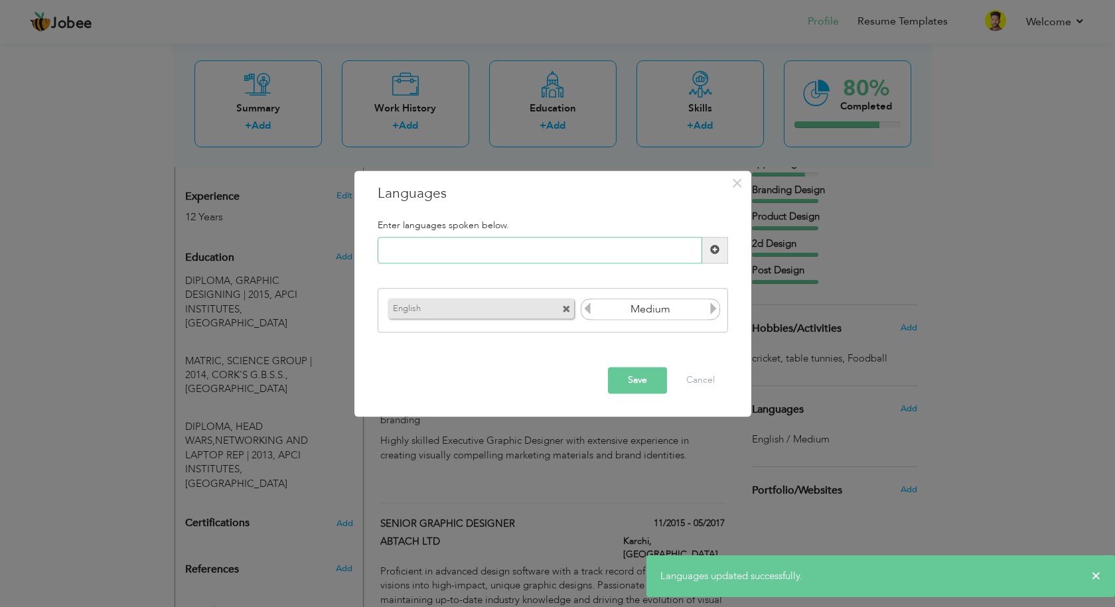
click at [441, 252] on input "text" at bounding box center [540, 250] width 325 height 27
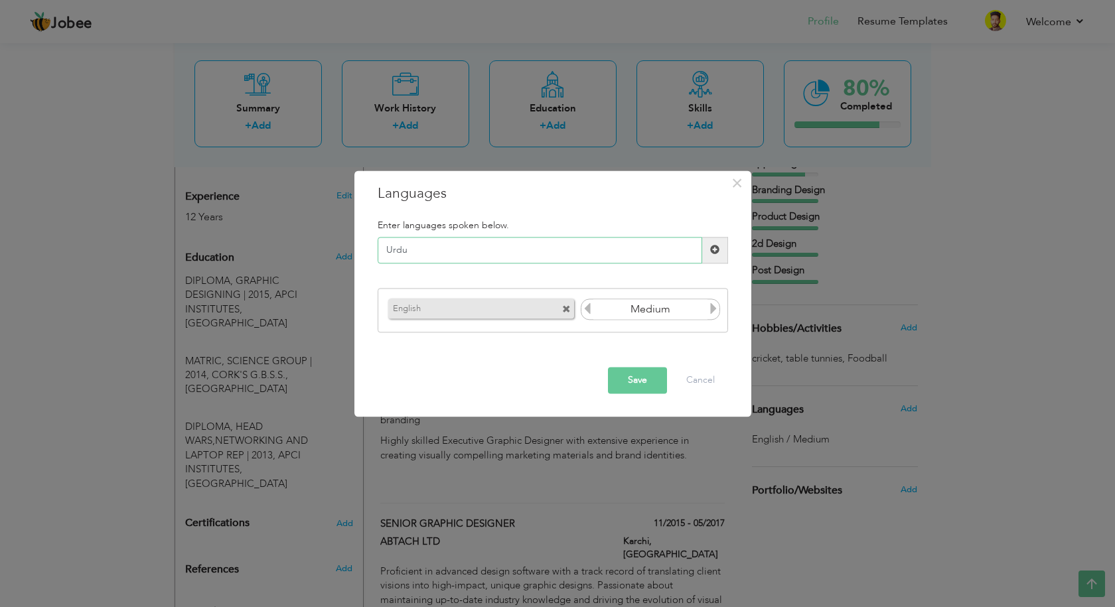
type input "Urdu"
click at [713, 253] on span at bounding box center [714, 250] width 9 height 9
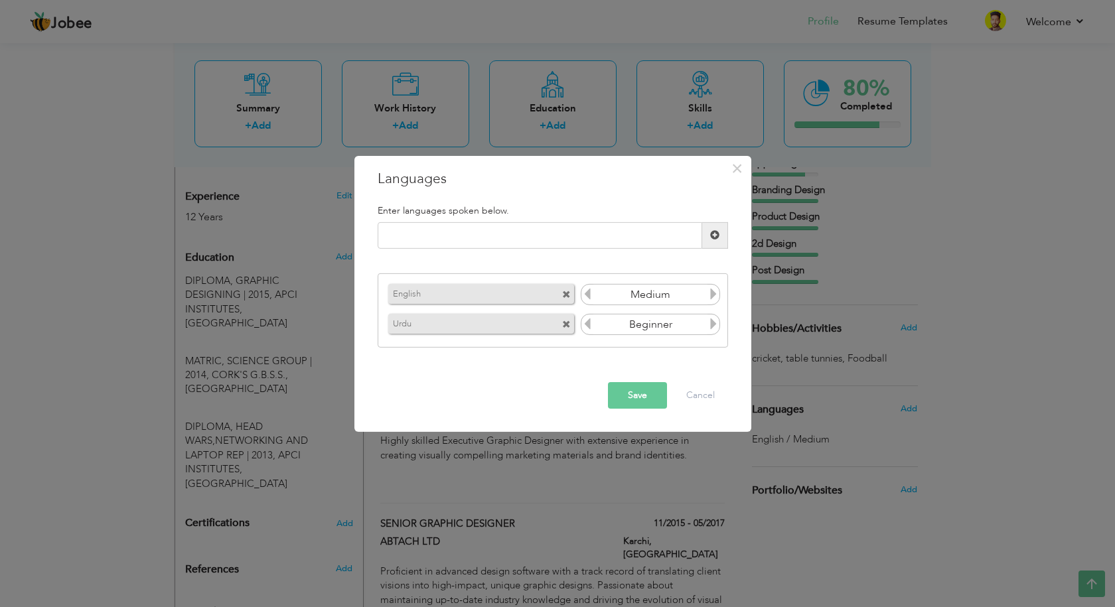
click at [707, 324] on input "Beginner" at bounding box center [650, 325] width 115 height 20
click at [714, 324] on icon at bounding box center [714, 324] width 12 height 12
click at [716, 324] on icon at bounding box center [714, 324] width 12 height 12
click at [635, 399] on button "Save" at bounding box center [637, 395] width 59 height 27
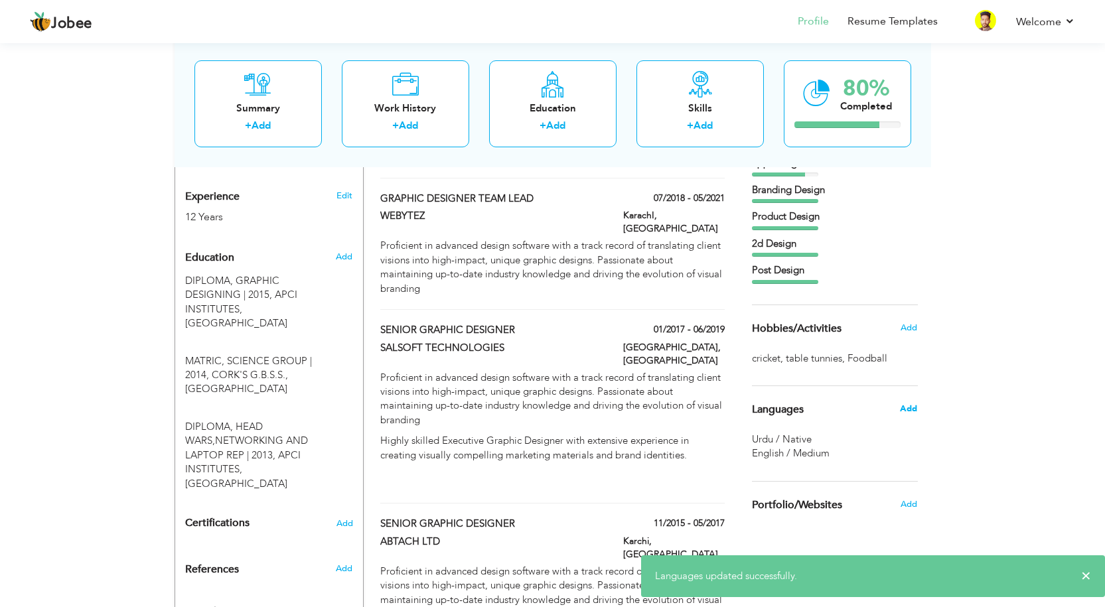
click at [907, 408] on span "Add" at bounding box center [908, 409] width 17 height 12
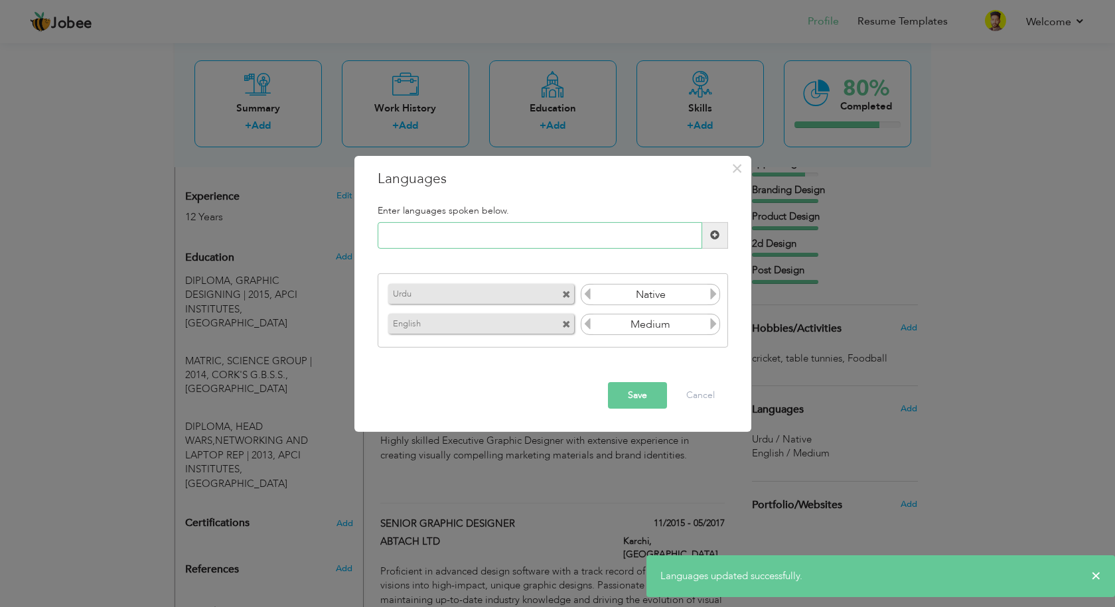
click at [430, 235] on input "text" at bounding box center [540, 235] width 325 height 27
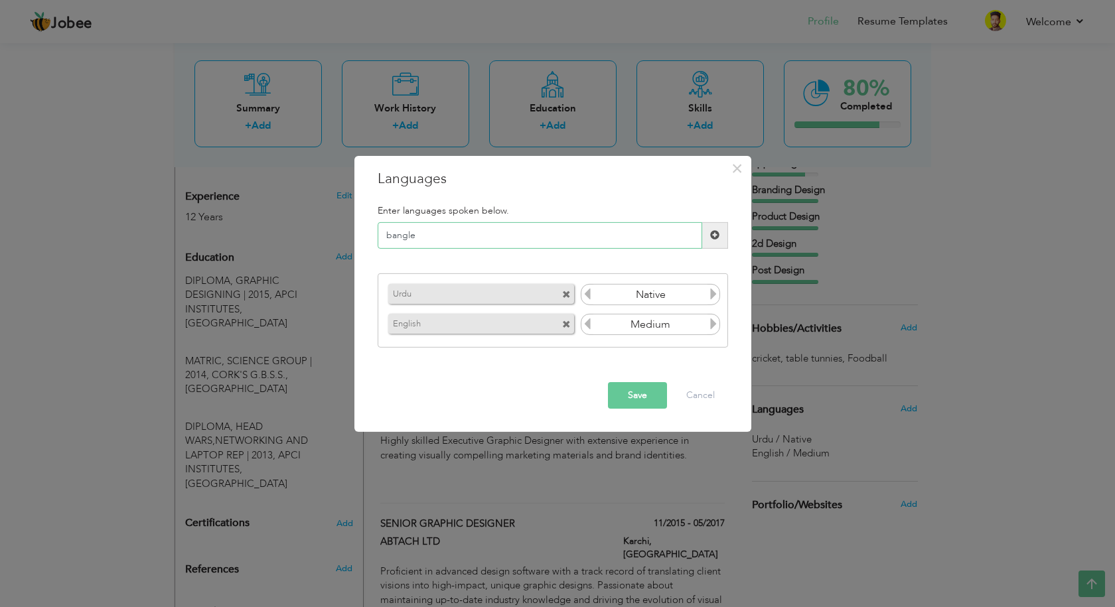
type input "bangle"
click at [718, 234] on span at bounding box center [714, 234] width 9 height 9
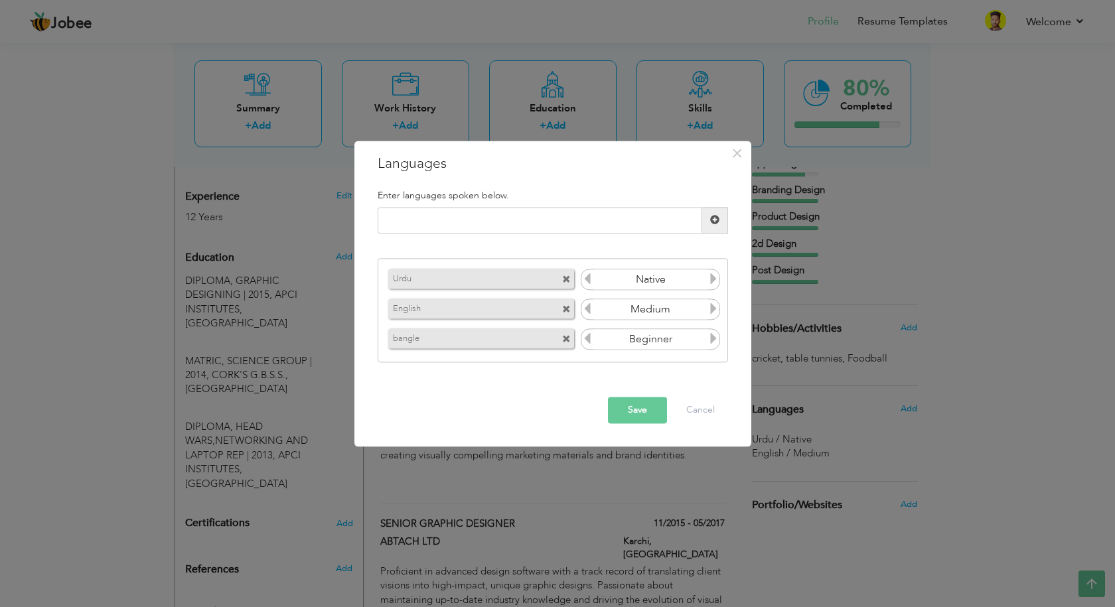
click at [718, 340] on icon at bounding box center [714, 339] width 12 height 12
click at [633, 410] on button "Save" at bounding box center [637, 410] width 59 height 27
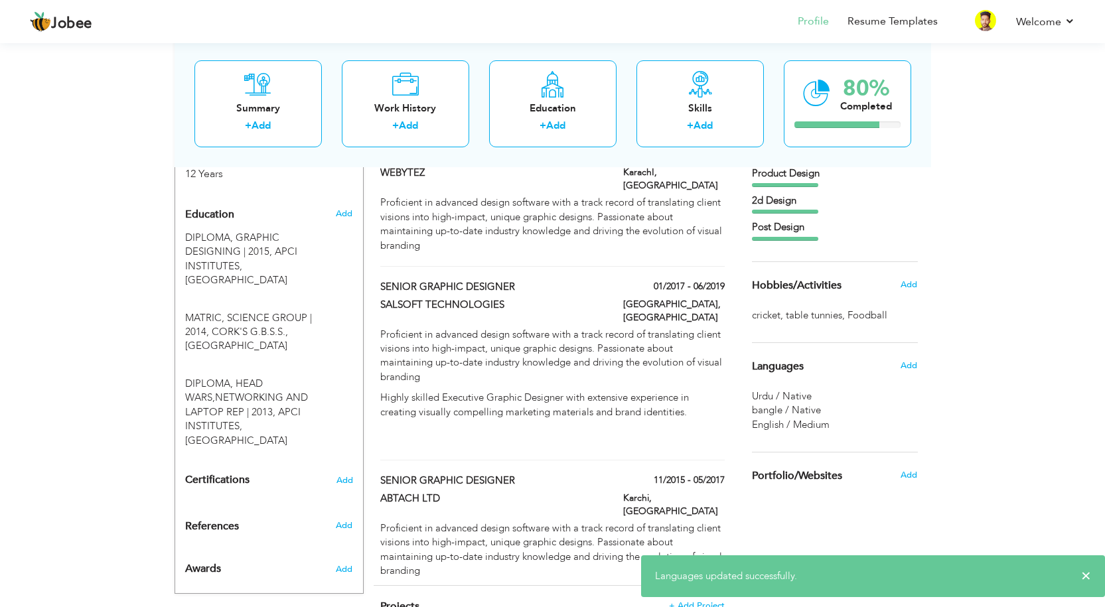
scroll to position [584, 0]
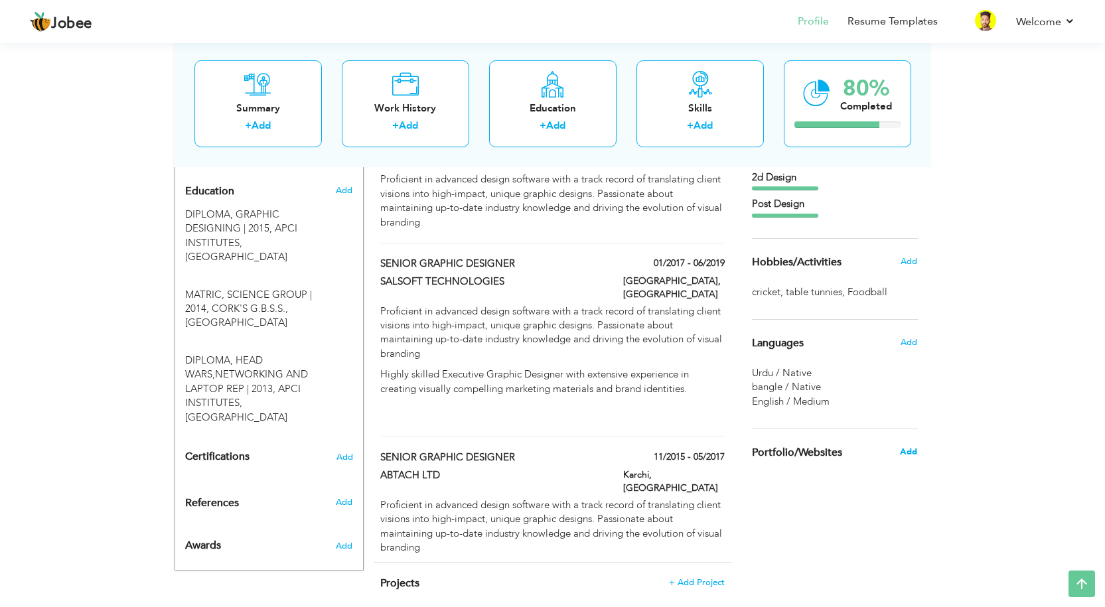
click at [904, 451] on span "Add" at bounding box center [908, 452] width 17 height 12
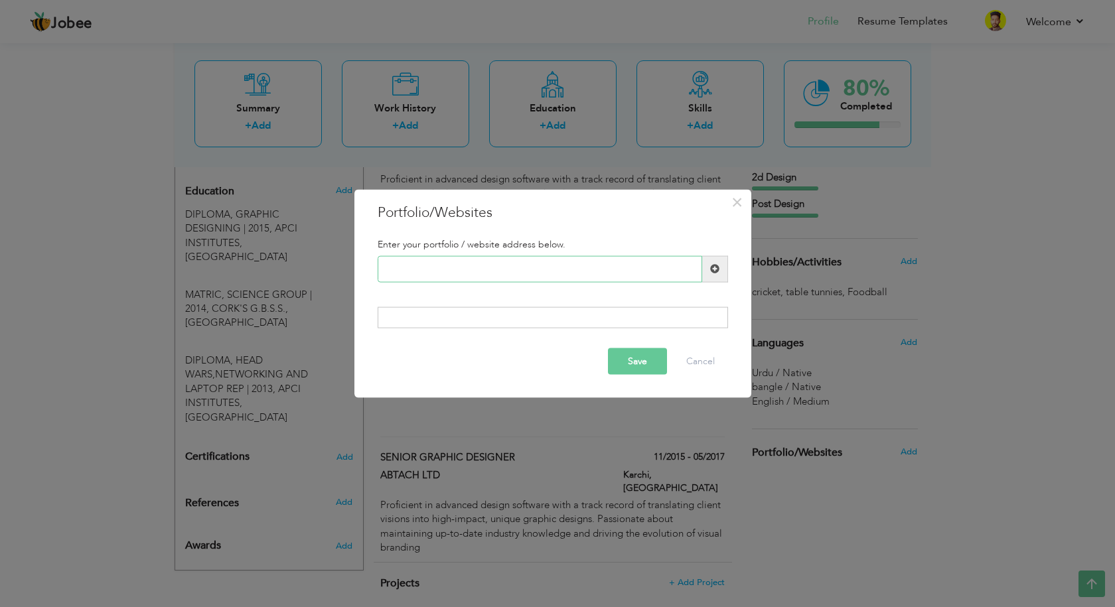
click at [598, 271] on input "text" at bounding box center [540, 269] width 325 height 27
paste input "Figma"
type input "Figma"
click at [720, 268] on span at bounding box center [715, 269] width 26 height 27
click at [408, 274] on input "text" at bounding box center [540, 269] width 325 height 27
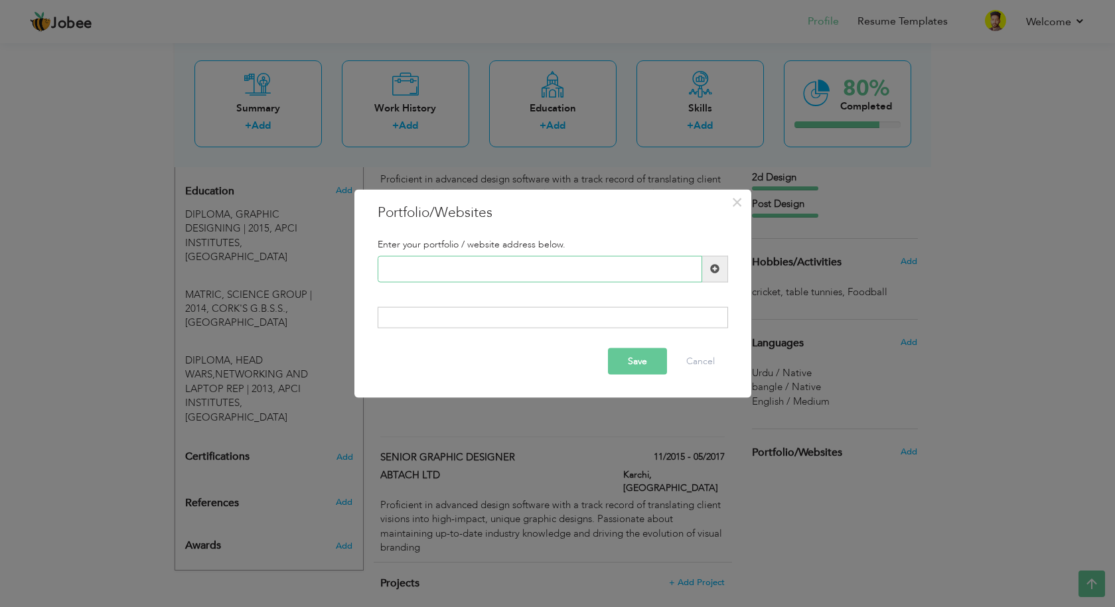
paste input "[URL][DOMAIN_NAME]"
type input "[URL][DOMAIN_NAME]"
click at [635, 365] on button "Save" at bounding box center [637, 361] width 59 height 27
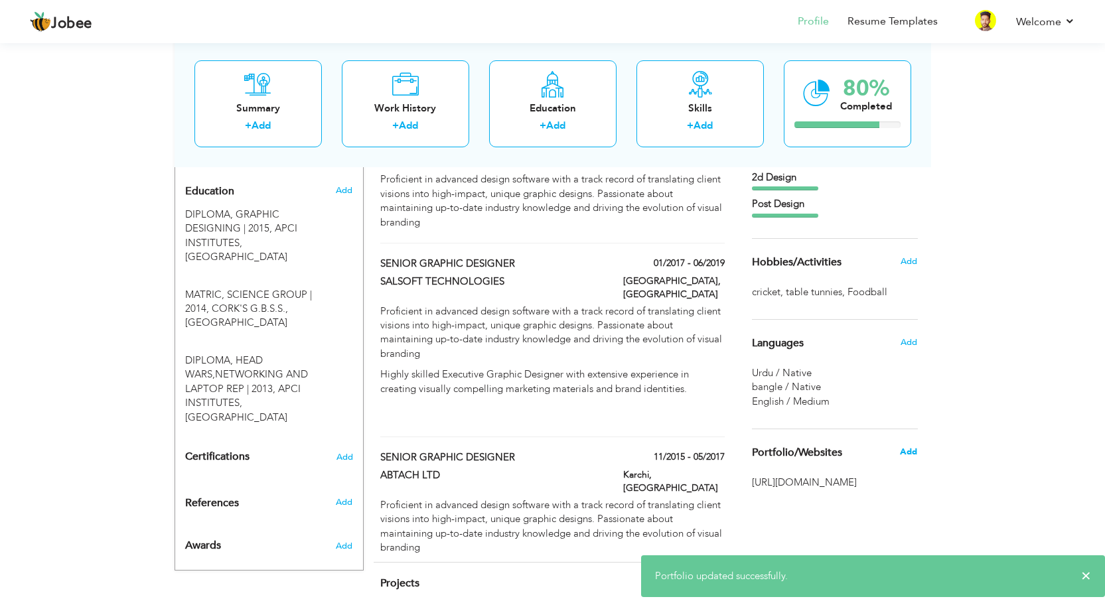
click at [915, 451] on span "Add" at bounding box center [908, 452] width 17 height 12
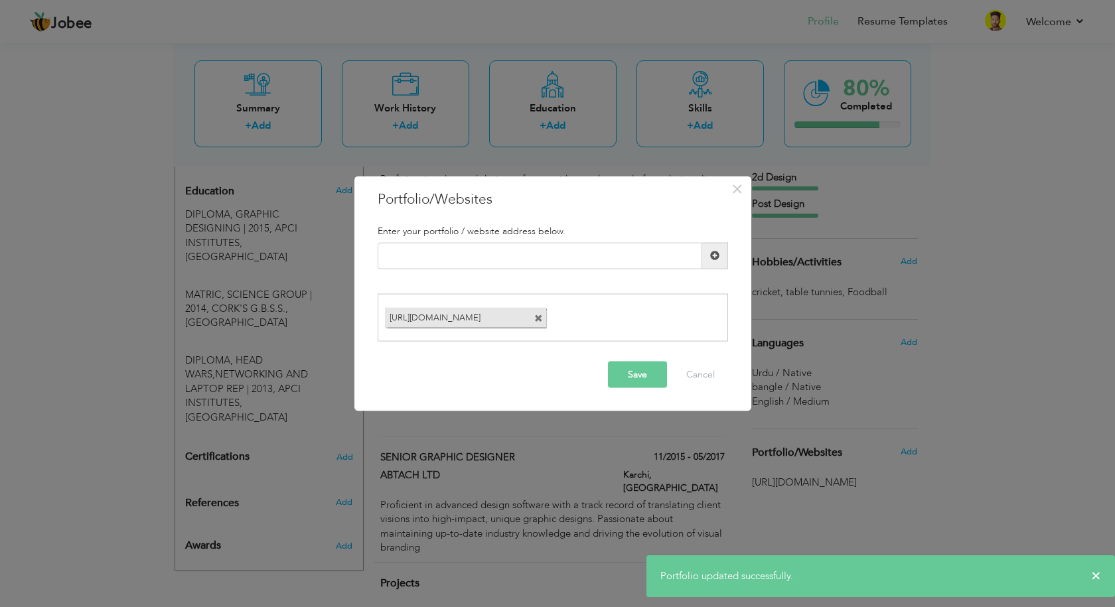
click at [915, 452] on div "× Portfolio/Websites Enter your portfolio / website address below." at bounding box center [557, 303] width 1115 height 607
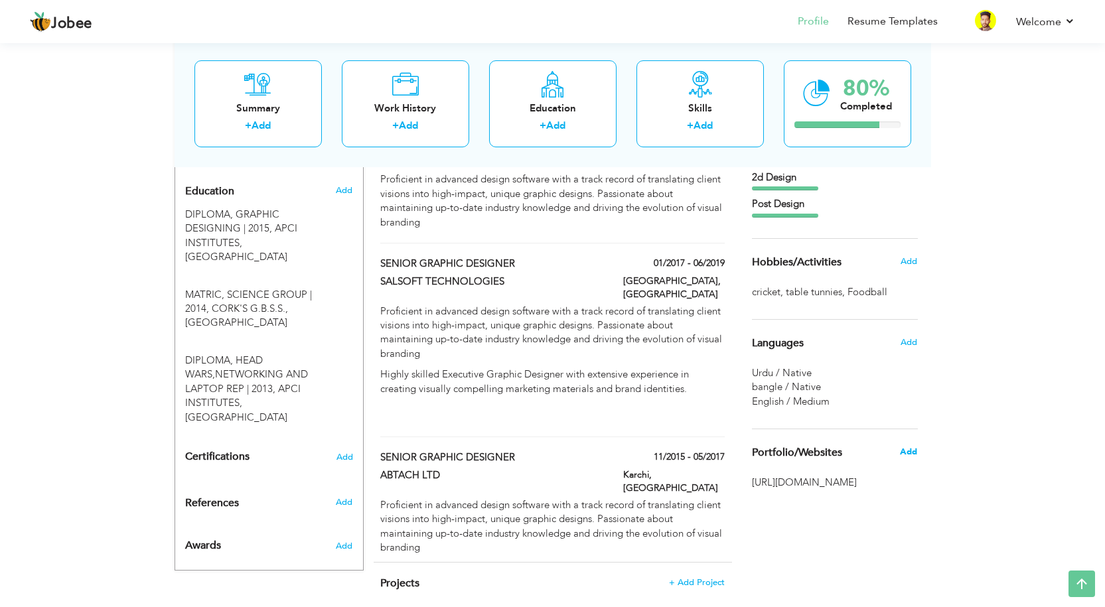
click at [913, 455] on span "Add" at bounding box center [908, 452] width 17 height 12
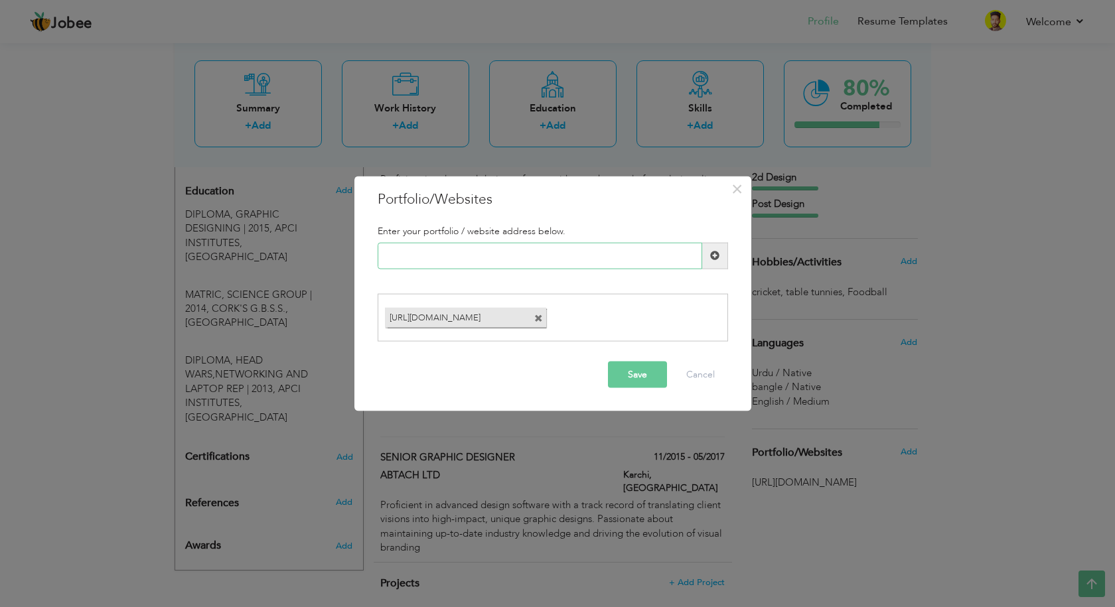
click at [465, 248] on input "text" at bounding box center [540, 255] width 325 height 27
paste input "[URL][DOMAIN_NAME] ran-195b86160"
type input "[URL][DOMAIN_NAME] ran-195b86160"
click at [718, 262] on span at bounding box center [715, 255] width 26 height 27
click at [651, 381] on button "Save" at bounding box center [637, 375] width 59 height 27
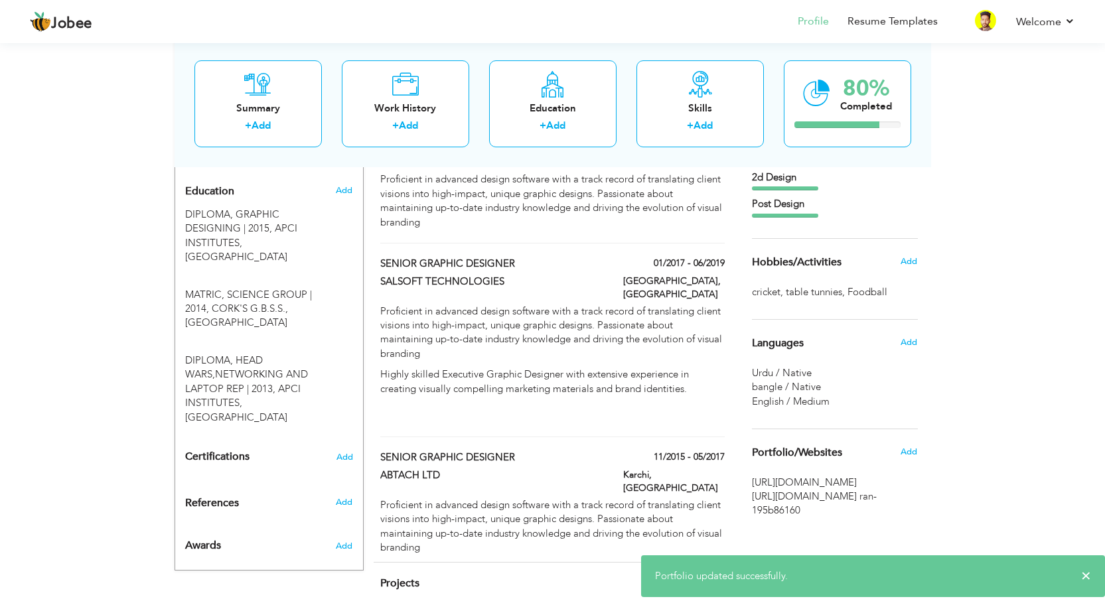
click at [957, 339] on div "View Resume Export PDF Profile Summary Public Link Experience Education Awards …" at bounding box center [552, 52] width 1105 height 1193
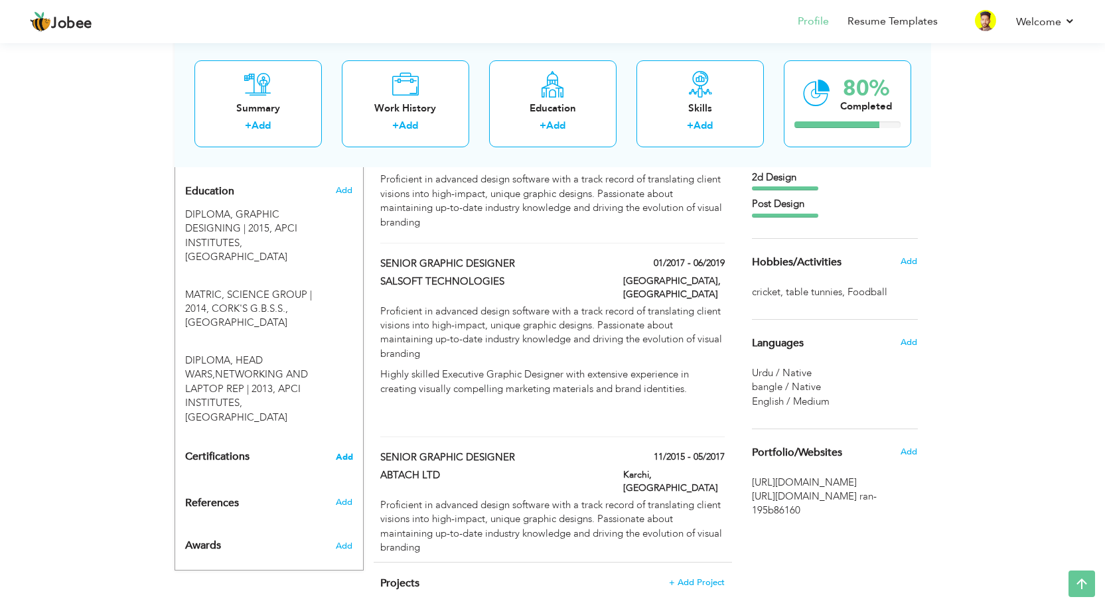
click at [343, 453] on span "Add" at bounding box center [344, 457] width 17 height 9
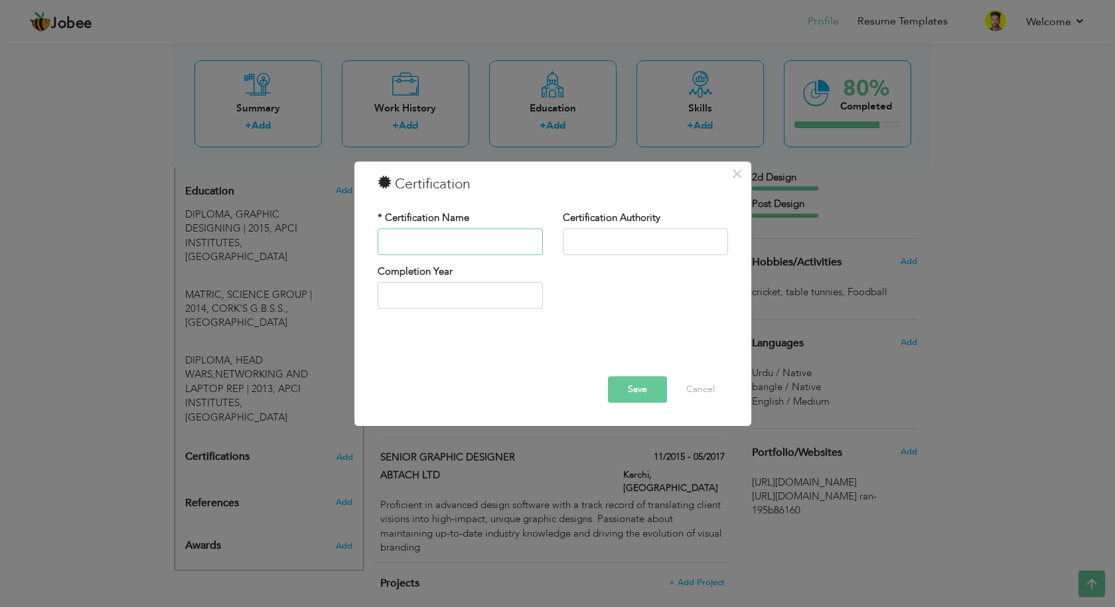
click at [433, 245] on input "text" at bounding box center [460, 241] width 165 height 27
type input "te"
click at [593, 242] on input "text" at bounding box center [645, 241] width 165 height 27
click at [427, 243] on input "te" at bounding box center [460, 241] width 165 height 27
drag, startPoint x: 427, startPoint y: 243, endPoint x: 317, endPoint y: 262, distance: 111.9
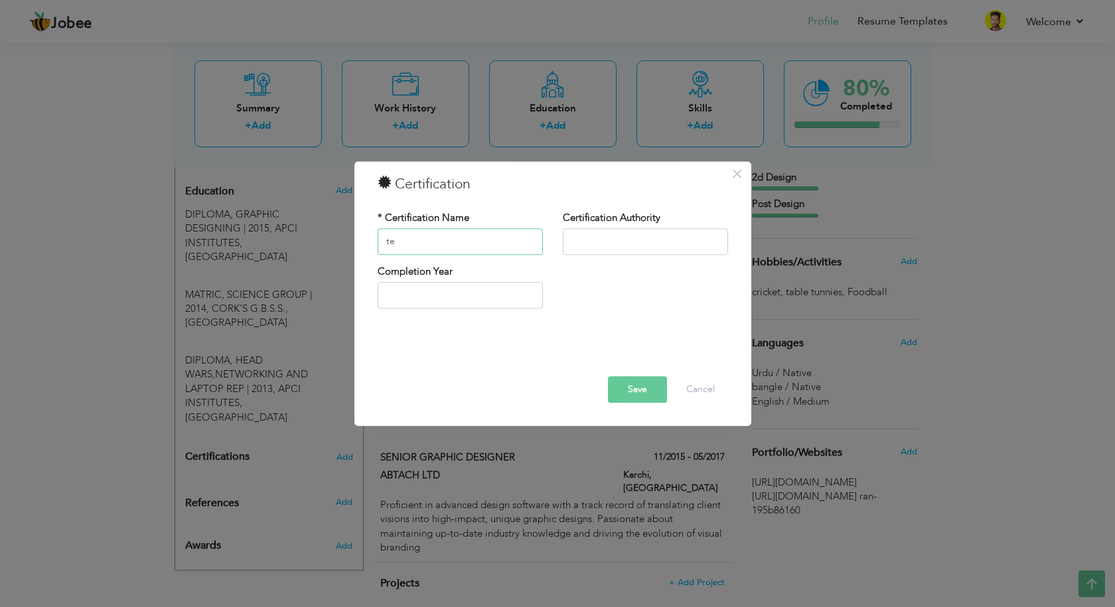
click at [322, 264] on div "× Certification * Certification Name te Certification Authority Save" at bounding box center [557, 303] width 1115 height 607
click at [433, 237] on input "text" at bounding box center [460, 241] width 165 height 27
type input "d"
click at [433, 228] on div "* Certification Name" at bounding box center [460, 233] width 165 height 44
click at [437, 242] on input "text" at bounding box center [460, 241] width 165 height 27
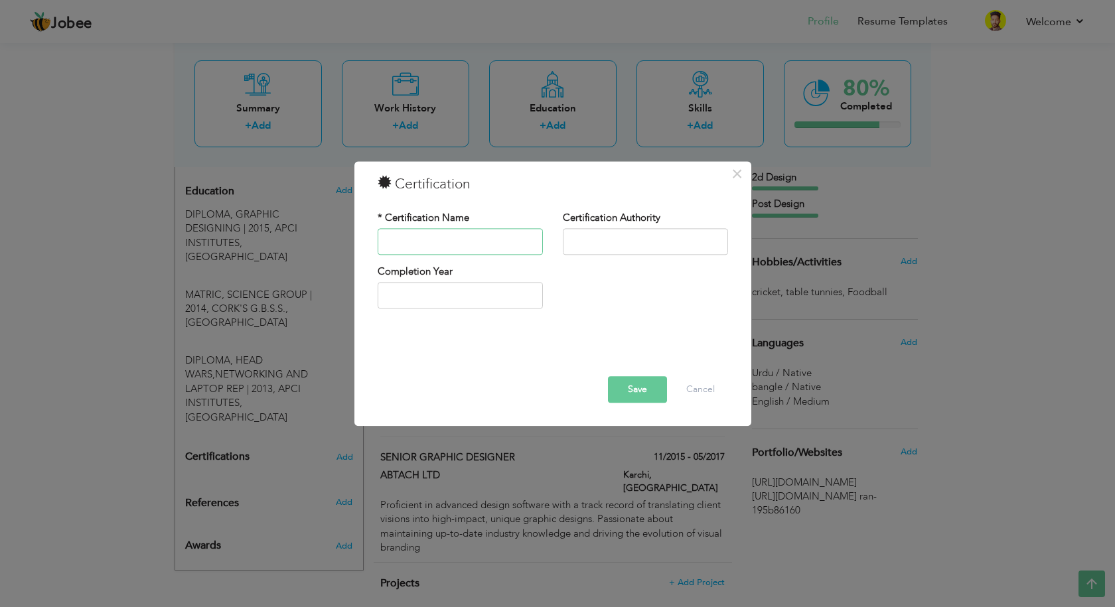
paste input "sindh board of technical education"
type input "sindh board of technical education"
click at [641, 236] on input "text" at bounding box center [645, 241] width 165 height 27
click at [621, 246] on input "text" at bounding box center [645, 241] width 165 height 27
drag, startPoint x: 448, startPoint y: 242, endPoint x: 485, endPoint y: 241, distance: 36.5
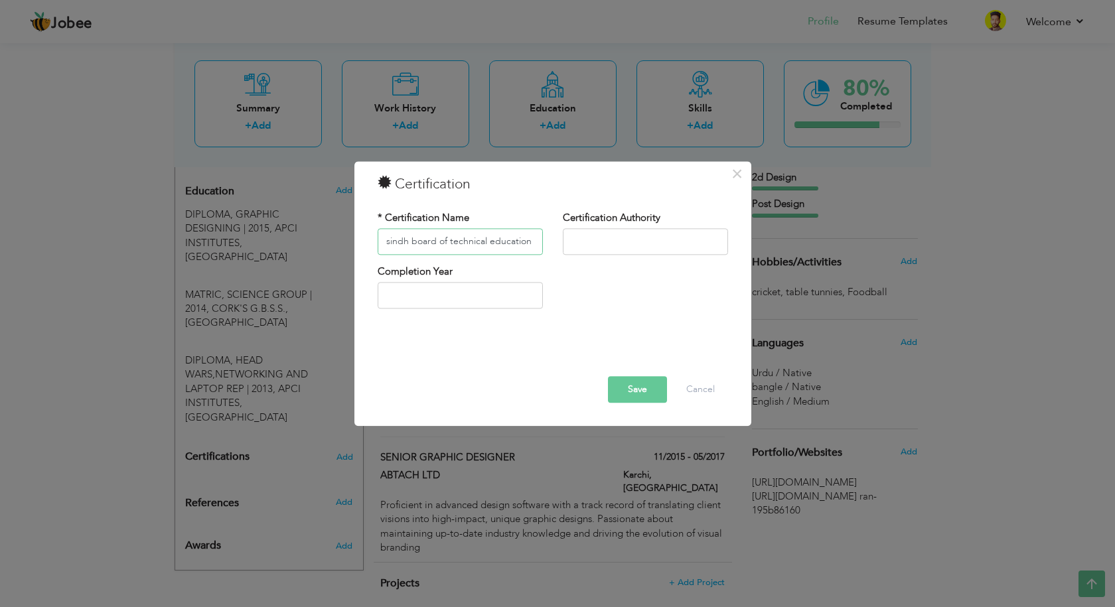
click at [485, 241] on input "sindh board of technical education" at bounding box center [460, 241] width 165 height 27
click at [601, 240] on input "text" at bounding box center [645, 241] width 165 height 27
paste input "technical"
type input "technical Board"
click at [433, 295] on input "2025" at bounding box center [460, 296] width 165 height 27
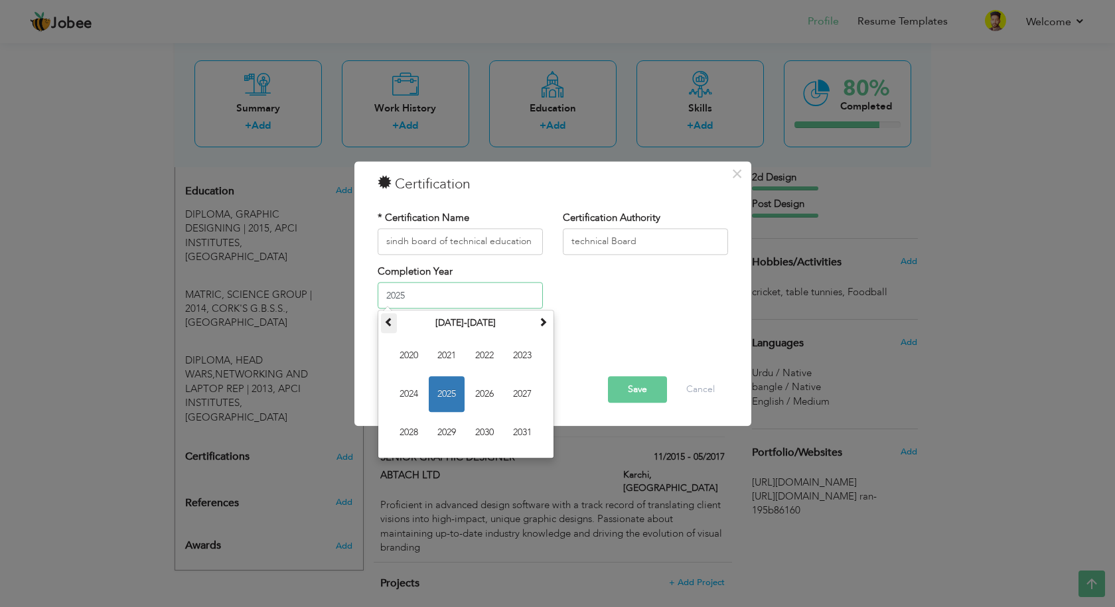
click at [391, 327] on span at bounding box center [388, 322] width 9 height 9
click at [390, 327] on span at bounding box center [388, 322] width 9 height 9
click at [541, 323] on span at bounding box center [542, 322] width 9 height 9
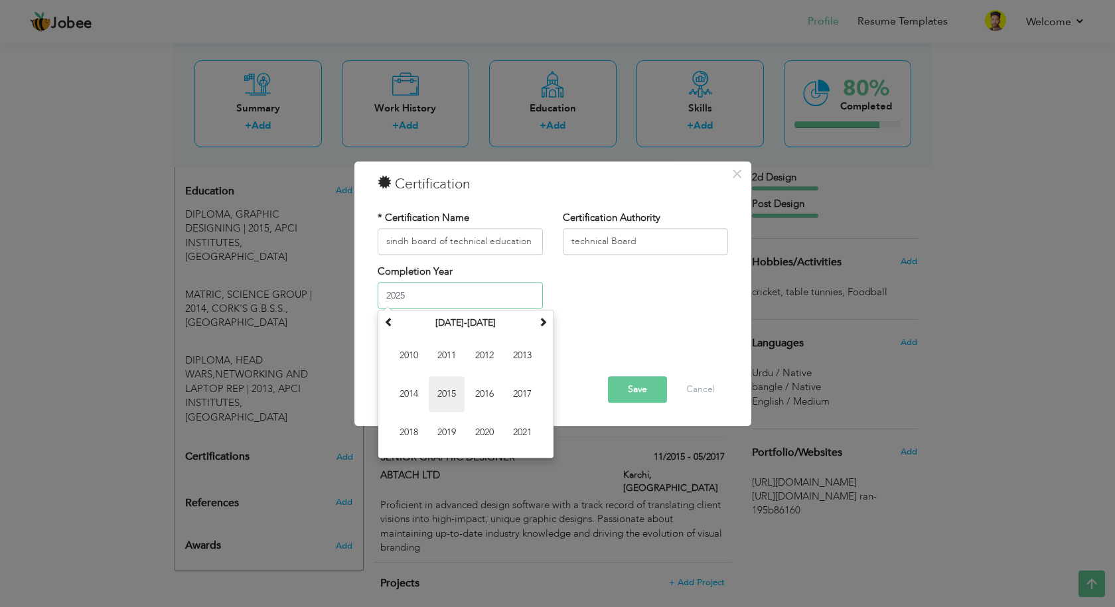
click at [450, 398] on span "2015" at bounding box center [447, 395] width 36 height 36
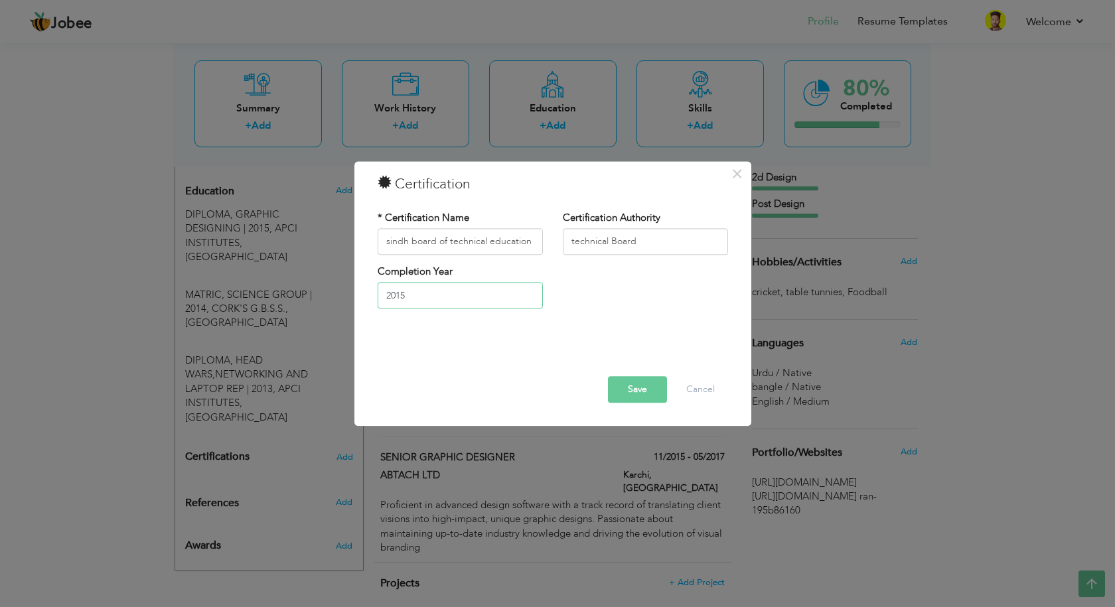
click at [493, 304] on input "2015" at bounding box center [460, 296] width 165 height 27
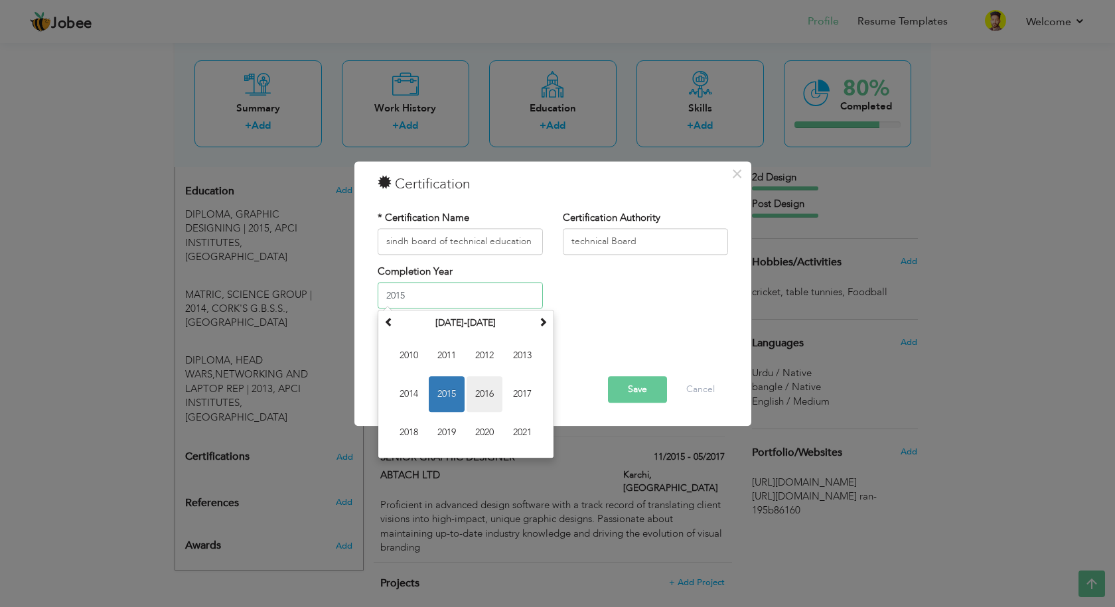
click at [488, 394] on span "2016" at bounding box center [485, 395] width 36 height 36
type input "2016"
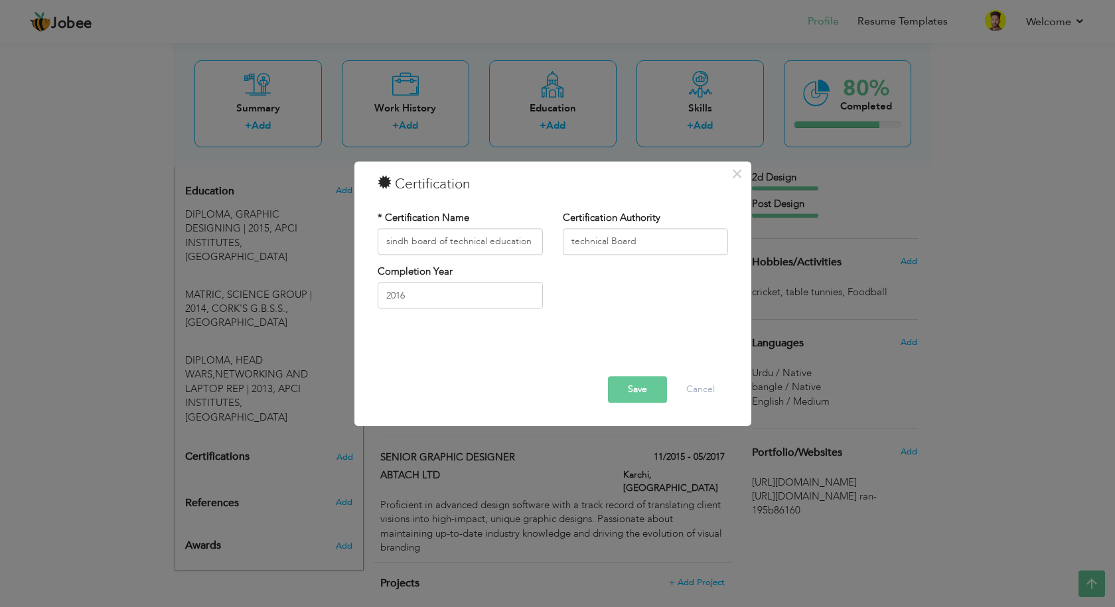
click at [633, 396] on button "Save" at bounding box center [637, 389] width 59 height 27
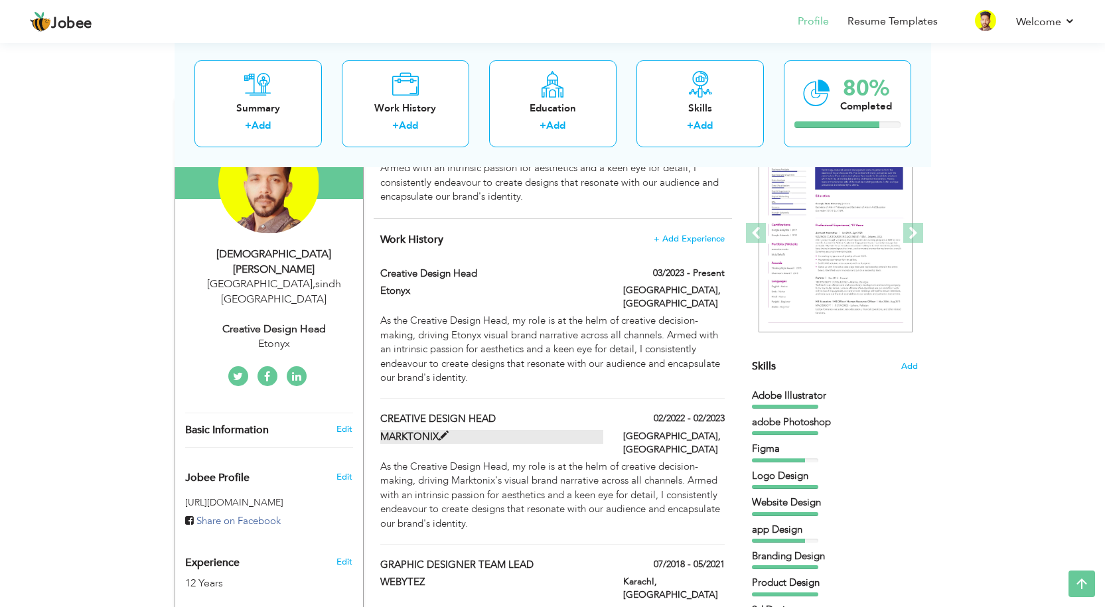
scroll to position [66, 0]
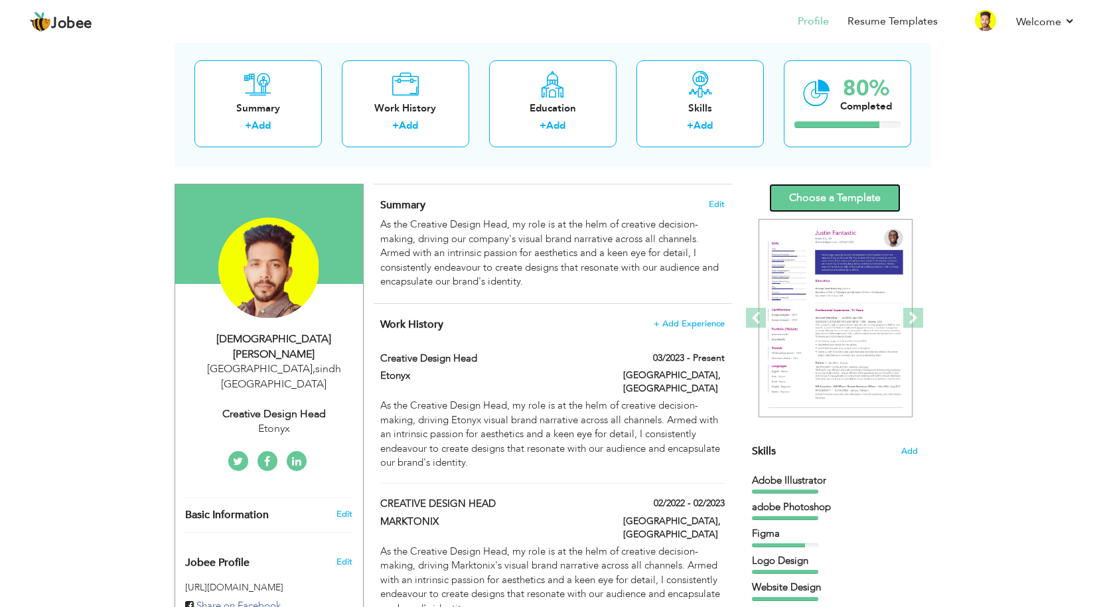
click at [848, 194] on link "Choose a Template" at bounding box center [834, 198] width 131 height 29
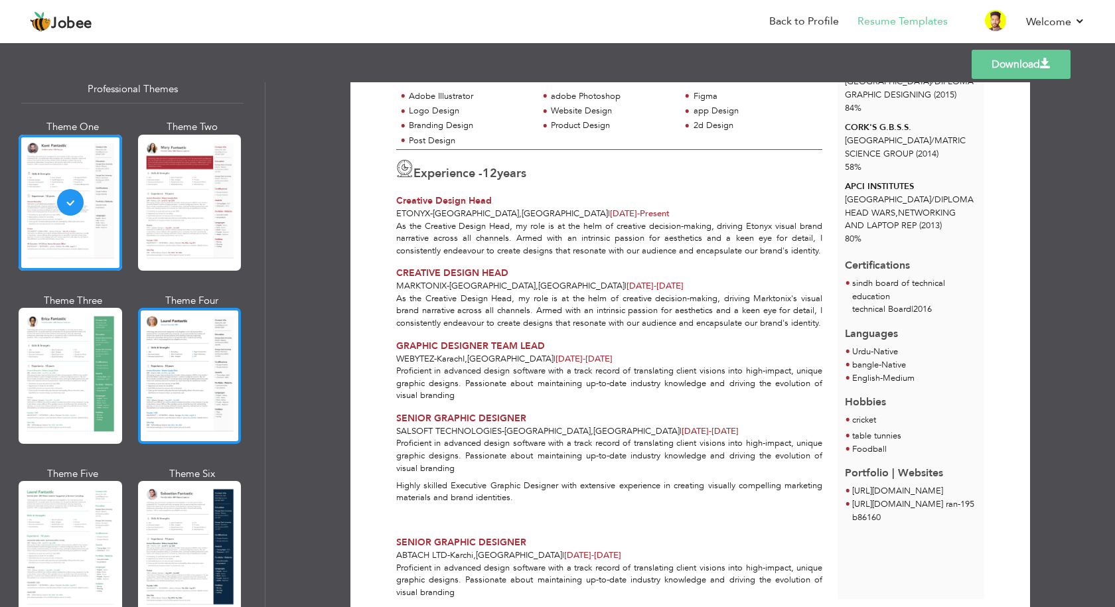
scroll to position [133, 0]
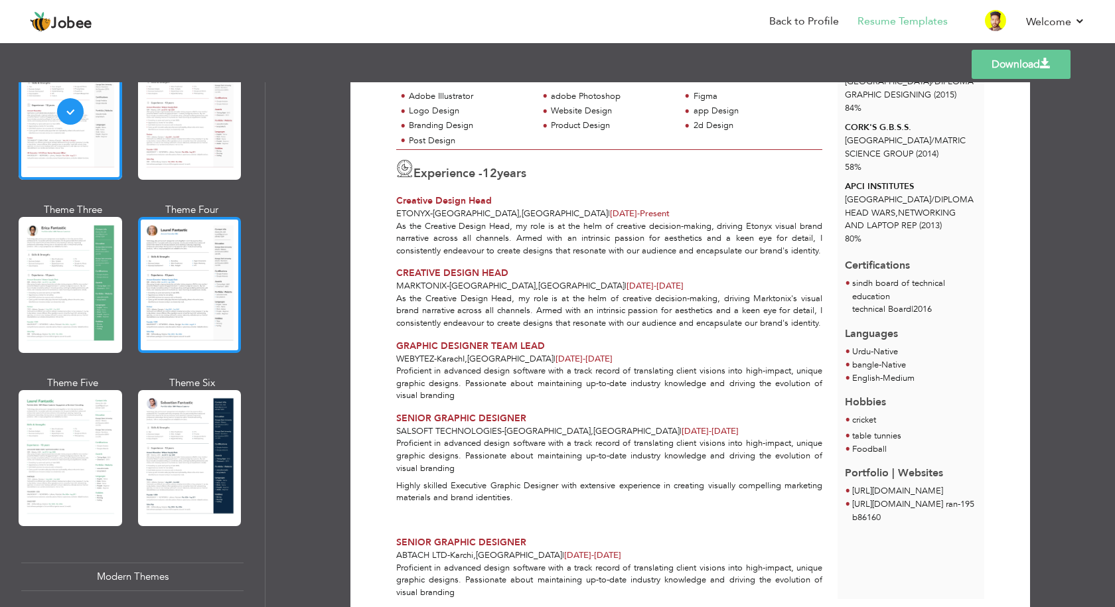
click at [191, 274] on div at bounding box center [190, 285] width 104 height 136
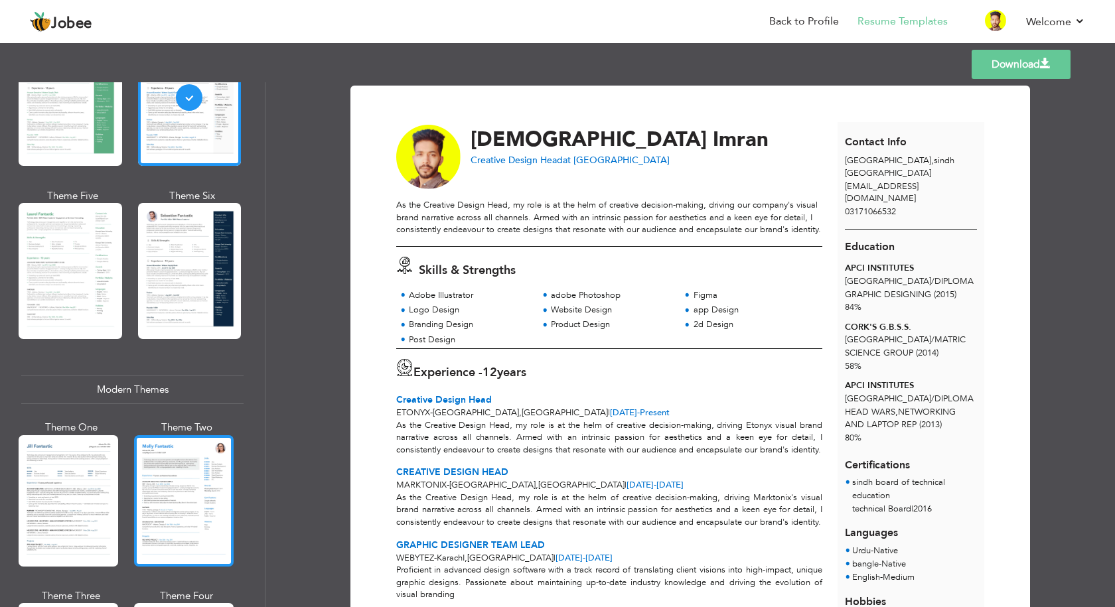
scroll to position [398, 0]
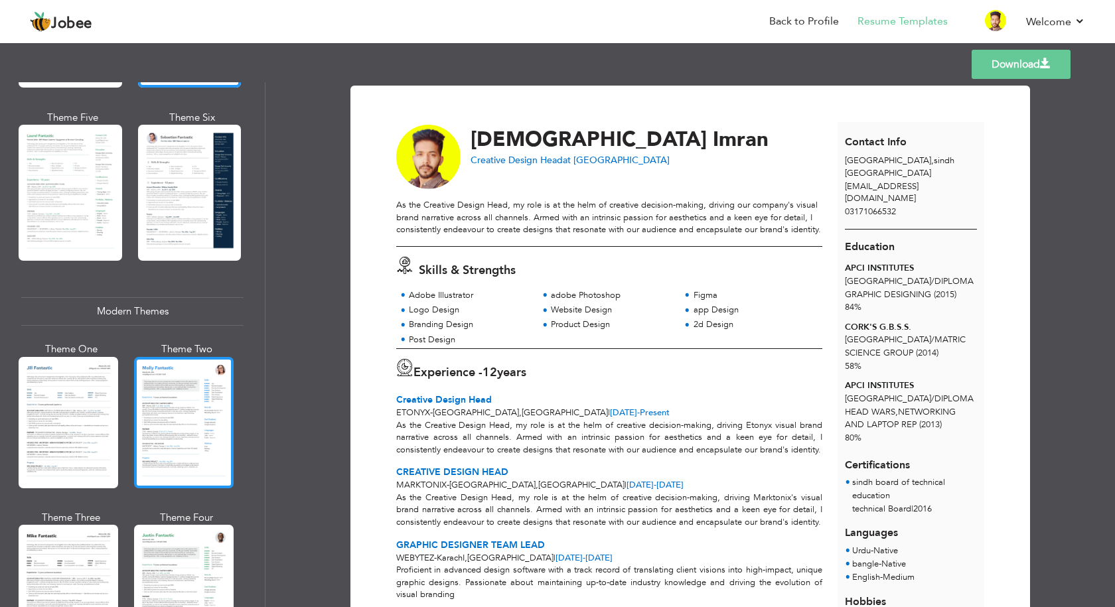
click at [200, 413] on div at bounding box center [184, 422] width 100 height 131
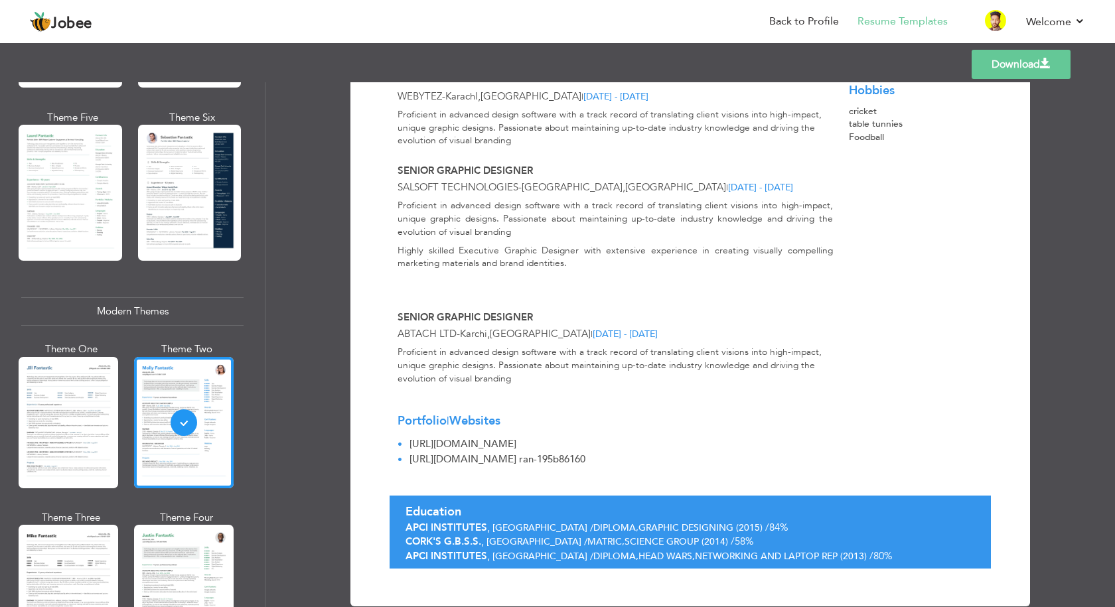
scroll to position [465, 0]
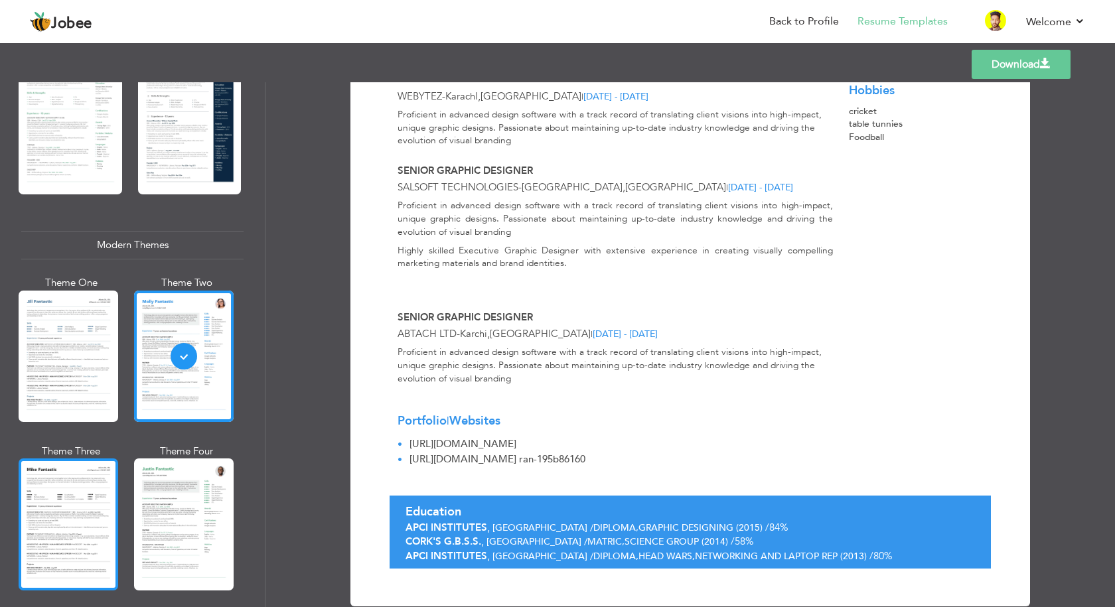
click at [75, 530] on div at bounding box center [69, 524] width 100 height 131
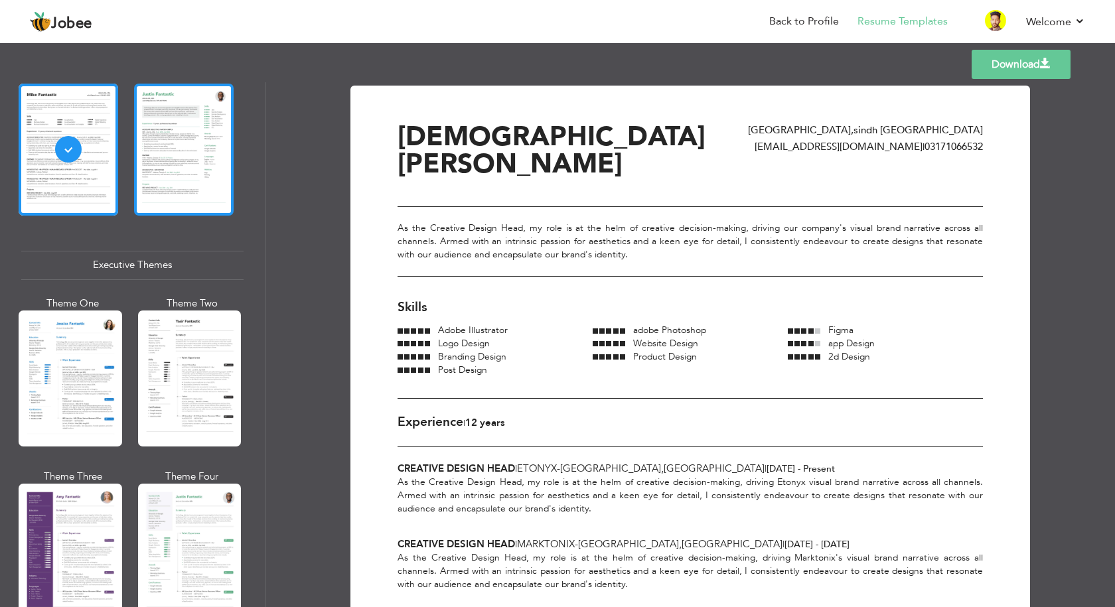
scroll to position [863, 0]
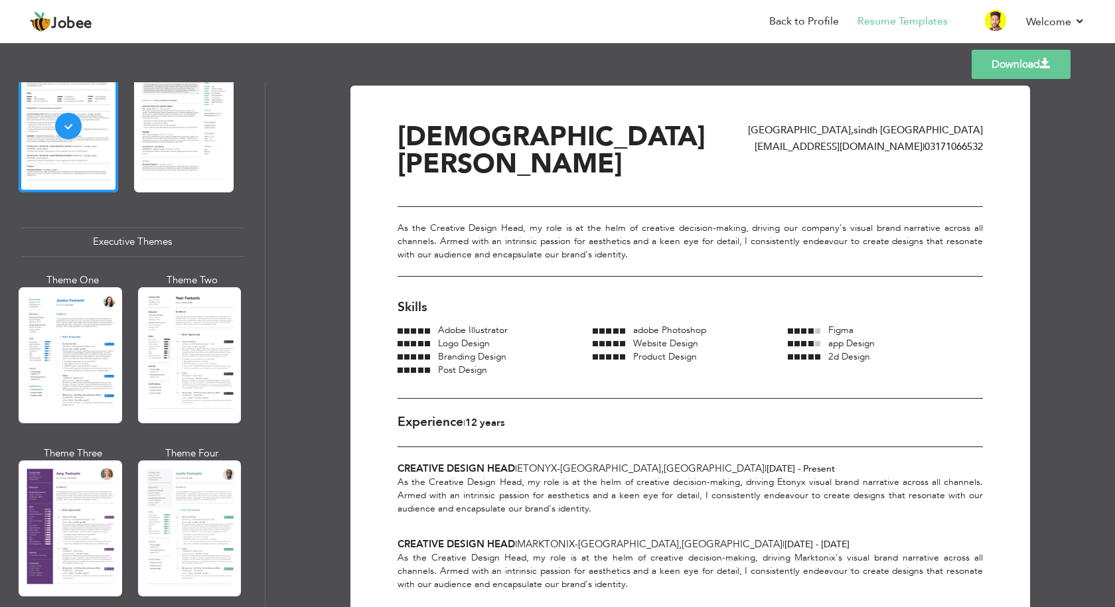
click at [49, 368] on div at bounding box center [71, 355] width 104 height 136
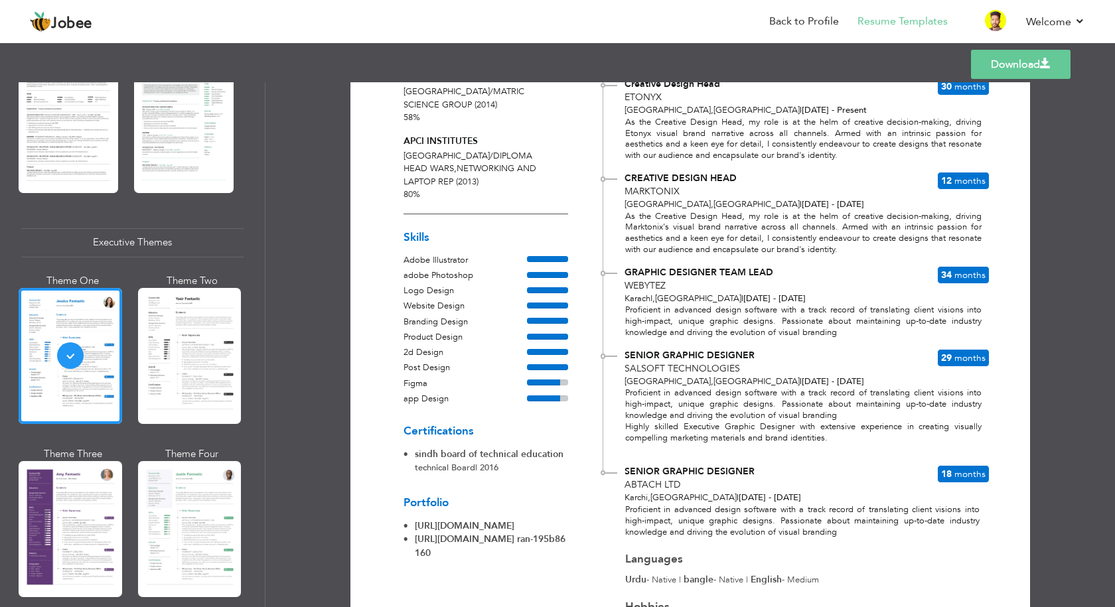
scroll to position [346, 0]
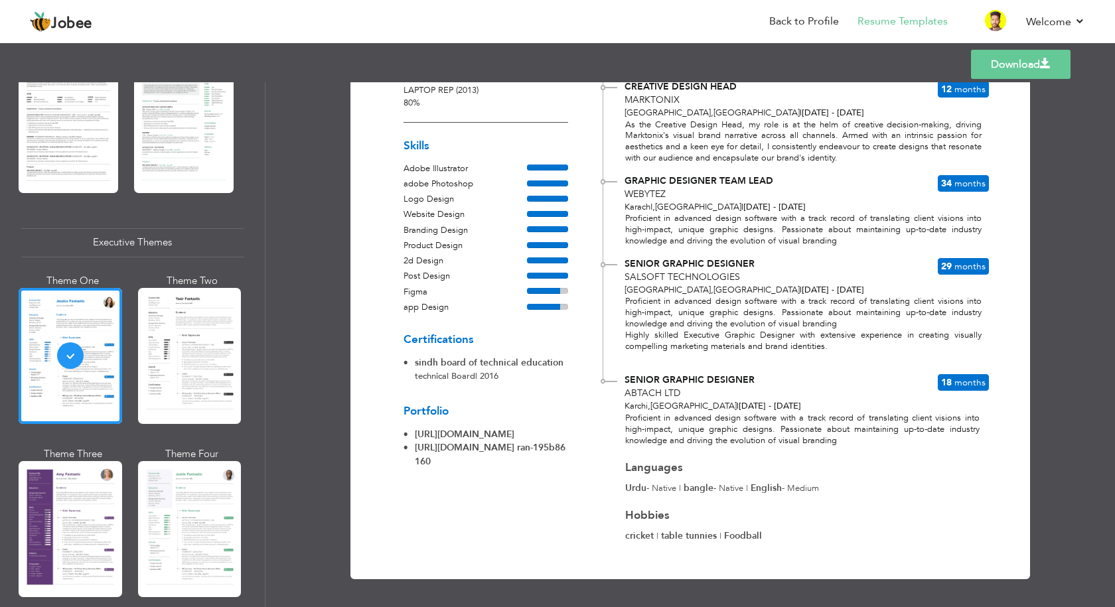
click at [1016, 68] on link "Download" at bounding box center [1021, 64] width 100 height 29
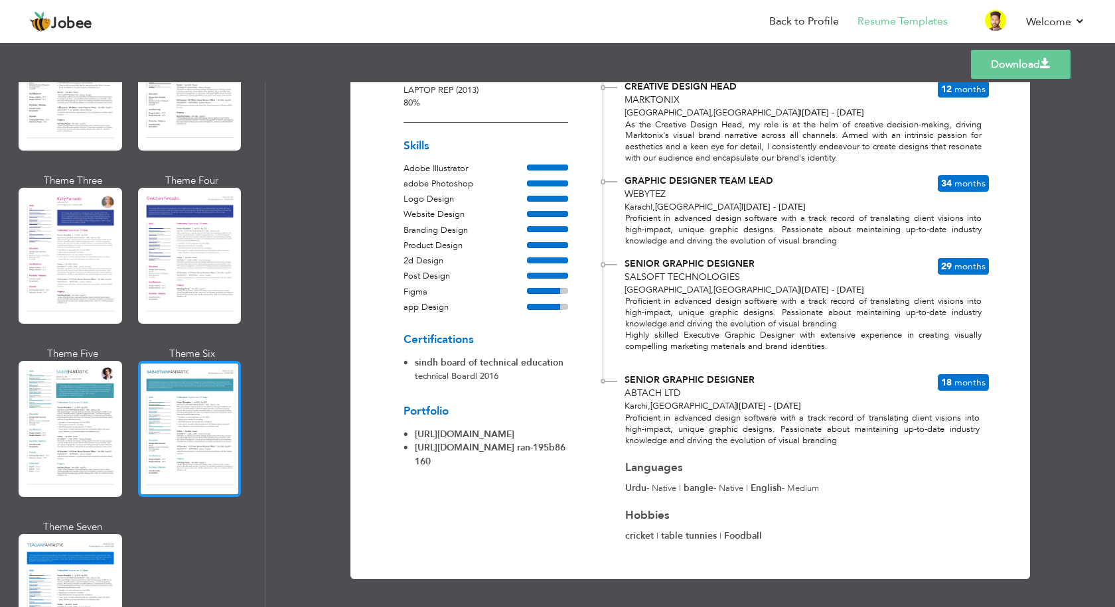
scroll to position [1792, 0]
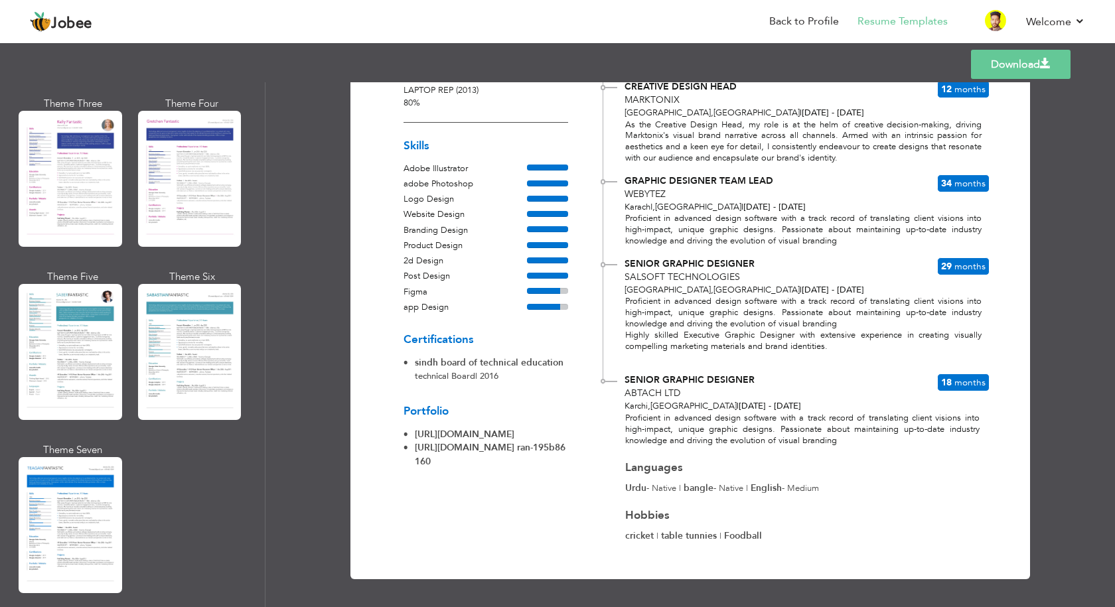
click at [98, 338] on div at bounding box center [71, 352] width 104 height 136
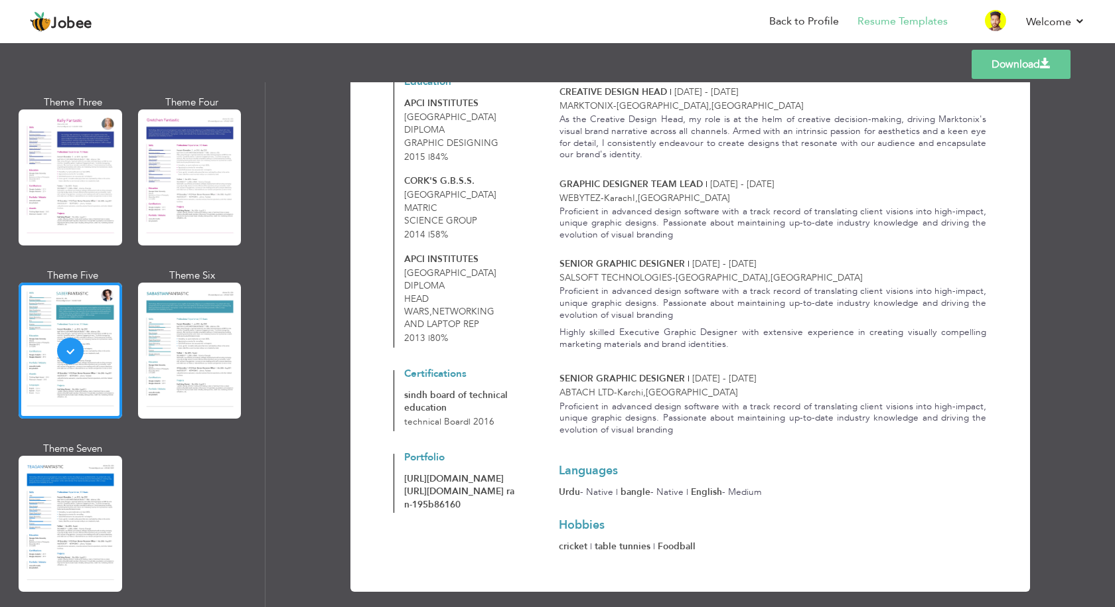
scroll to position [345, 0]
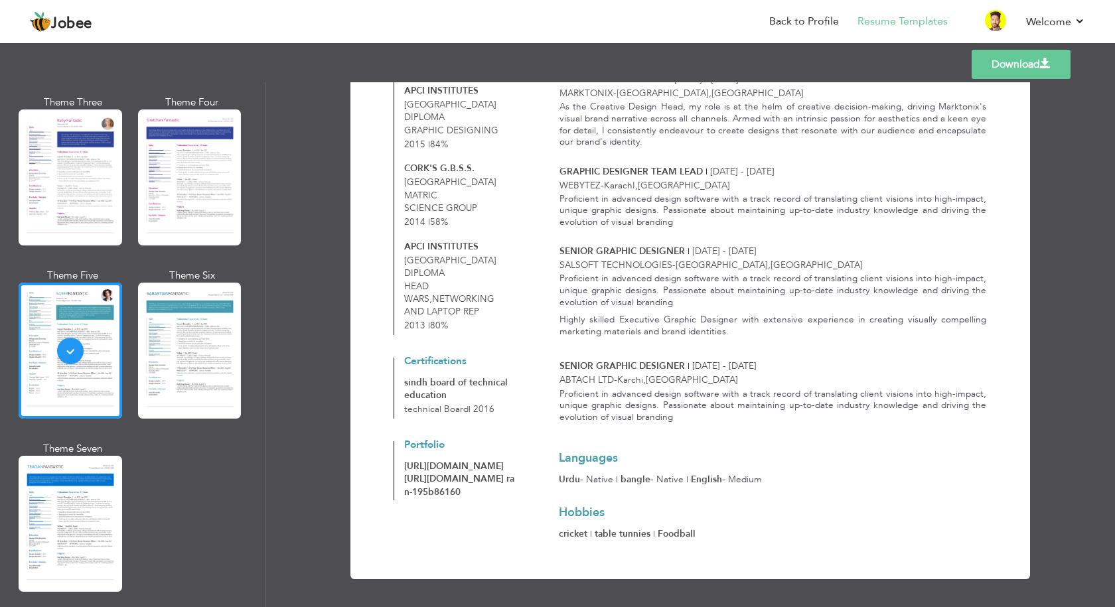
click at [1013, 72] on link "Download" at bounding box center [1021, 64] width 99 height 29
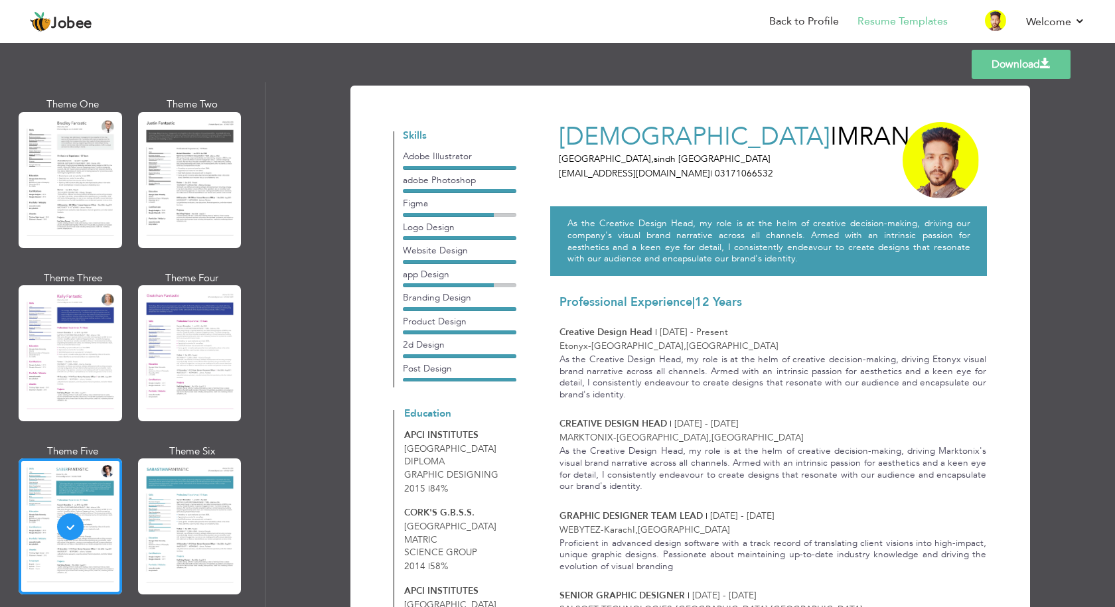
scroll to position [1594, 0]
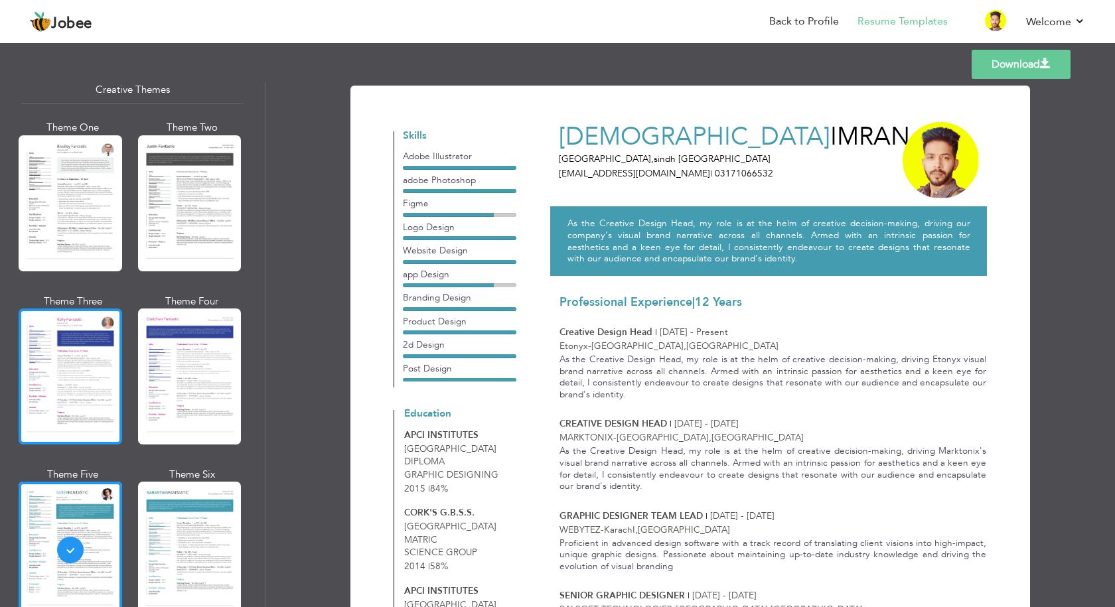
click at [86, 383] on div at bounding box center [71, 377] width 104 height 136
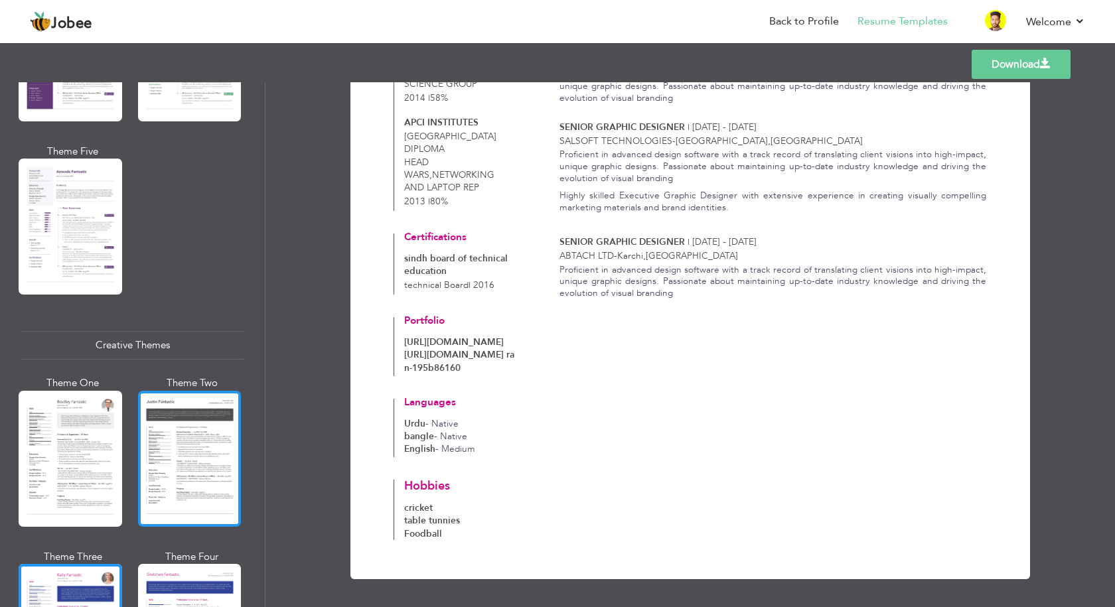
scroll to position [1328, 0]
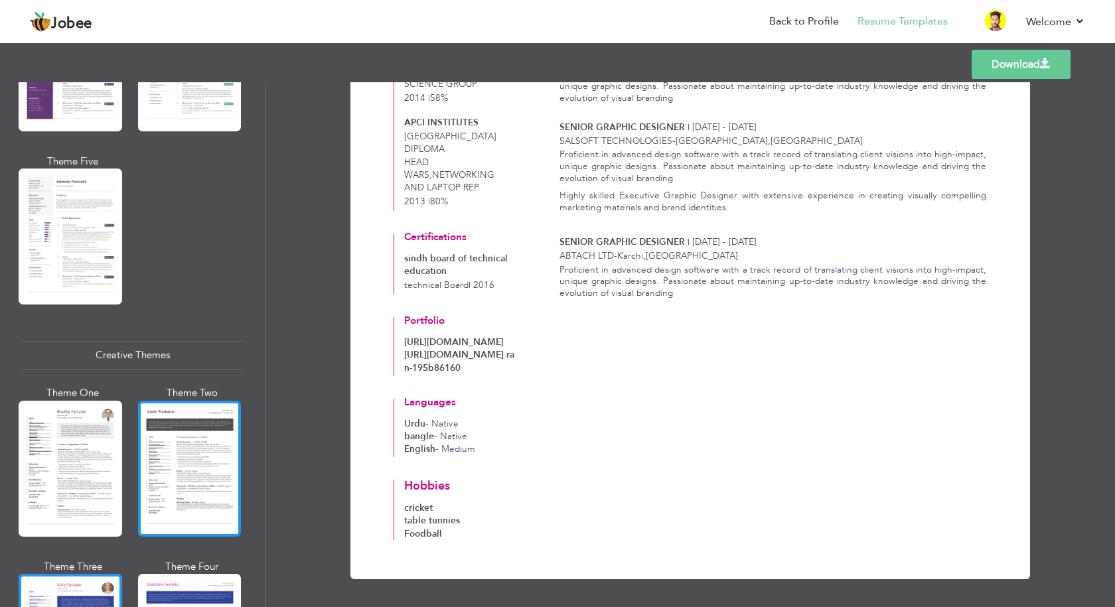
click at [187, 455] on div at bounding box center [190, 469] width 104 height 136
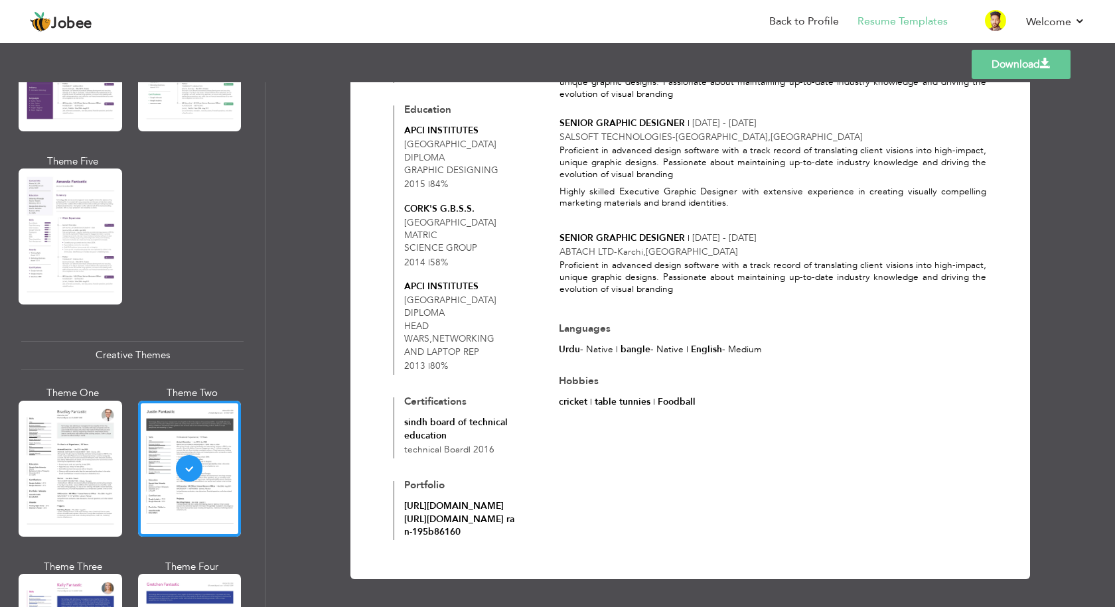
scroll to position [466, 0]
click at [44, 439] on div at bounding box center [71, 469] width 104 height 136
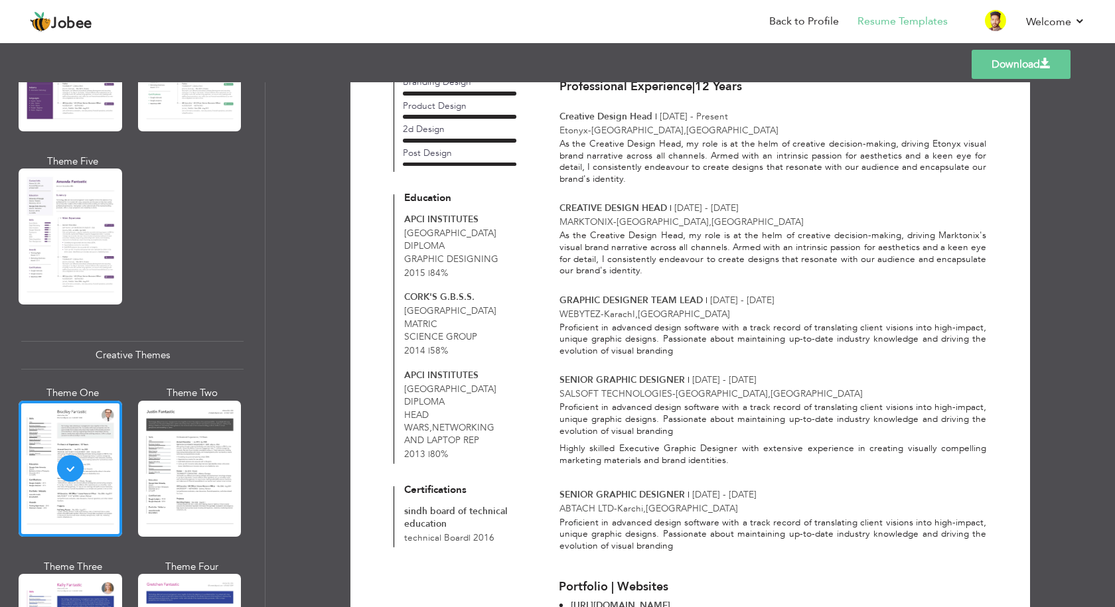
scroll to position [0, 0]
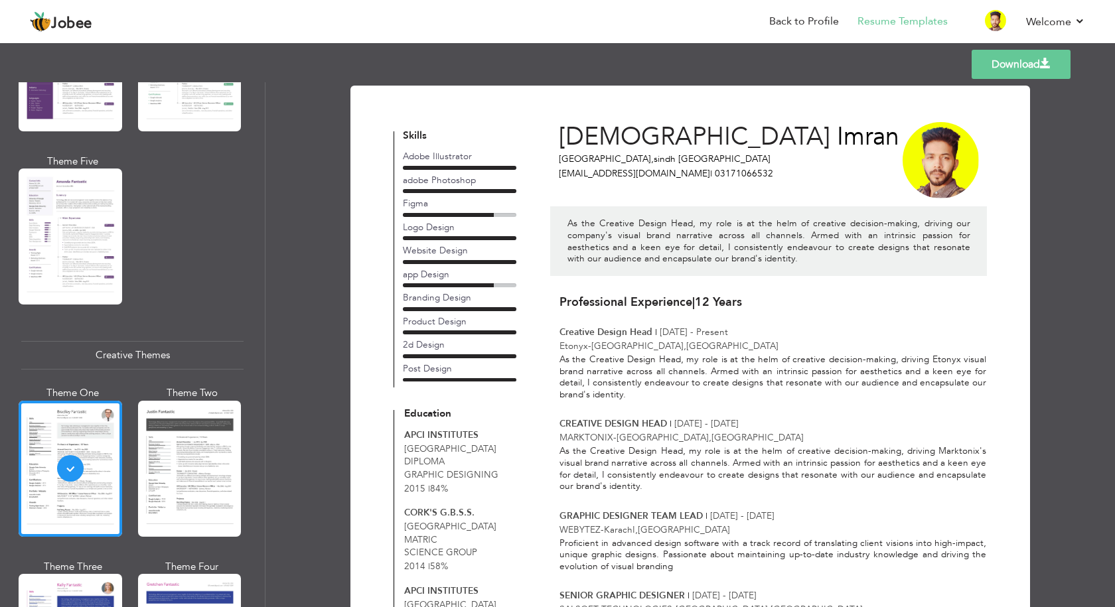
drag, startPoint x: 1027, startPoint y: 69, endPoint x: 873, endPoint y: 111, distance: 159.6
click at [1026, 69] on link "Download" at bounding box center [1021, 64] width 99 height 29
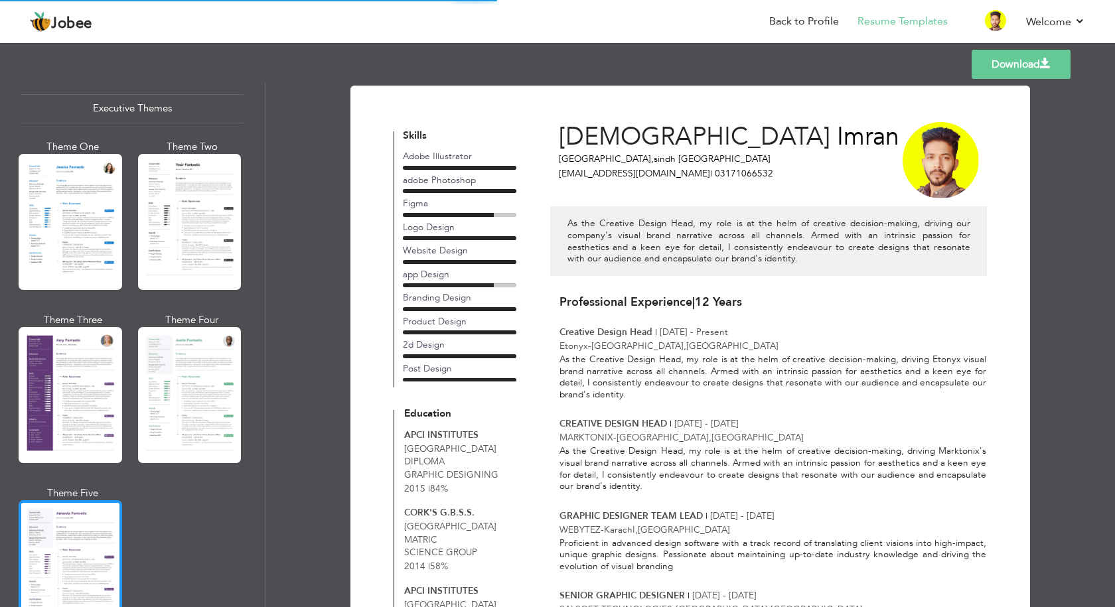
scroll to position [930, 0]
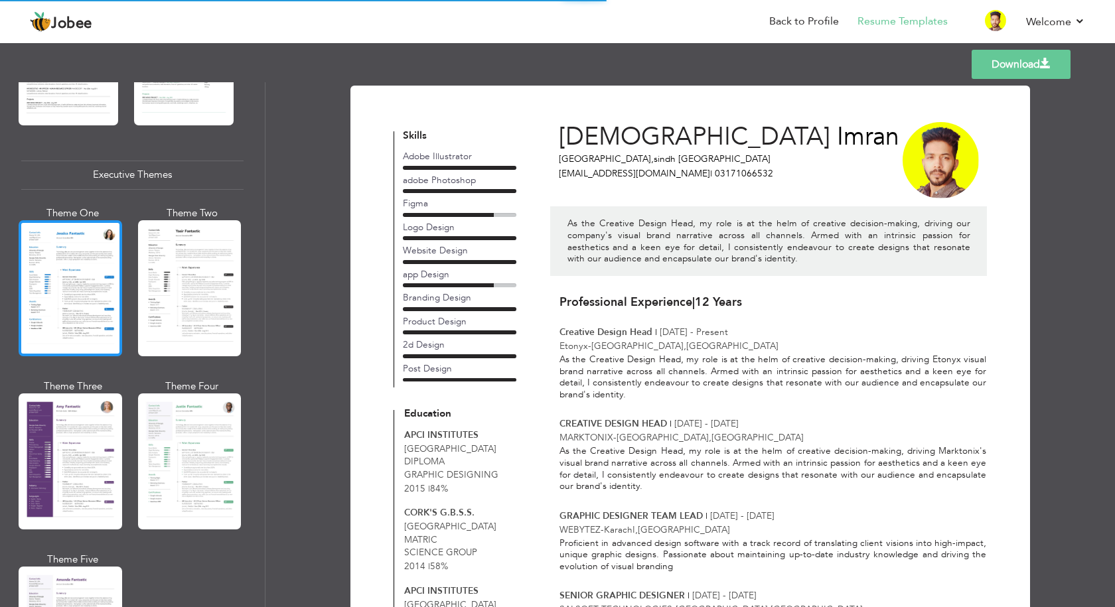
click at [83, 299] on div at bounding box center [71, 288] width 104 height 136
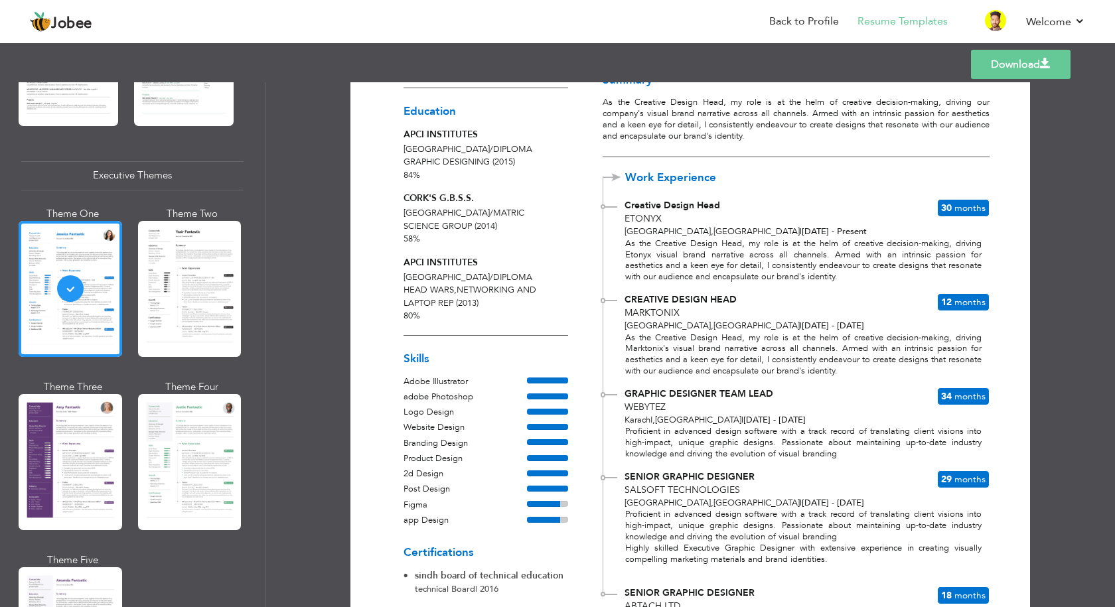
scroll to position [66, 0]
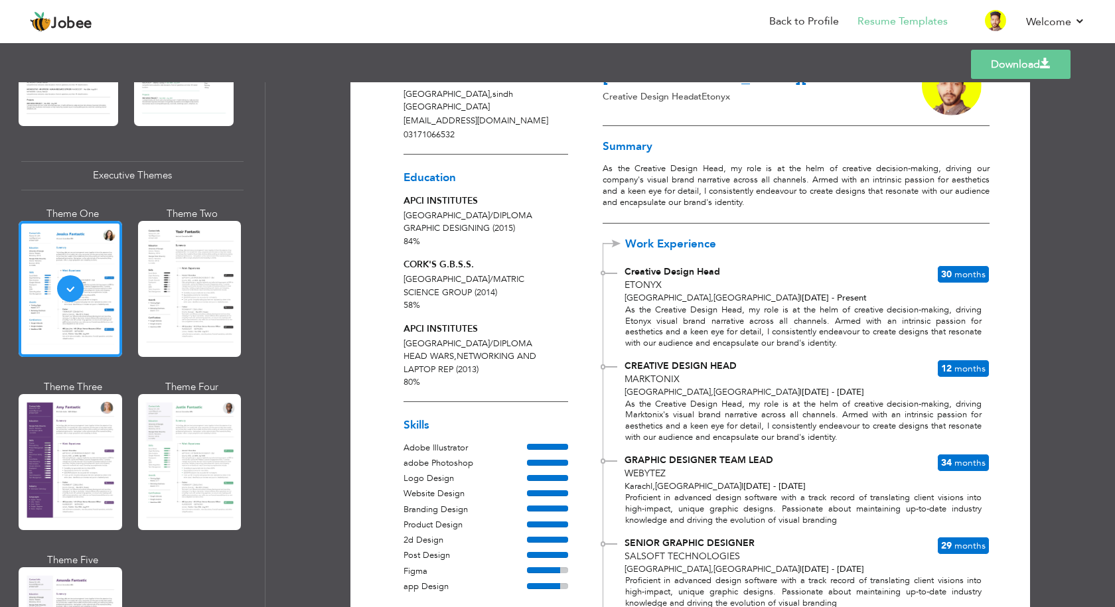
click at [1065, 281] on div "Download Contact Info [GEOGRAPHIC_DATA] , [GEOGRAPHIC_DATA] Pakistan [EMAIL_ADD…" at bounding box center [691, 344] width 850 height 525
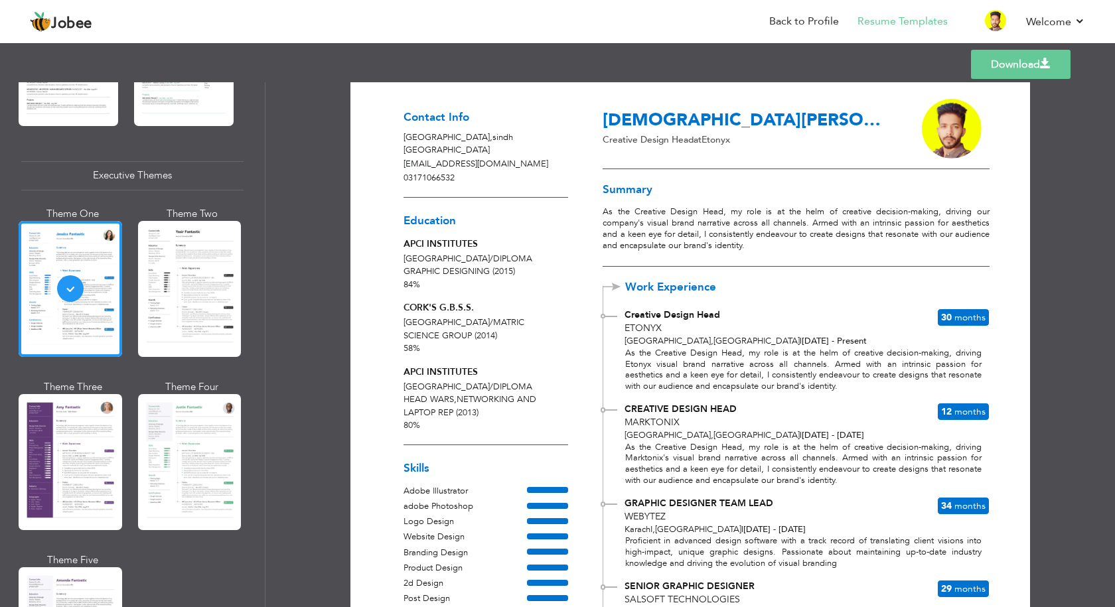
scroll to position [0, 0]
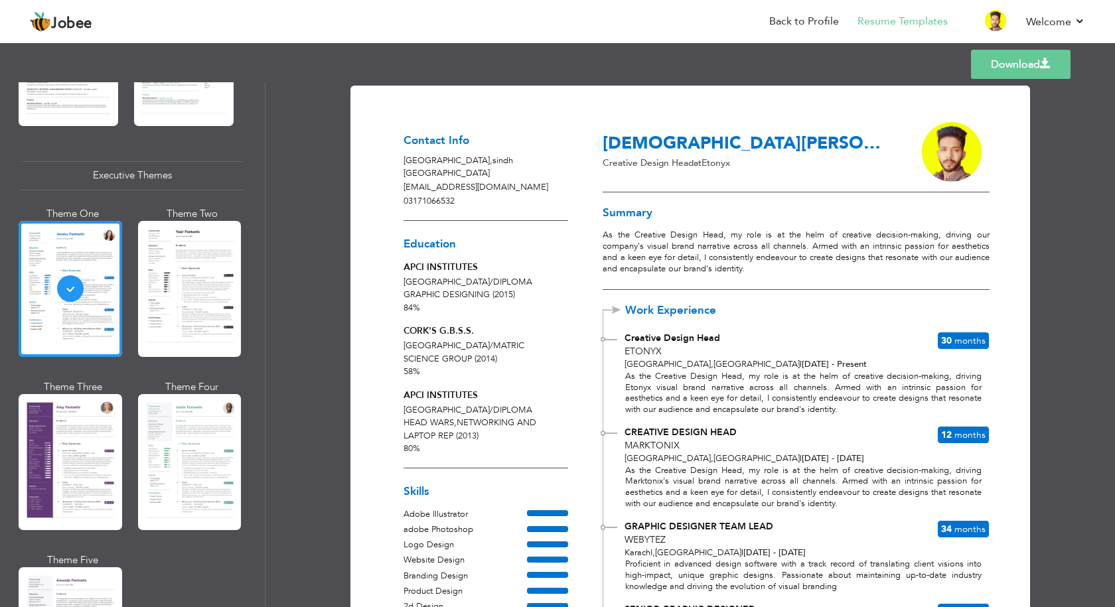
click at [1002, 68] on link "Download" at bounding box center [1021, 64] width 100 height 29
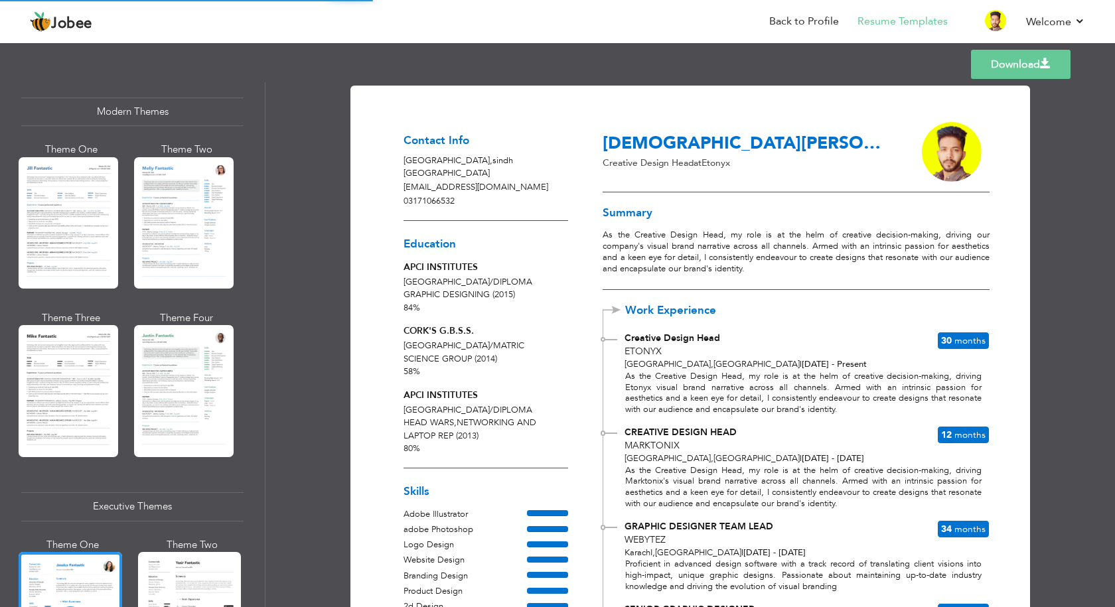
scroll to position [597, 0]
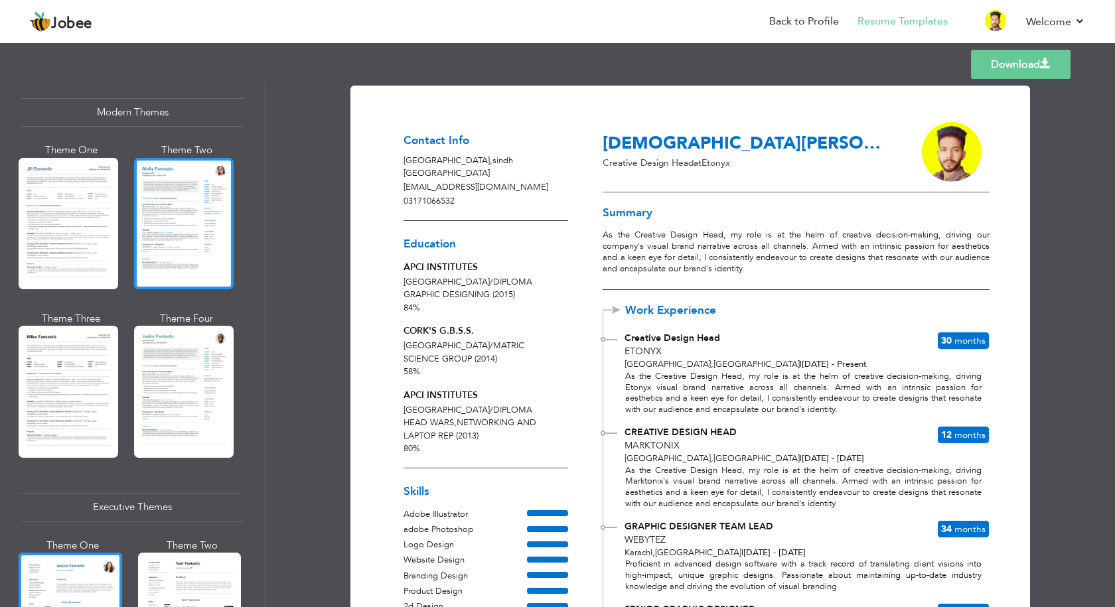
click at [176, 268] on div at bounding box center [184, 223] width 100 height 131
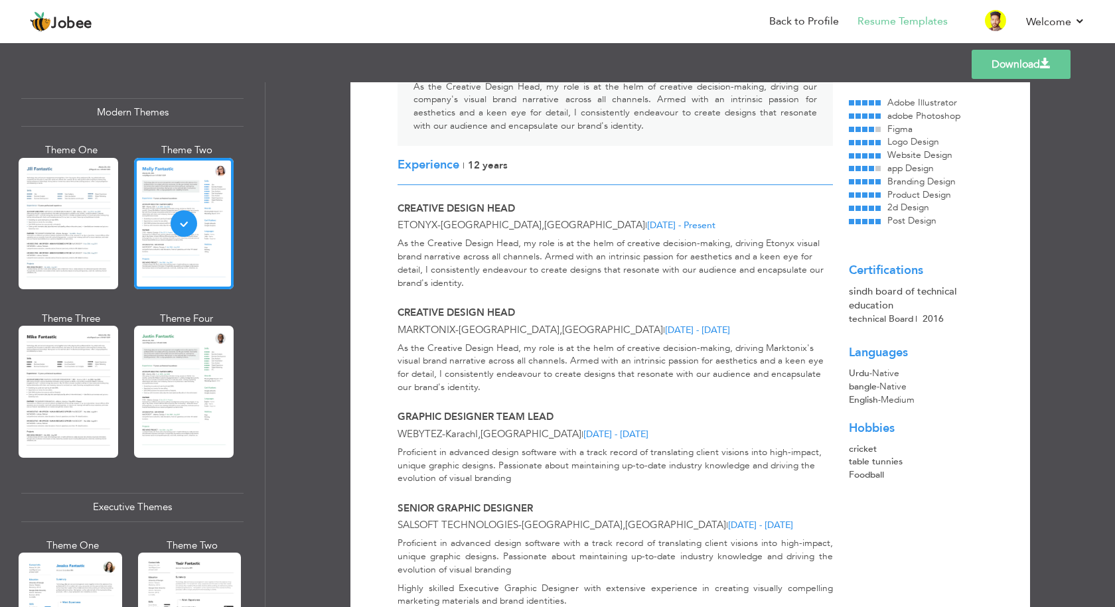
scroll to position [0, 0]
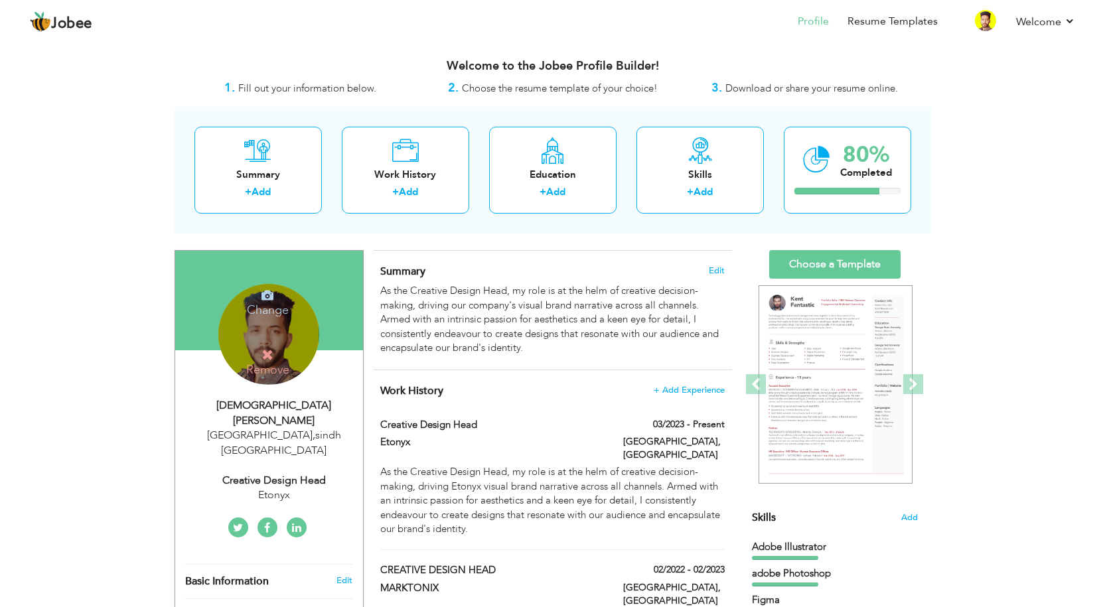
click at [266, 321] on div "Change Remove" at bounding box center [268, 334] width 101 height 101
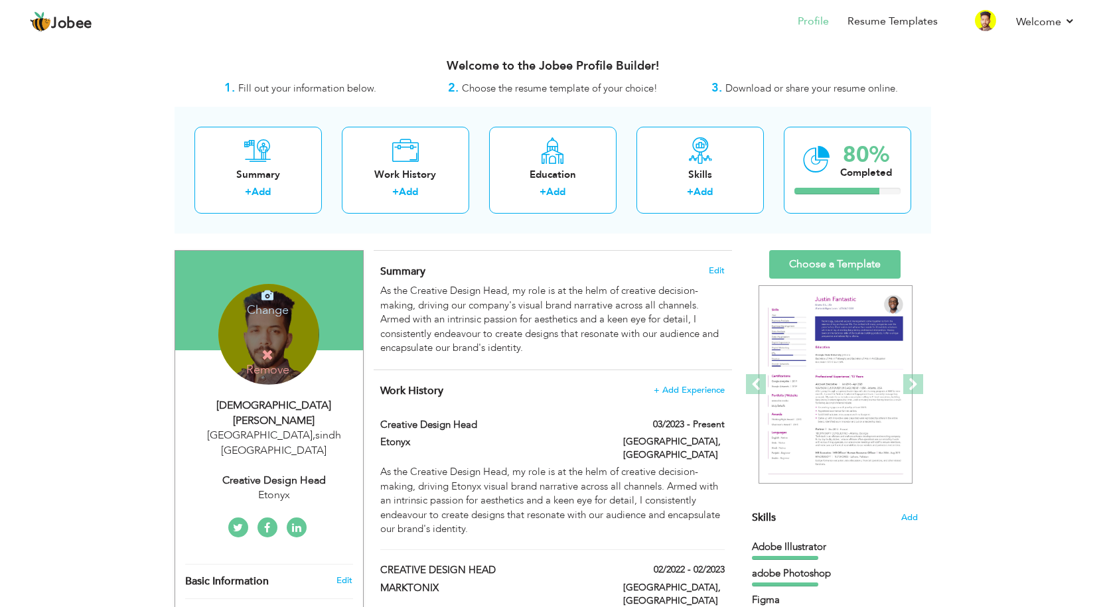
click at [270, 306] on h4 "Change" at bounding box center [267, 301] width 95 height 32
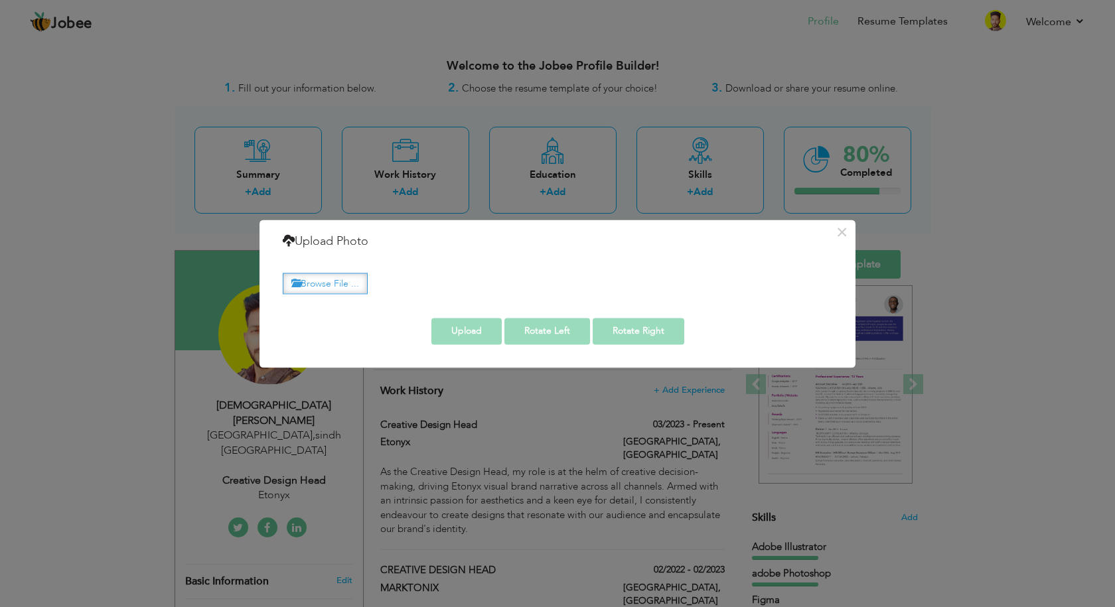
click at [331, 283] on label "Browse File ..." at bounding box center [325, 283] width 85 height 21
click at [0, 0] on input "Browse File ..." at bounding box center [0, 0] width 0 height 0
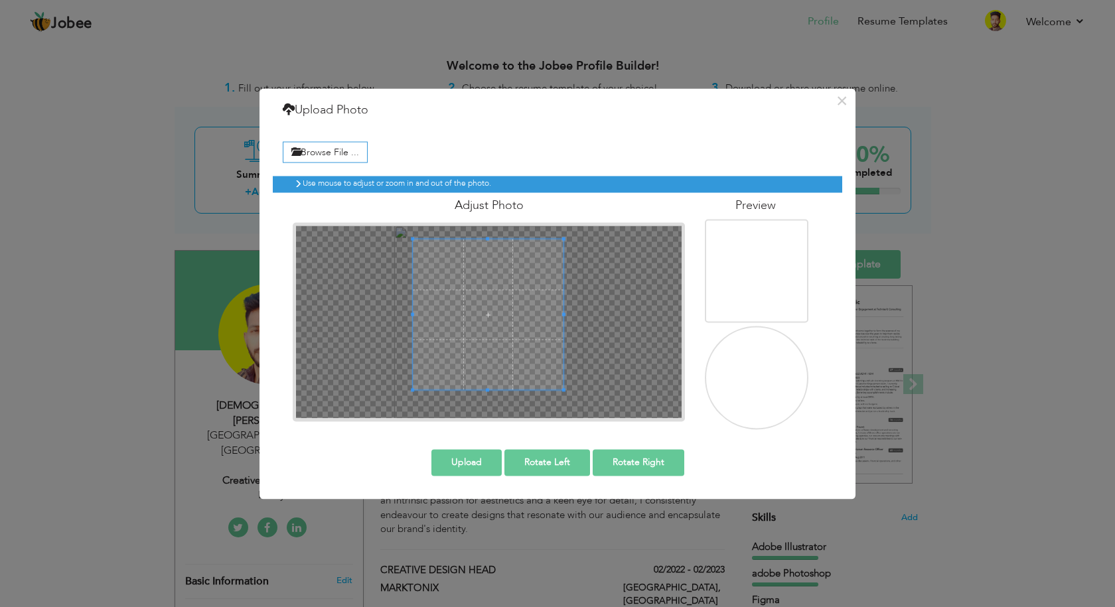
click at [508, 338] on span at bounding box center [488, 314] width 151 height 151
click at [584, 424] on div "Use mouse to adjust or zoom in and out of the photo. Adjust Photo" at bounding box center [558, 298] width 570 height 264
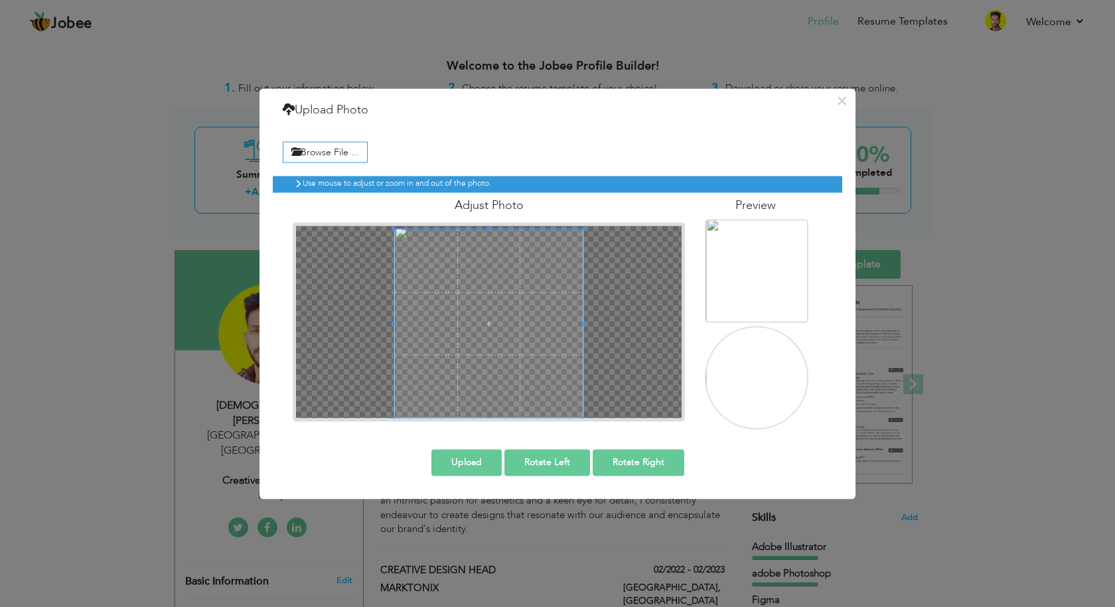
click at [389, 223] on div at bounding box center [489, 321] width 392 height 199
click at [473, 469] on button "Upload" at bounding box center [466, 462] width 70 height 27
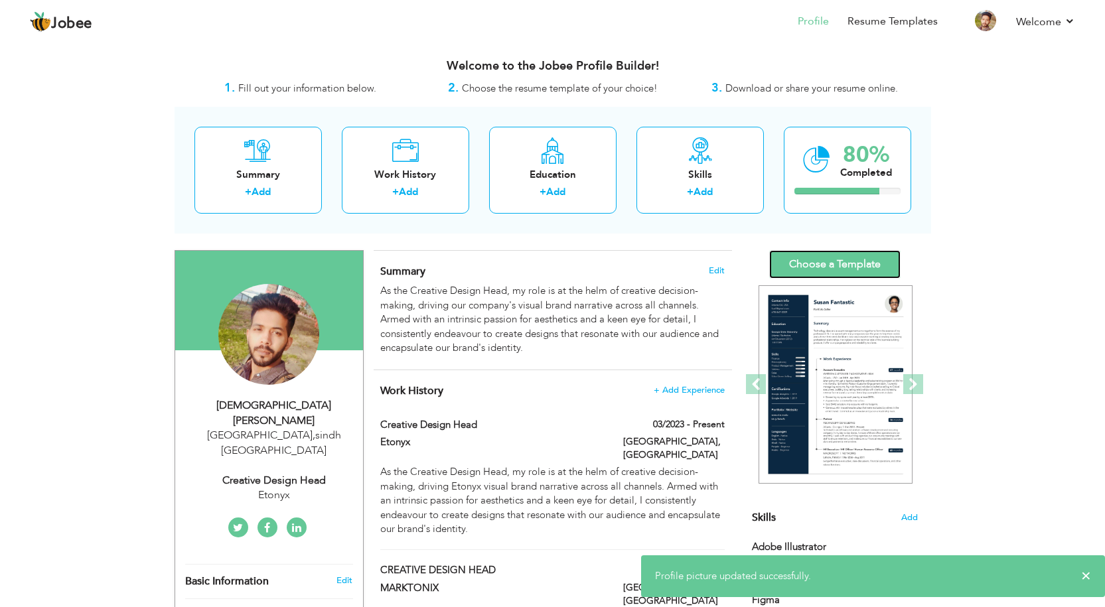
click at [826, 262] on link "Choose a Template" at bounding box center [834, 264] width 131 height 29
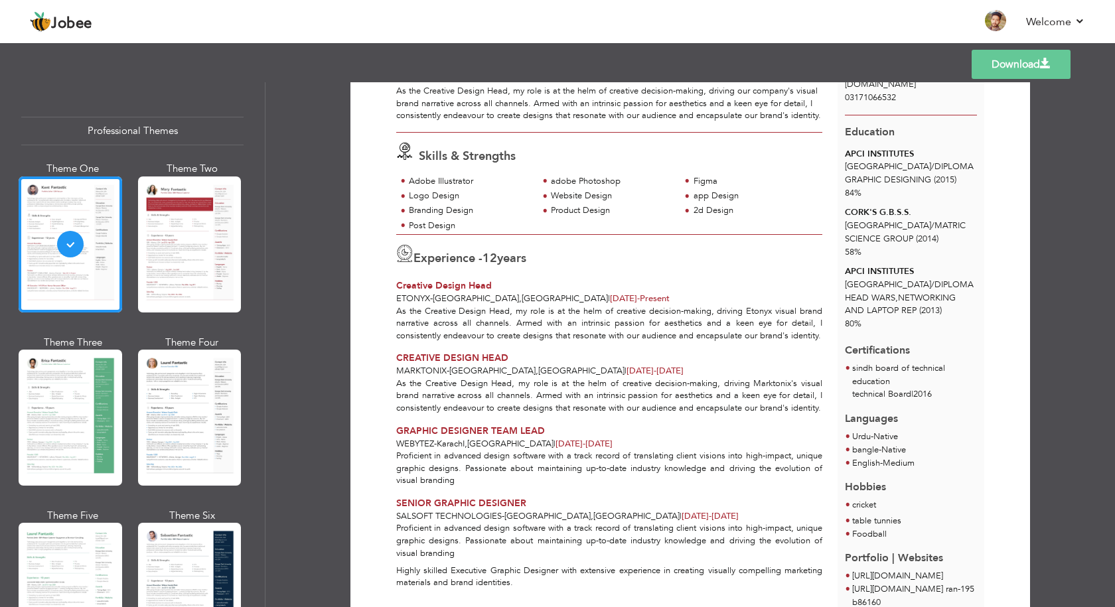
scroll to position [256, 0]
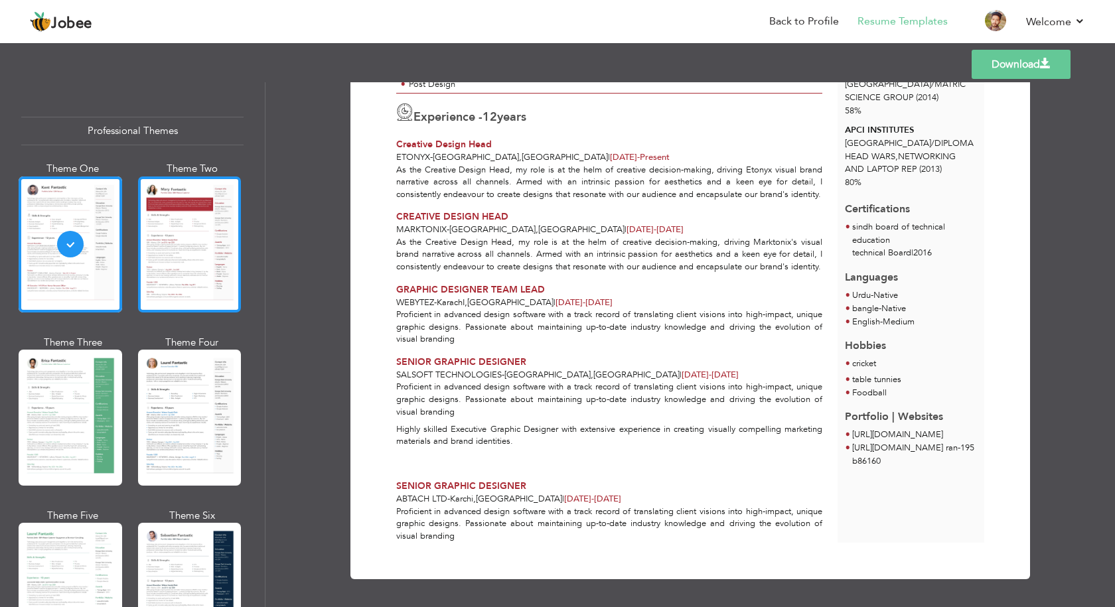
click at [178, 244] on div at bounding box center [190, 245] width 104 height 136
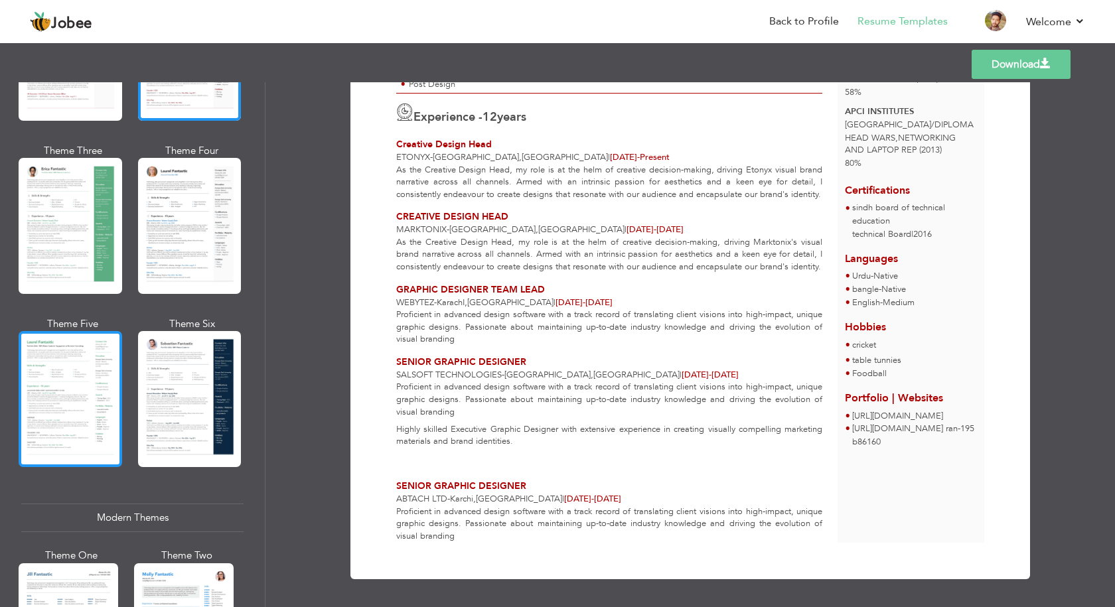
scroll to position [199, 0]
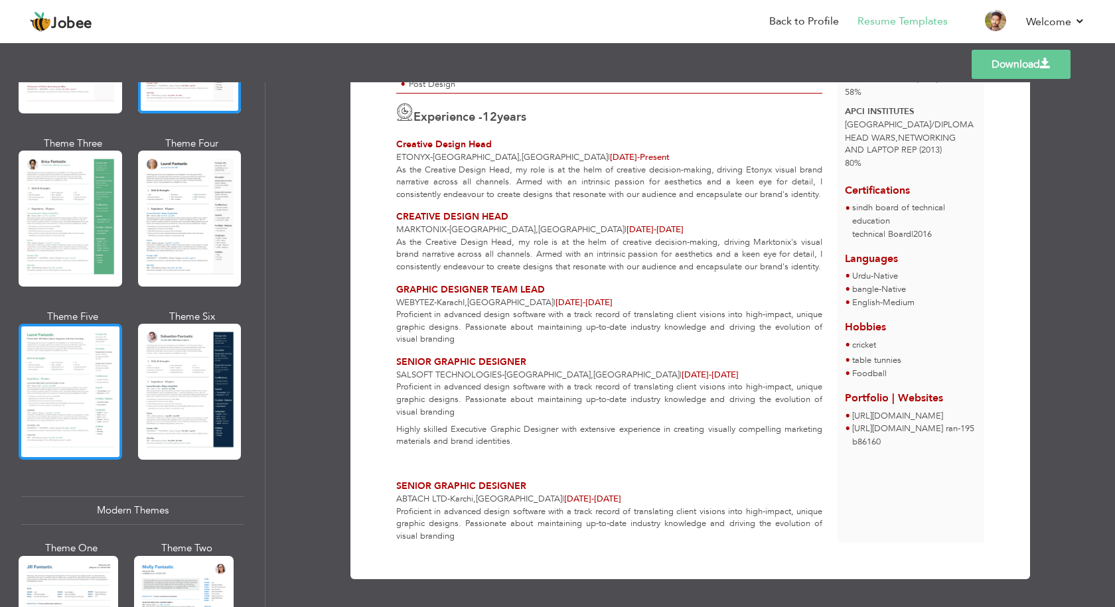
click at [75, 408] on div at bounding box center [71, 392] width 104 height 136
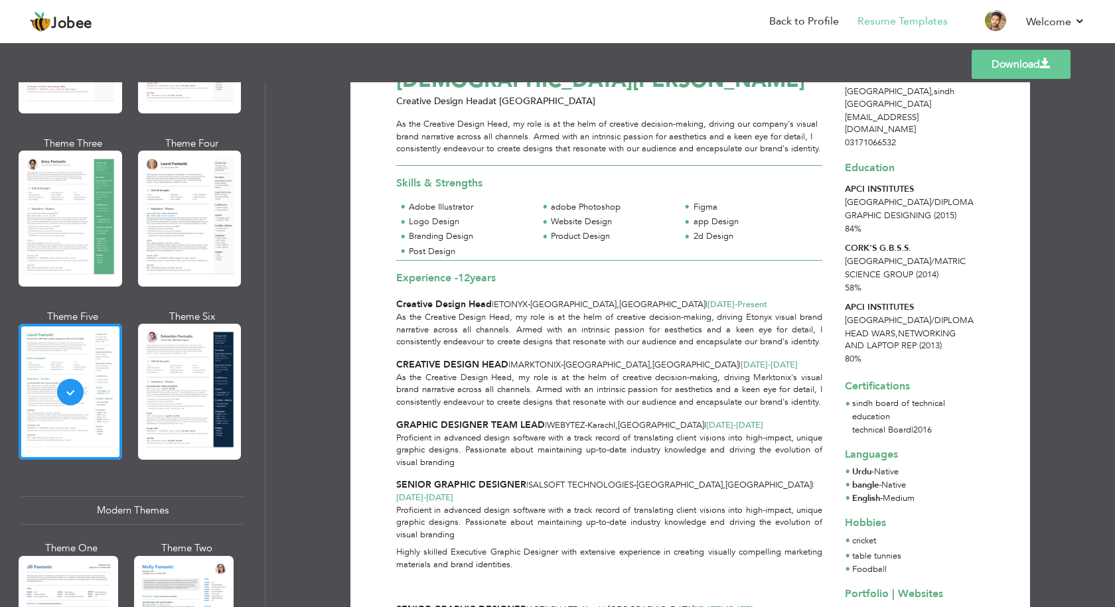
scroll to position [175, 0]
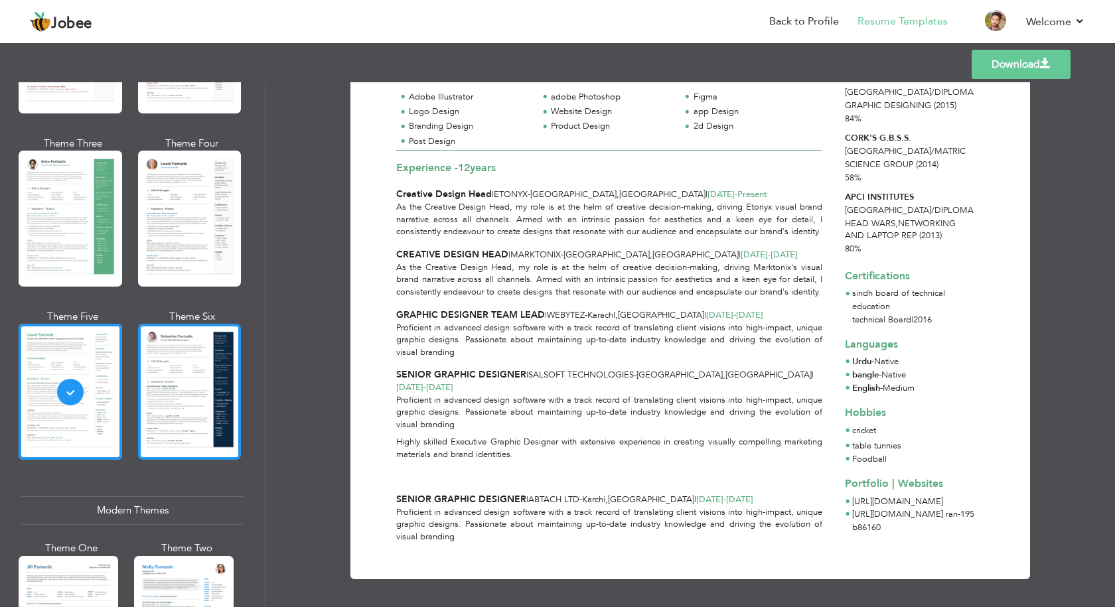
click at [167, 418] on div at bounding box center [190, 392] width 104 height 136
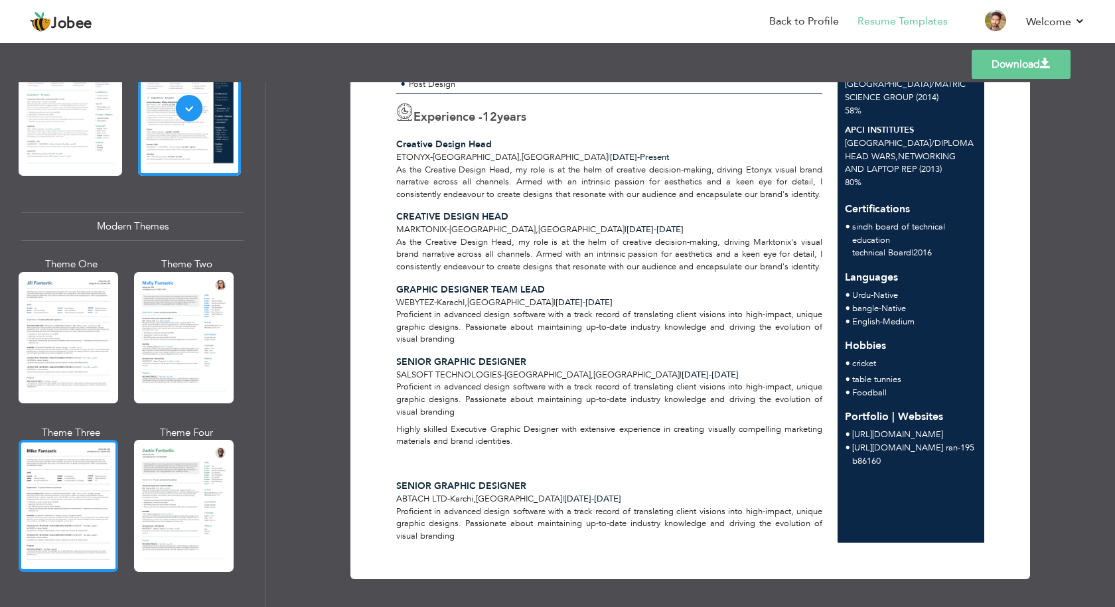
scroll to position [597, 0]
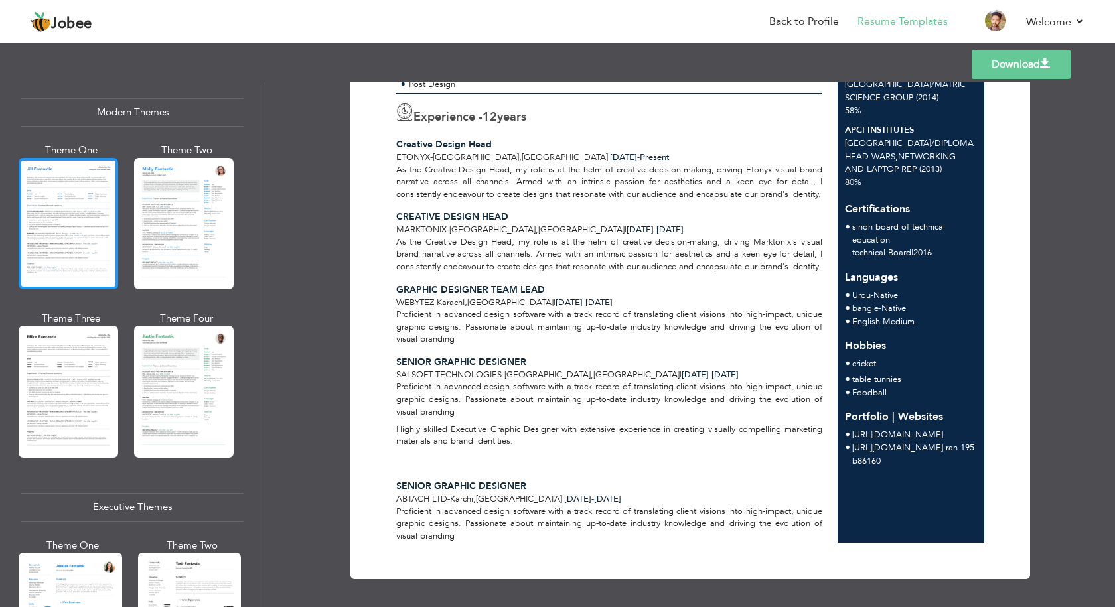
click at [42, 245] on div at bounding box center [69, 223] width 100 height 131
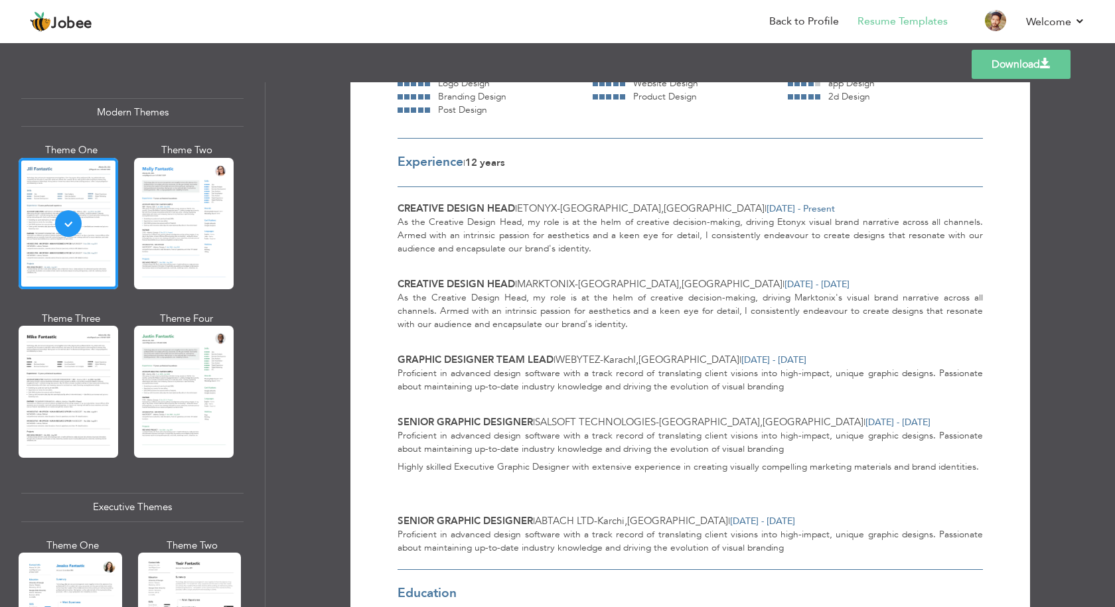
scroll to position [266, 0]
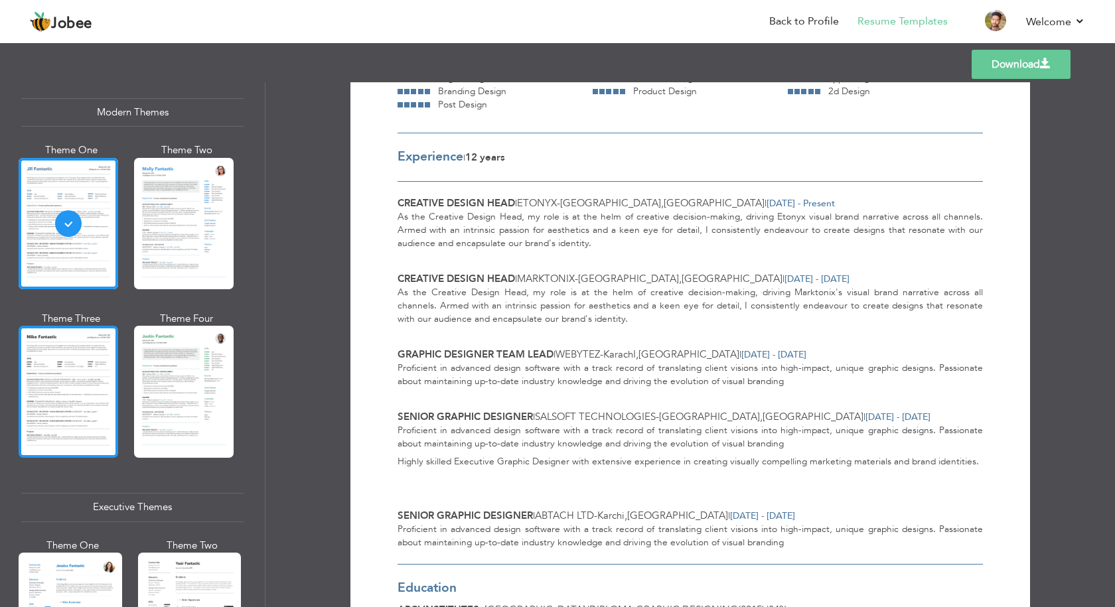
click at [38, 388] on div at bounding box center [69, 391] width 100 height 131
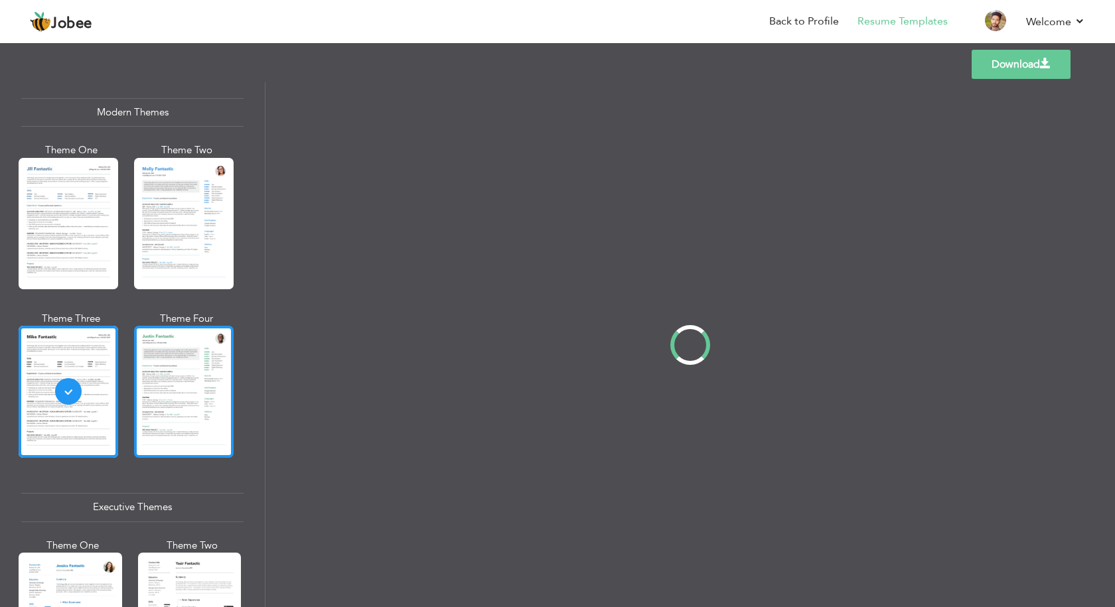
scroll to position [0, 0]
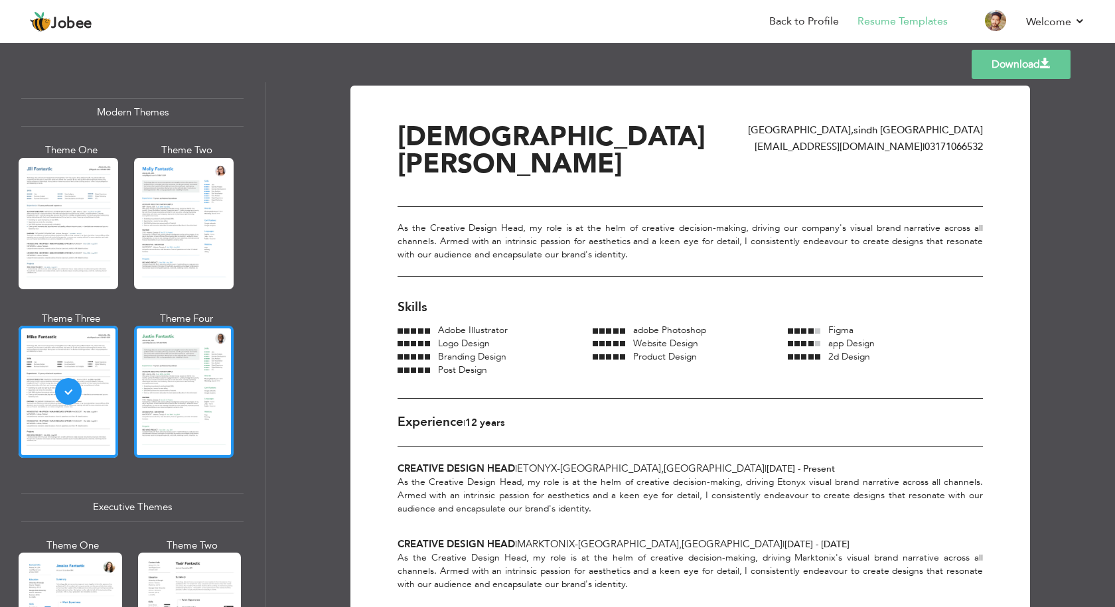
click at [209, 385] on div at bounding box center [184, 391] width 100 height 131
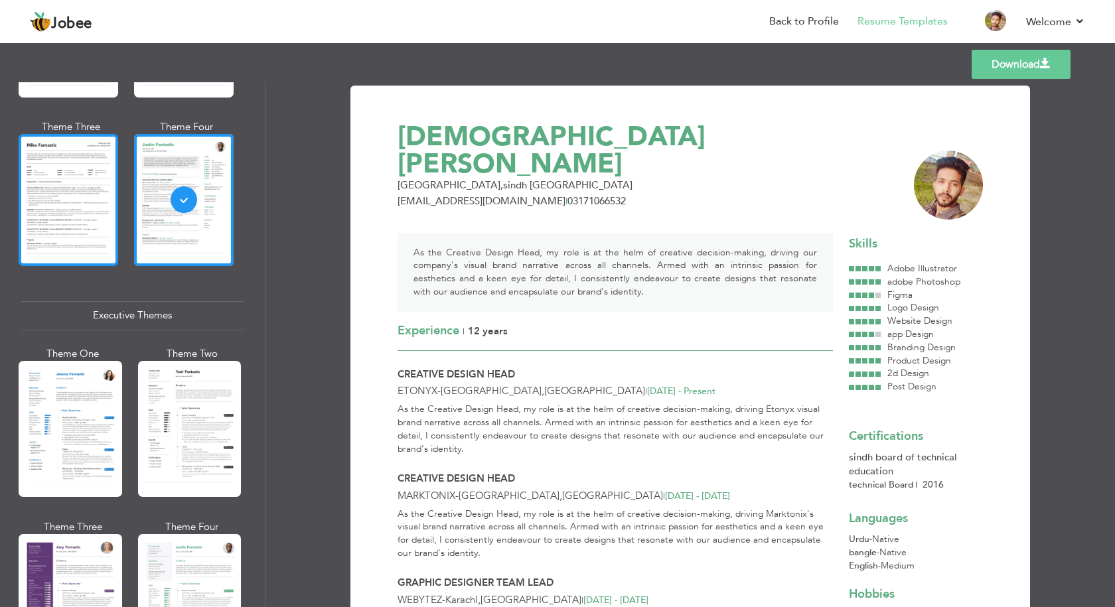
scroll to position [797, 0]
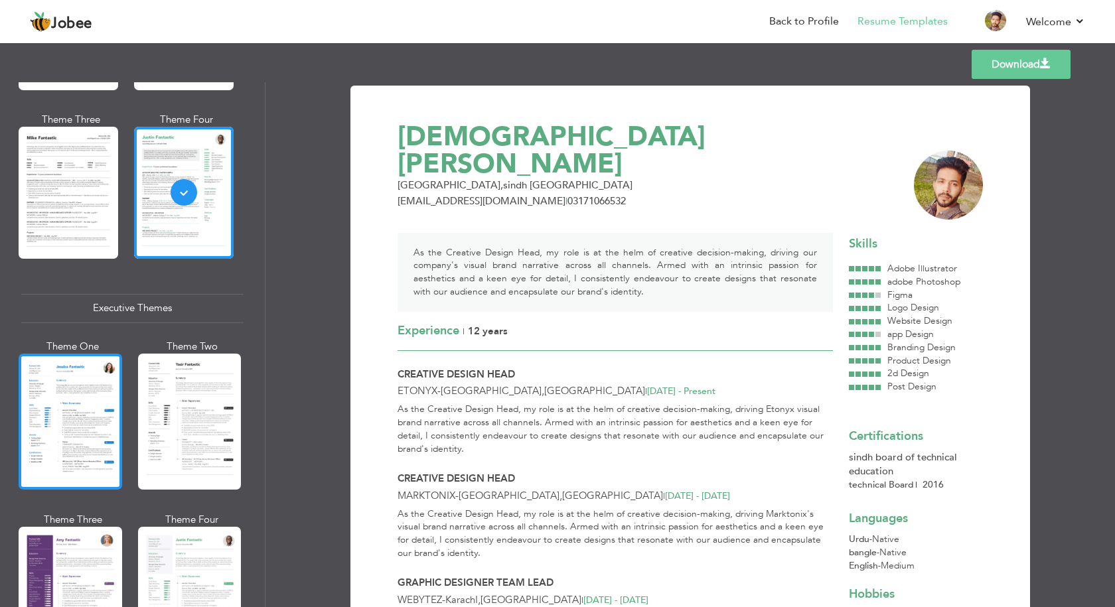
click at [68, 433] on div at bounding box center [71, 422] width 104 height 136
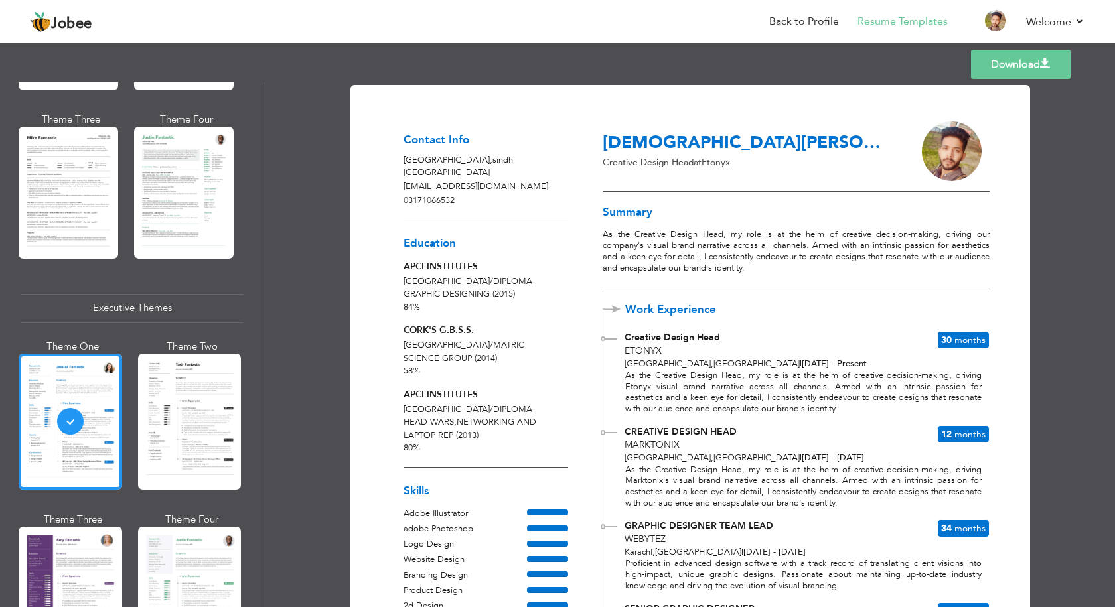
scroll to position [0, 0]
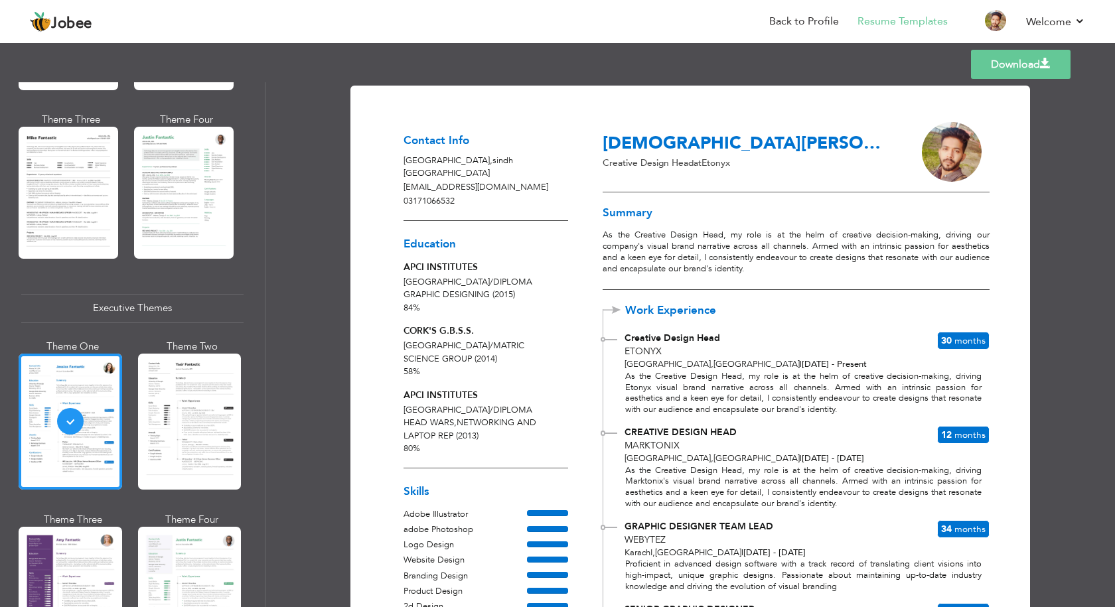
click at [1034, 72] on link "Download" at bounding box center [1021, 64] width 100 height 29
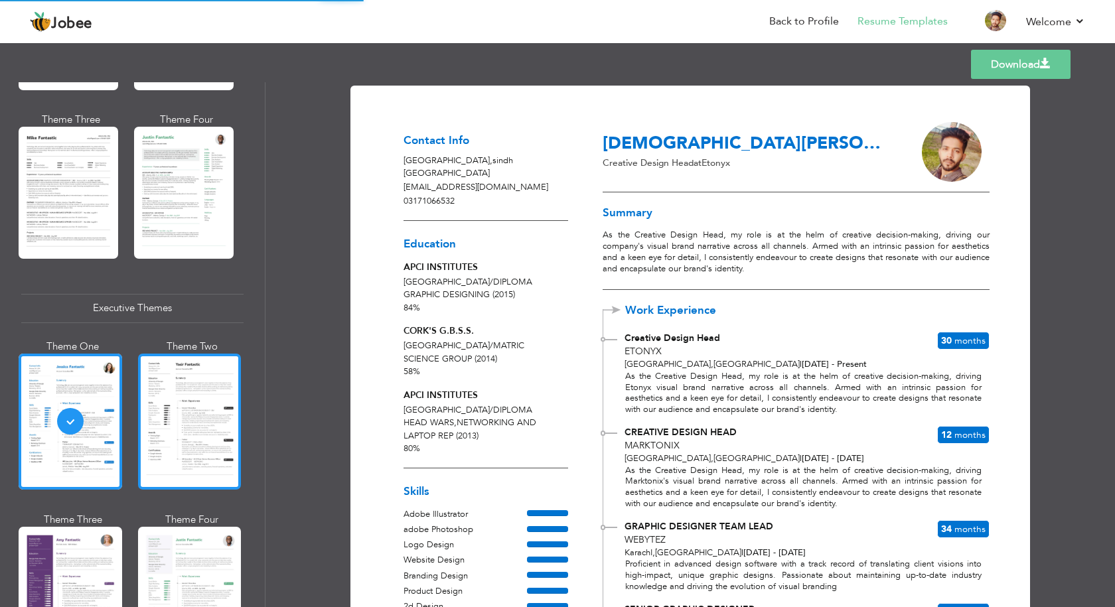
click at [175, 439] on div at bounding box center [190, 422] width 104 height 136
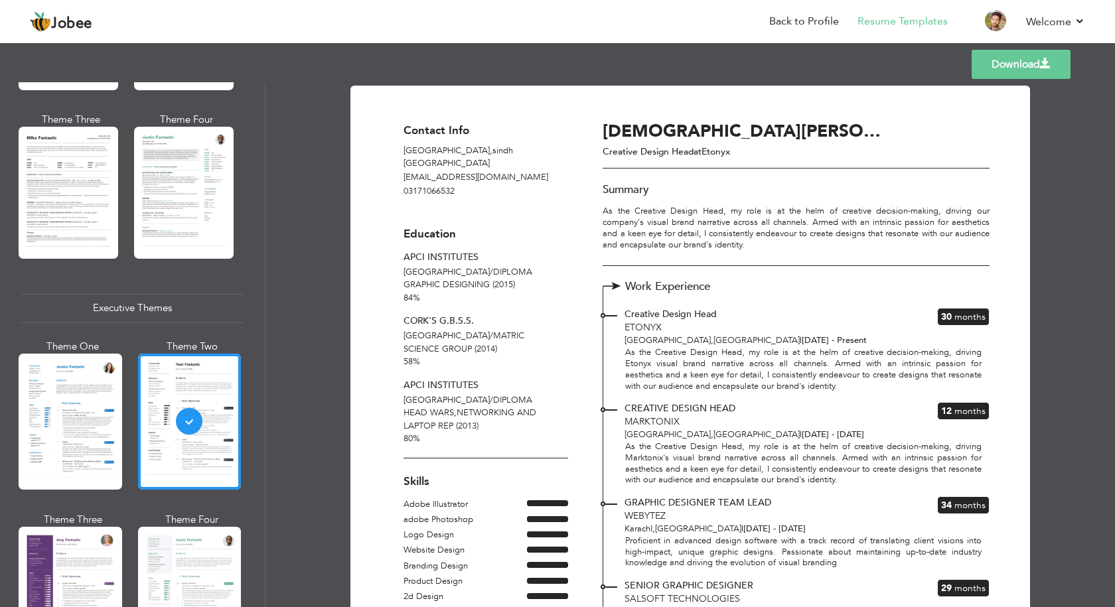
click at [1044, 376] on div "Download Contact Info [GEOGRAPHIC_DATA] , [GEOGRAPHIC_DATA] Pakistan [EMAIL_ADD…" at bounding box center [691, 344] width 850 height 525
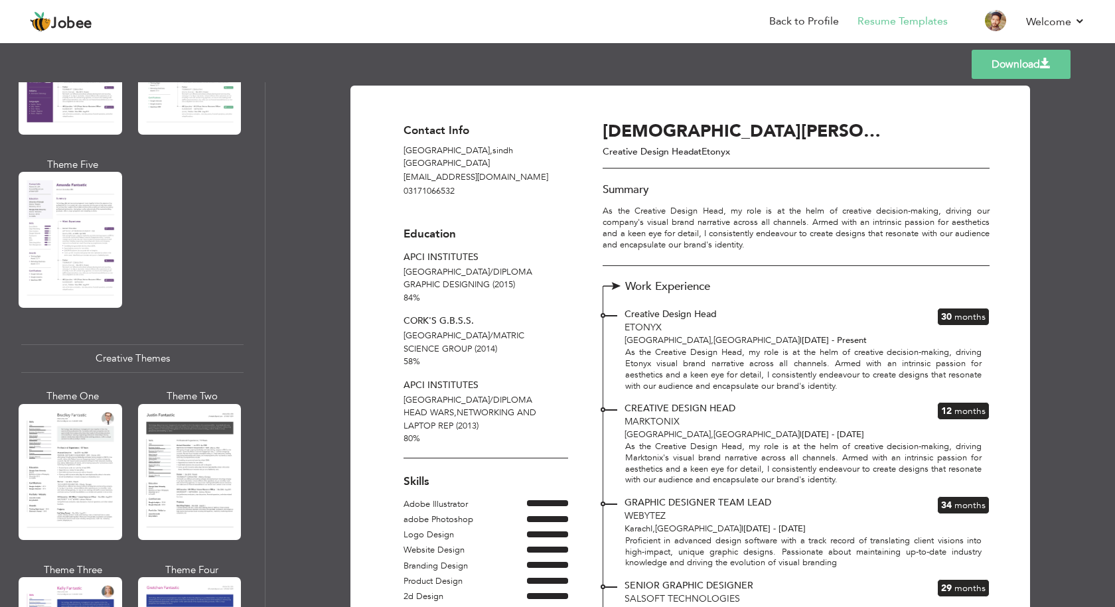
scroll to position [1527, 0]
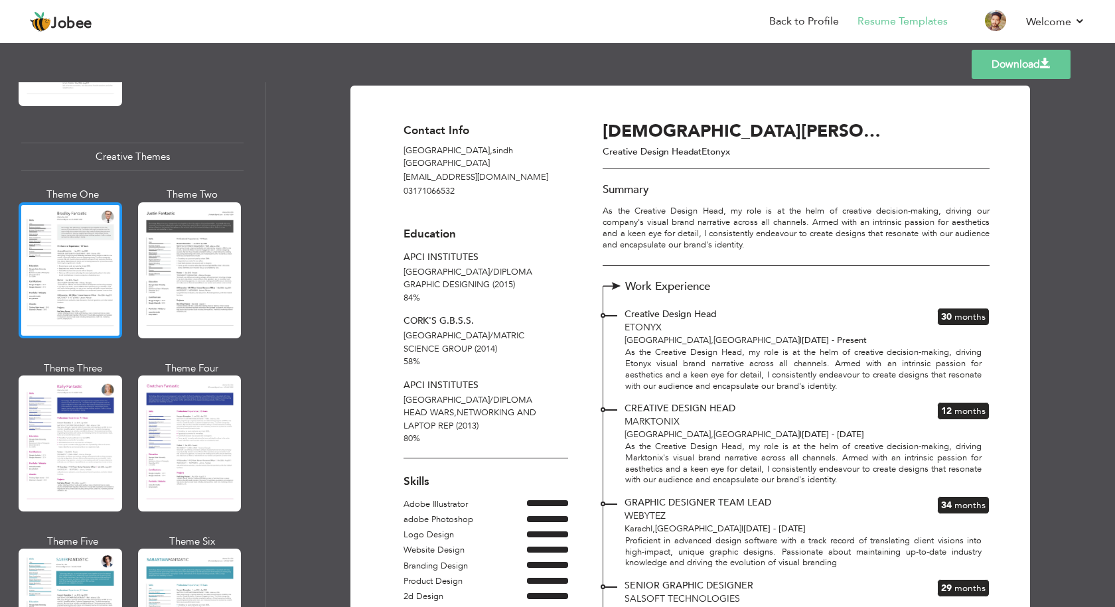
click at [53, 256] on div at bounding box center [71, 270] width 104 height 136
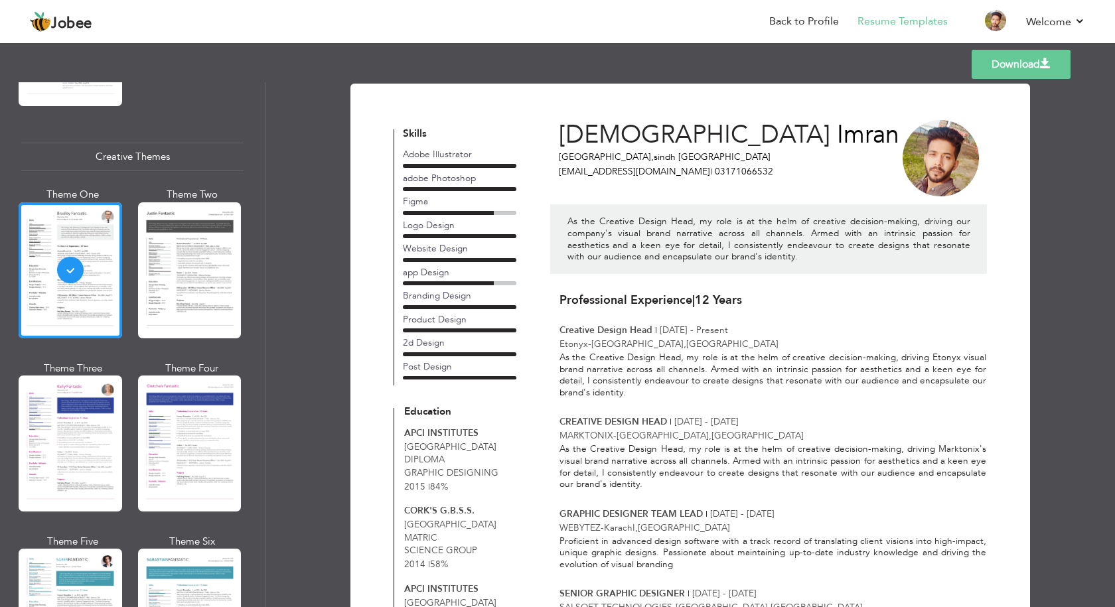
scroll to position [0, 0]
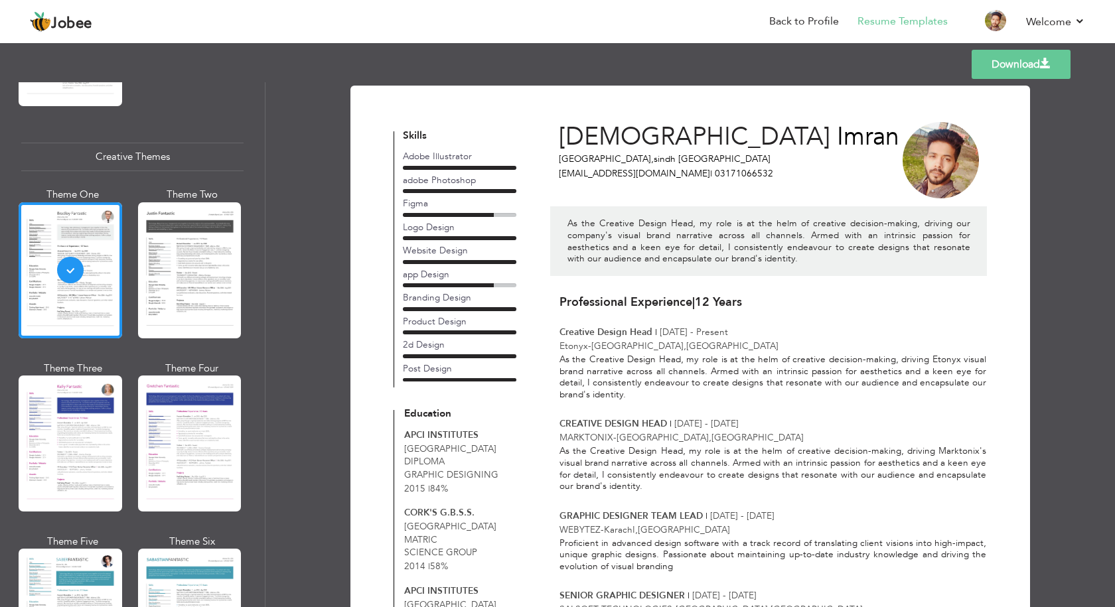
click at [1025, 68] on link "Download" at bounding box center [1021, 64] width 99 height 29
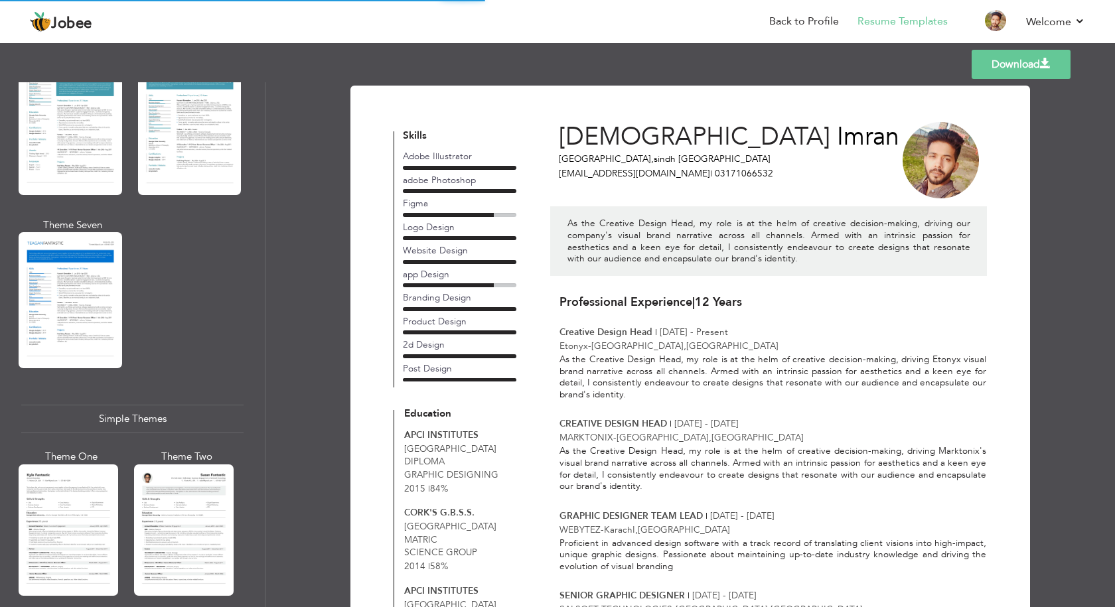
scroll to position [2181, 0]
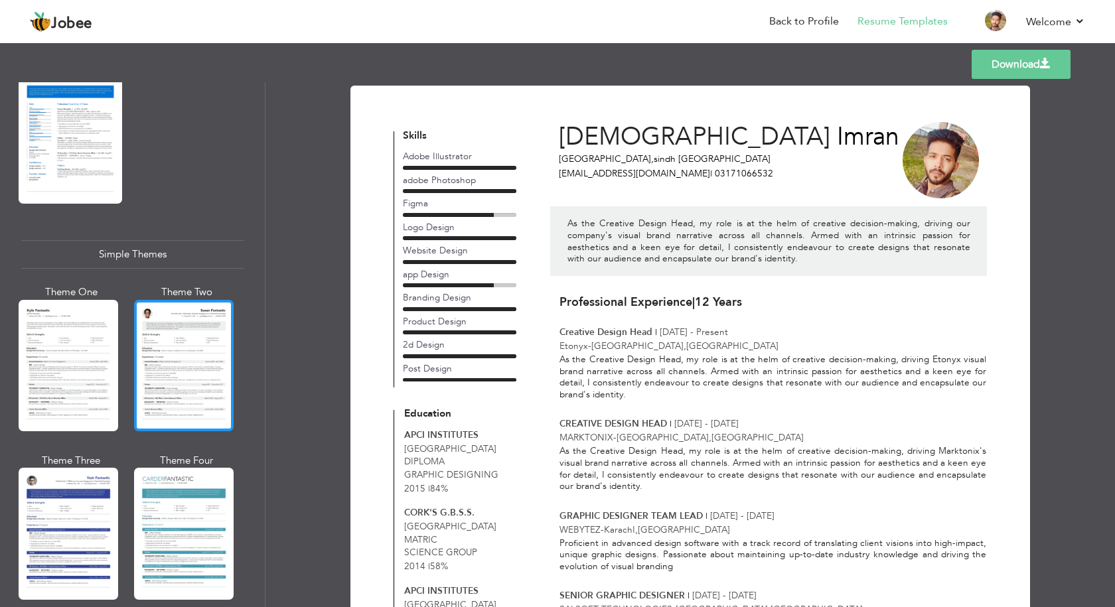
click at [181, 345] on div at bounding box center [184, 365] width 100 height 131
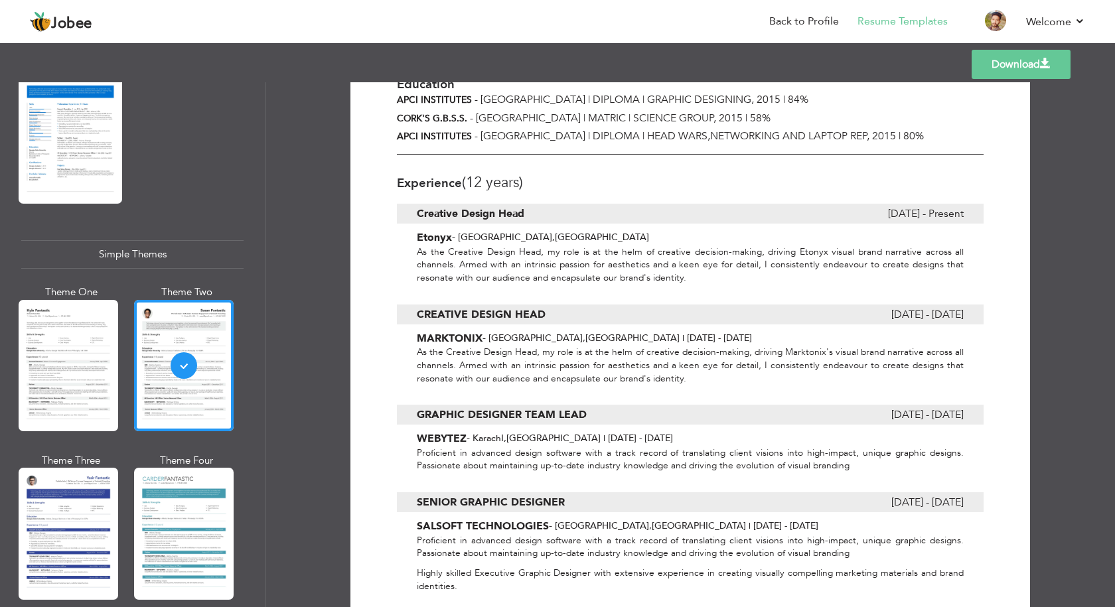
scroll to position [303, 0]
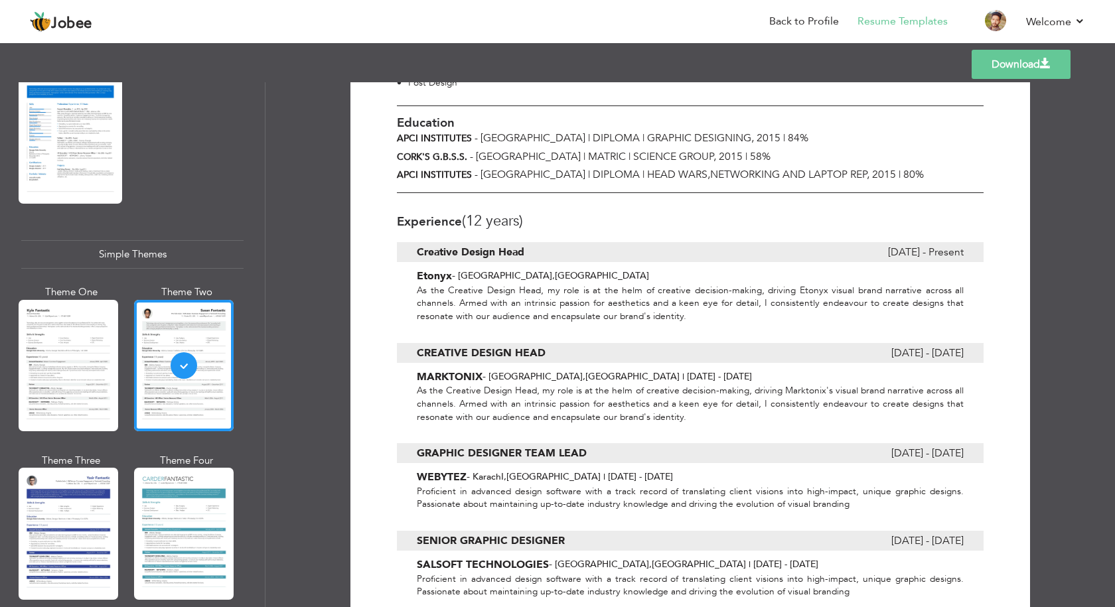
click at [1023, 72] on link "Download" at bounding box center [1021, 64] width 99 height 29
